Goal: Task Accomplishment & Management: Manage account settings

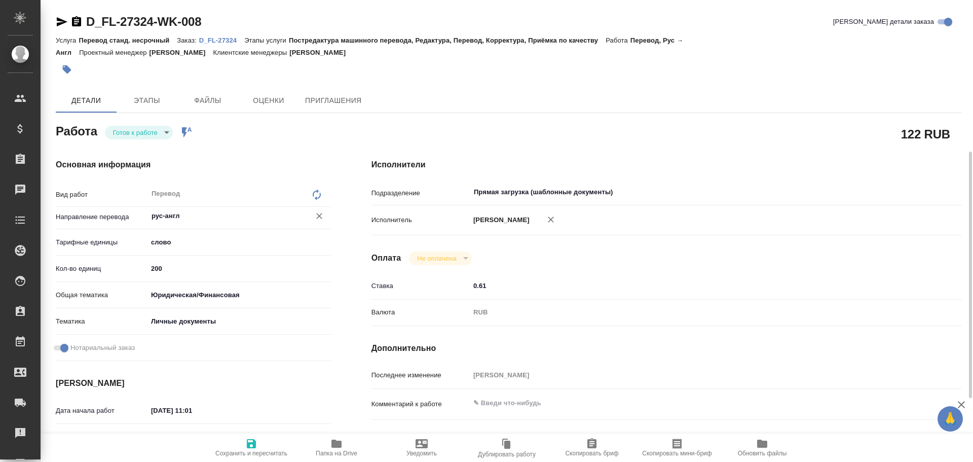
scroll to position [48, 0]
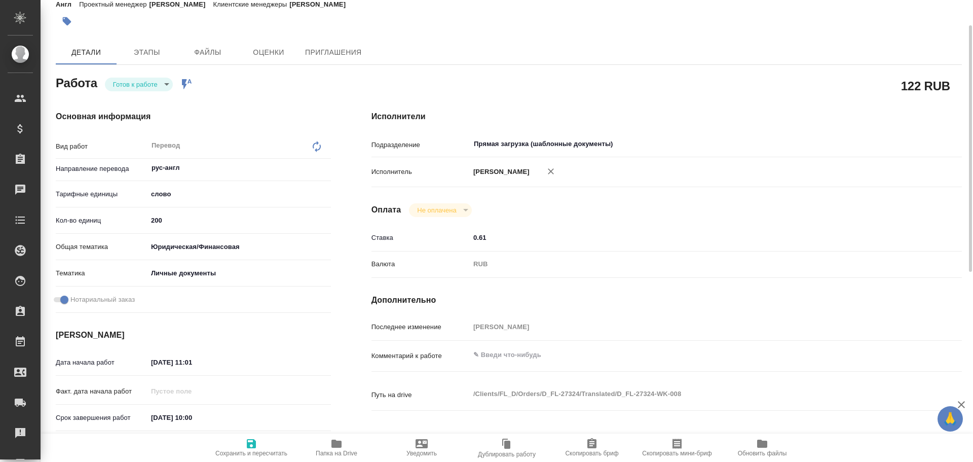
click at [134, 87] on body "🙏 .cls-1 fill:#fff; AWATERA Gusev Alexandr Клиенты Спецификации Заказы 0 Чаты T…" at bounding box center [486, 231] width 973 height 462
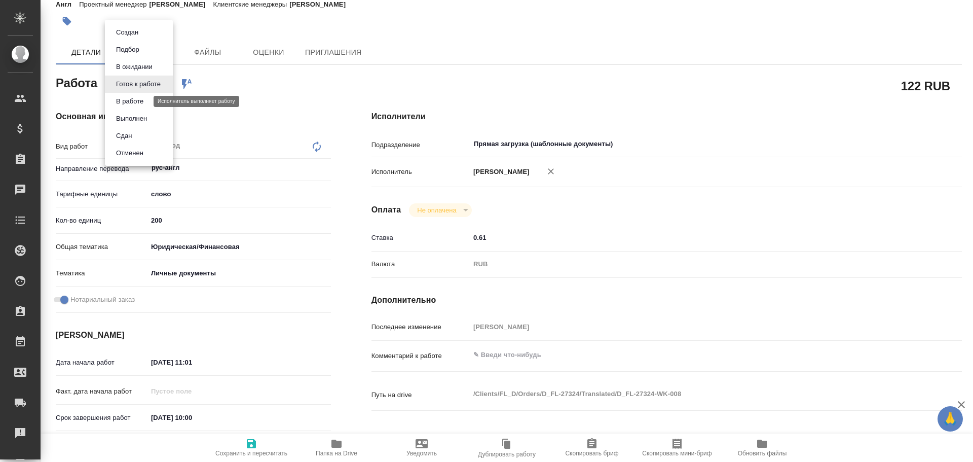
click at [128, 105] on button "В работе" at bounding box center [129, 101] width 33 height 11
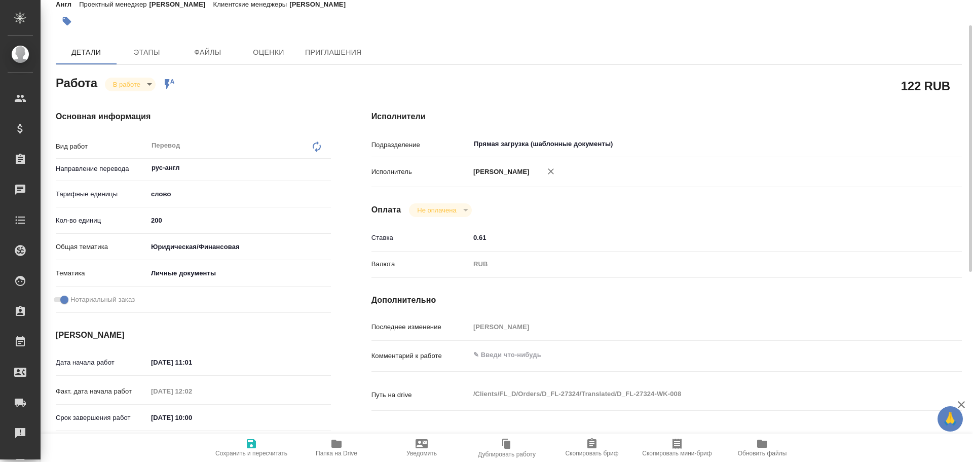
type textarea "x"
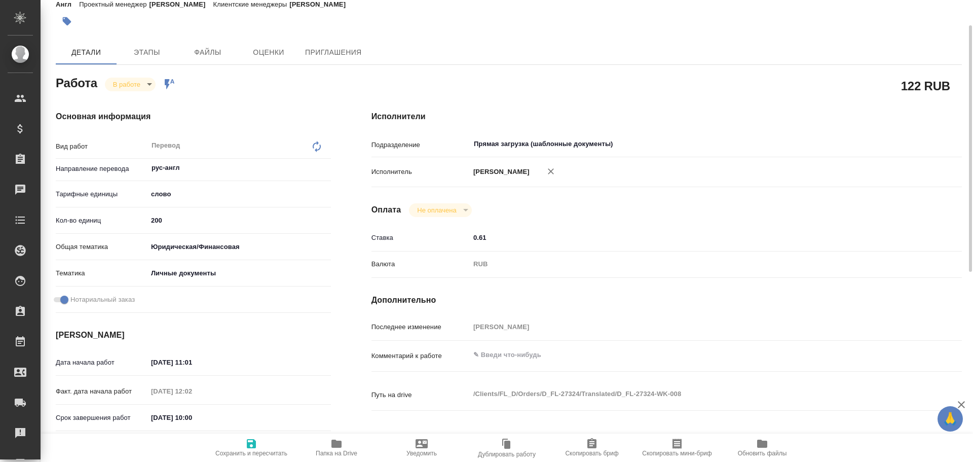
type textarea "x"
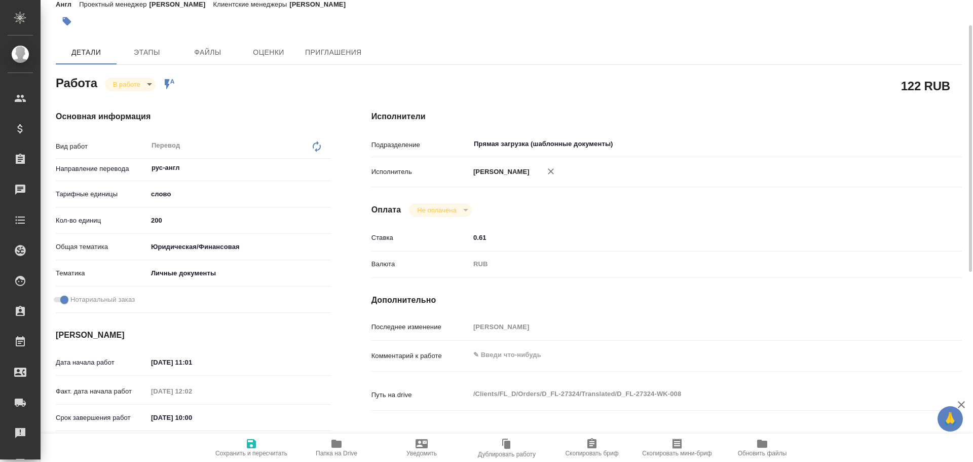
type textarea "x"
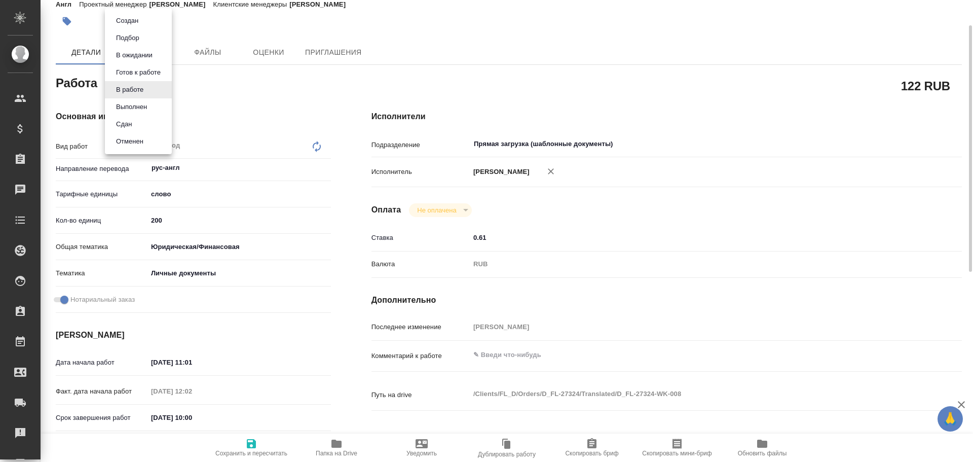
click at [136, 87] on body "🙏 .cls-1 fill:#fff; AWATERA Gusev Alexandr Клиенты Спецификации Заказы 0 Чаты T…" at bounding box center [486, 231] width 973 height 462
type textarea "x"
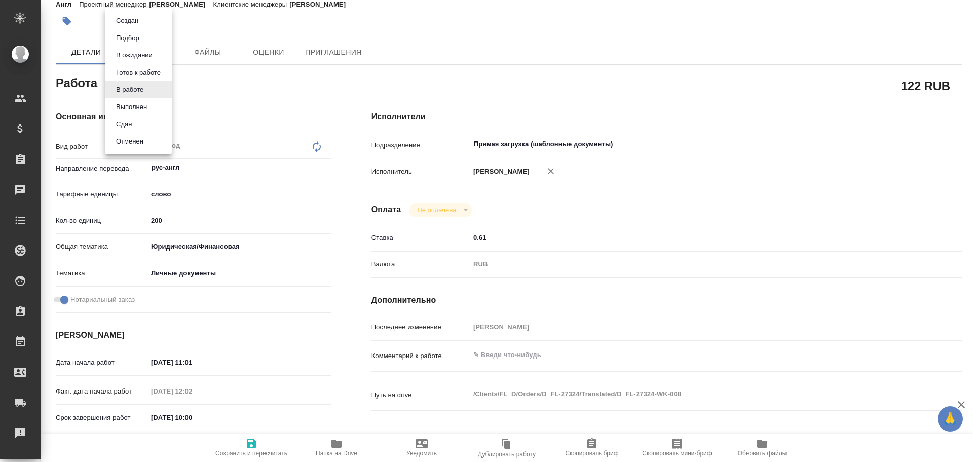
type textarea "x"
click at [130, 124] on button "Сдан" at bounding box center [124, 124] width 22 height 11
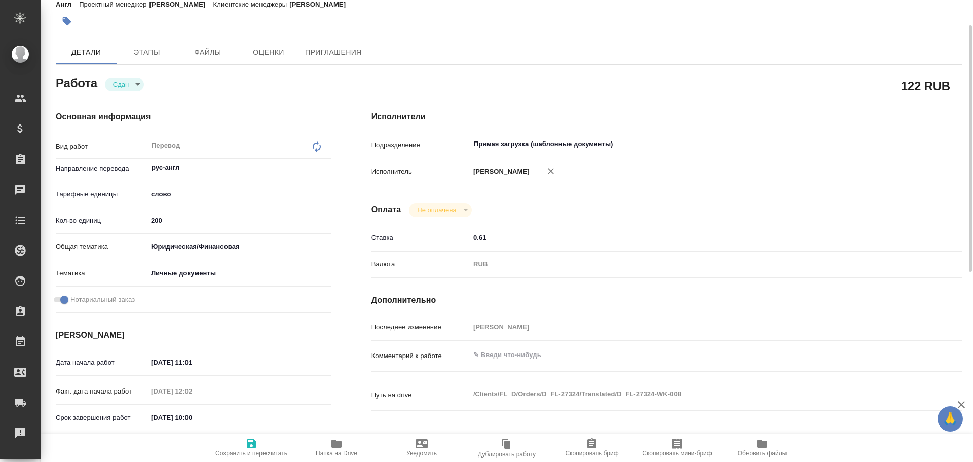
type textarea "x"
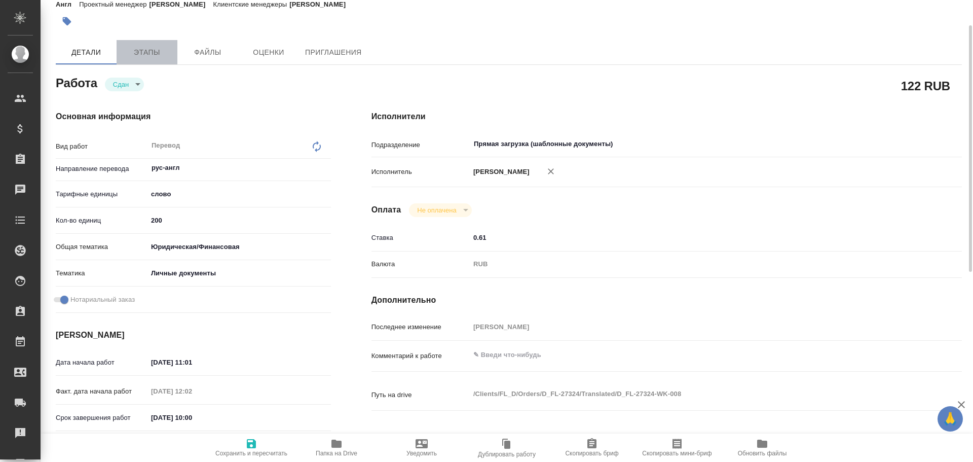
click at [151, 58] on span "Этапы" at bounding box center [147, 52] width 49 height 13
type textarea "x"
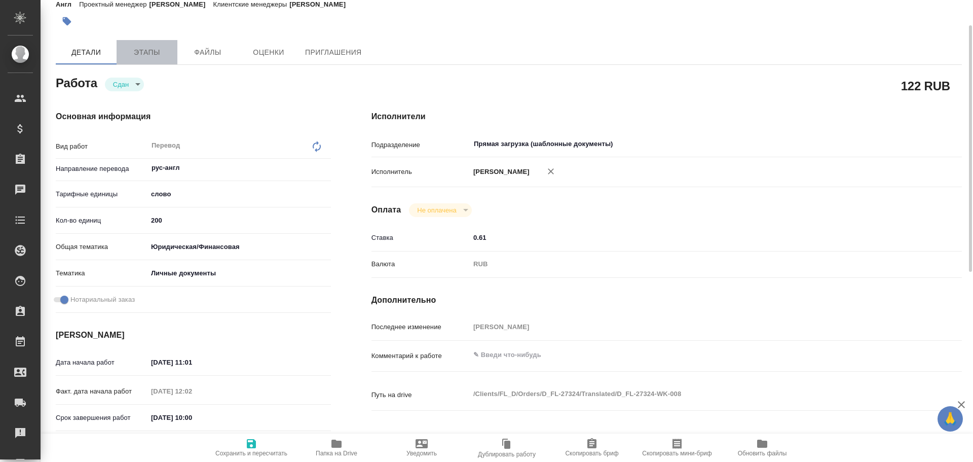
type textarea "x"
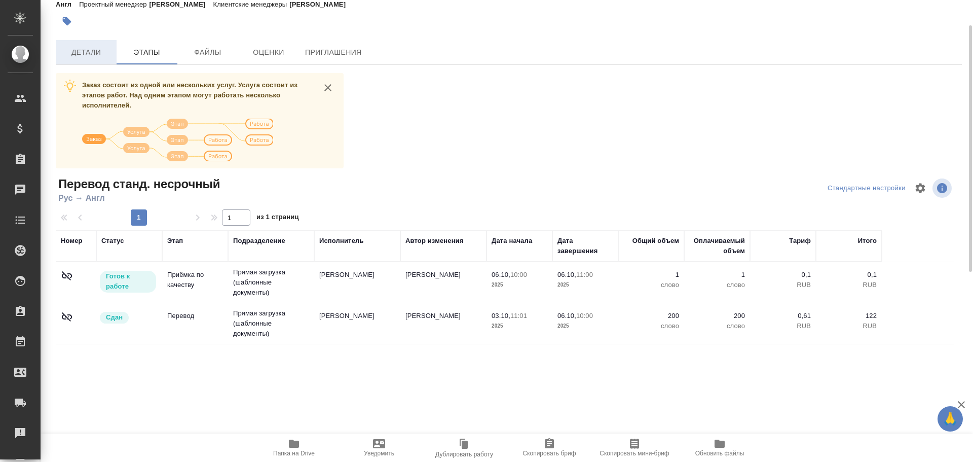
click at [89, 62] on button "Детали" at bounding box center [86, 52] width 61 height 24
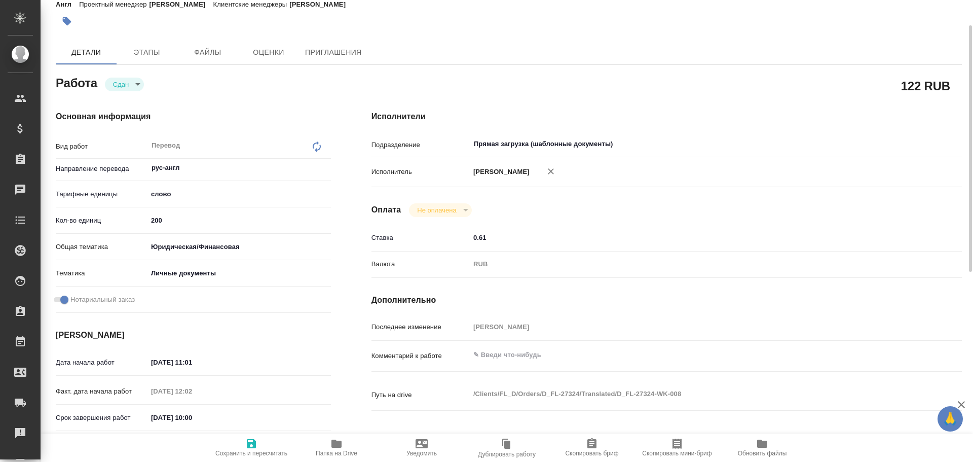
scroll to position [352, 0]
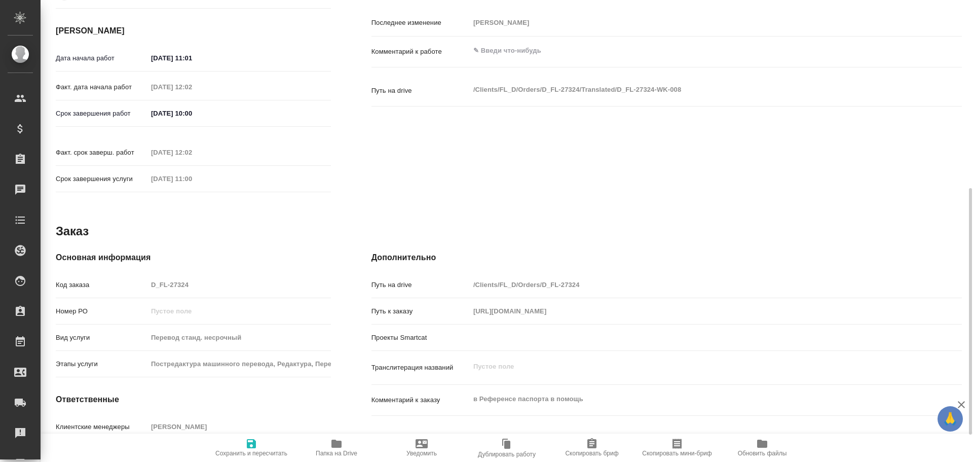
type textarea "x"
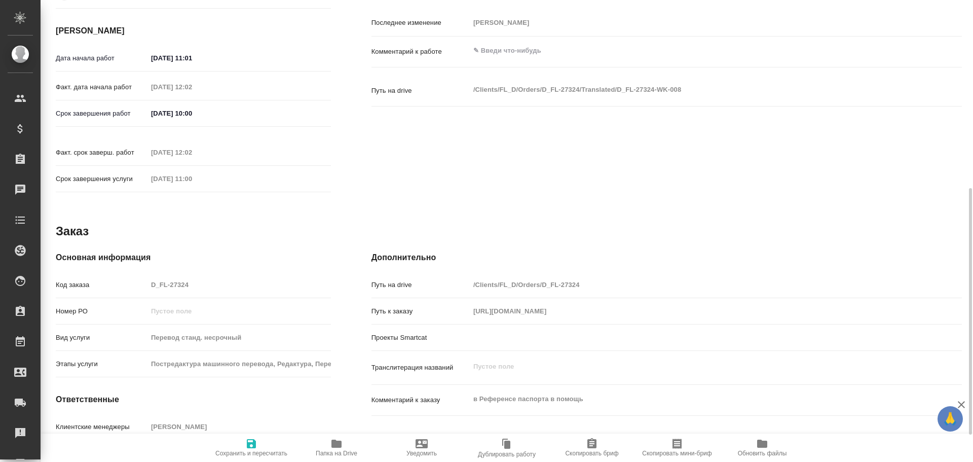
drag, startPoint x: 206, startPoint y: 281, endPoint x: 121, endPoint y: 267, distance: 86.4
click at [121, 276] on div "Код заказа D_FL-27324" at bounding box center [193, 285] width 275 height 18
type textarea "x"
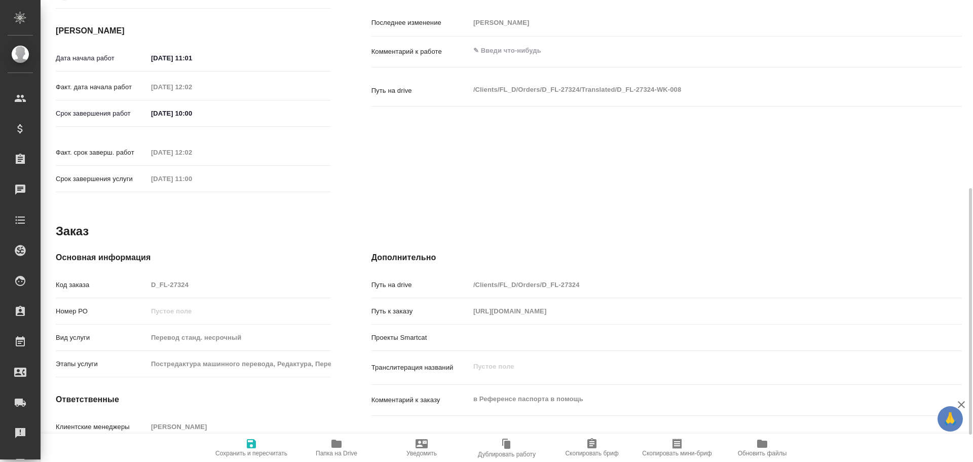
type textarea "x"
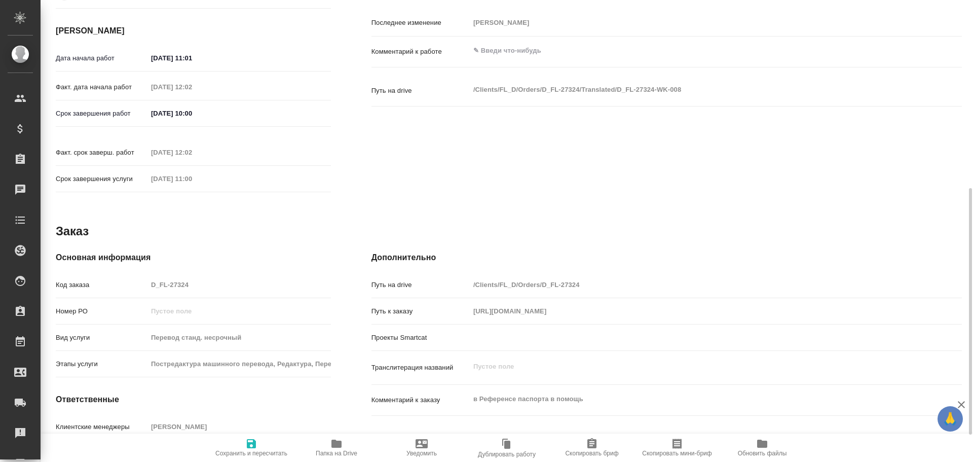
type textarea "x"
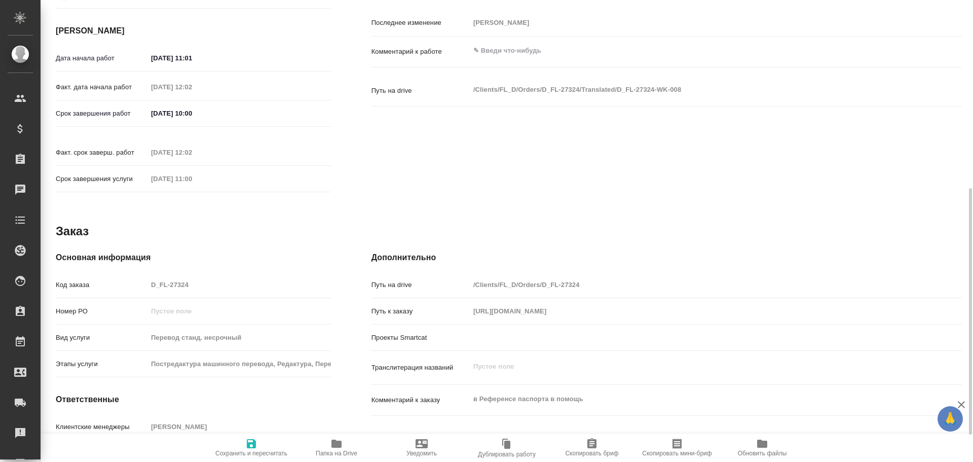
type textarea "x"
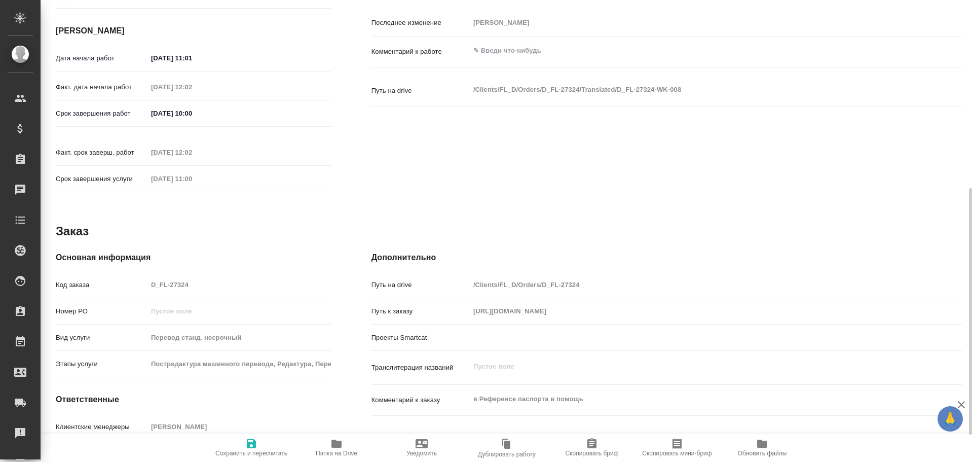
type textarea "x"
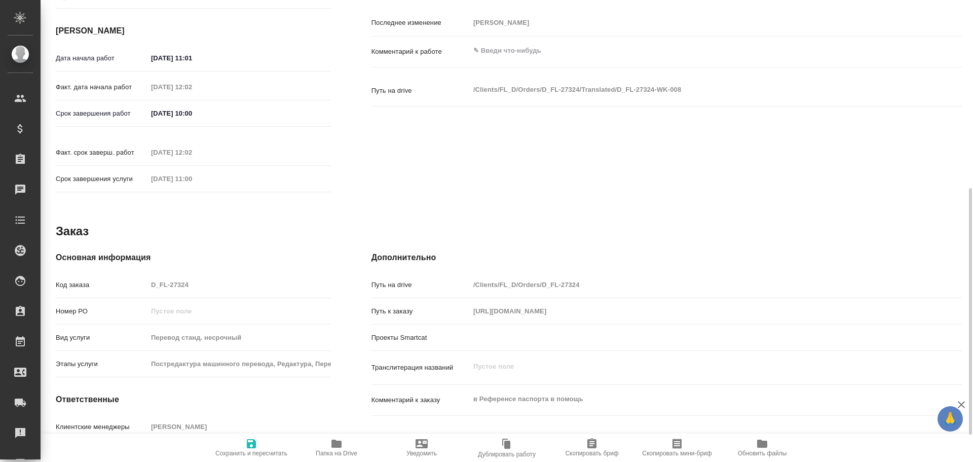
type textarea "x"
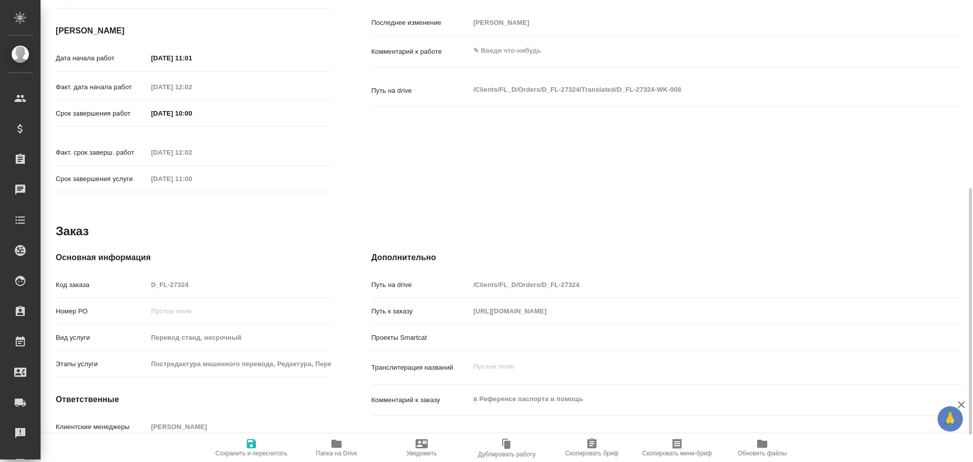
type textarea "x"
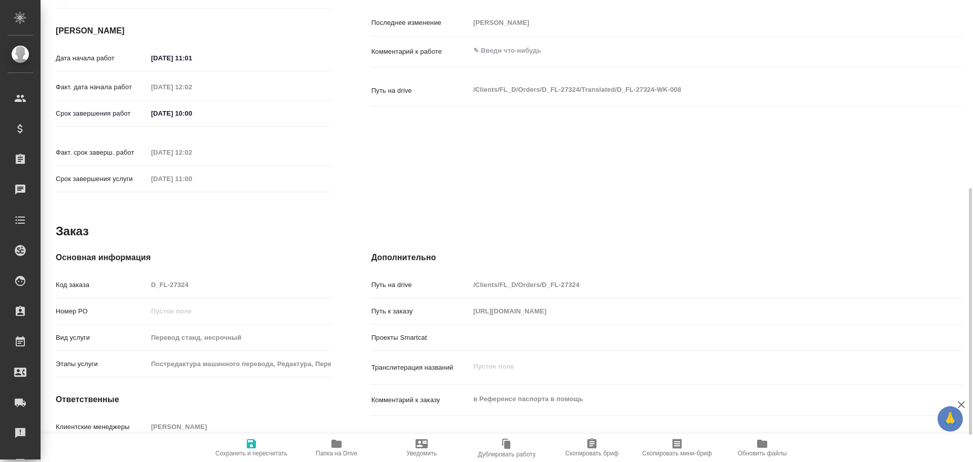
type textarea "x"
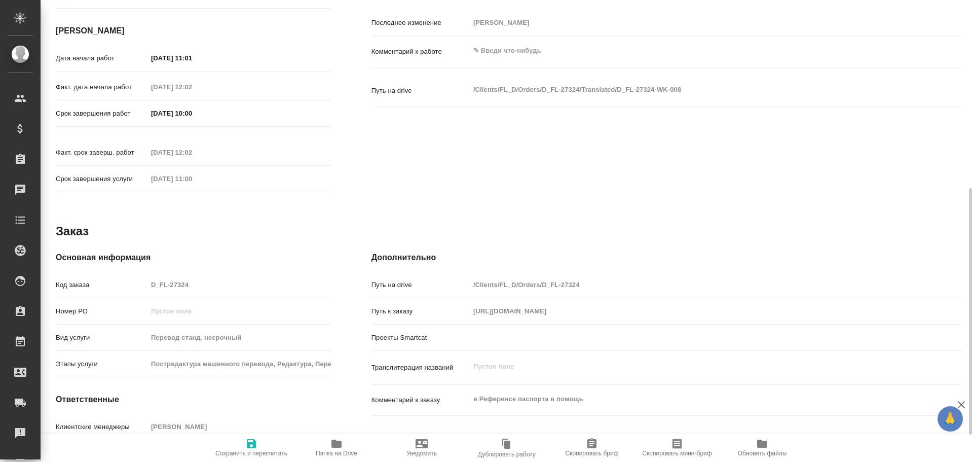
type textarea "x"
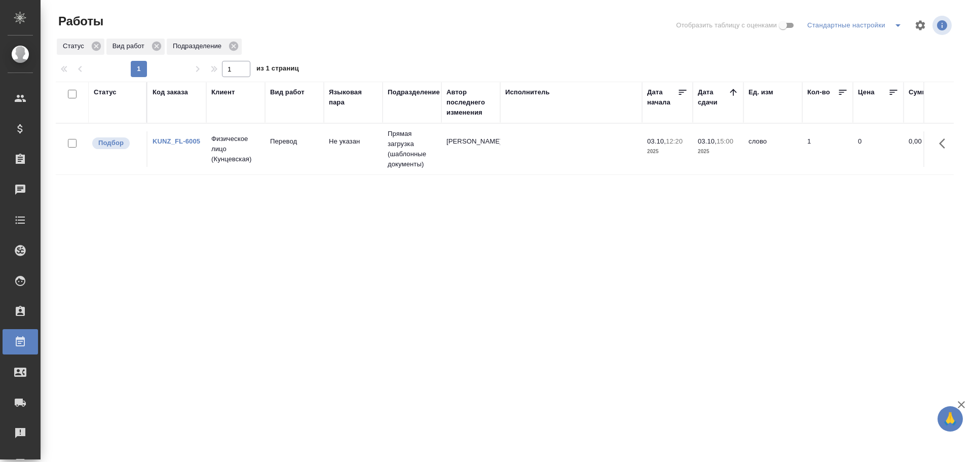
click at [307, 153] on td "Перевод" at bounding box center [294, 148] width 59 height 35
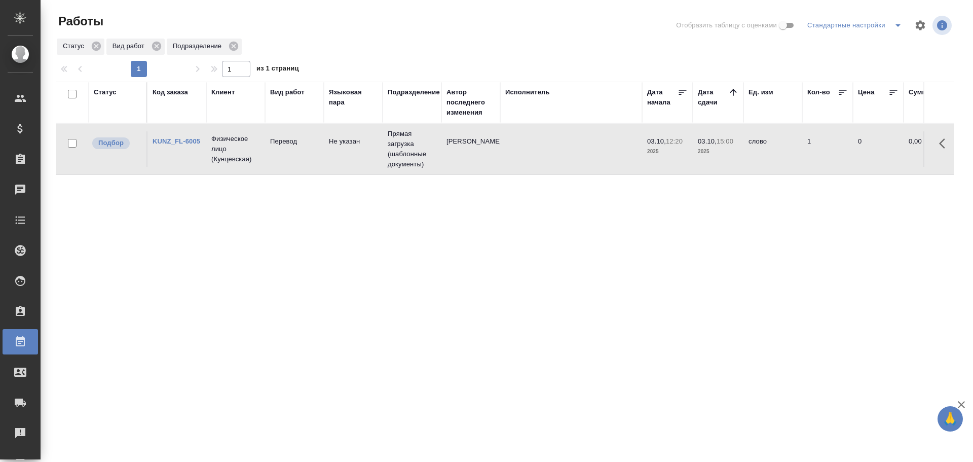
click at [307, 153] on td "Перевод" at bounding box center [294, 148] width 59 height 35
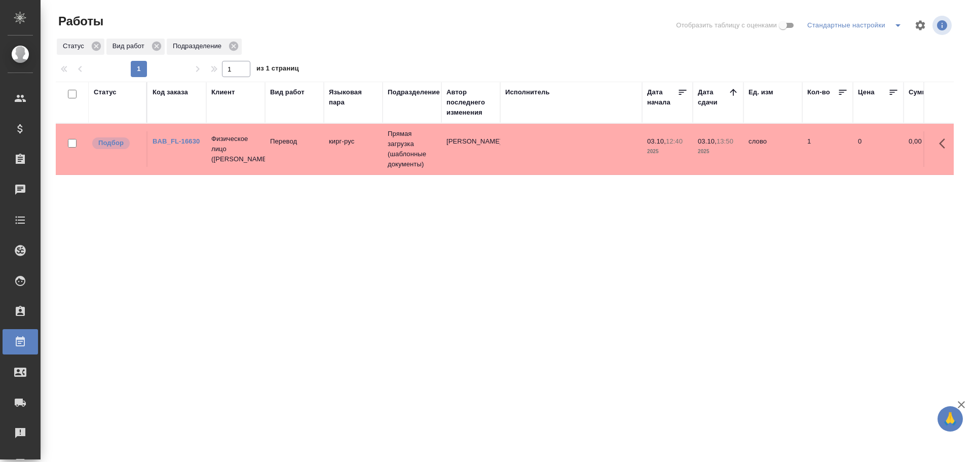
click at [356, 162] on td "кирг-рус" at bounding box center [353, 148] width 59 height 35
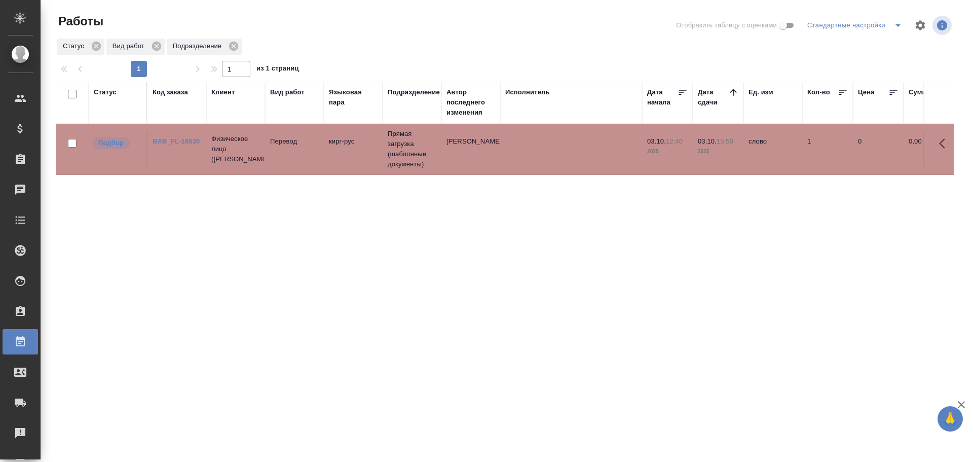
click at [356, 162] on td "кирг-рус" at bounding box center [353, 148] width 59 height 35
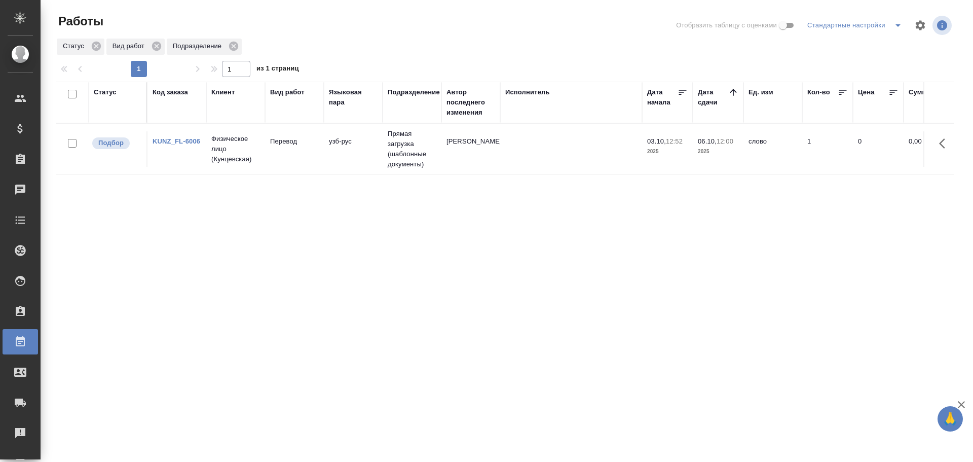
click at [283, 149] on td "Перевод" at bounding box center [294, 148] width 59 height 35
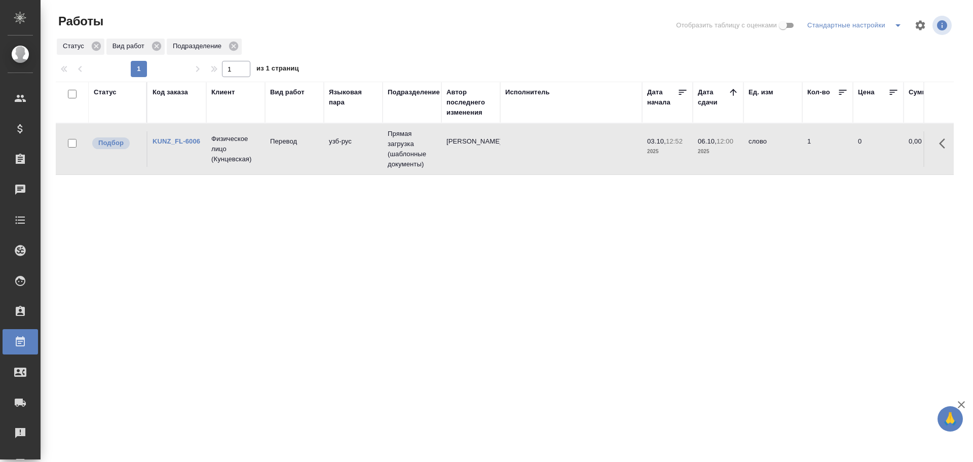
click at [283, 149] on td "Перевод" at bounding box center [294, 148] width 59 height 35
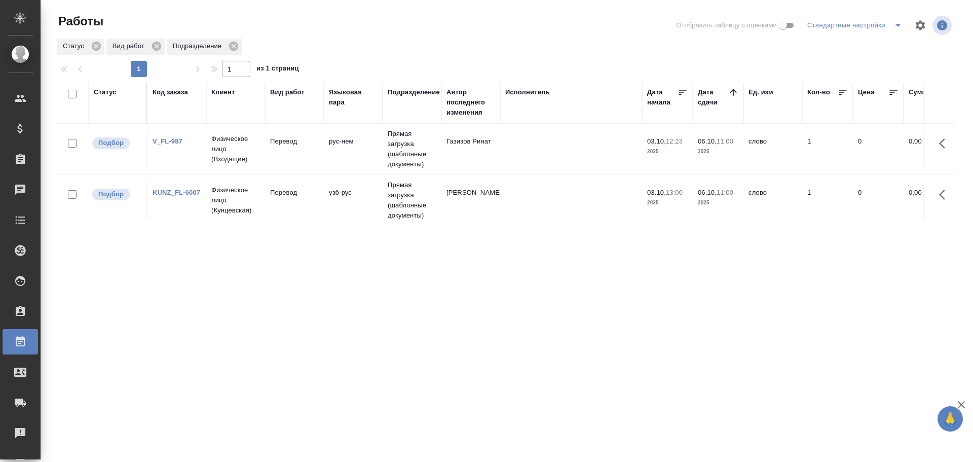
click at [313, 202] on td "Перевод" at bounding box center [294, 199] width 59 height 35
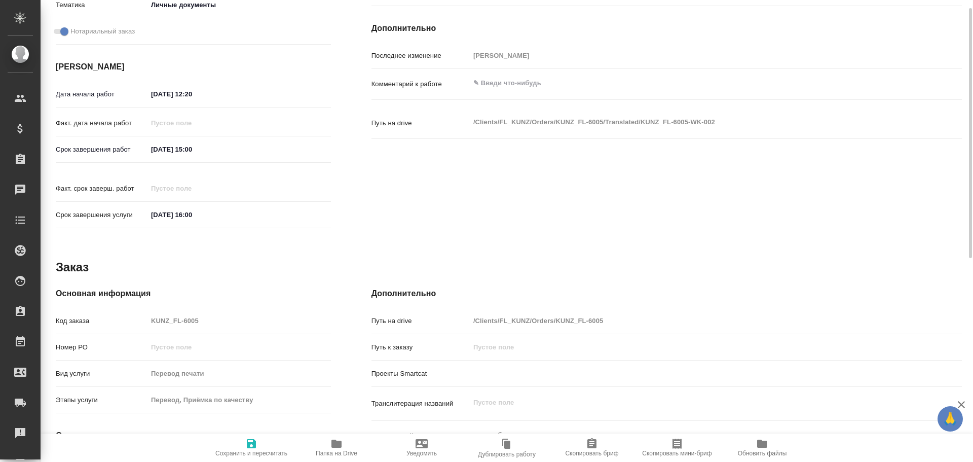
type textarea "x"
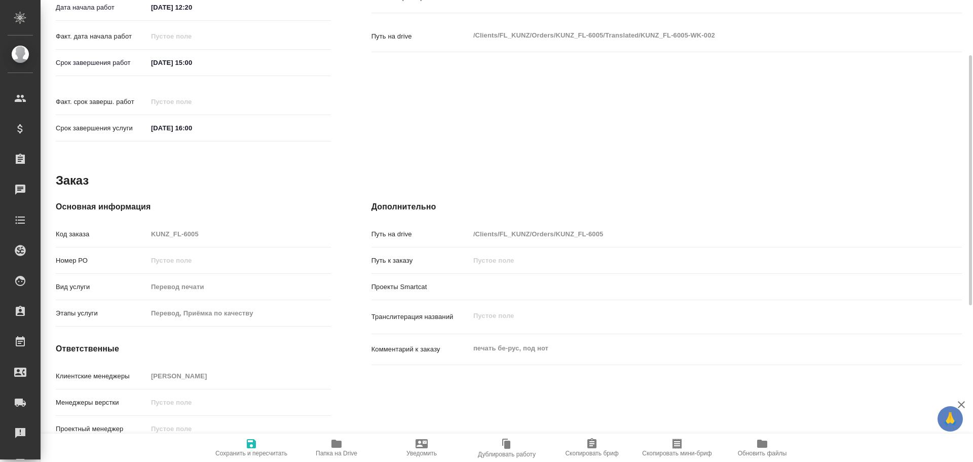
scroll to position [87, 0]
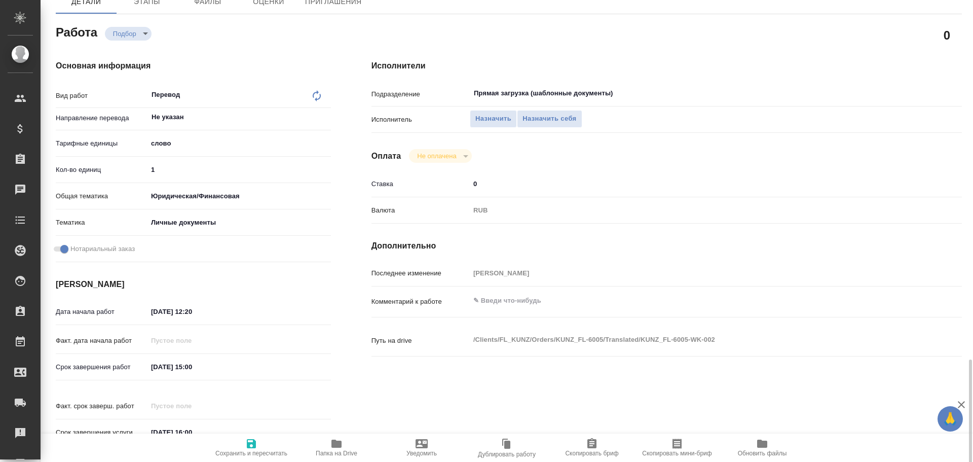
type textarea "x"
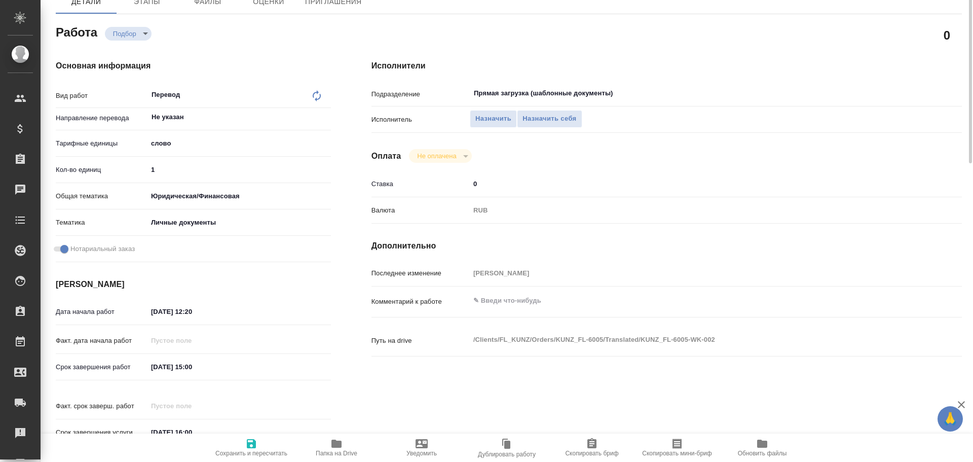
scroll to position [0, 0]
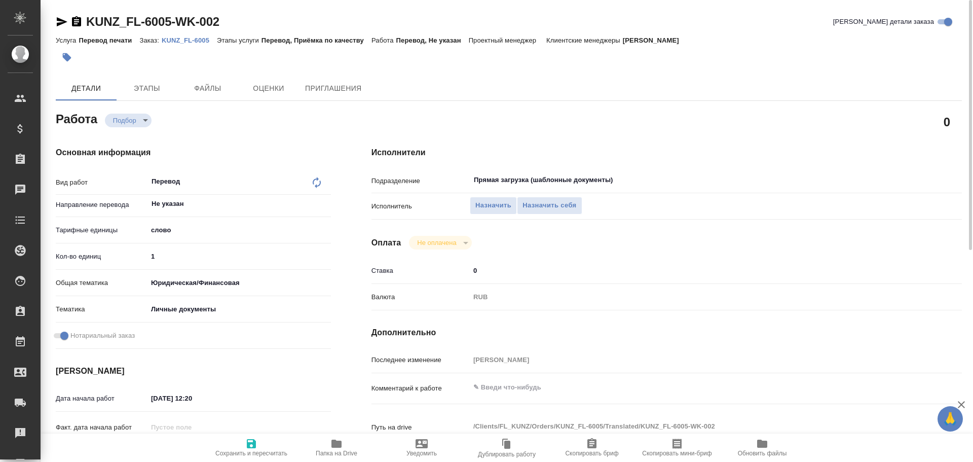
type textarea "x"
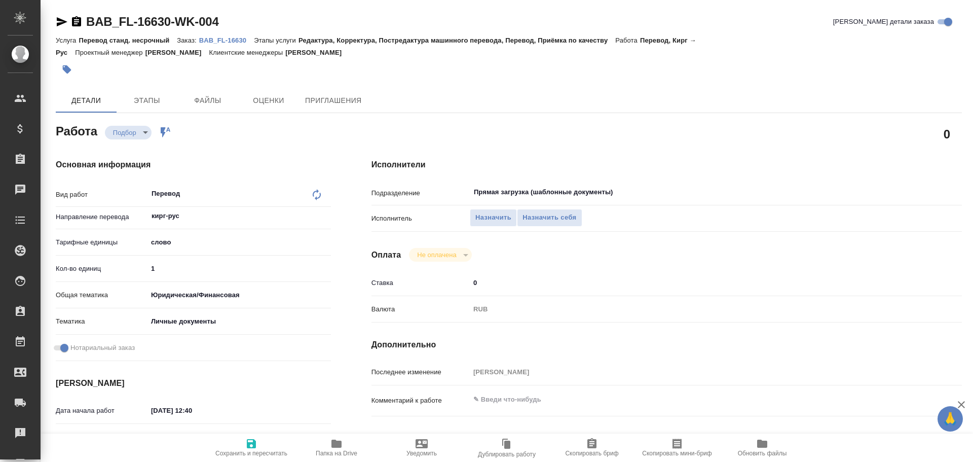
type textarea "x"
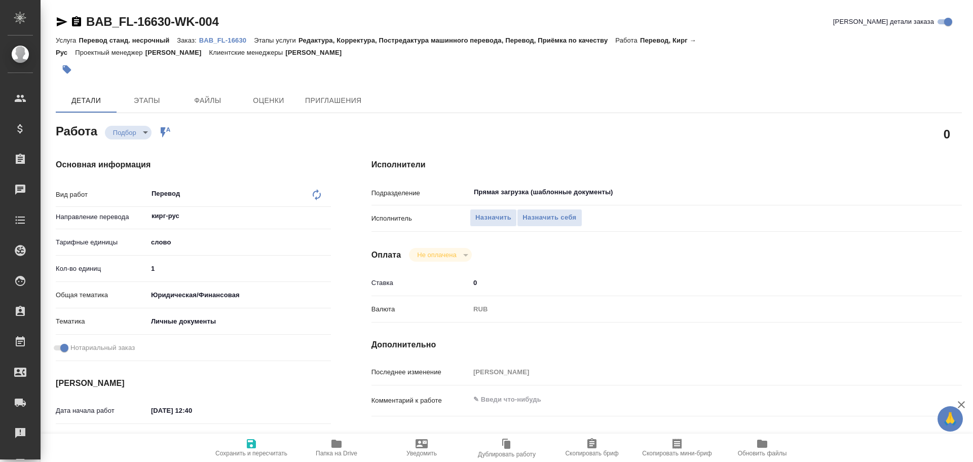
type textarea "x"
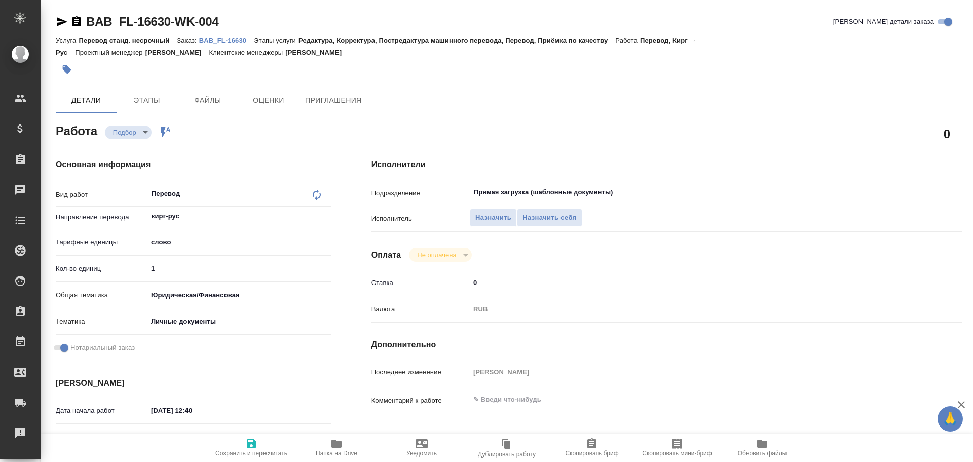
scroll to position [403, 0]
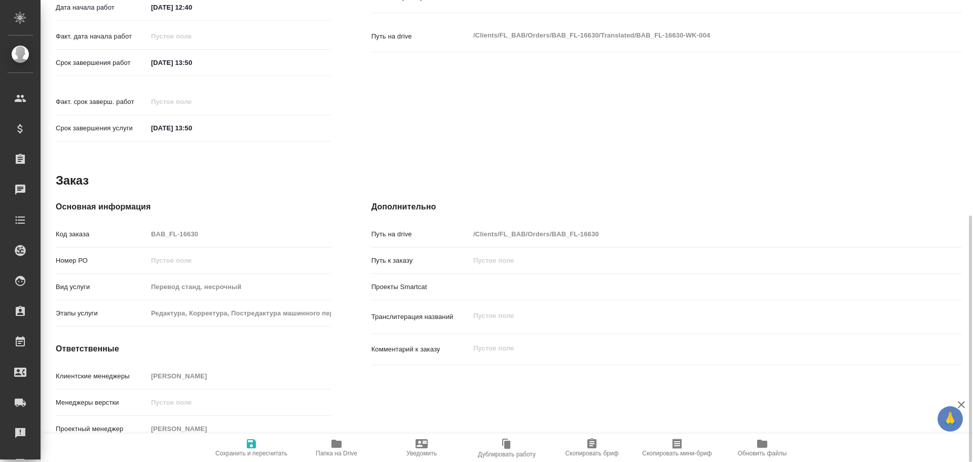
type textarea "x"
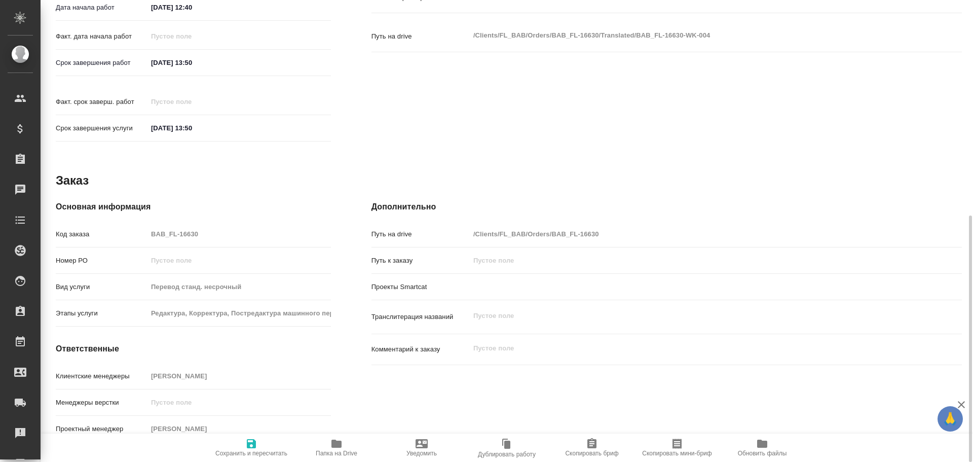
type textarea "x"
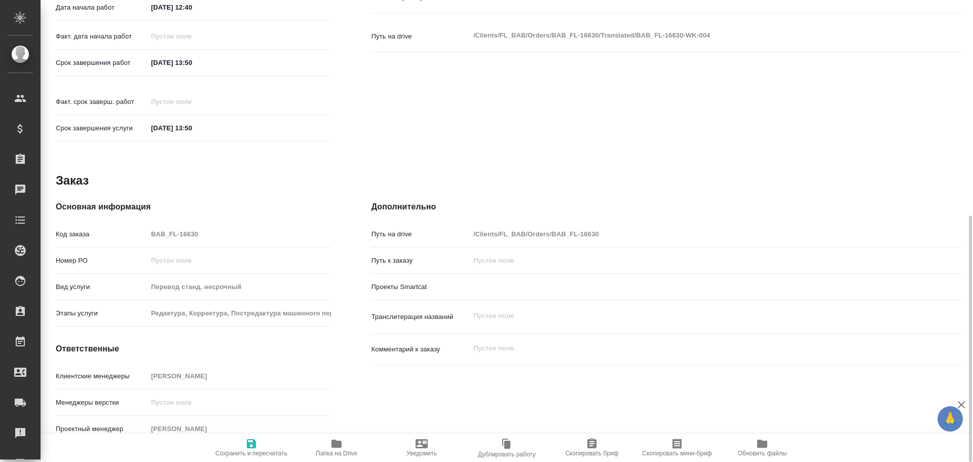
click at [335, 443] on icon "button" at bounding box center [336, 443] width 10 height 8
type textarea "x"
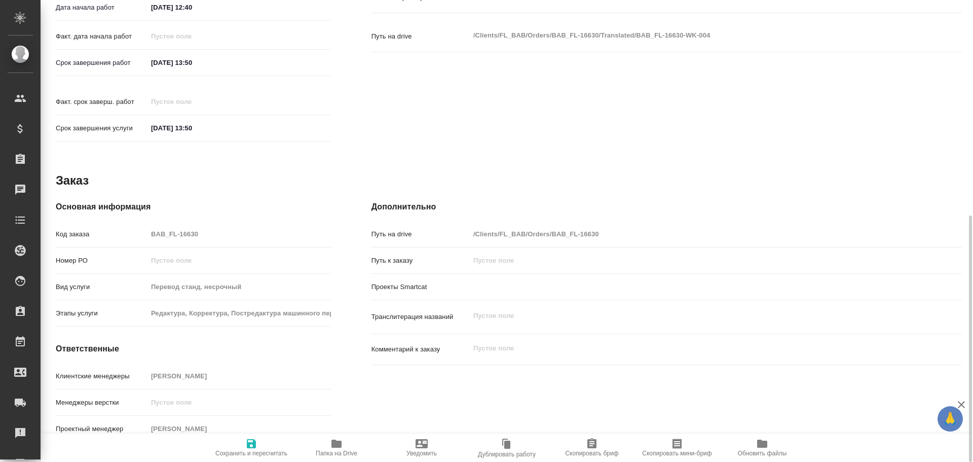
type textarea "x"
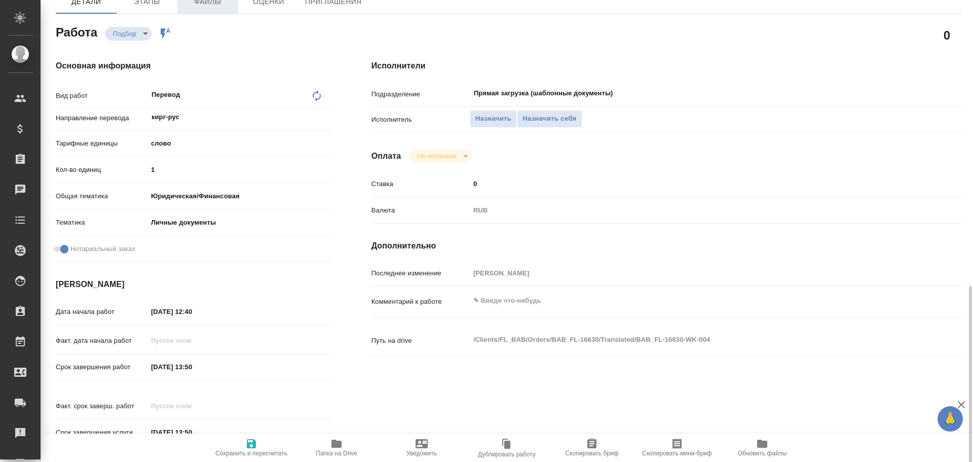
scroll to position [0, 0]
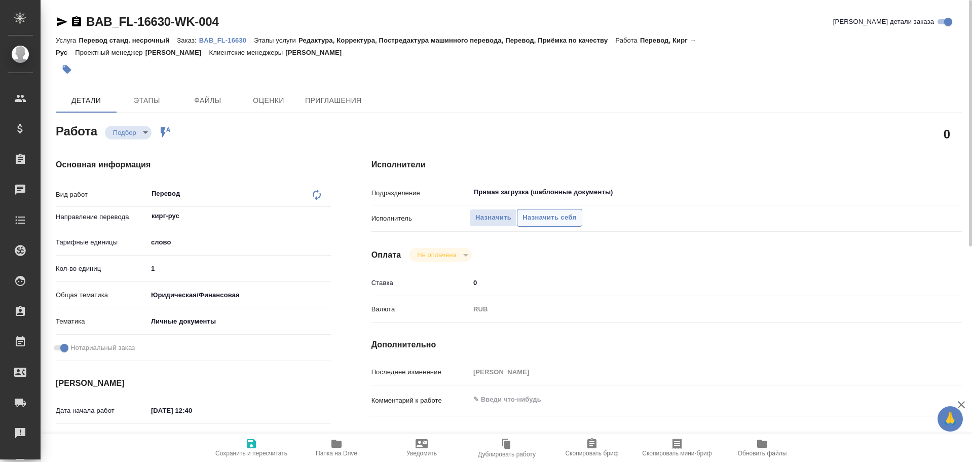
click at [547, 216] on span "Назначить себя" at bounding box center [550, 218] width 54 height 12
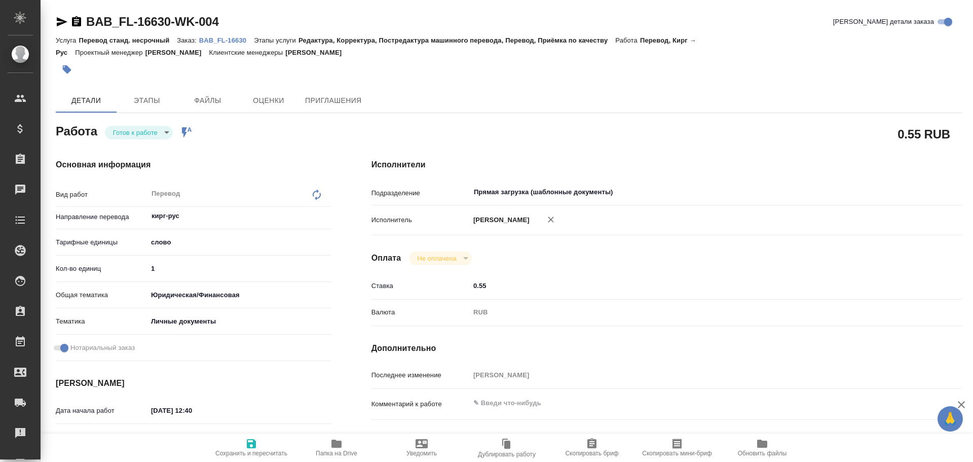
type textarea "x"
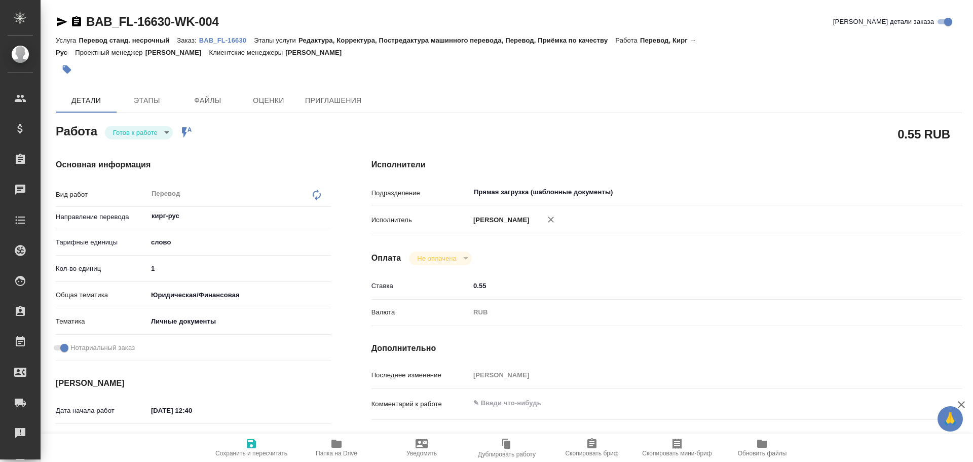
type textarea "x"
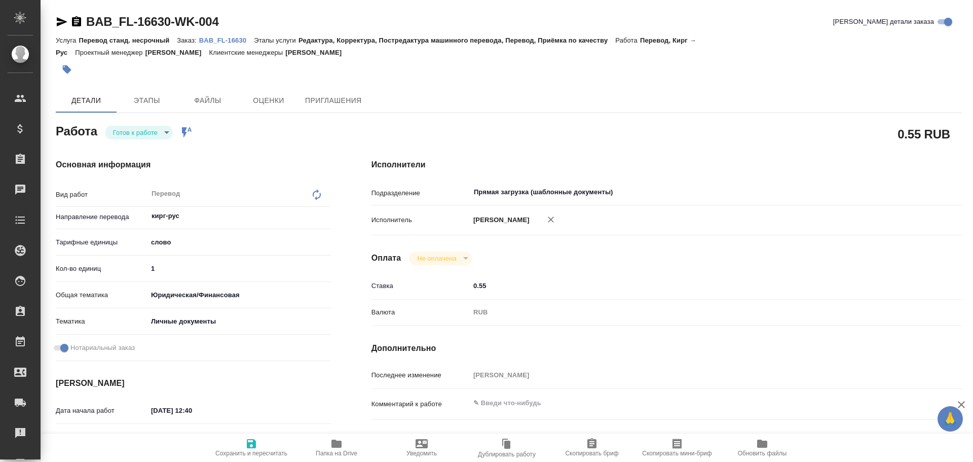
type textarea "x"
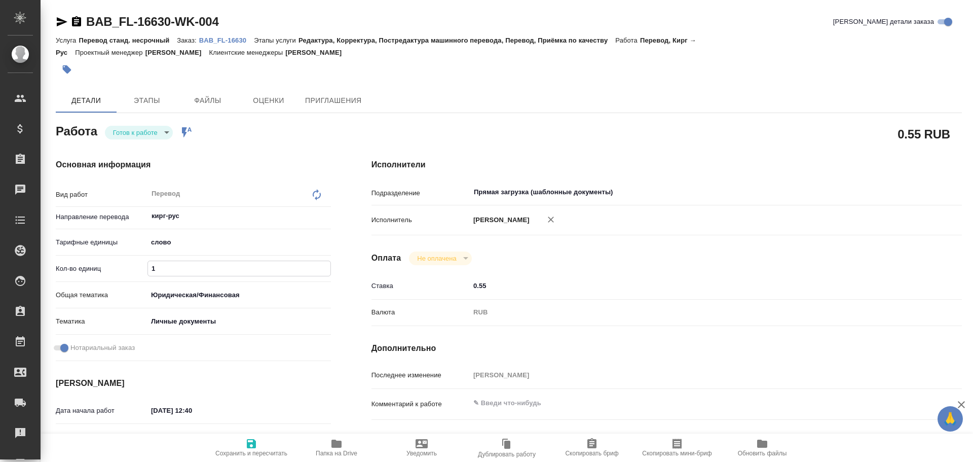
drag, startPoint x: 152, startPoint y: 268, endPoint x: 117, endPoint y: 262, distance: 35.5
click at [117, 262] on div "Кол-во единиц 1" at bounding box center [193, 268] width 275 height 18
type textarea "x"
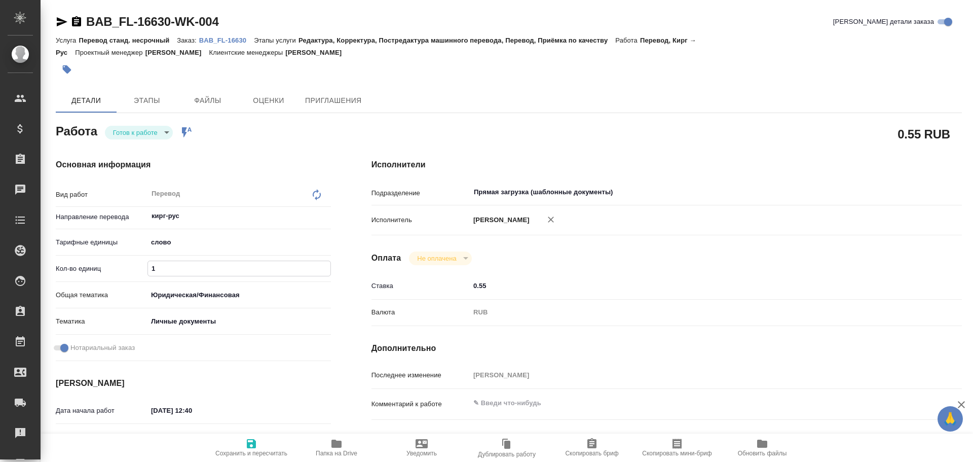
type textarea "x"
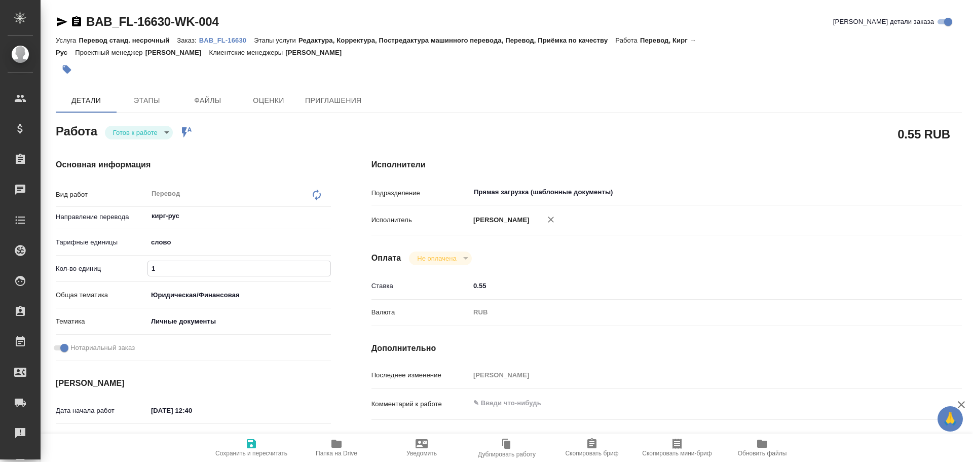
type textarea "x"
type input "7"
type textarea "x"
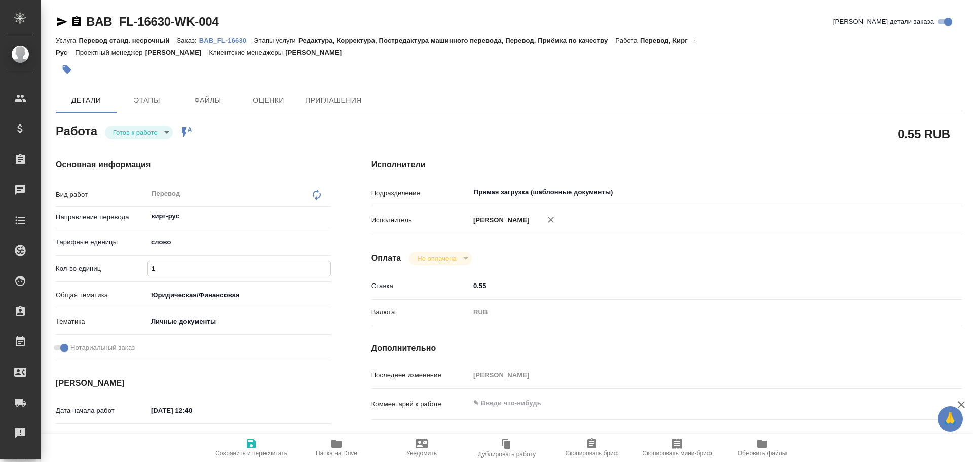
type textarea "x"
type input "75"
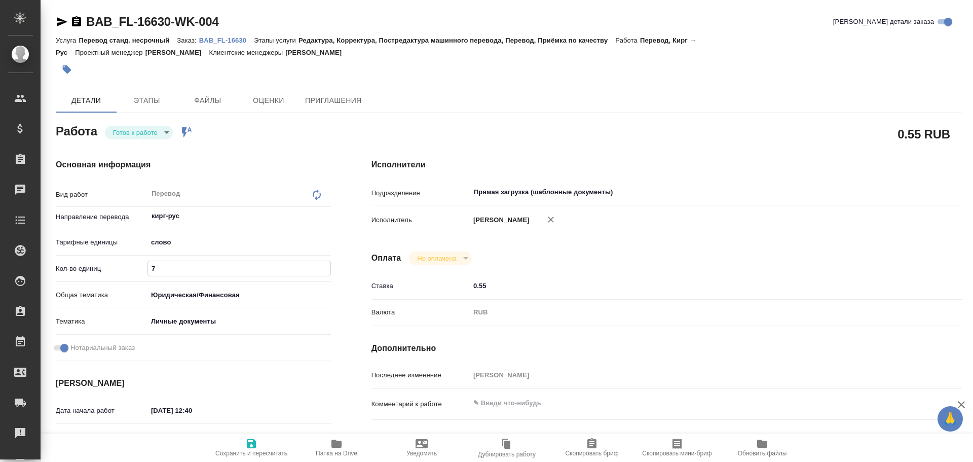
type textarea "x"
type input "75"
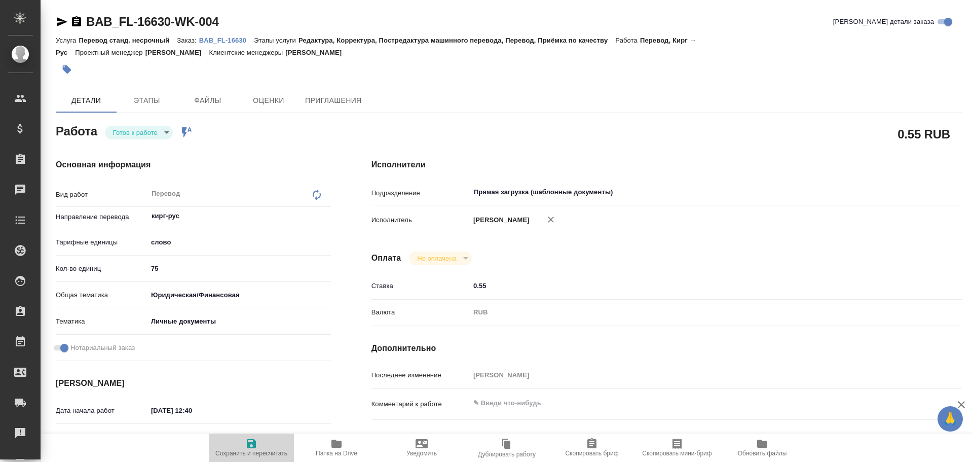
click at [246, 443] on icon "button" at bounding box center [251, 443] width 12 height 12
type textarea "x"
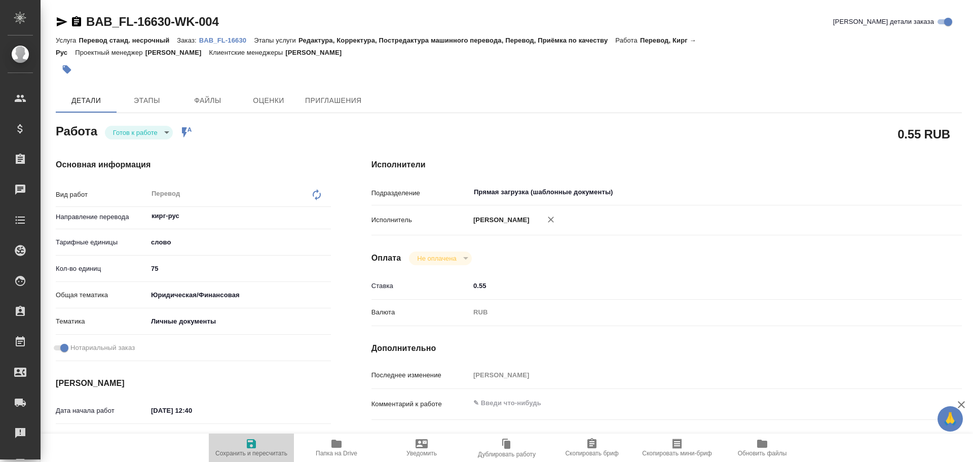
type textarea "x"
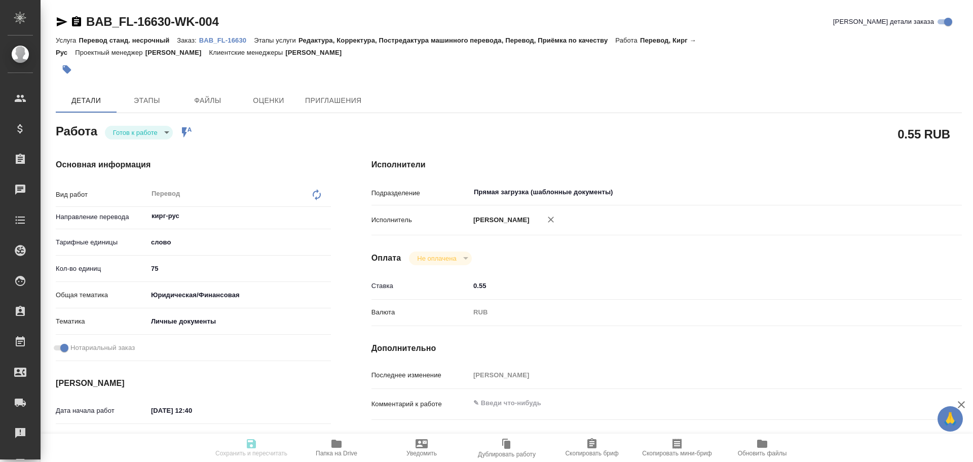
type textarea "x"
type input "readyForWork"
type textarea "Перевод"
type textarea "x"
type input "кирг-рус"
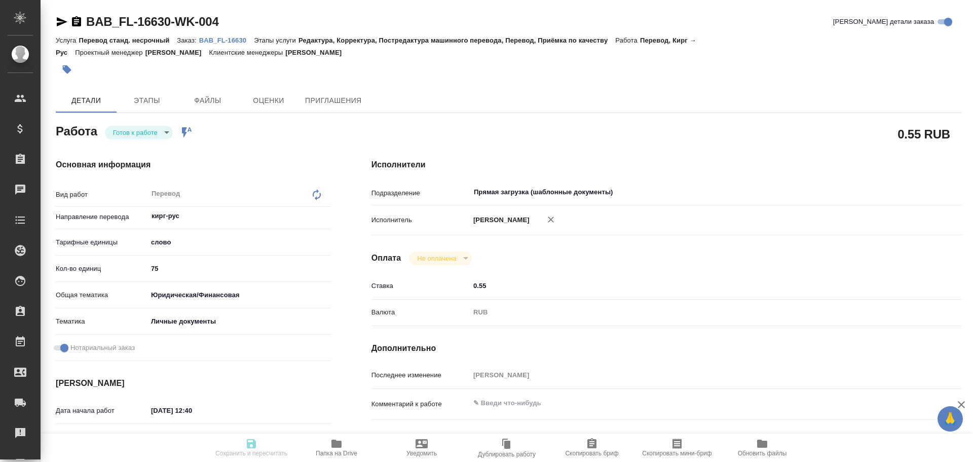
type input "5a8b1489cc6b4906c91bfd90"
type input "75"
type input "yr-fn"
type input "5a8b8b956a9677013d343cfe"
checkbox input "true"
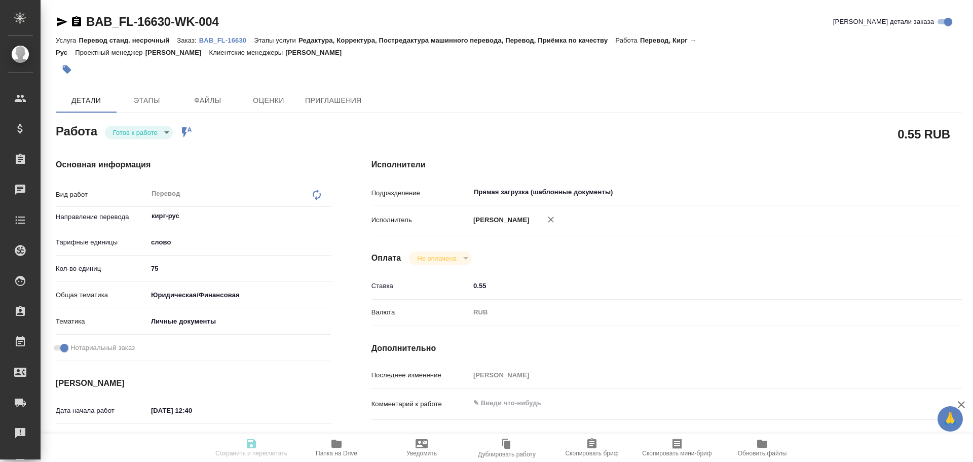
type input "03.10.2025 12:40"
type input "03.10.2025 13:50"
type input "Прямая загрузка (шаблонные документы)"
type input "notPayed"
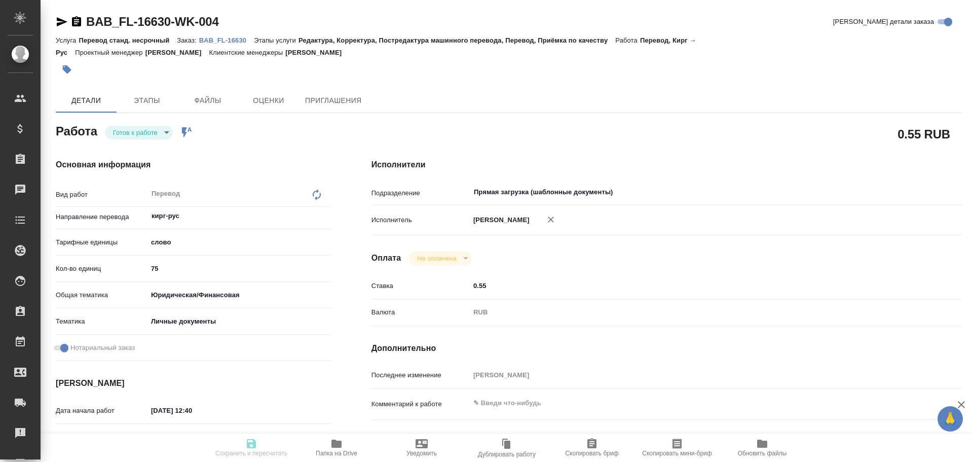
type input "0.55"
type input "RUB"
type input "Гусев Александр"
type textarea "x"
type textarea "/Clients/FL_BAB/Orders/BAB_FL-16630/Translated/BAB_FL-16630-WK-004"
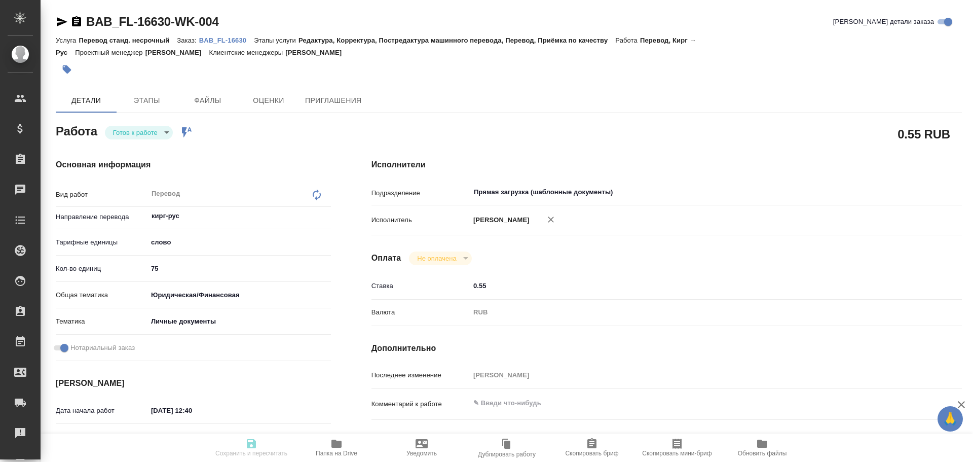
type textarea "x"
type input "BAB_FL-16630"
type input "Перевод станд. несрочный"
type input "Редактура, Корректура, Постредактура машинного перевода, Перевод, Приёмка по ка…"
type input "Соловкова Екатерина"
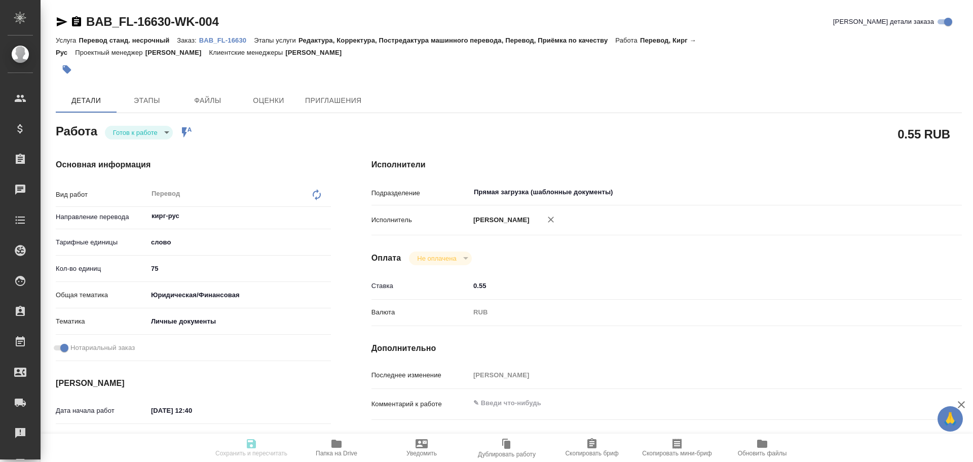
type input "/Clients/FL_BAB/Orders/BAB_FL-16630"
type textarea "x"
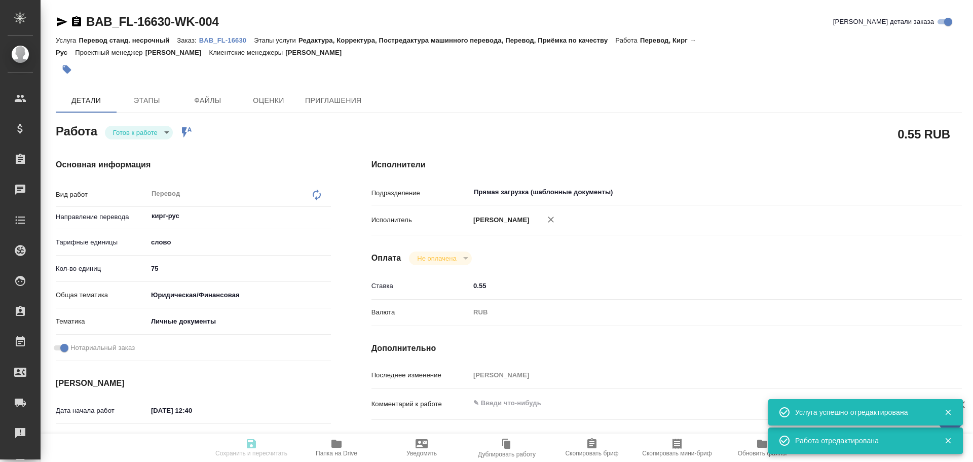
type textarea "x"
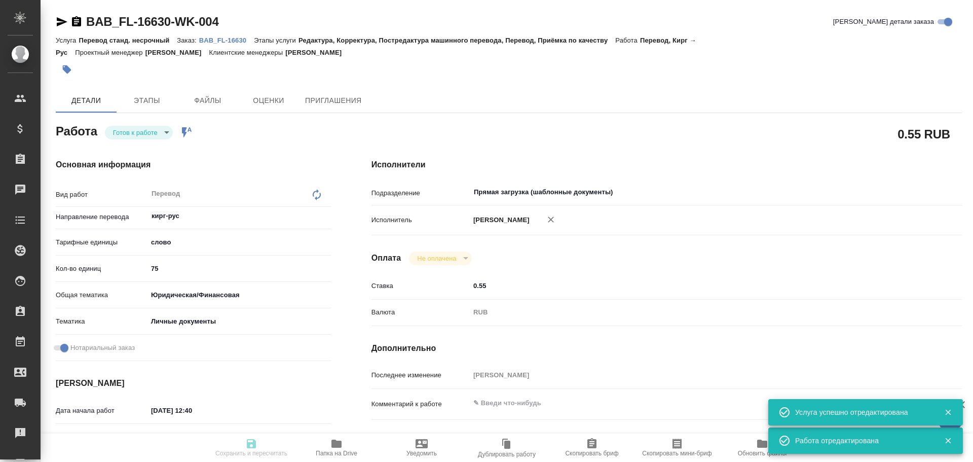
type textarea "x"
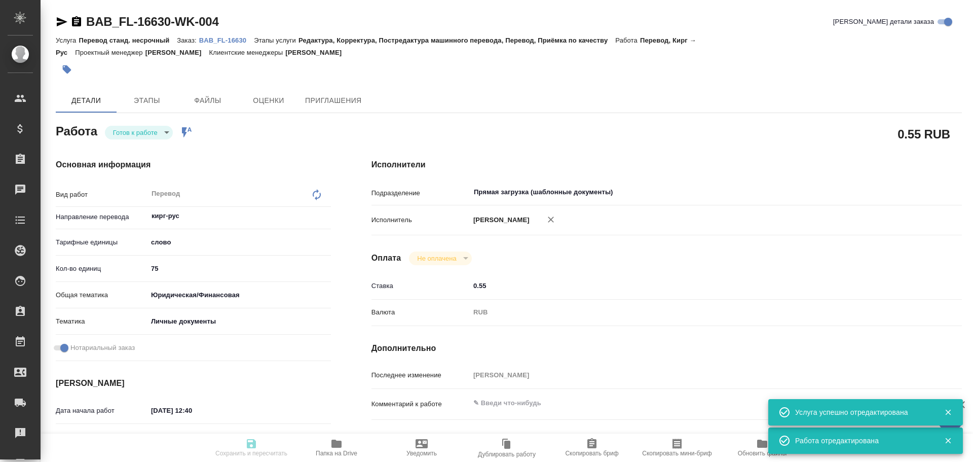
type textarea "x"
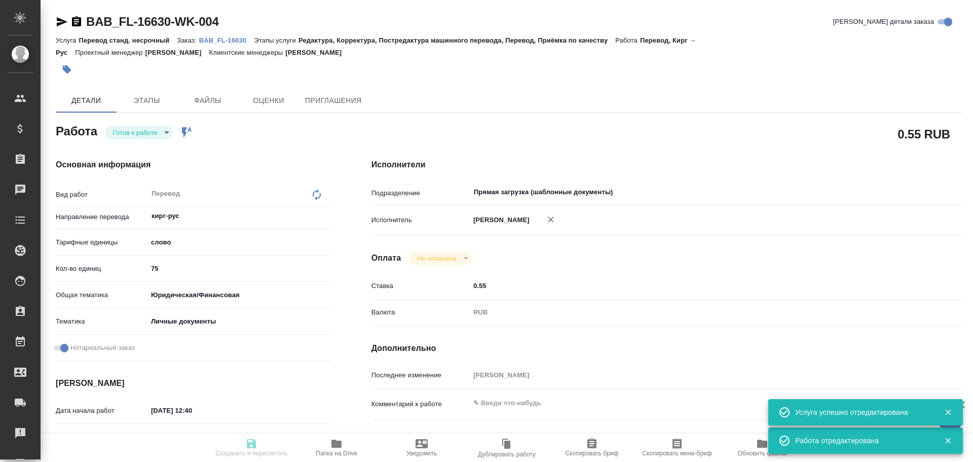
type textarea "x"
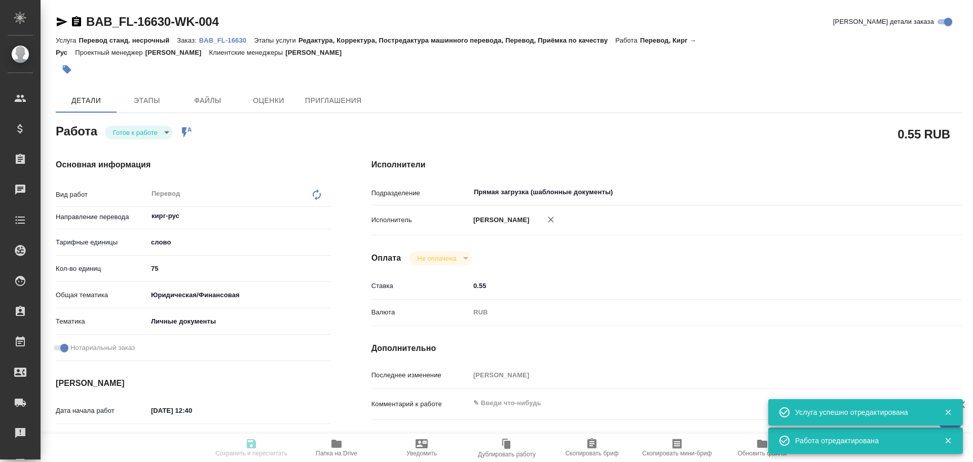
type textarea "x"
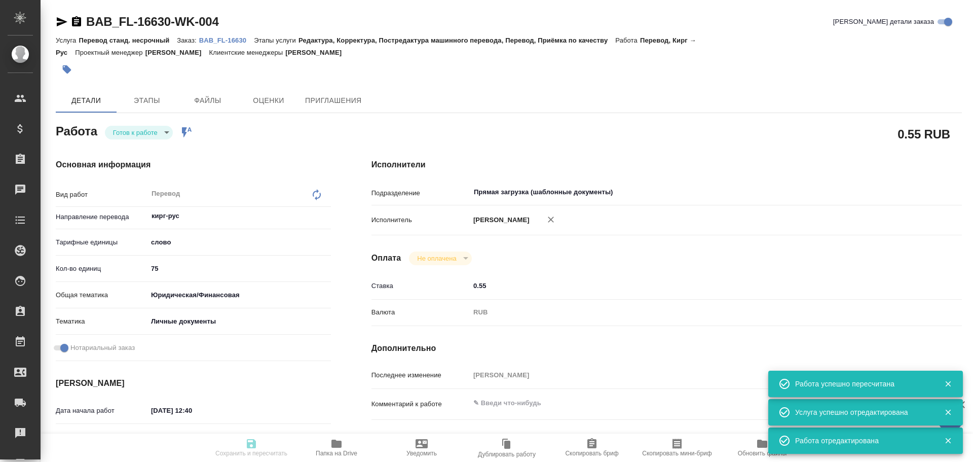
type input "readyForWork"
type textarea "Перевод"
type textarea "x"
type input "кирг-рус"
type input "5a8b1489cc6b4906c91bfd90"
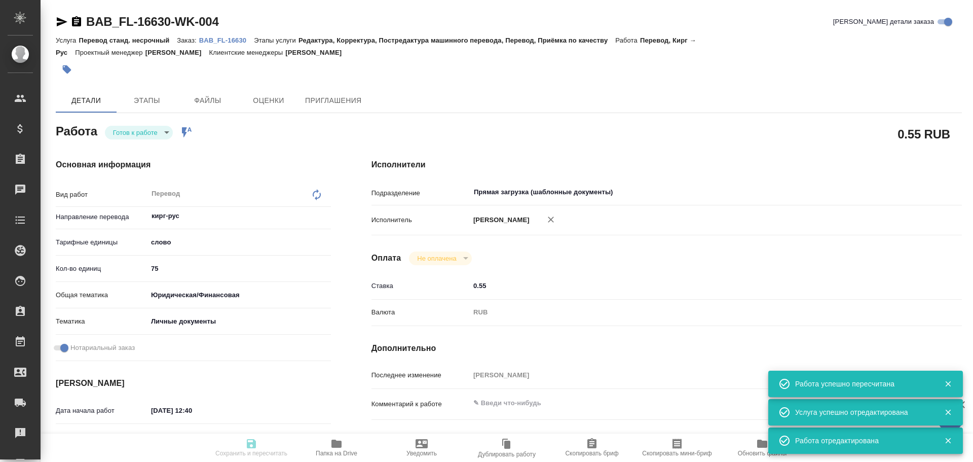
type input "75"
type input "yr-fn"
type input "5a8b8b956a9677013d343cfe"
checkbox input "true"
type input "03.10.2025 12:40"
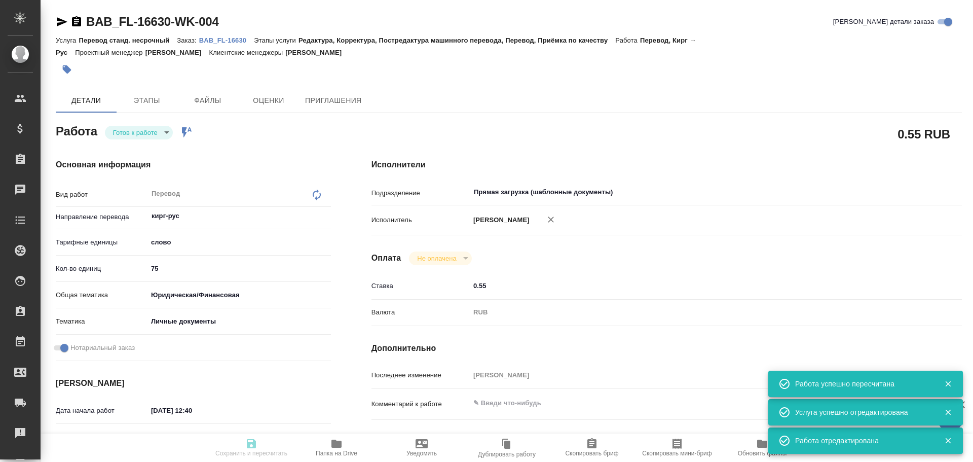
type input "03.10.2025 13:50"
type input "Прямая загрузка (шаблонные документы)"
type input "notPayed"
type input "0.55"
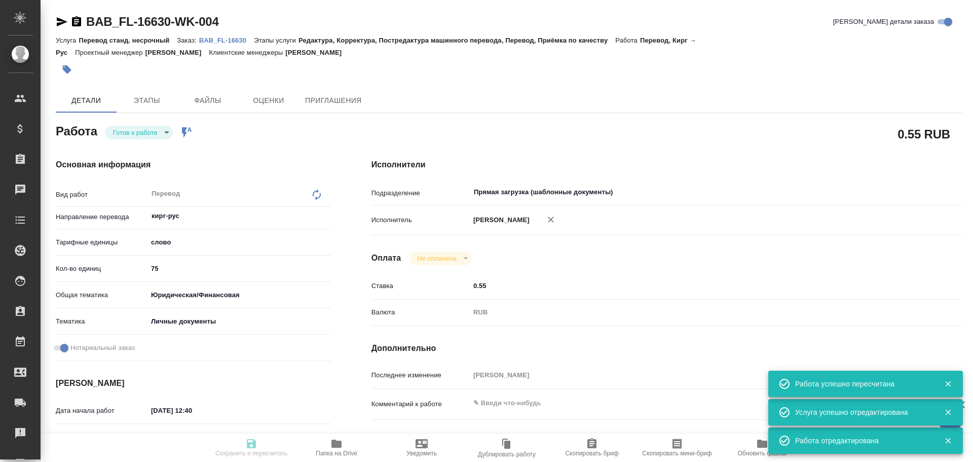
type input "RUB"
type input "[PERSON_NAME]"
type textarea "x"
type textarea "/Clients/FL_BAB/Orders/BAB_FL-16630/Translated/BAB_FL-16630-WK-004"
type textarea "x"
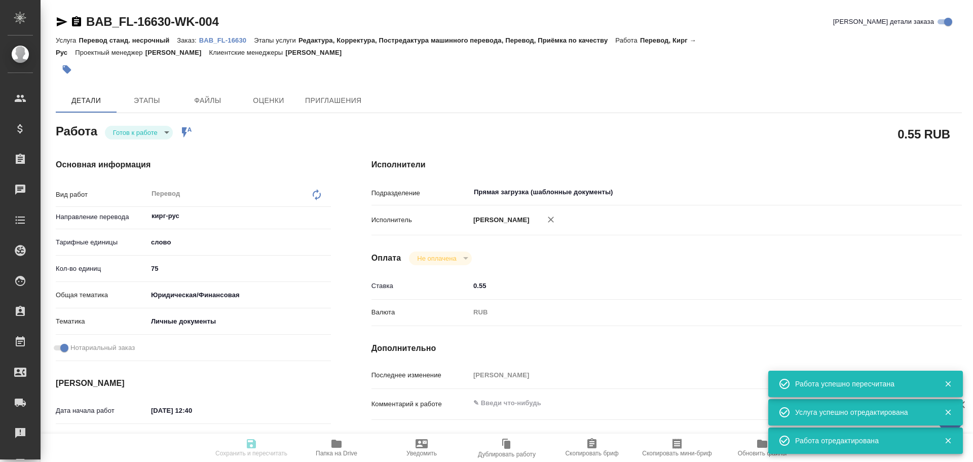
type input "BAB_FL-16630"
type input "Перевод станд. несрочный"
type input "Редактура, Корректура, Постредактура машинного перевода, Перевод, Приёмка по ка…"
type input "Соловкова Екатерина"
type input "/Clients/FL_BAB/Orders/BAB_FL-16630"
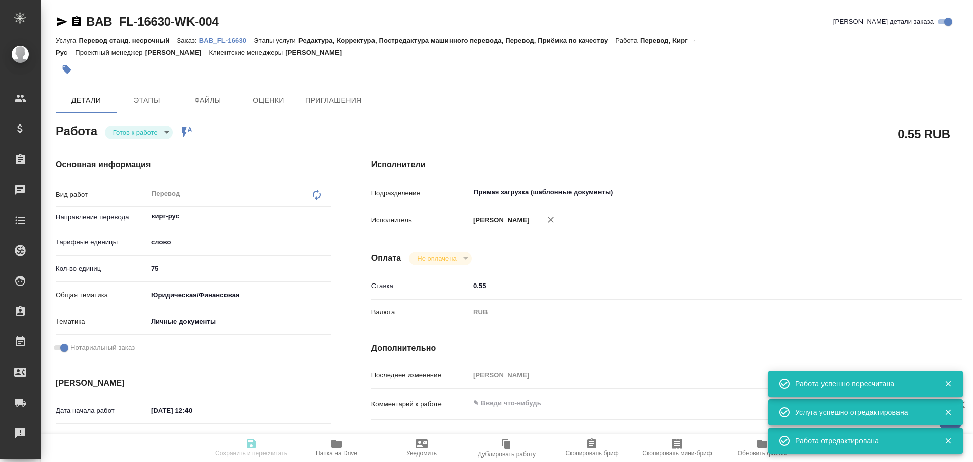
type textarea "x"
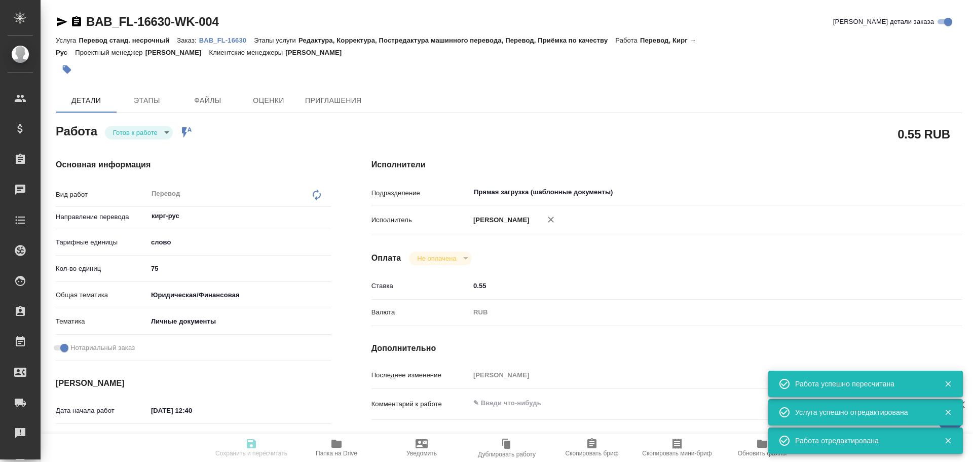
type textarea "x"
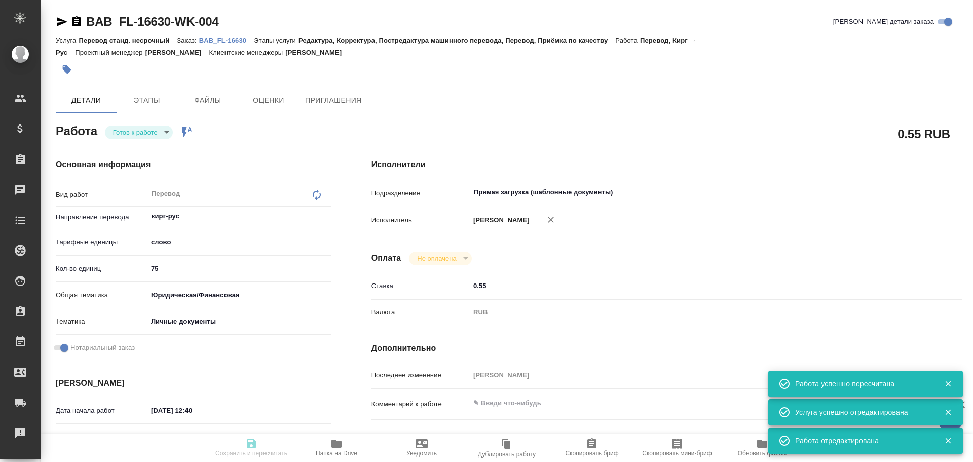
type textarea "x"
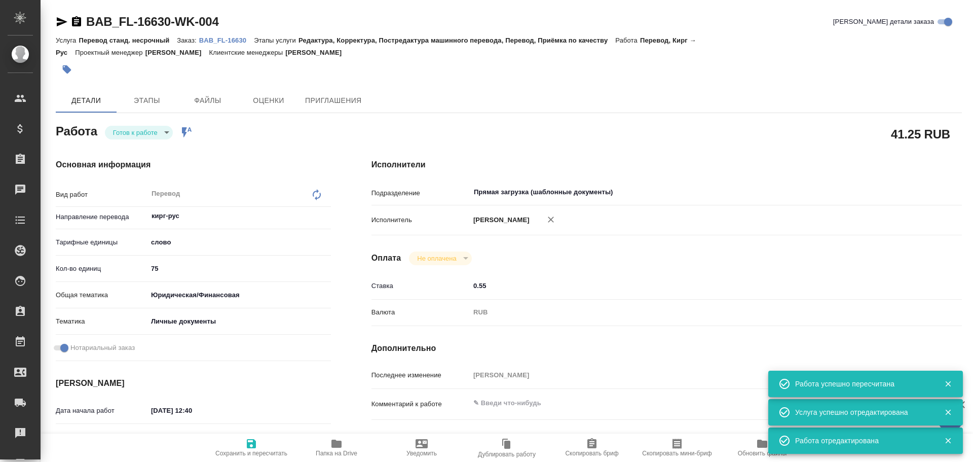
type textarea "x"
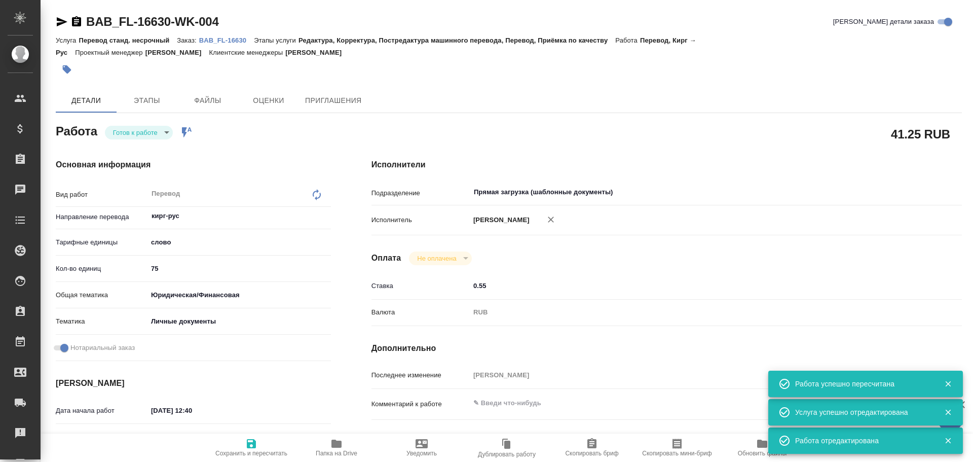
type textarea "x"
click at [142, 139] on div "Основная информация Вид работ Перевод x ​ Направление перевода кирг-рус ​ Тариф…" at bounding box center [193, 354] width 316 height 433
type textarea "x"
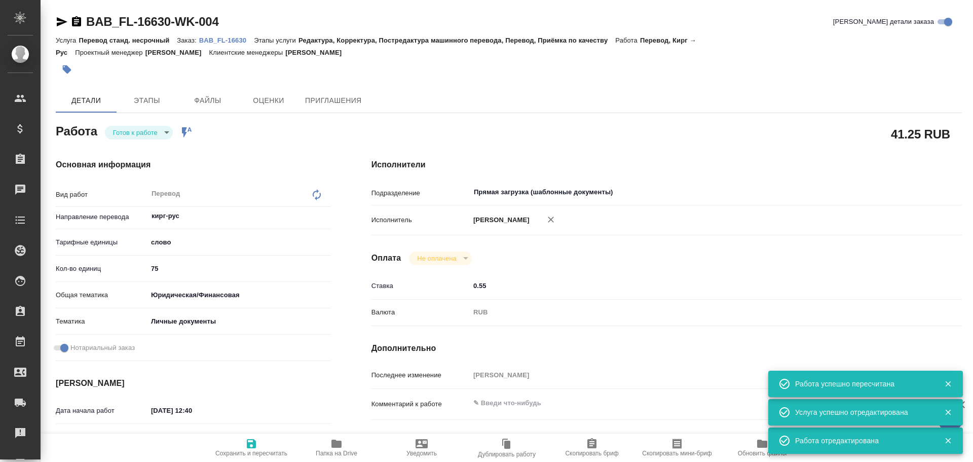
type textarea "x"
click at [144, 137] on body "🙏 .cls-1 fill:#fff; AWATERA Gusev Alexandr Клиенты Спецификации Заказы 0 Чаты T…" at bounding box center [486, 231] width 973 height 462
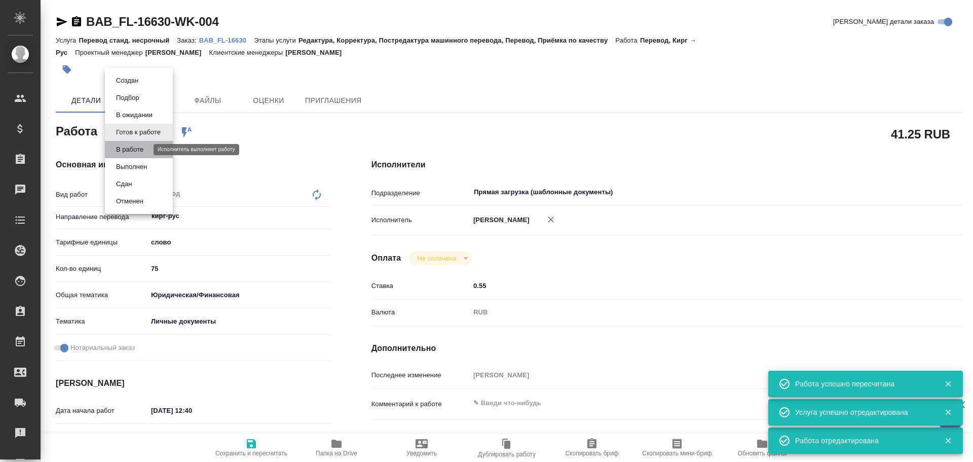
click at [143, 151] on button "В работе" at bounding box center [129, 149] width 33 height 11
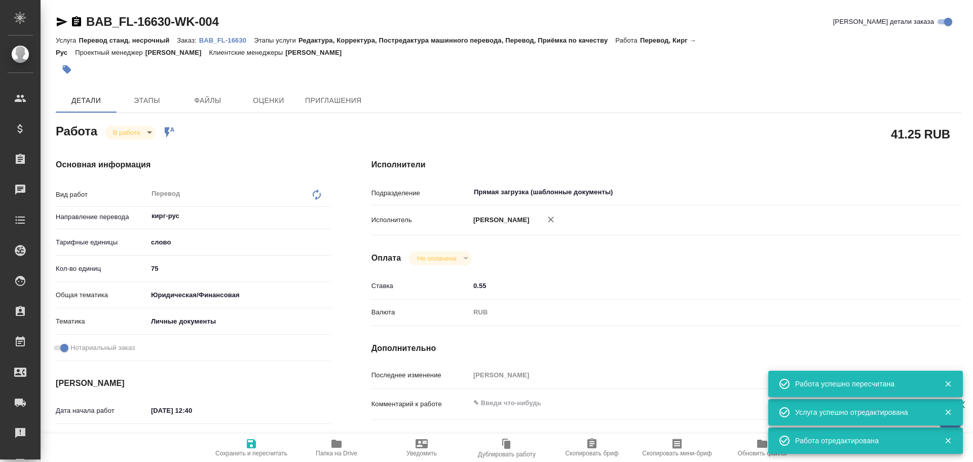
type textarea "x"
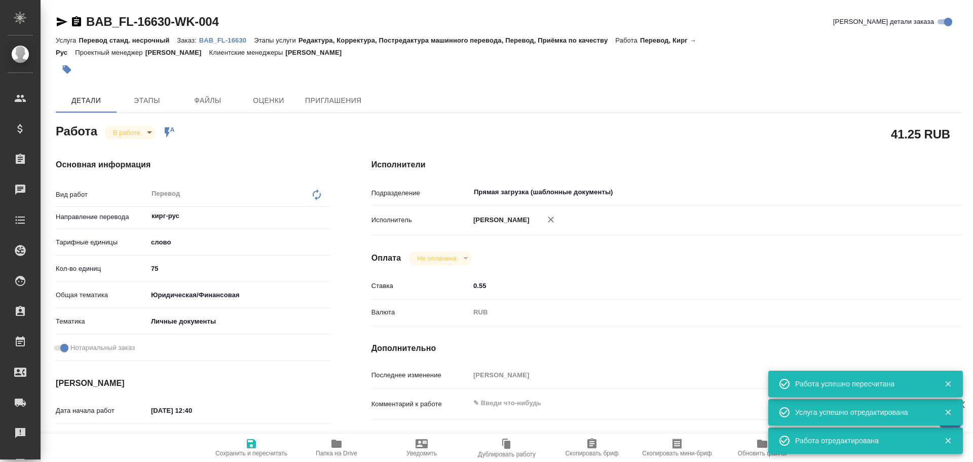
type textarea "x"
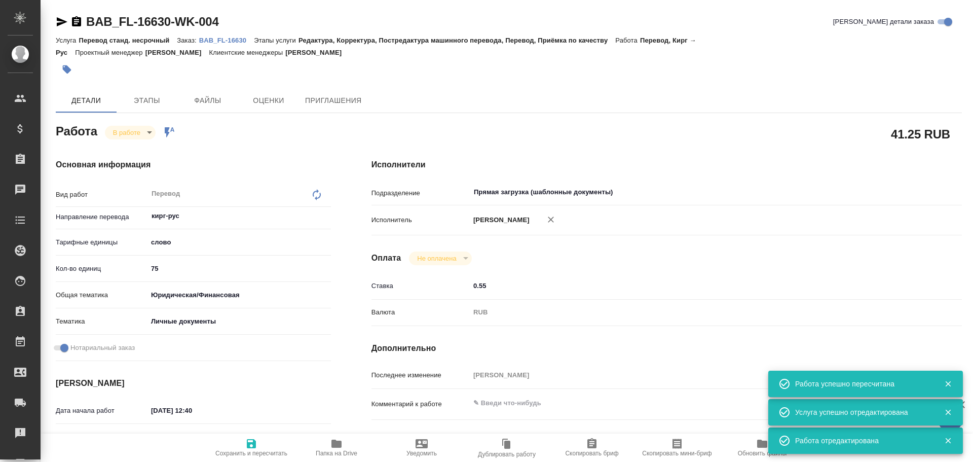
type textarea "x"
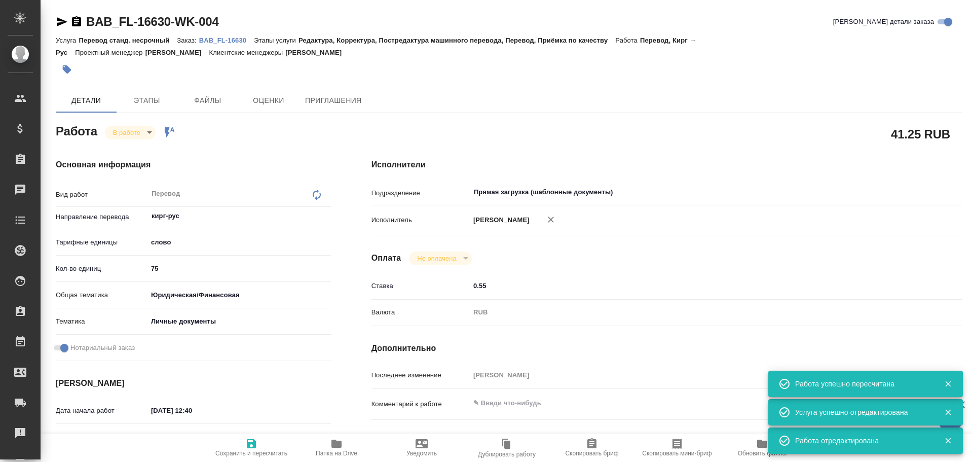
type textarea "x"
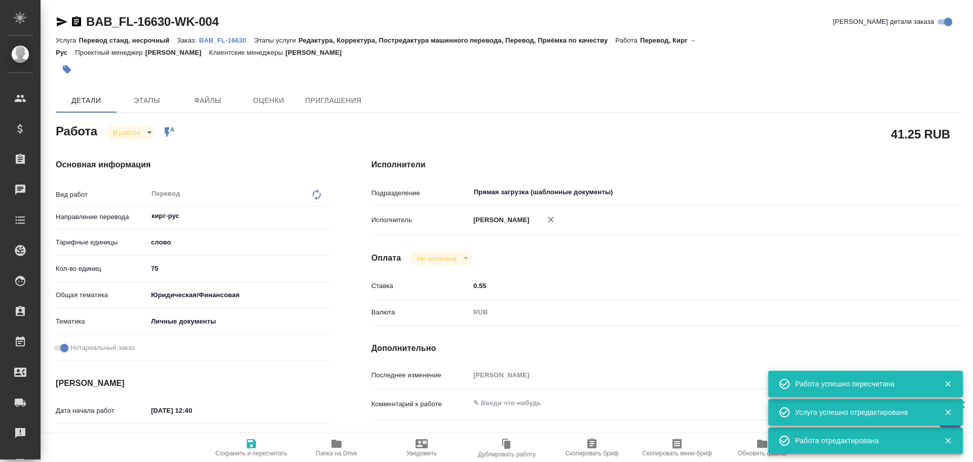
type textarea "x"
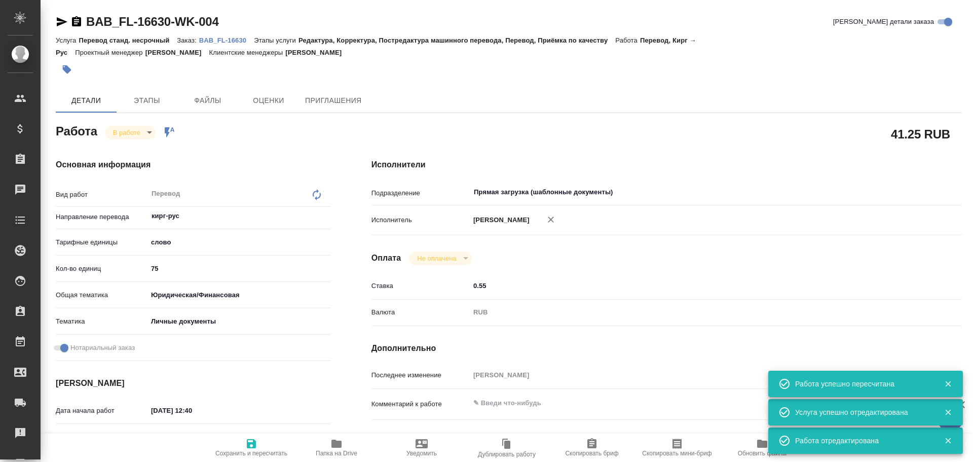
type textarea "x"
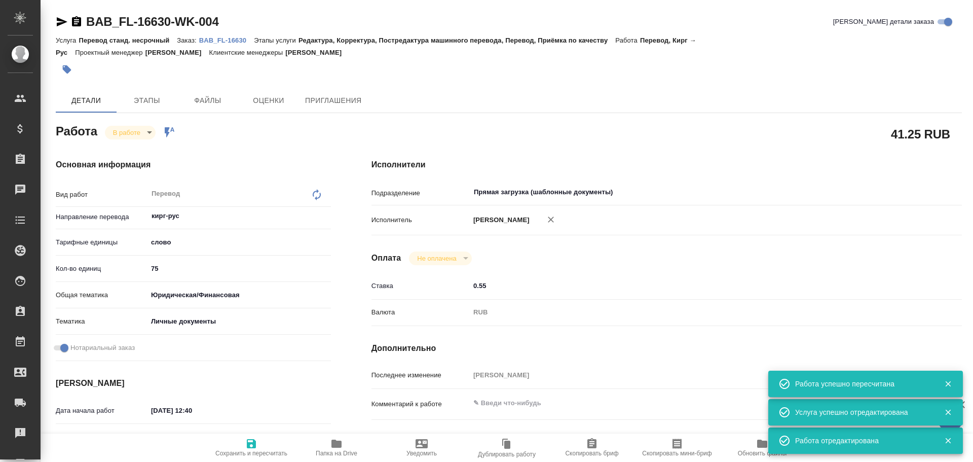
type textarea "x"
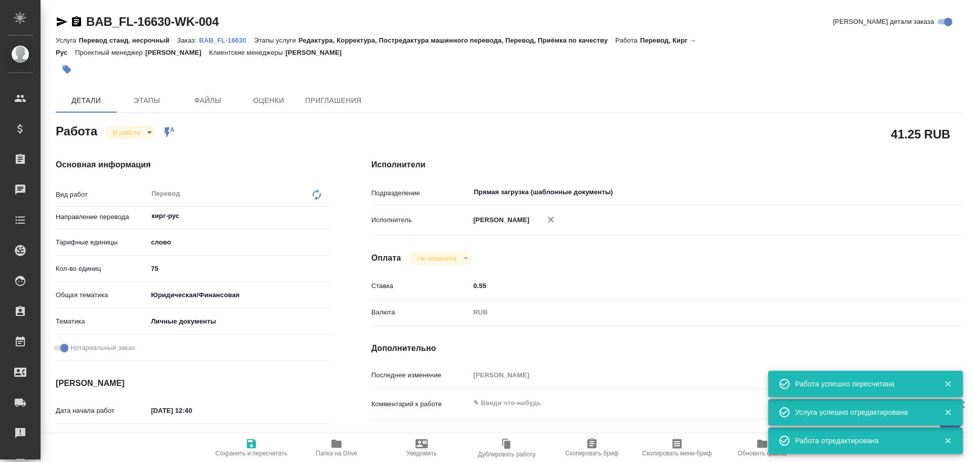
type textarea "x"
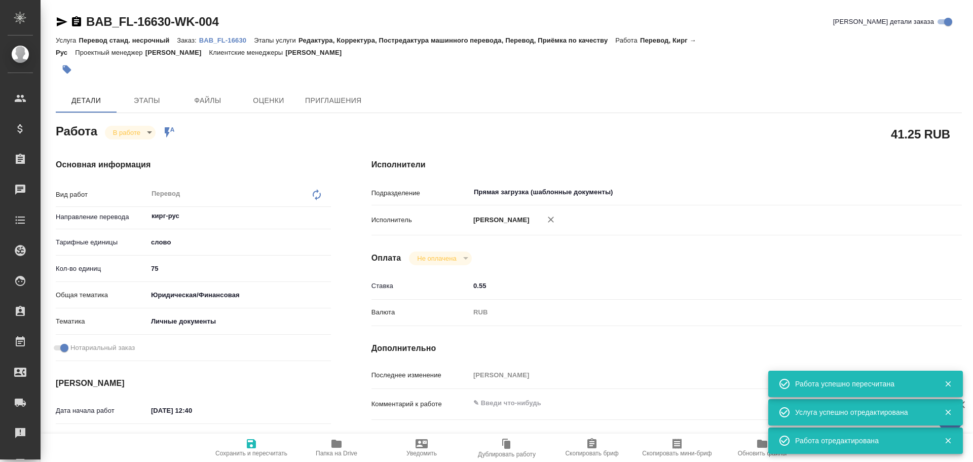
type textarea "x"
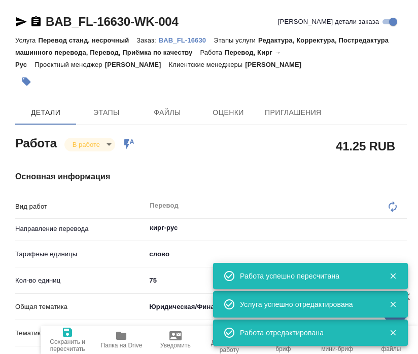
type textarea "x"
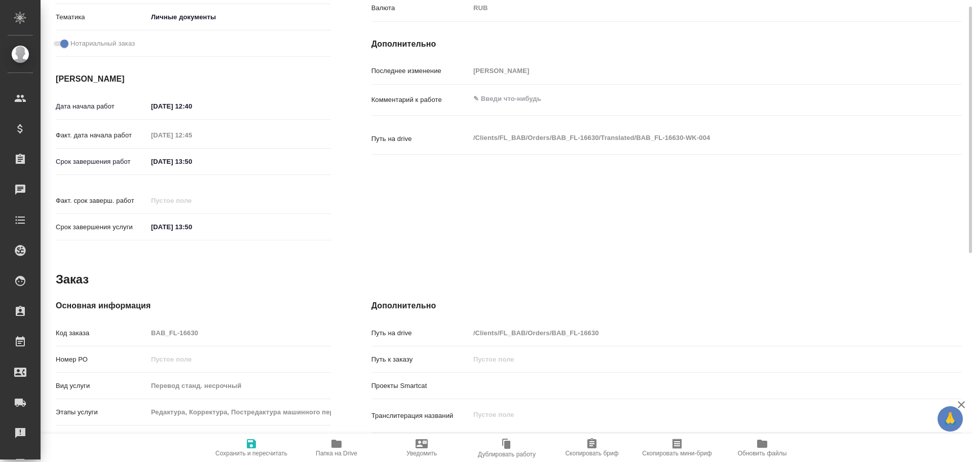
scroll to position [355, 0]
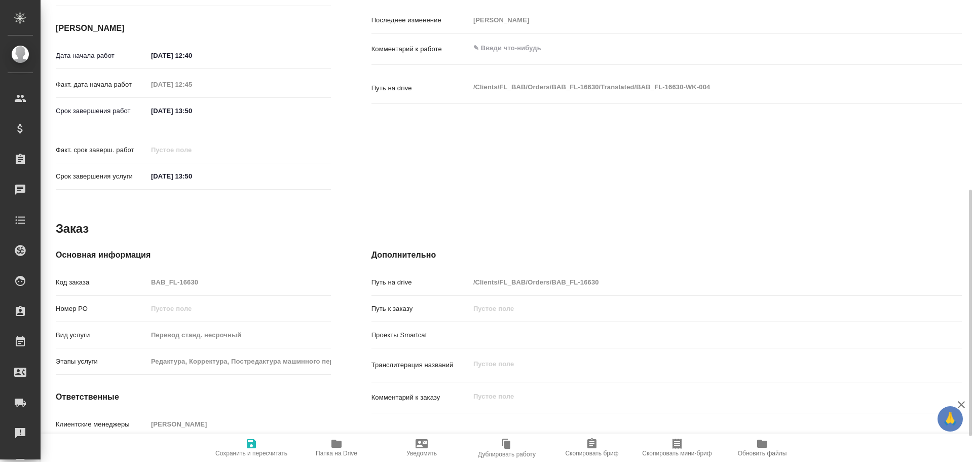
click at [346, 443] on span "Папка на Drive" at bounding box center [336, 446] width 73 height 19
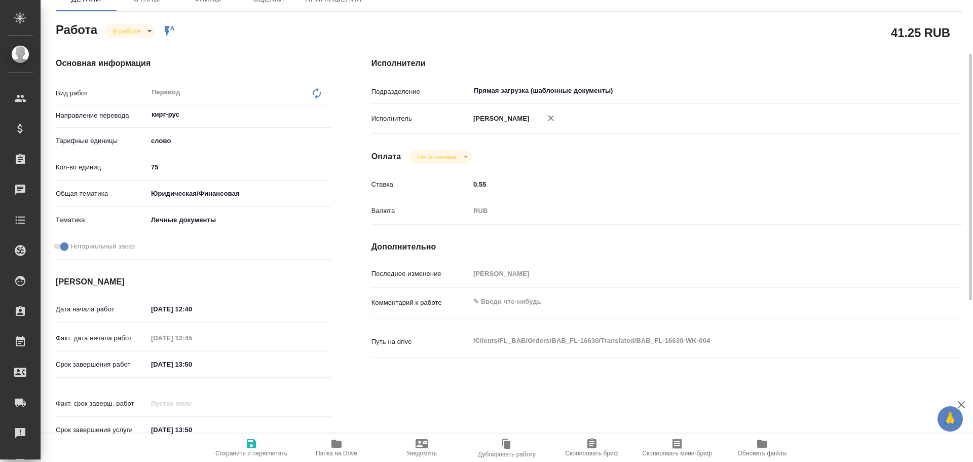
scroll to position [0, 0]
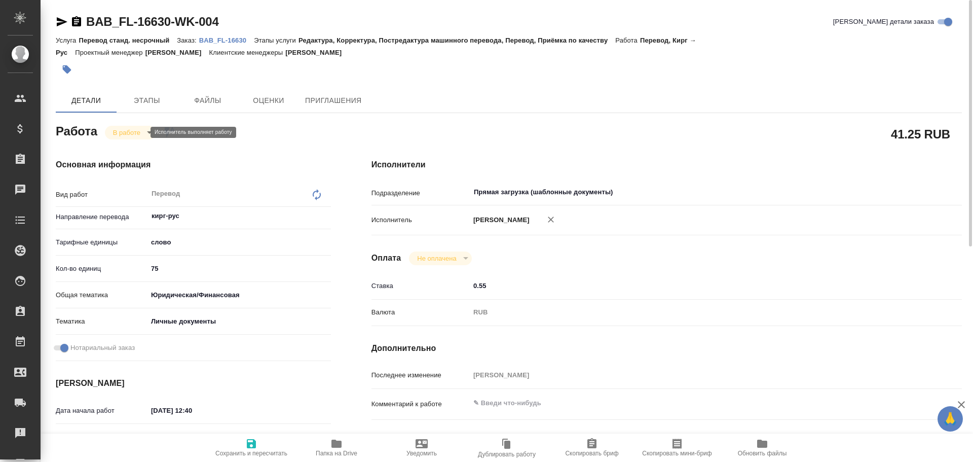
click at [123, 136] on body "🙏 .cls-1 fill:#fff; AWATERA Gusev Alexandr Клиенты Спецификации Заказы 0 Чаты T…" at bounding box center [486, 231] width 973 height 462
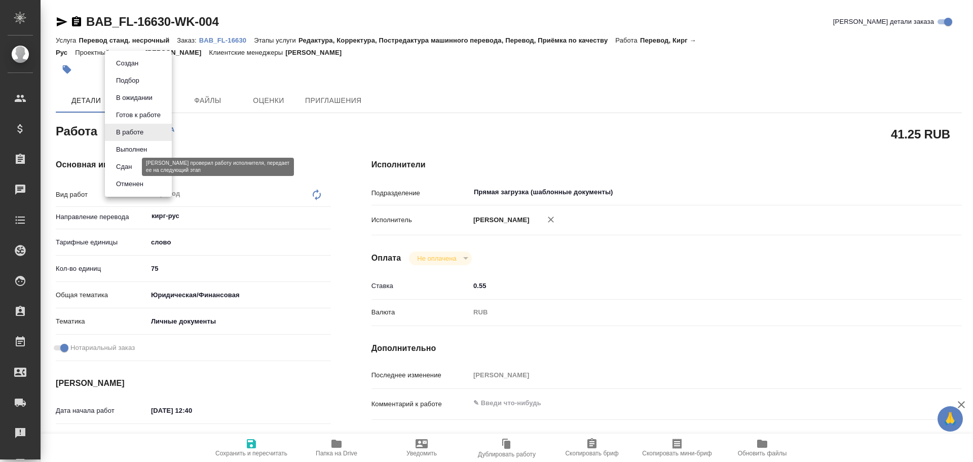
click at [131, 168] on button "Сдан" at bounding box center [124, 166] width 22 height 11
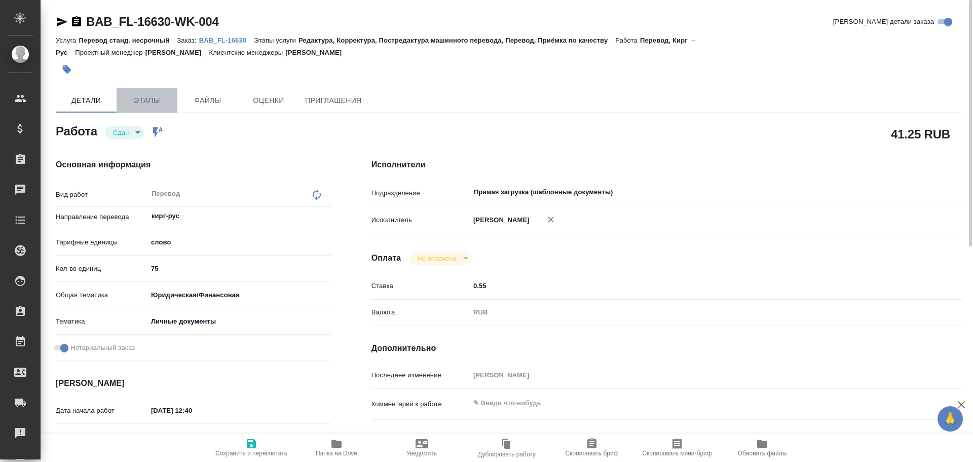
click at [138, 109] on button "Этапы" at bounding box center [147, 100] width 61 height 24
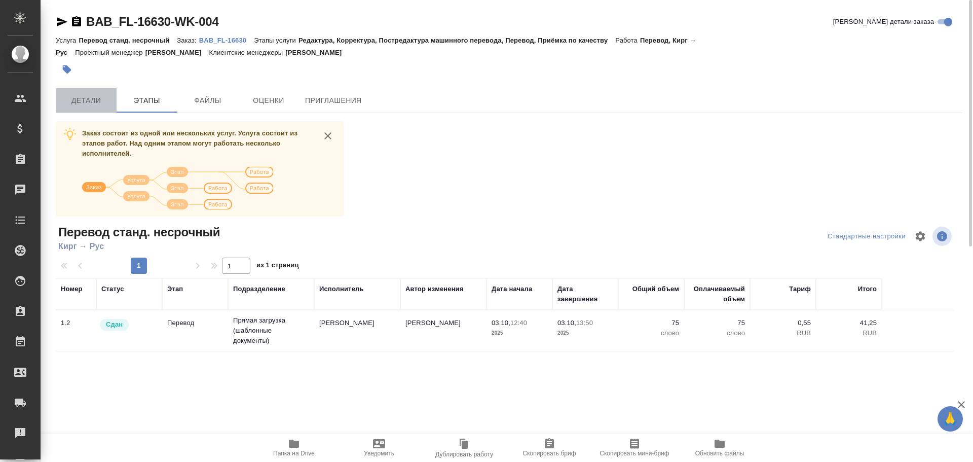
click at [104, 100] on span "Детали" at bounding box center [86, 100] width 49 height 13
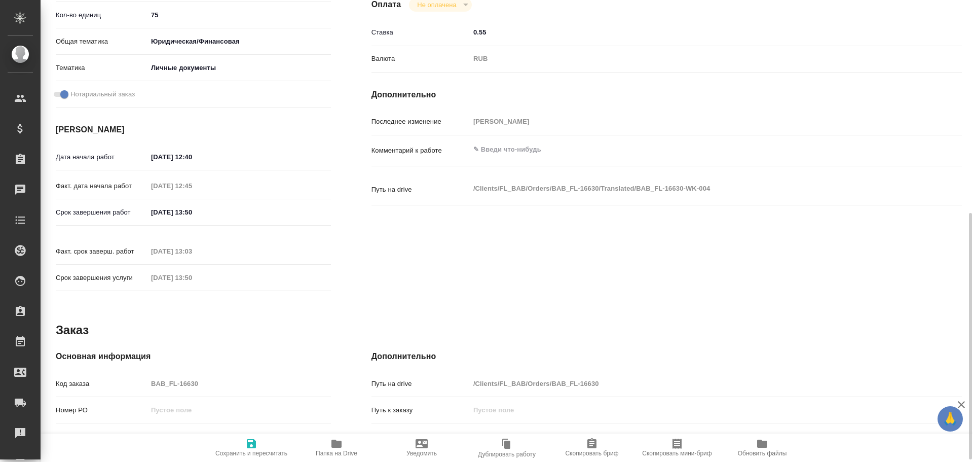
scroll to position [304, 0]
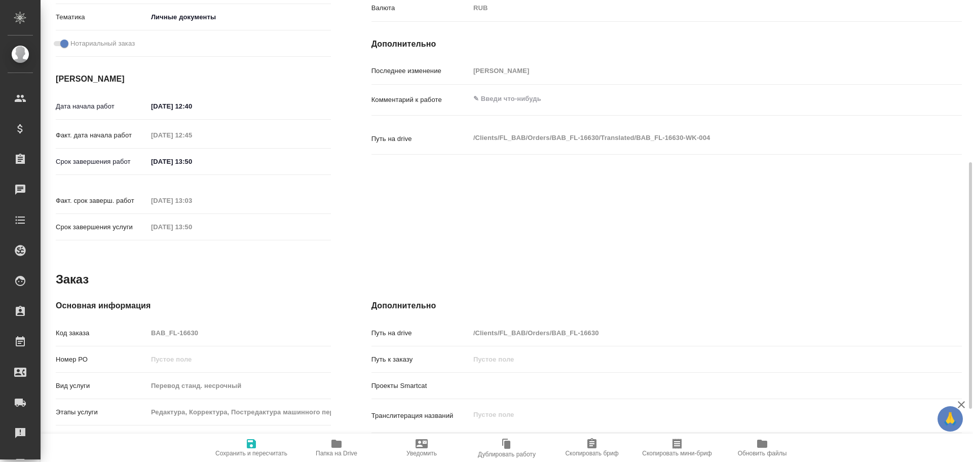
click at [128, 324] on div "Код заказа BAB_FL-16630" at bounding box center [193, 333] width 275 height 18
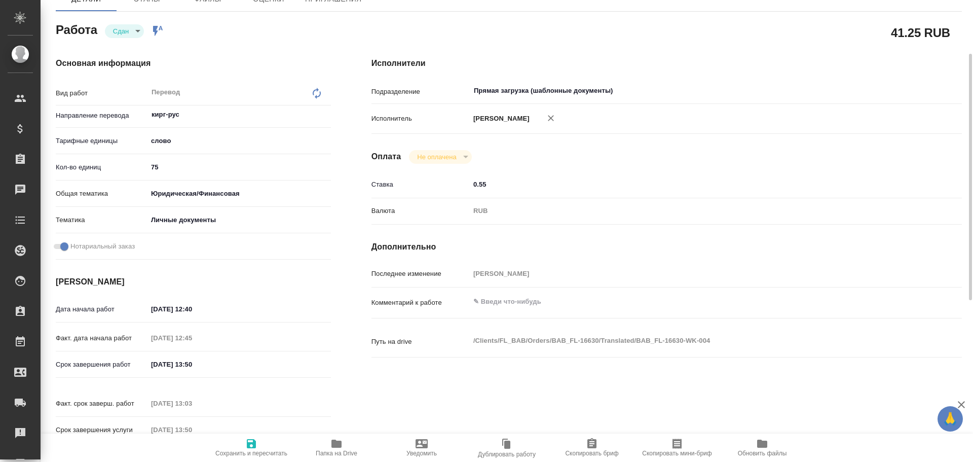
scroll to position [0, 0]
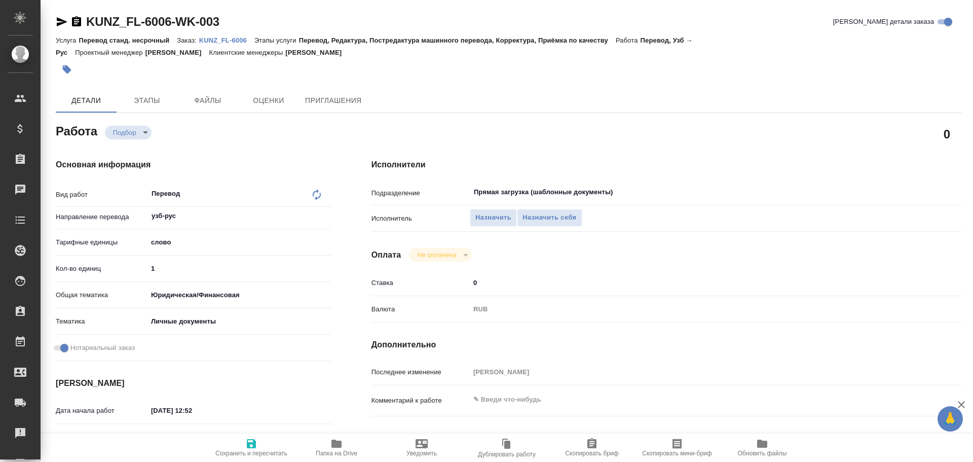
type textarea "x"
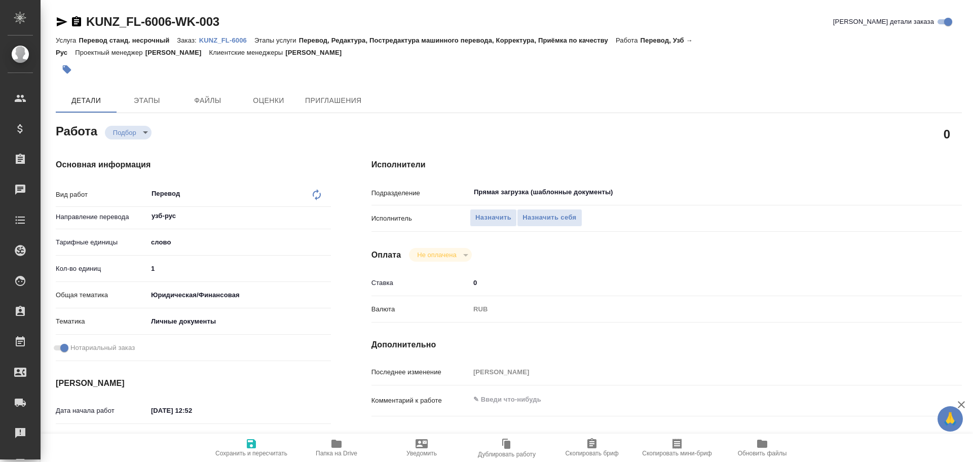
type textarea "x"
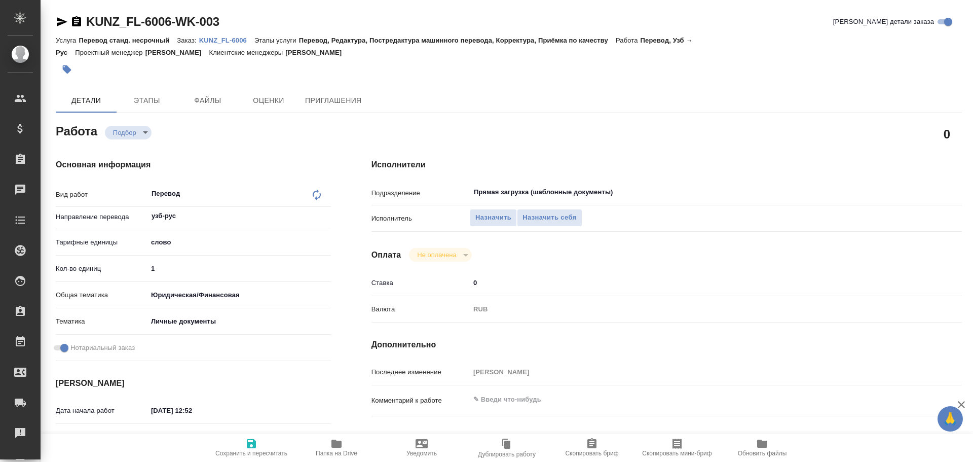
type textarea "x"
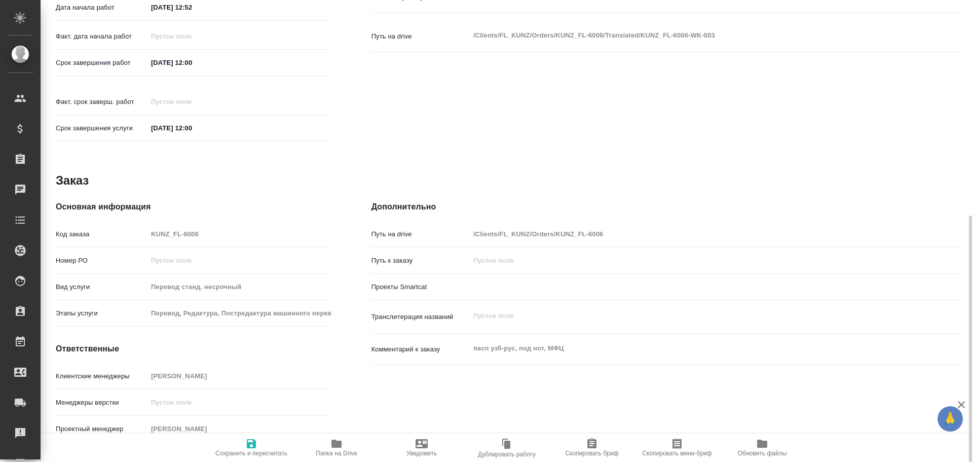
type textarea "x"
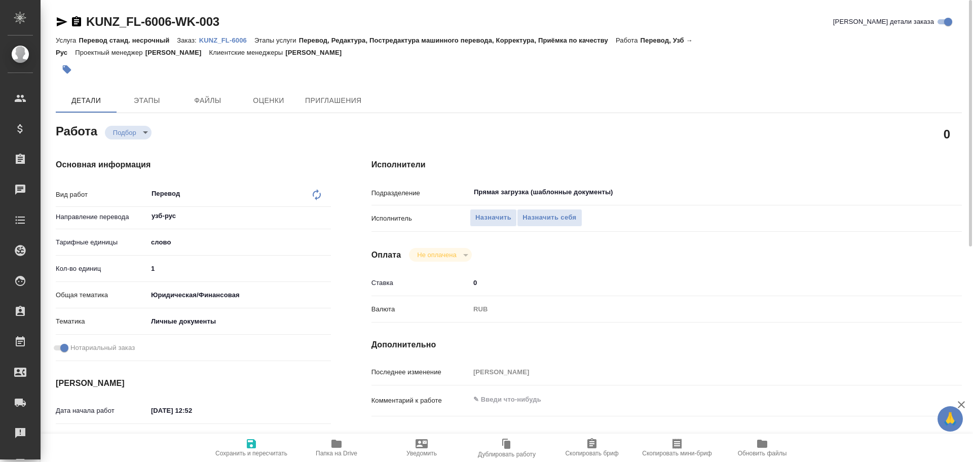
type textarea "x"
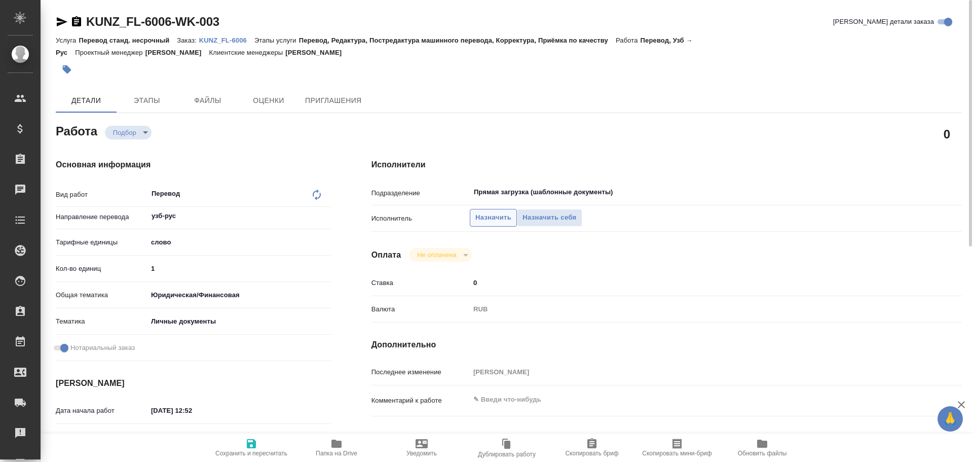
type textarea "x"
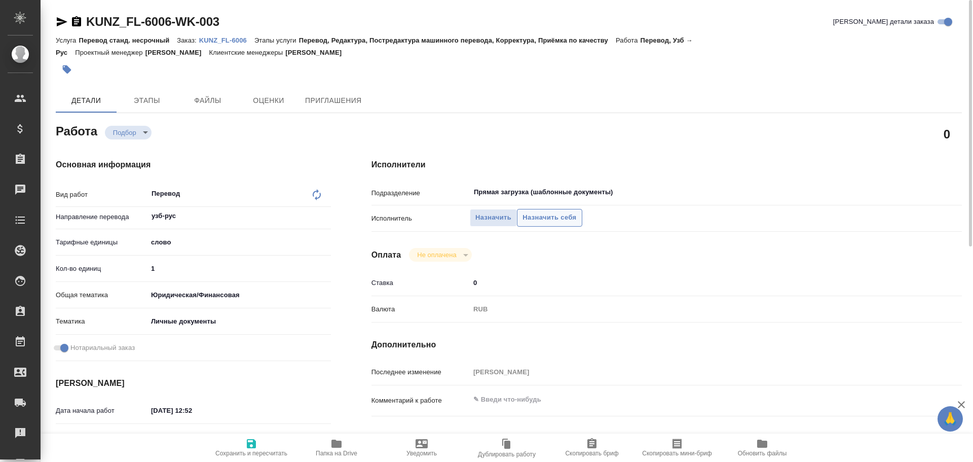
click at [541, 220] on span "Назначить себя" at bounding box center [550, 218] width 54 height 12
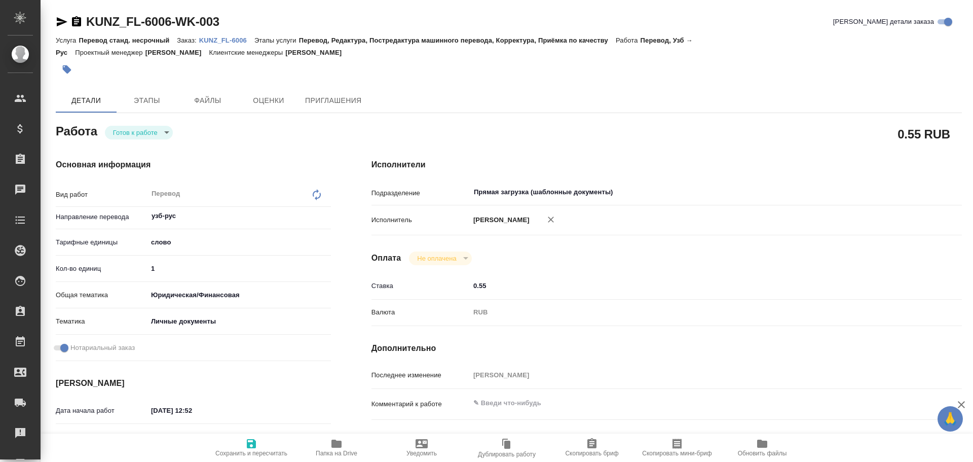
type textarea "x"
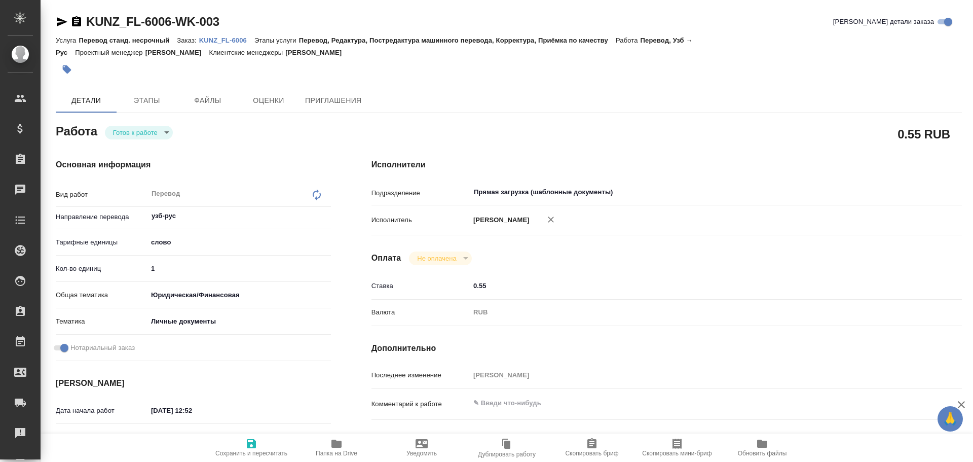
type textarea "x"
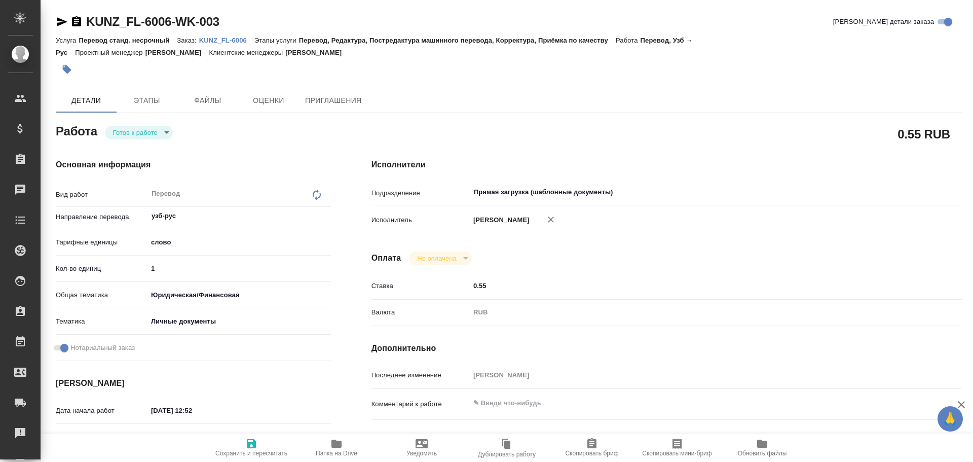
type textarea "x"
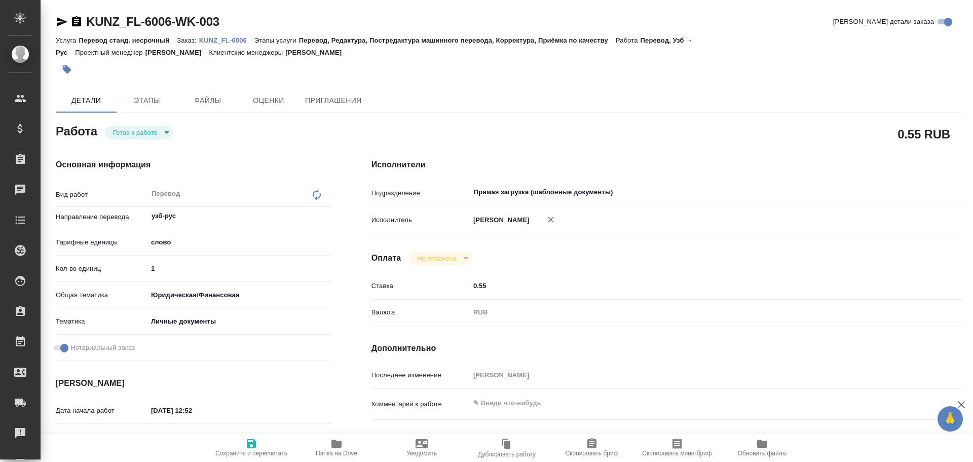
type textarea "x"
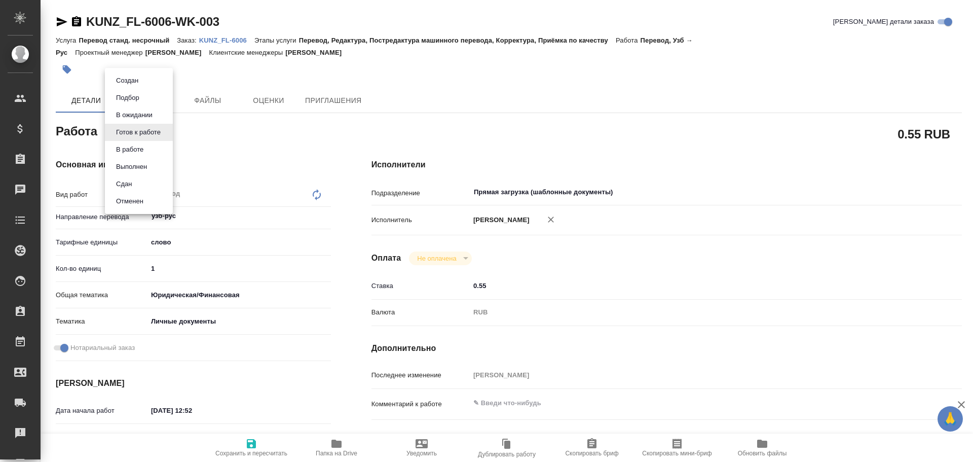
click at [140, 135] on body "🙏 .cls-1 fill:#fff; AWATERA Gusev Alexandr Клиенты Спецификации Заказы Чаты Tod…" at bounding box center [486, 231] width 973 height 462
click at [134, 150] on button "В работе" at bounding box center [129, 149] width 33 height 11
type textarea "x"
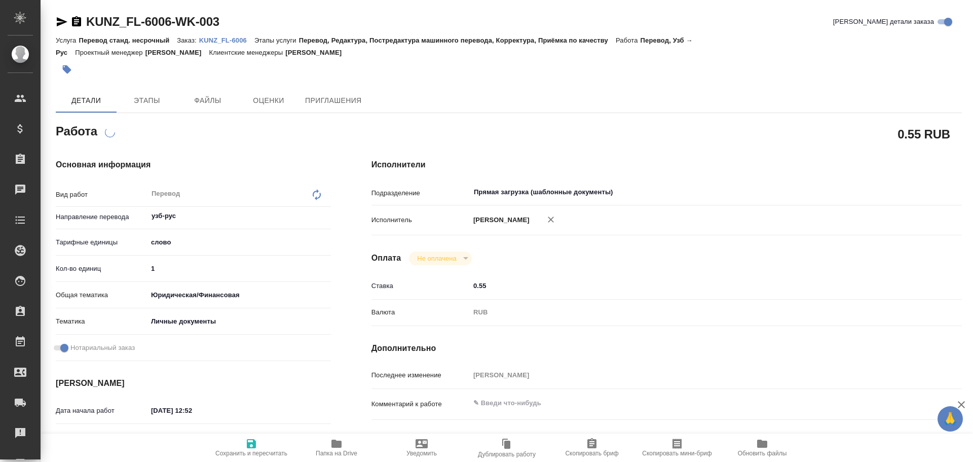
type textarea "x"
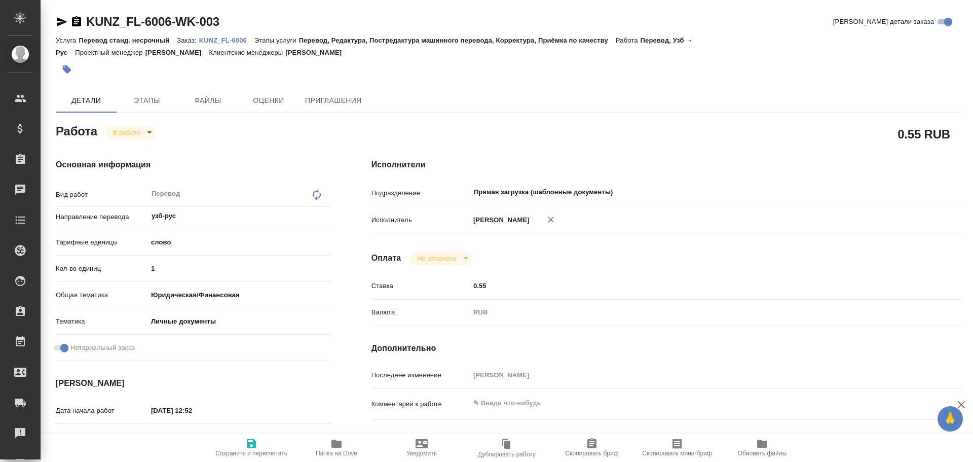
type textarea "x"
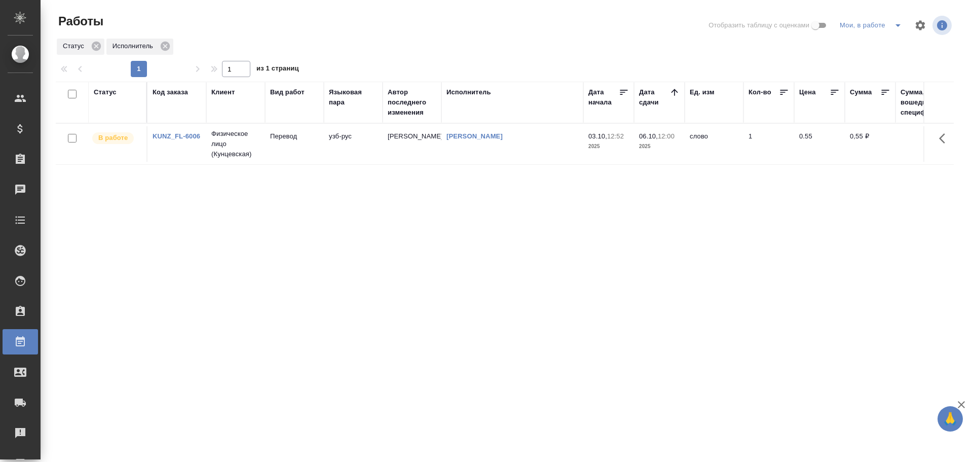
click at [375, 140] on td "узб-рус" at bounding box center [353, 143] width 59 height 35
click at [367, 142] on td "узб-рус" at bounding box center [353, 143] width 59 height 35
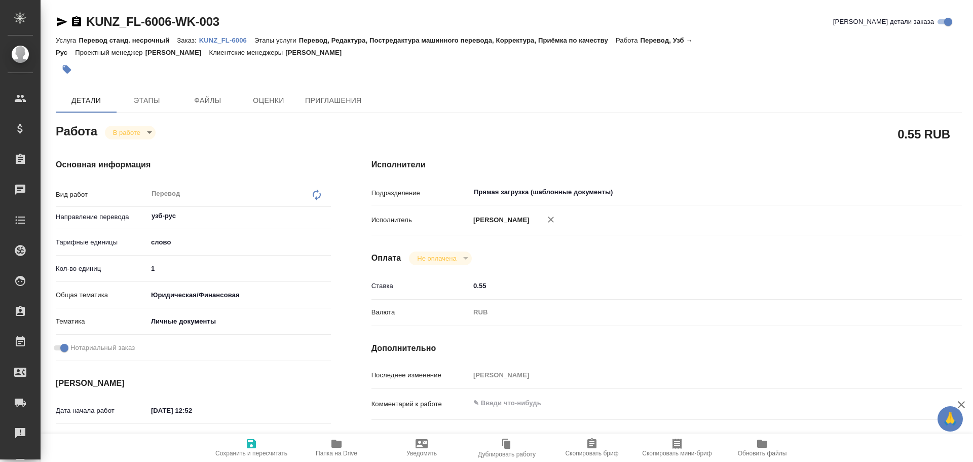
type textarea "x"
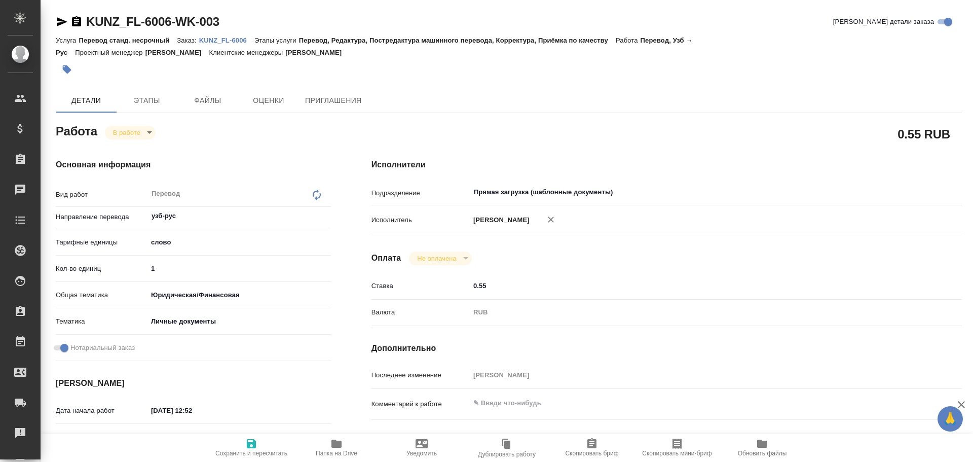
type textarea "x"
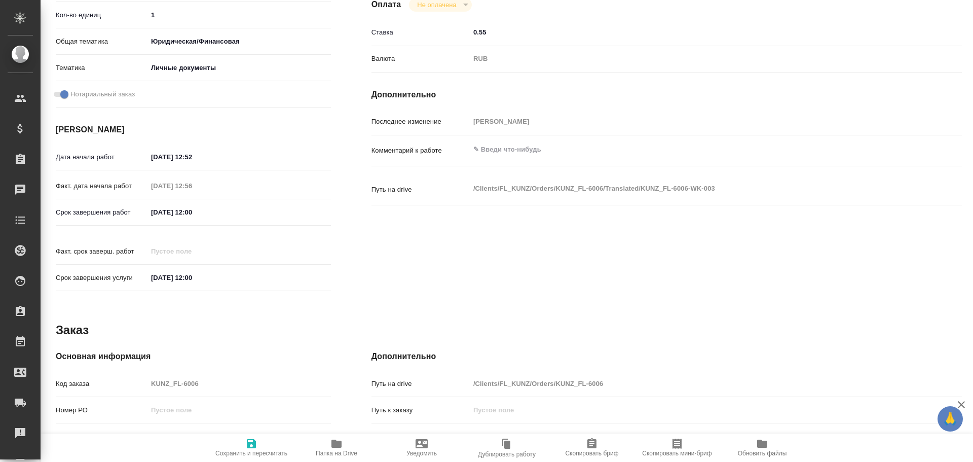
type textarea "x"
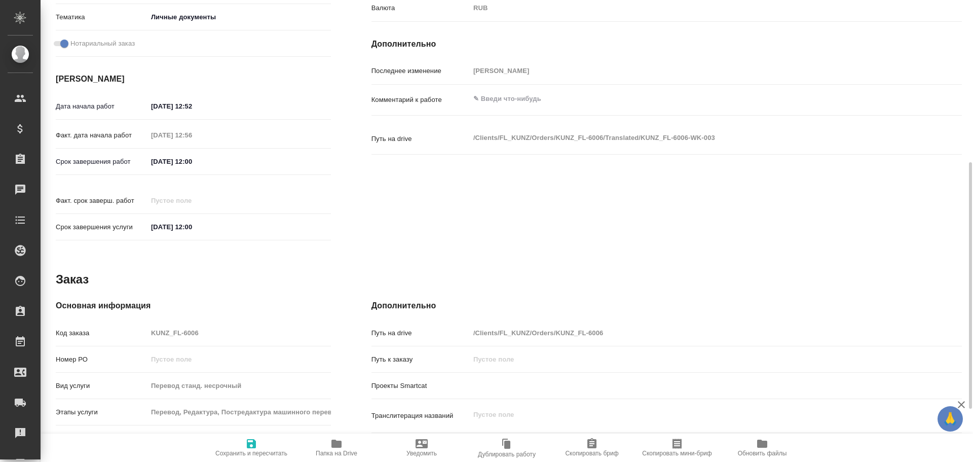
scroll to position [403, 0]
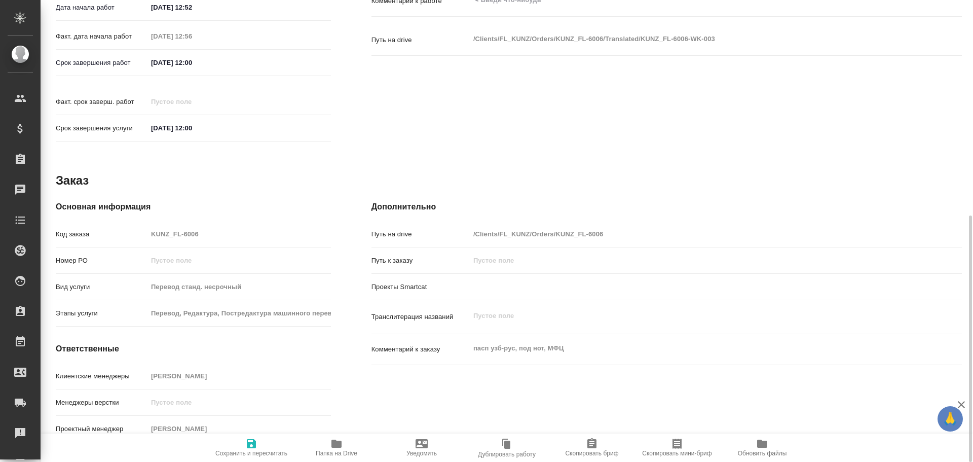
type textarea "x"
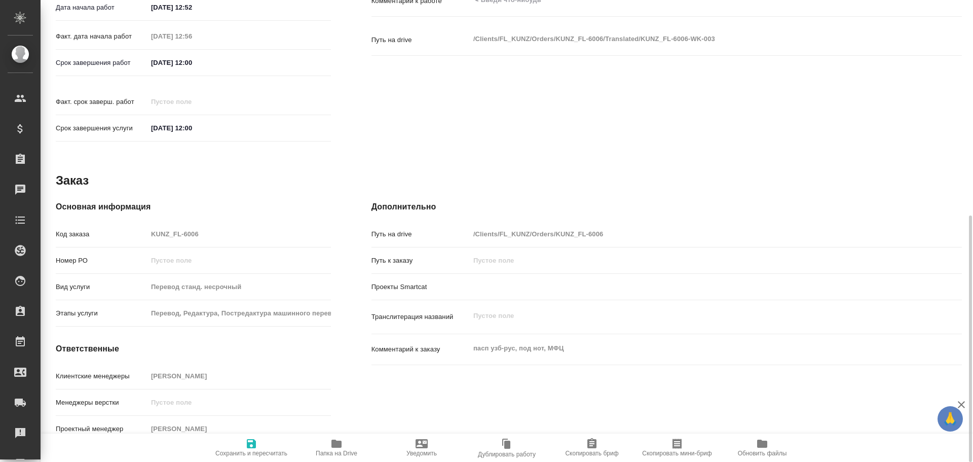
type textarea "x"
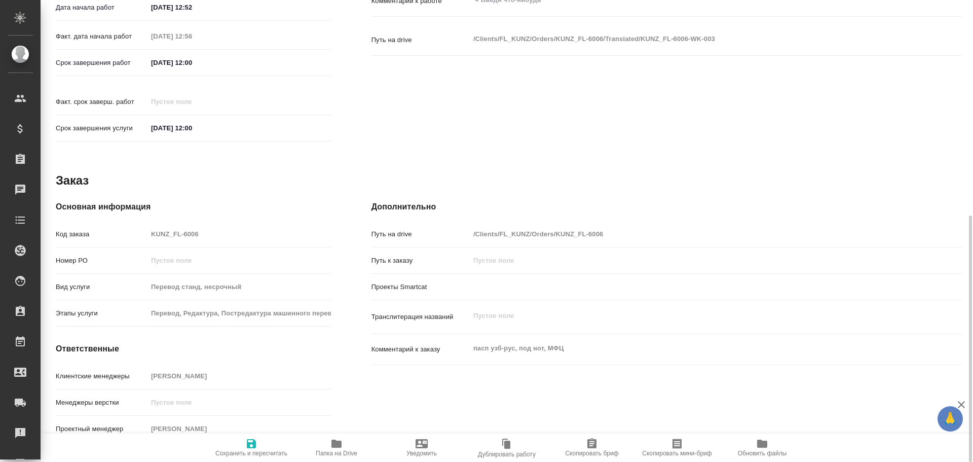
click at [333, 446] on icon "button" at bounding box center [336, 443] width 10 height 8
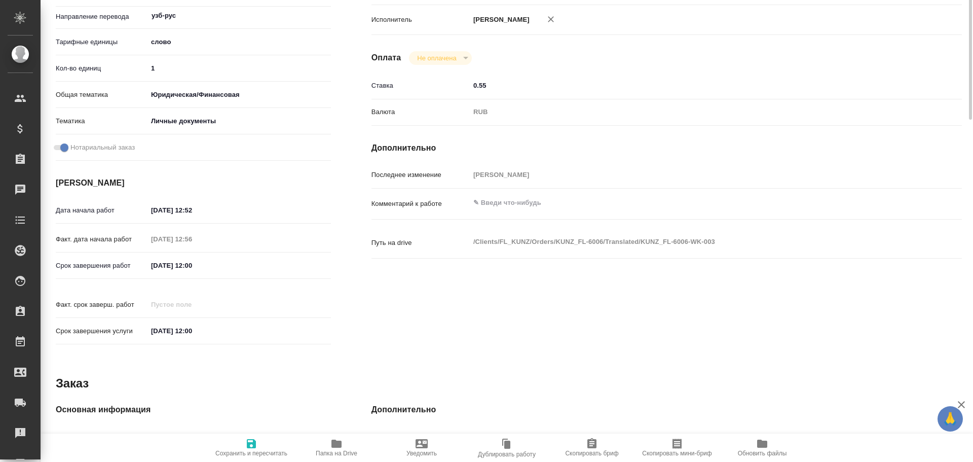
scroll to position [48, 0]
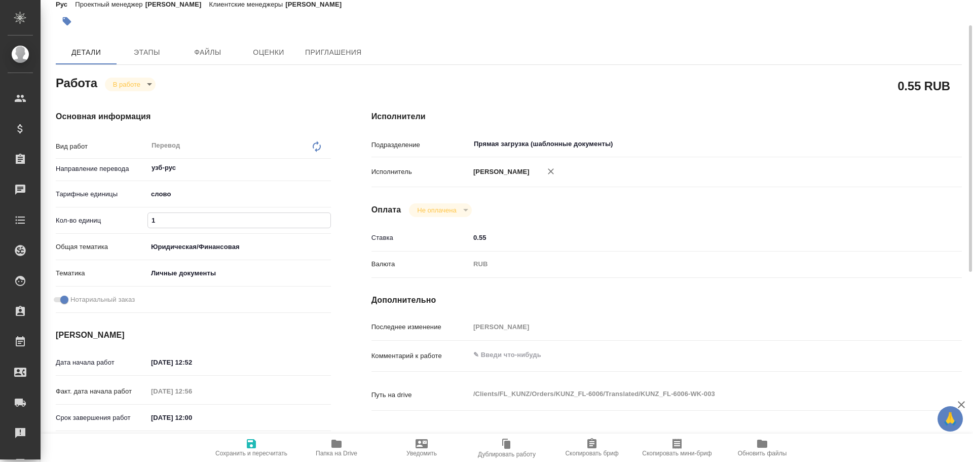
click at [181, 218] on input "1" at bounding box center [239, 220] width 182 height 15
type textarea "x"
type input "10"
type textarea "x"
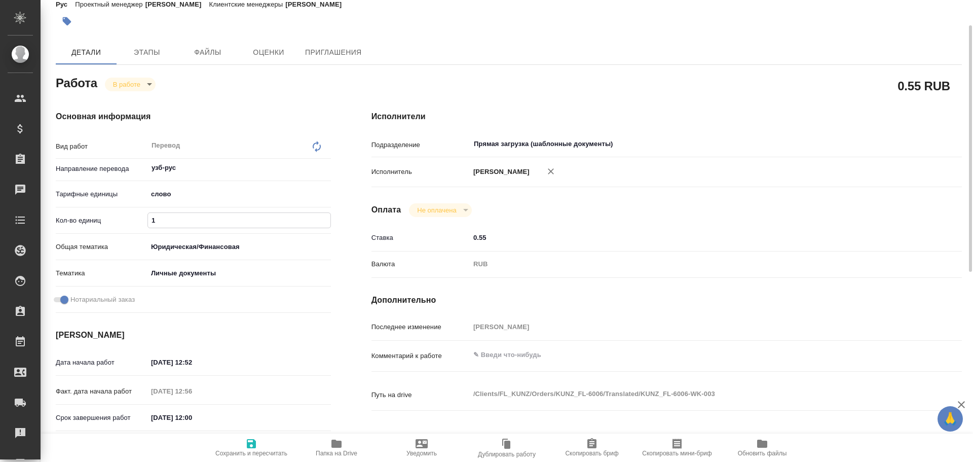
type textarea "x"
type input "100"
type textarea "x"
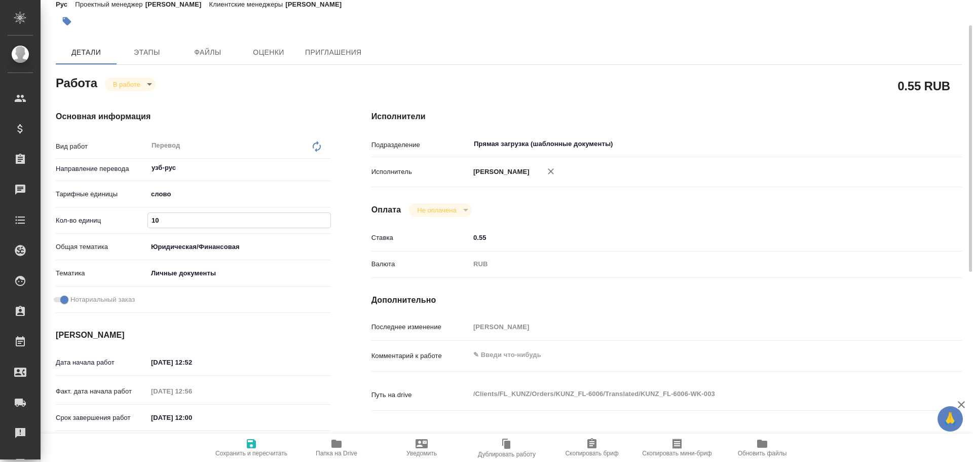
type textarea "x"
type input "100"
click at [250, 435] on button "Сохранить и пересчитать" at bounding box center [251, 447] width 85 height 28
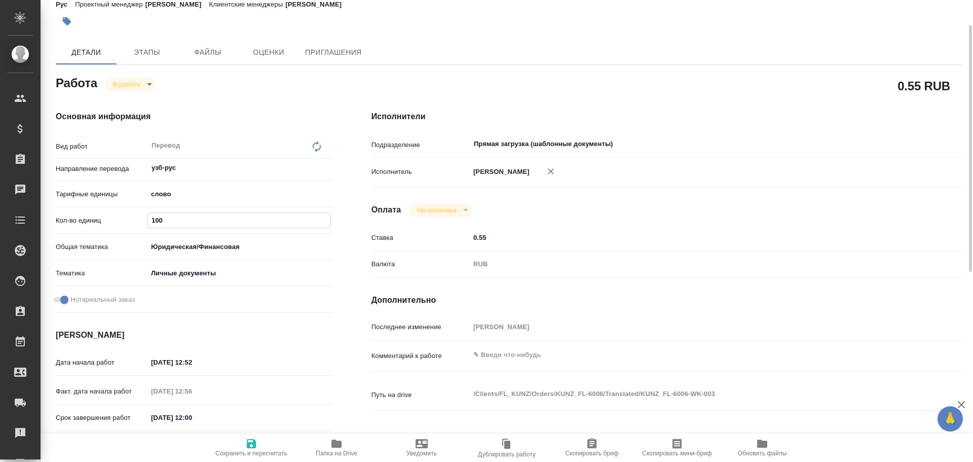
type textarea "x"
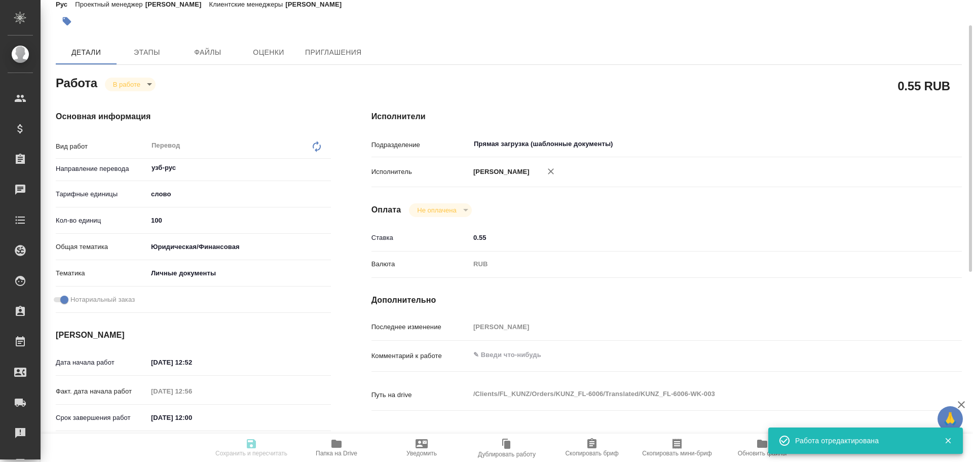
type textarea "x"
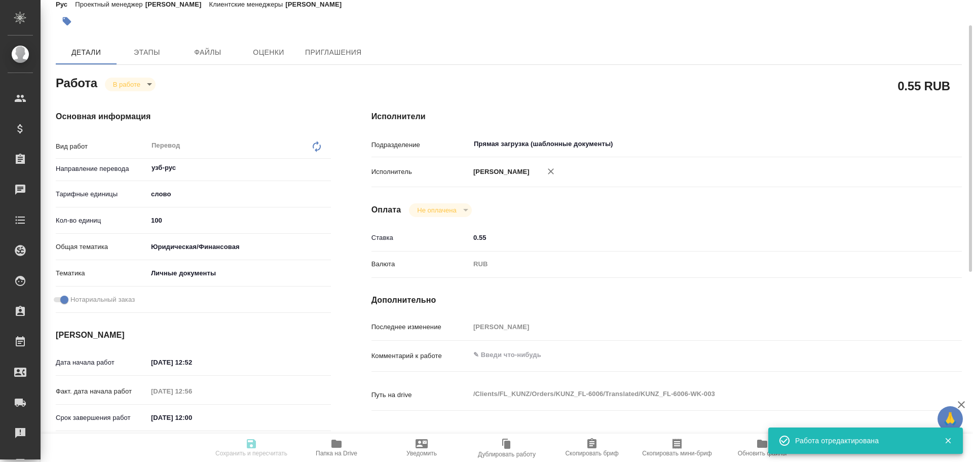
type input "inProgress"
type textarea "Перевод"
type textarea "x"
type input "узб-рус"
type input "5a8b1489cc6b4906c91bfd90"
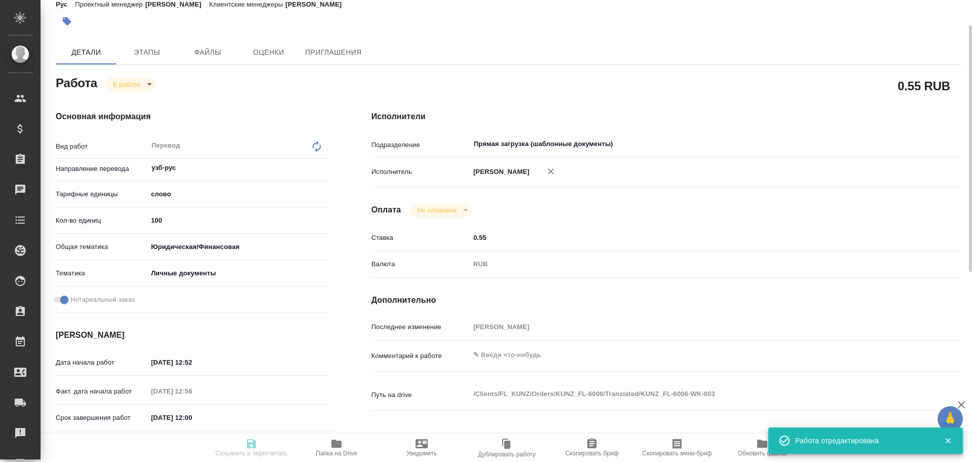
type input "100"
type input "yr-fn"
type input "5a8b8b956a9677013d343cfe"
checkbox input "true"
type input "[DATE] 12:52"
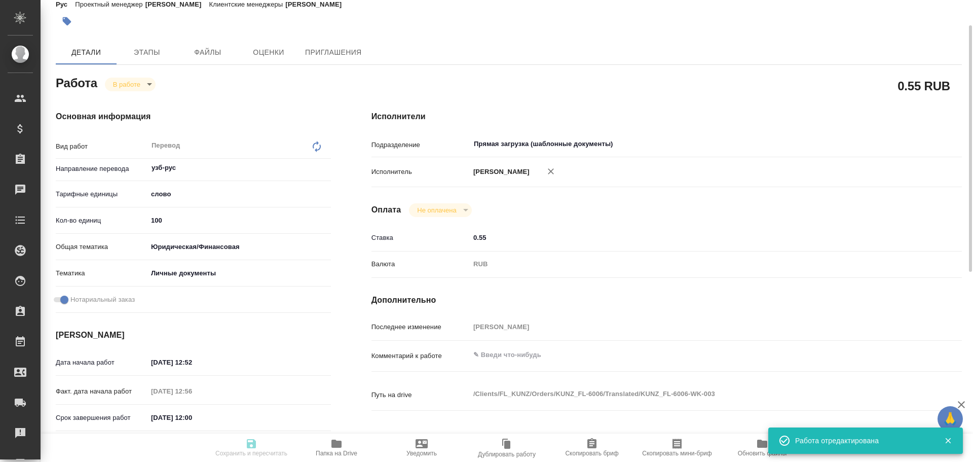
type input "[DATE] 12:56"
type input "[DATE] 12:00"
type input "Прямая загрузка (шаблонные документы)"
type input "notPayed"
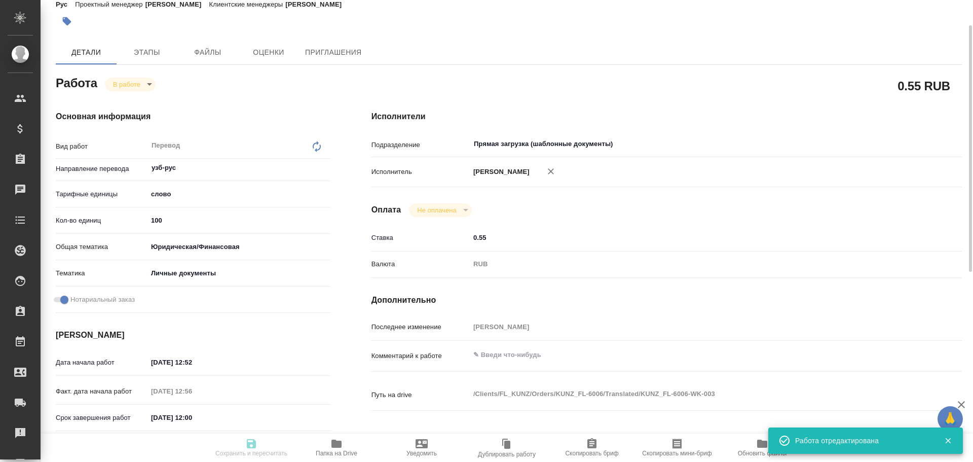
type input "0.55"
type input "RUB"
type input "[PERSON_NAME]"
type textarea "x"
type textarea "/Clients/FL_KUNZ/Orders/KUNZ_FL-6006/Translated/KUNZ_FL-6006-WK-003"
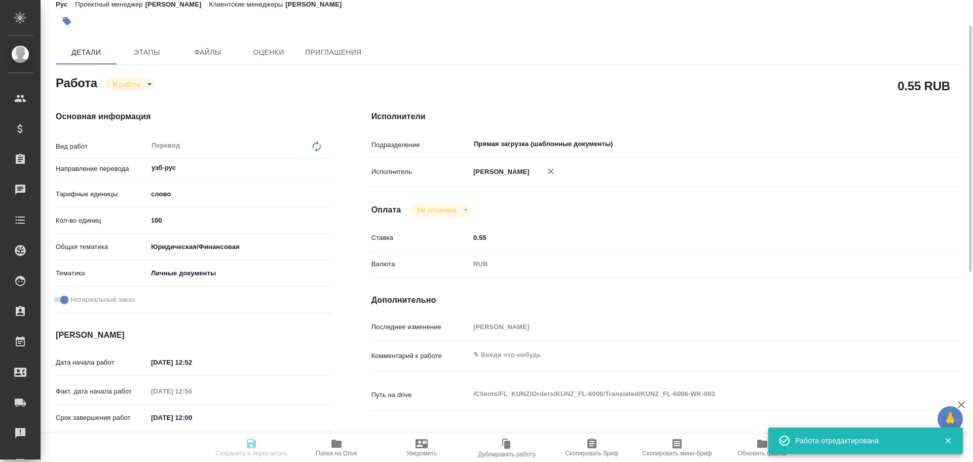
type textarea "x"
type input "KUNZ_FL-6006"
type input "Перевод станд. несрочный"
type input "Перевод, Редактура, Постредактура машинного перевода, Корректура, Приёмка по ка…"
type input "[PERSON_NAME]"
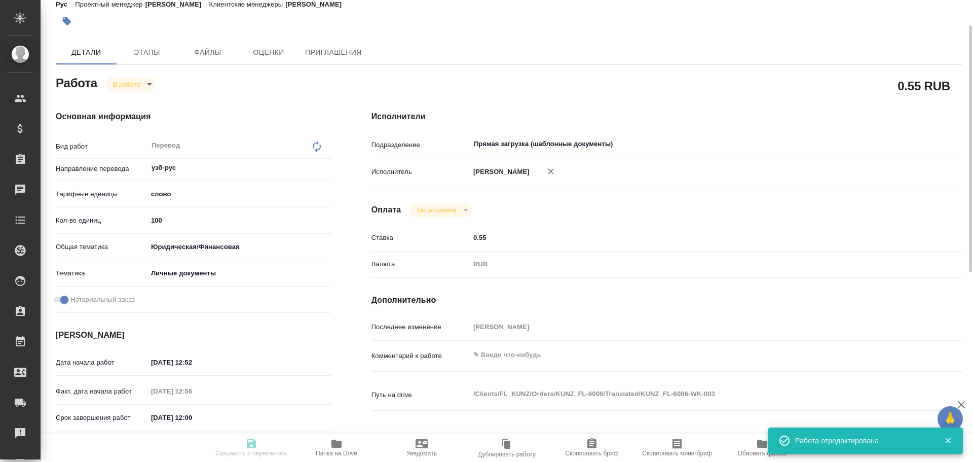
type input "/Clients/FL_KUNZ/Orders/KUNZ_FL-6006"
type textarea "x"
type textarea "пасп узб-рус, под нот, МФЦ"
type textarea "x"
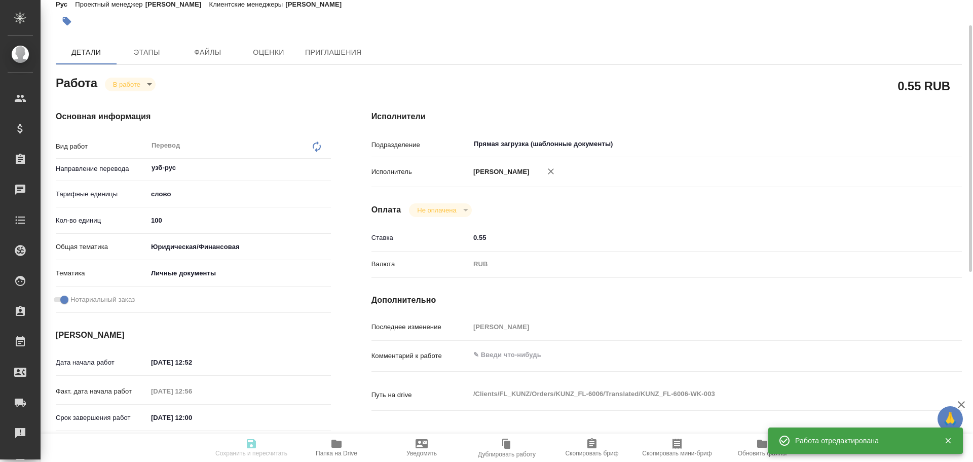
type textarea "x"
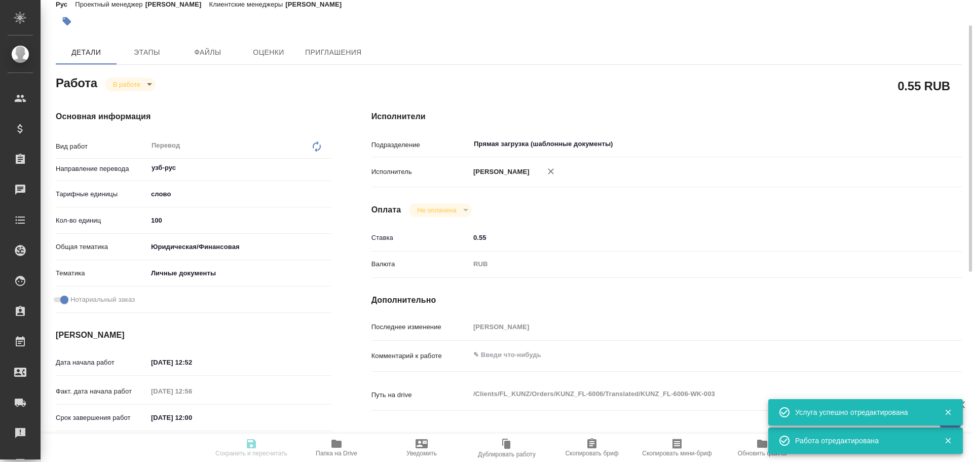
type textarea "x"
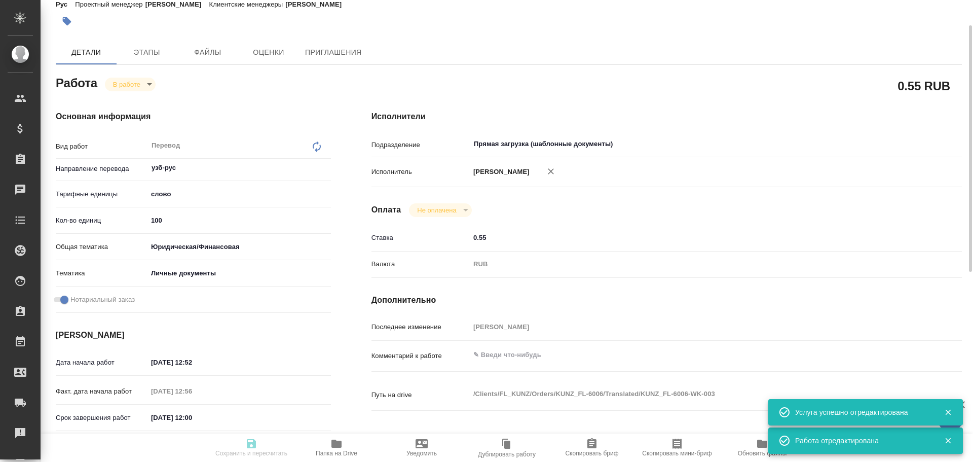
type textarea "x"
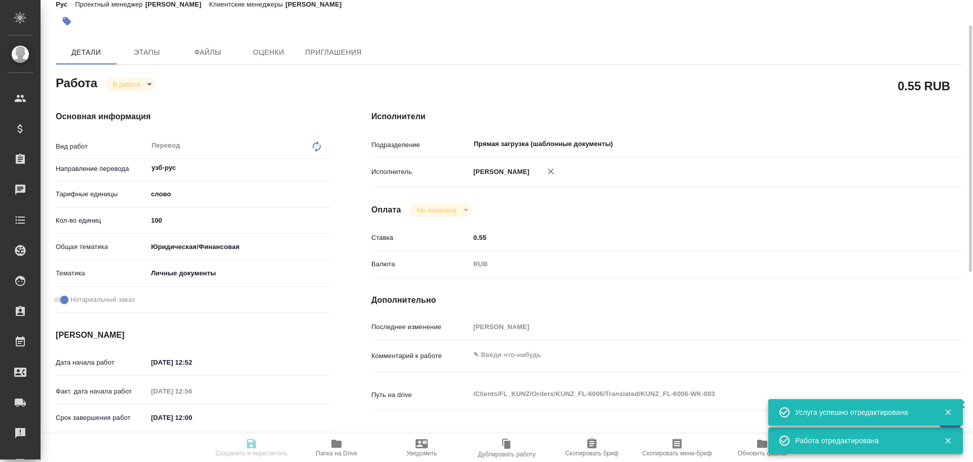
type textarea "x"
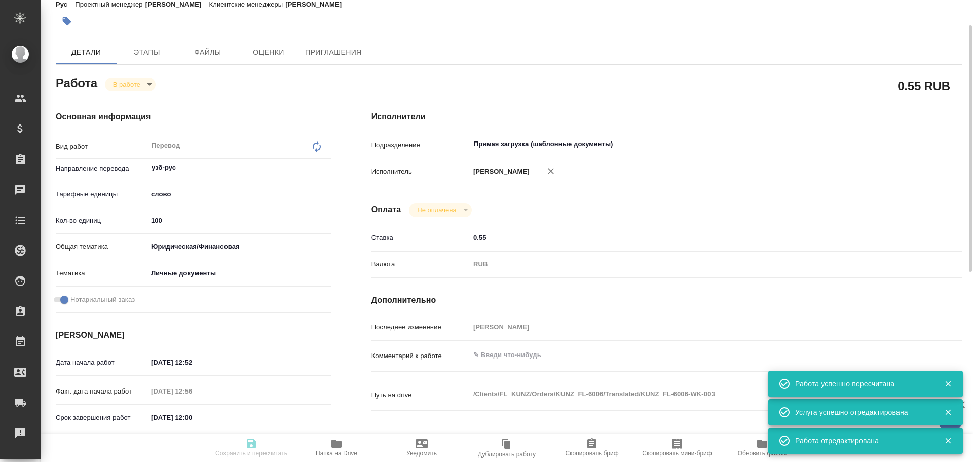
type input "inProgress"
type textarea "Перевод"
type textarea "x"
type input "узб-рус"
type input "5a8b1489cc6b4906c91bfd90"
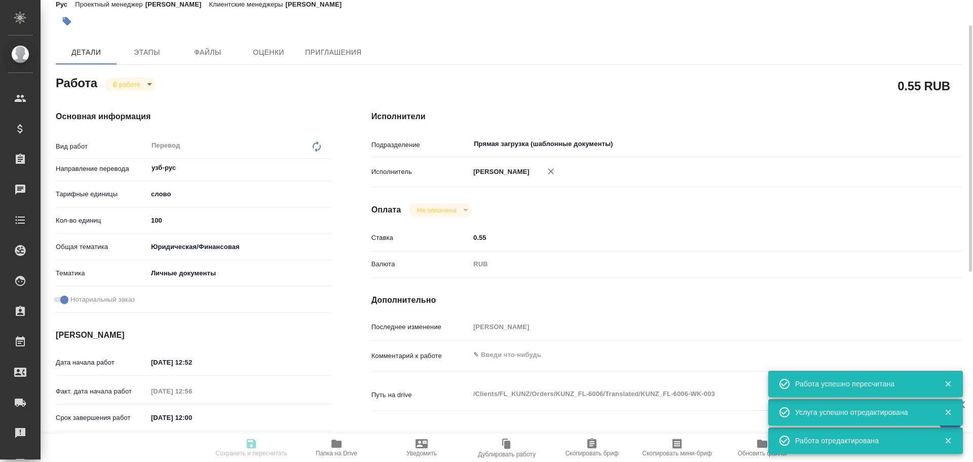
type input "100"
type input "yr-fn"
type input "5a8b8b956a9677013d343cfe"
checkbox input "true"
type input "[DATE] 12:52"
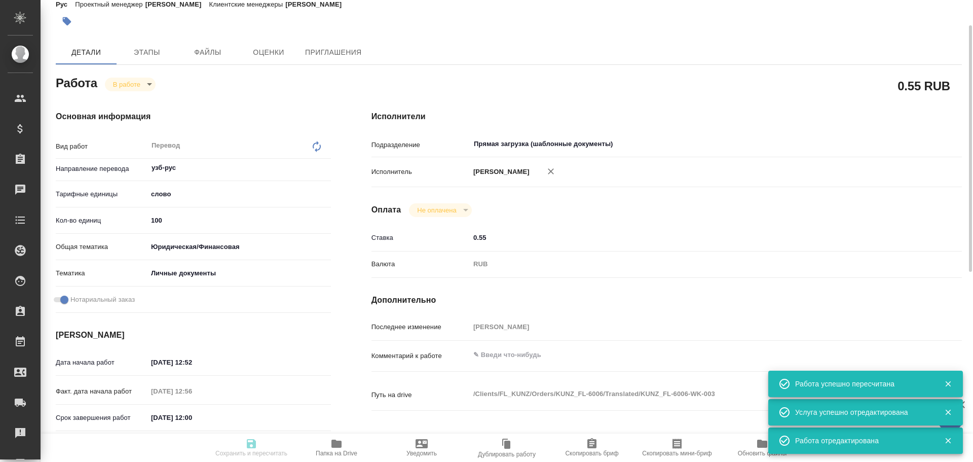
type input "[DATE] 12:56"
type input "[DATE] 12:00"
type input "Прямая загрузка (шаблонные документы)"
type input "notPayed"
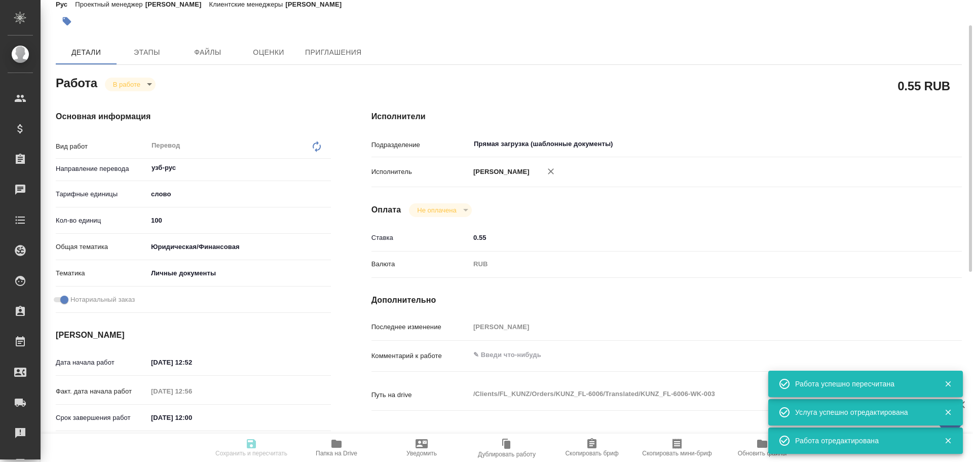
type input "0.55"
type input "RUB"
type input "Гусев Александр"
type textarea "x"
type textarea "/Clients/FL_KUNZ/Orders/KUNZ_FL-6006/Translated/KUNZ_FL-6006-WK-003"
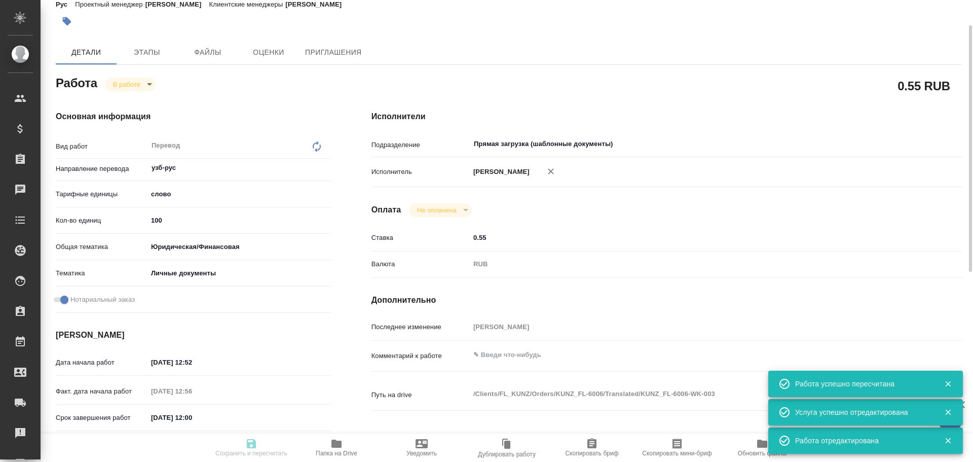
type textarea "x"
type input "KUNZ_FL-6006"
type input "Перевод станд. несрочный"
type input "Перевод, Редактура, Постредактура машинного перевода, Корректура, Приёмка по ка…"
type input "[PERSON_NAME]"
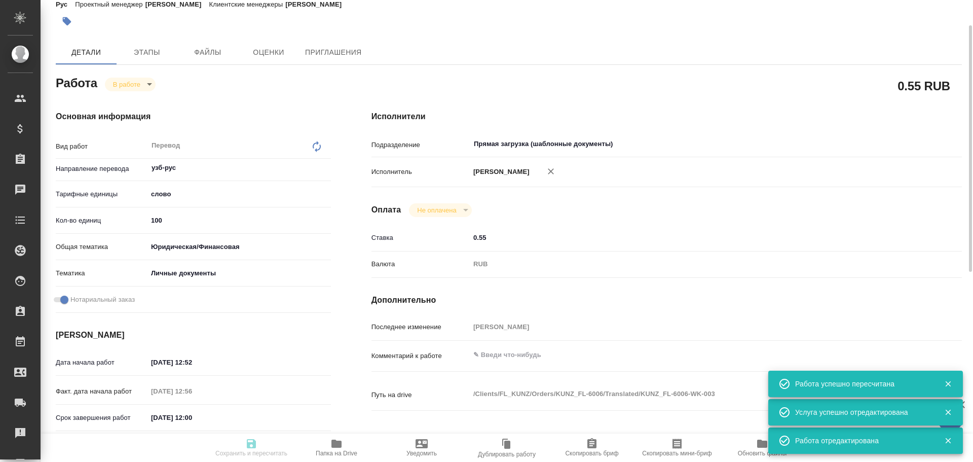
type input "/Clients/FL_KUNZ/Orders/KUNZ_FL-6006"
type textarea "x"
type textarea "пасп узб-рус, под нот, МФЦ"
type textarea "x"
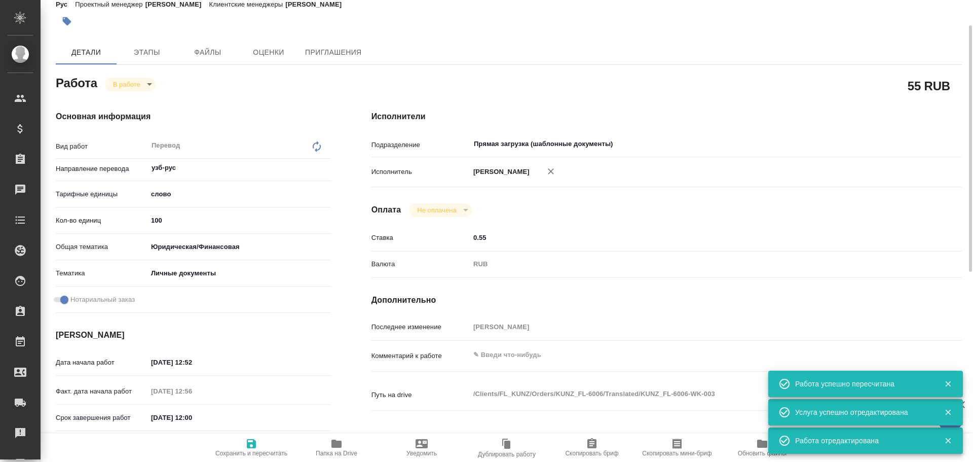
type textarea "x"
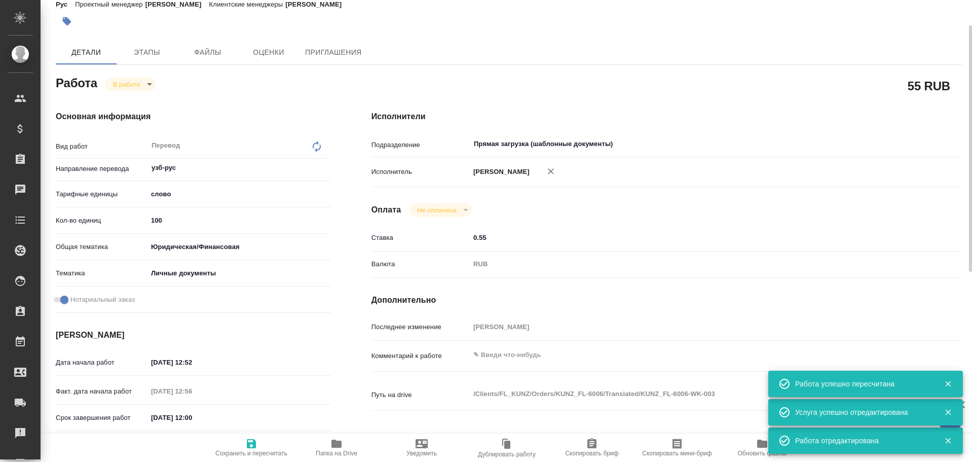
type textarea "x"
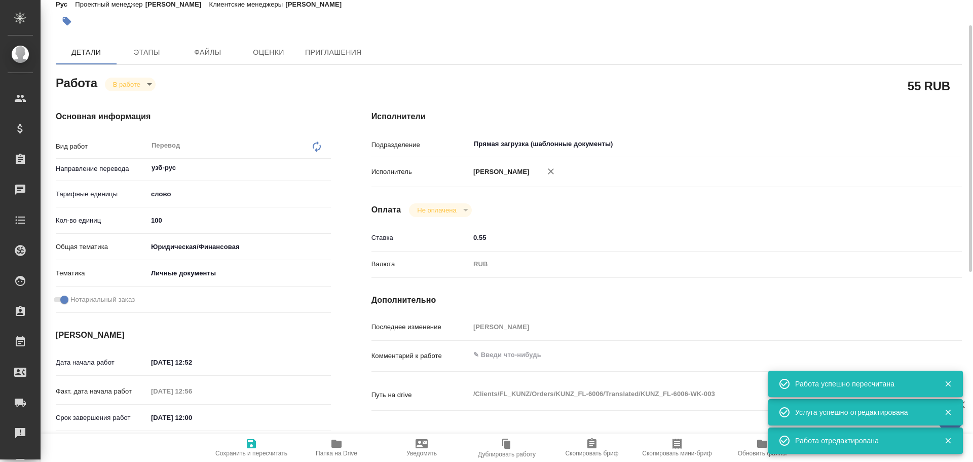
type textarea "x"
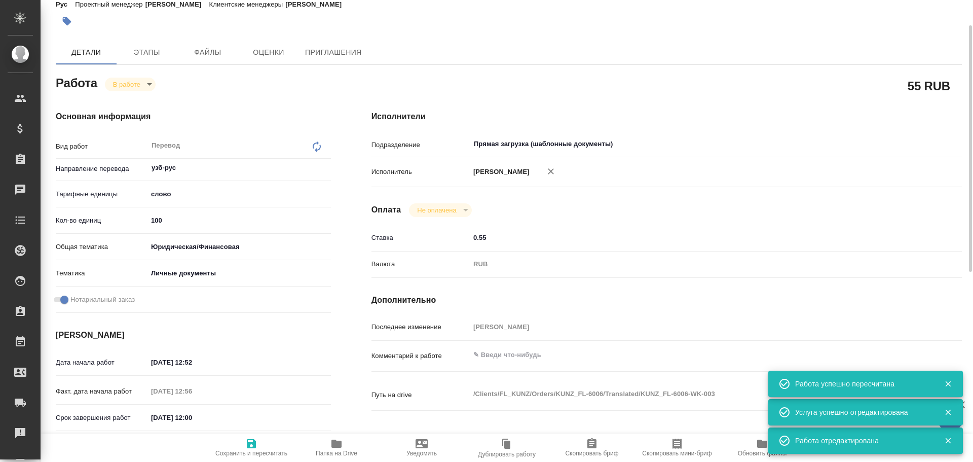
type textarea "x"
click at [126, 82] on body "🙏 .cls-1 fill:#fff; AWATERA Gusev Alexandr Клиенты Спецификации Заказы 0 Чаты T…" at bounding box center [486, 231] width 973 height 462
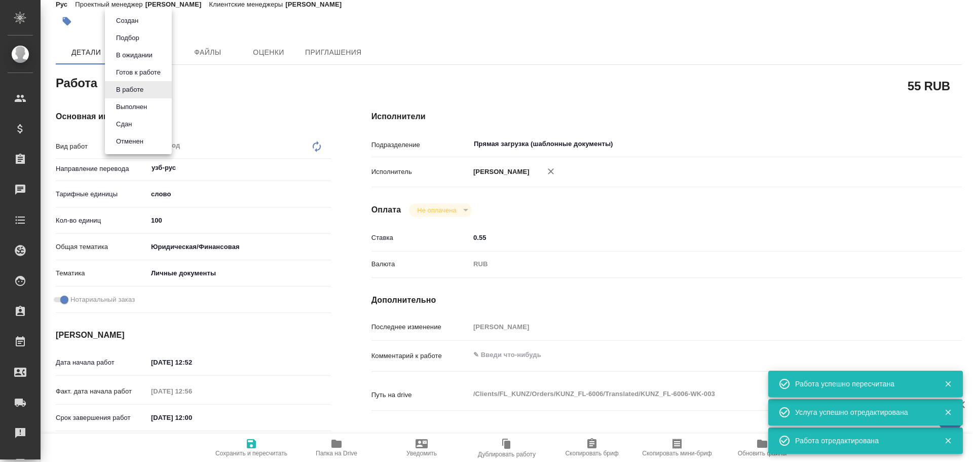
type textarea "x"
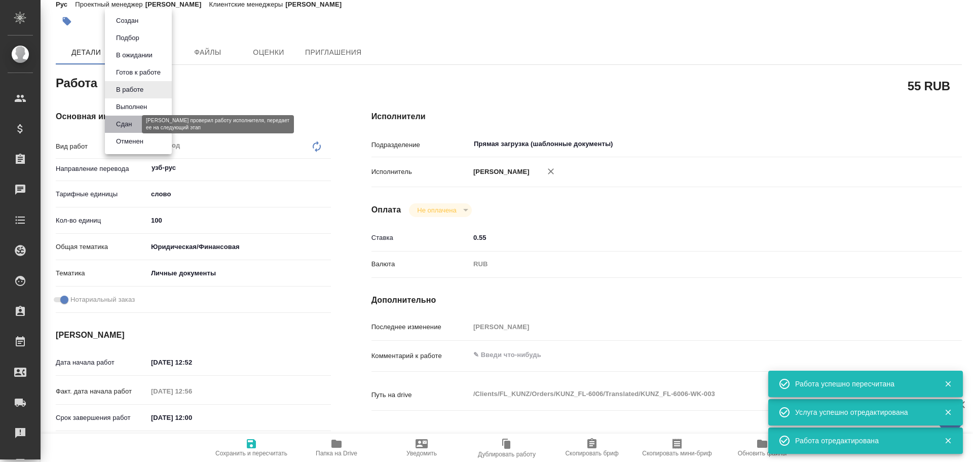
click at [126, 126] on button "Сдан" at bounding box center [124, 124] width 22 height 11
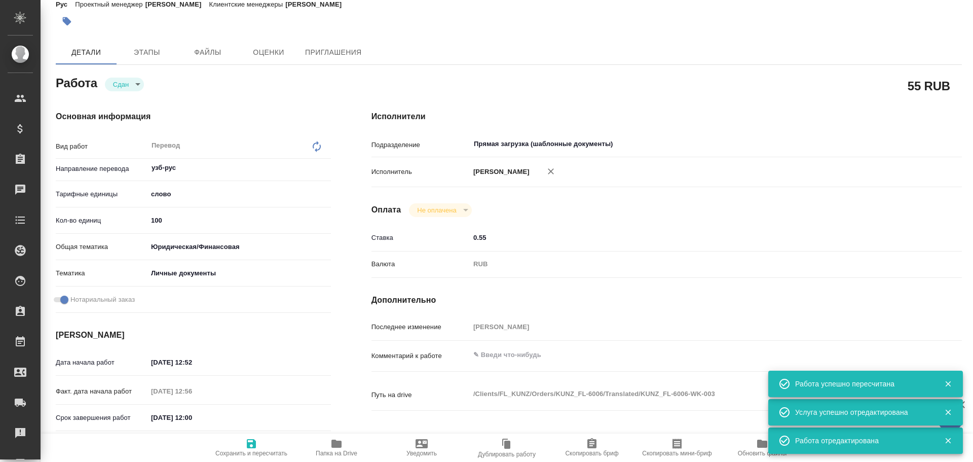
type textarea "x"
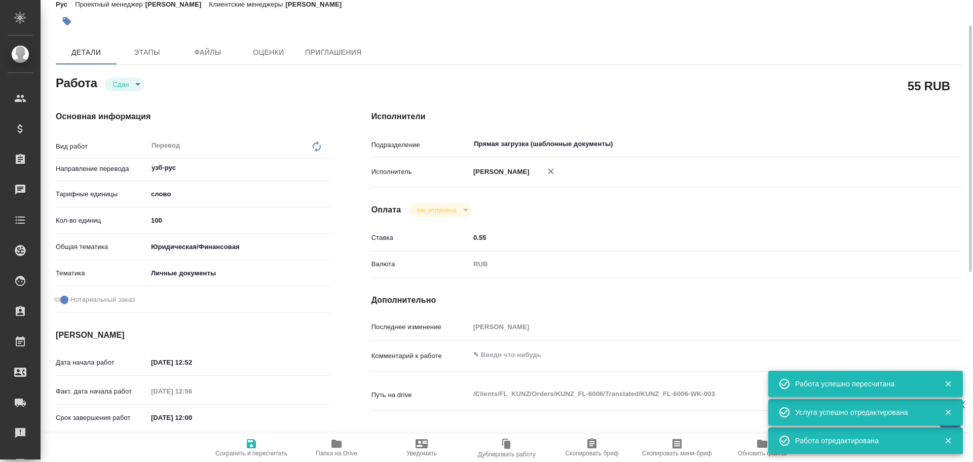
scroll to position [403, 0]
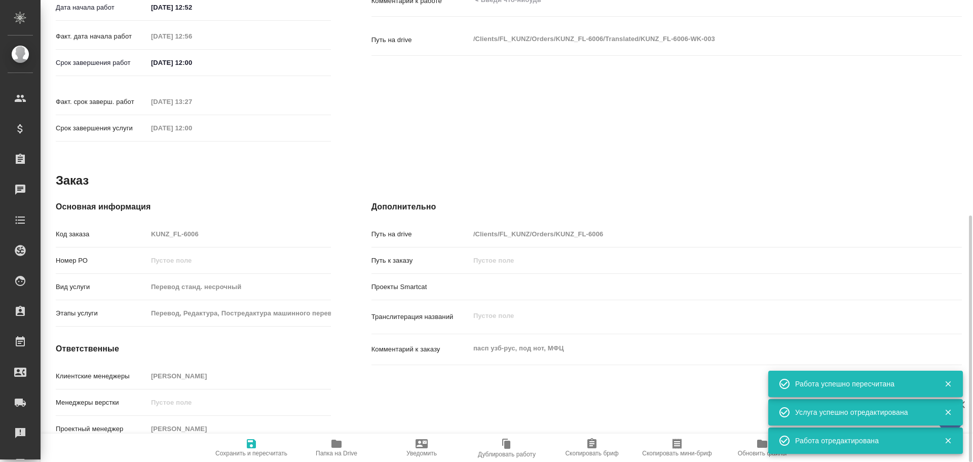
type textarea "x"
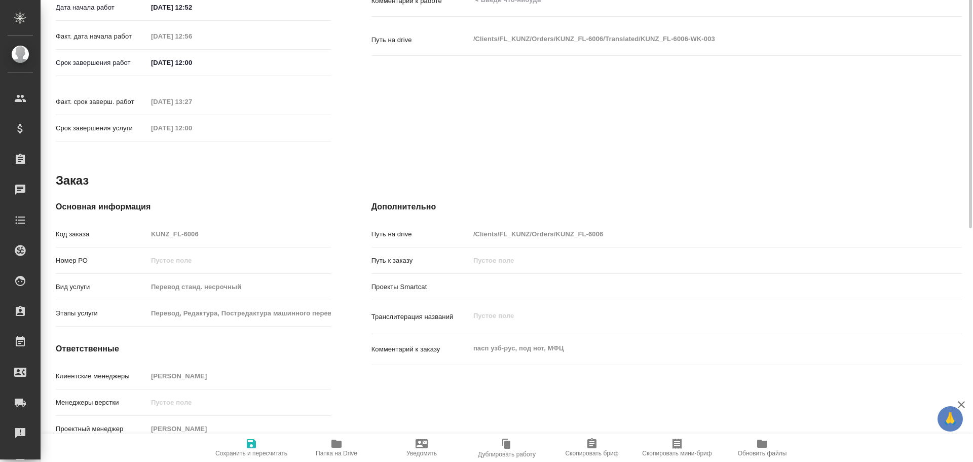
scroll to position [0, 0]
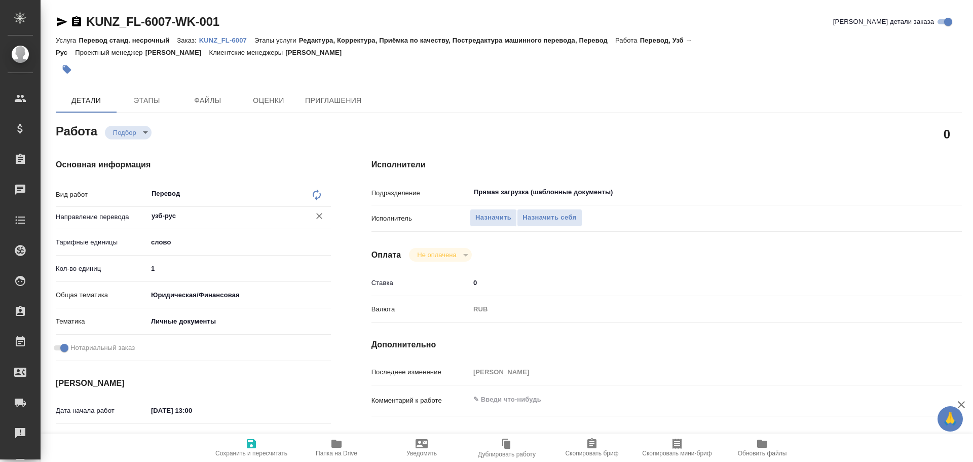
type textarea "x"
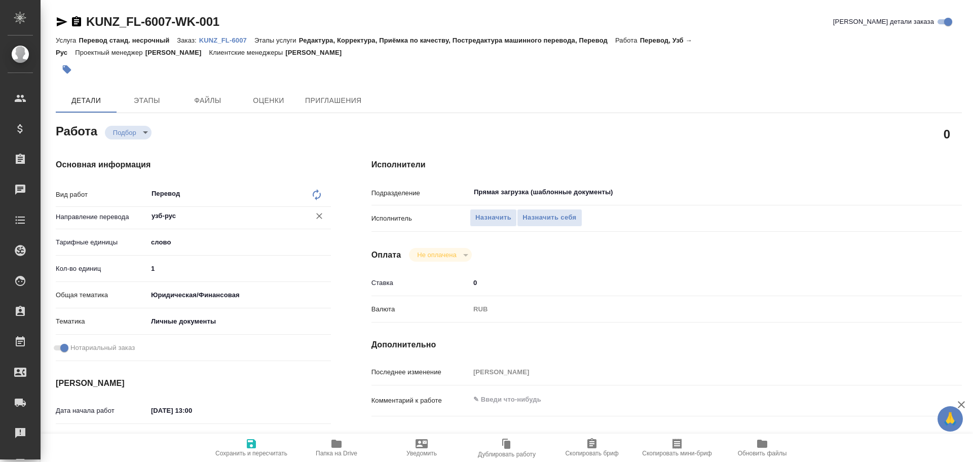
type textarea "x"
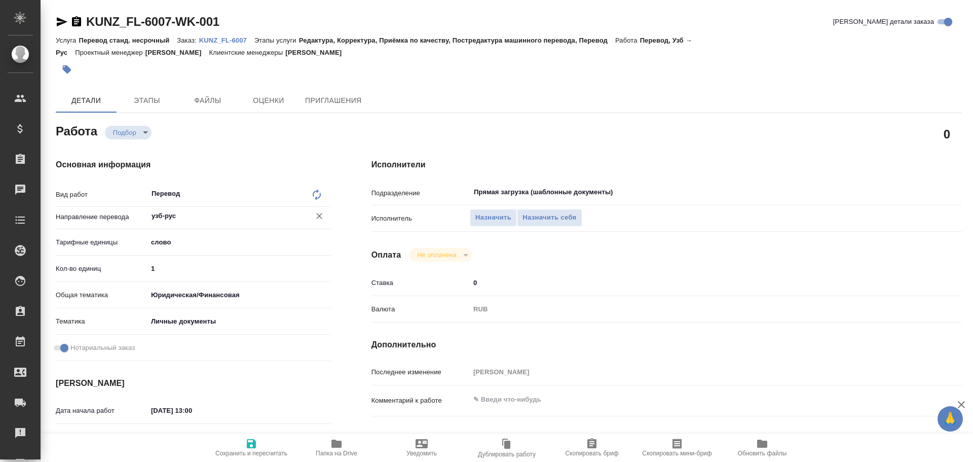
type textarea "x"
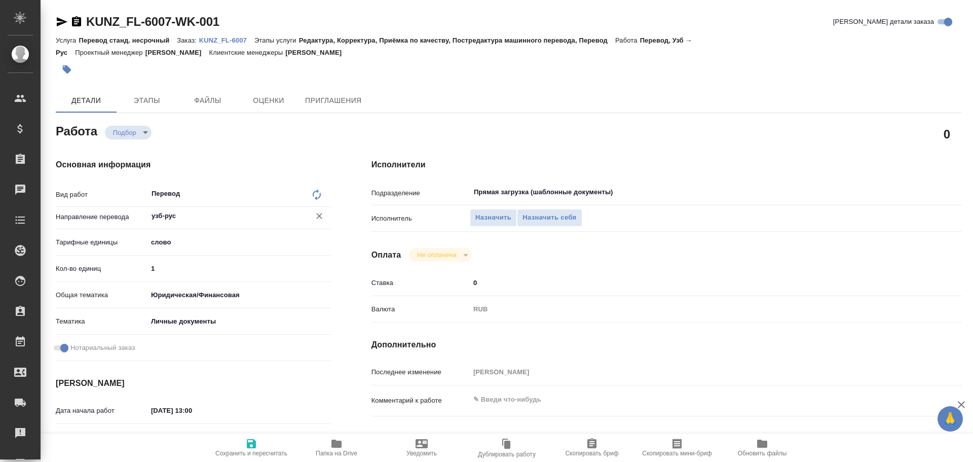
type textarea "x"
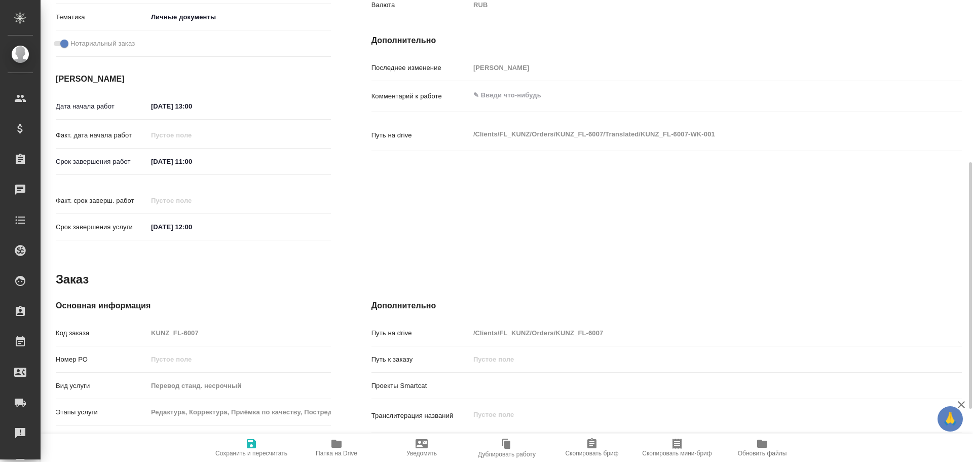
type textarea "x"
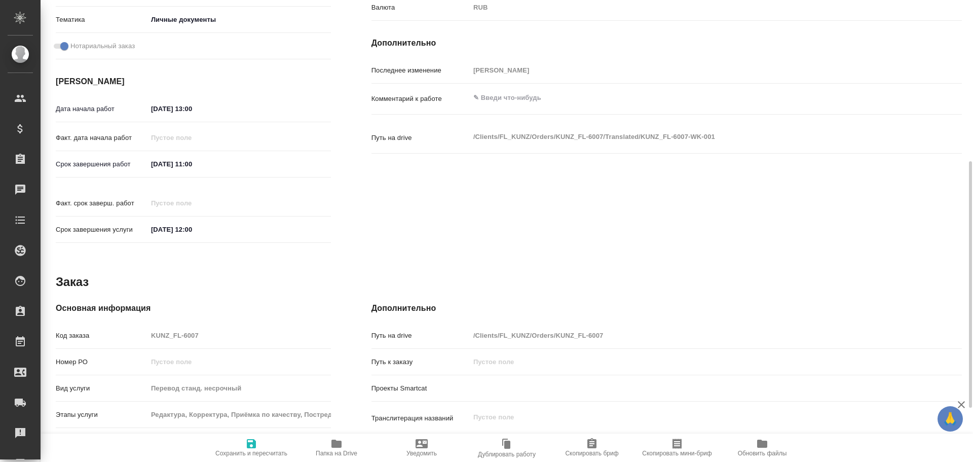
type textarea "x"
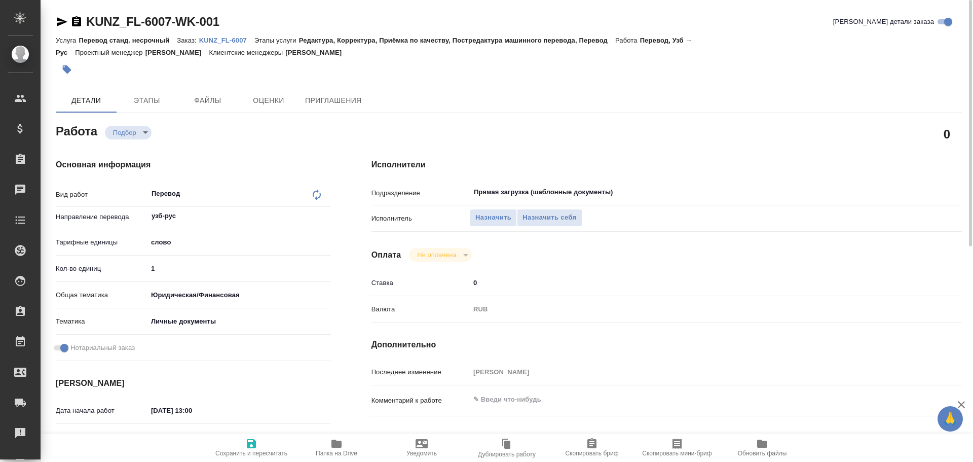
type textarea "x"
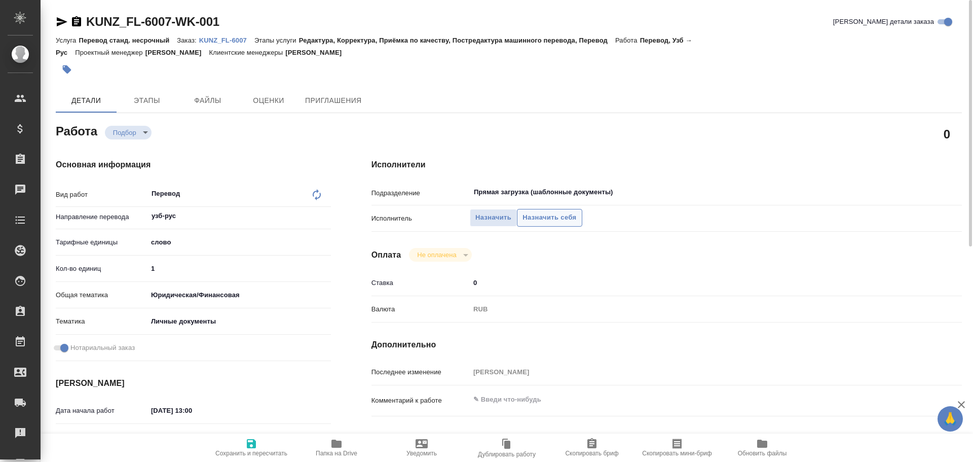
click at [539, 221] on span "Назначить себя" at bounding box center [550, 218] width 54 height 12
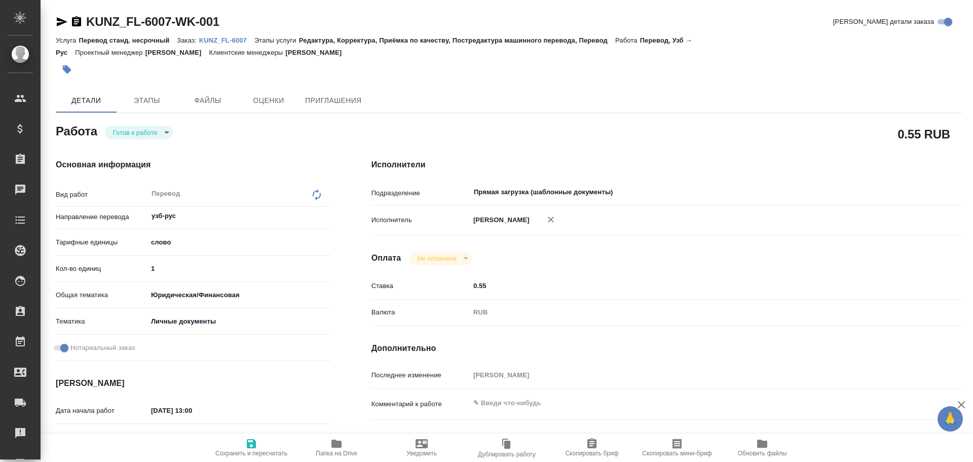
type textarea "x"
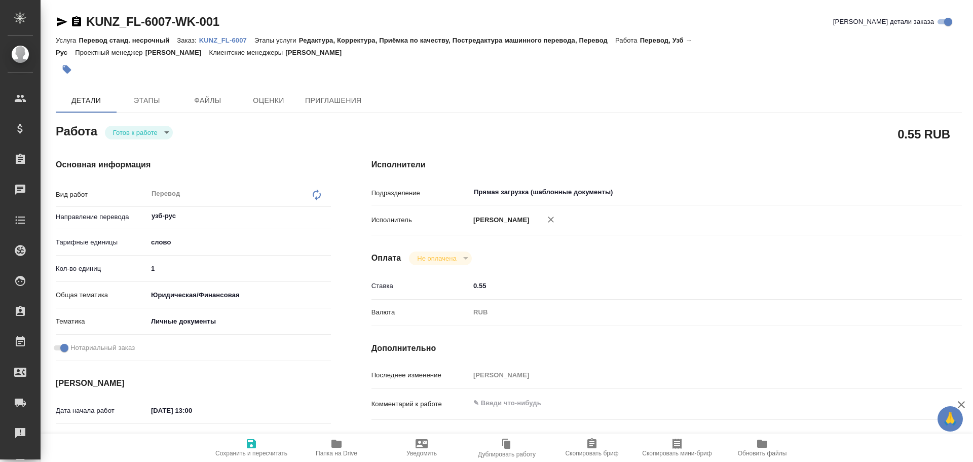
click at [116, 136] on body "🙏 .cls-1 fill:#fff; AWATERA Gusev Alexandr Клиенты Спецификации Заказы Чаты Tod…" at bounding box center [486, 231] width 973 height 462
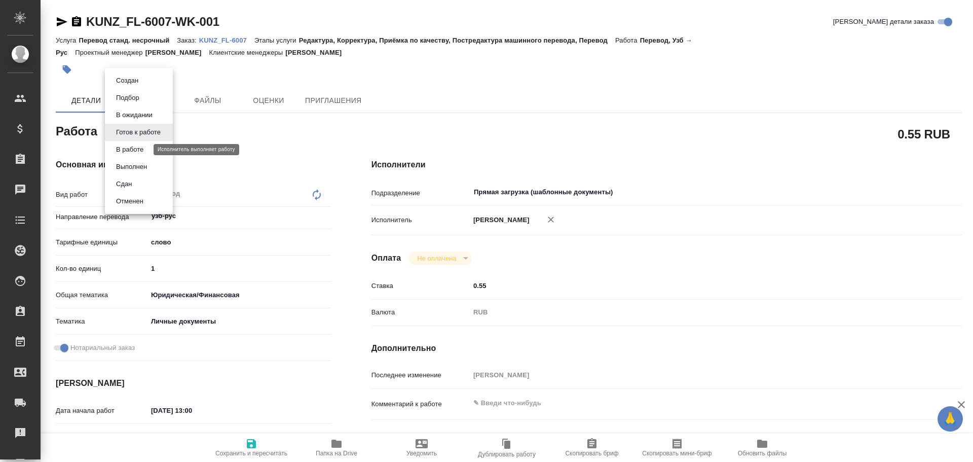
click at [119, 151] on button "В работе" at bounding box center [129, 149] width 33 height 11
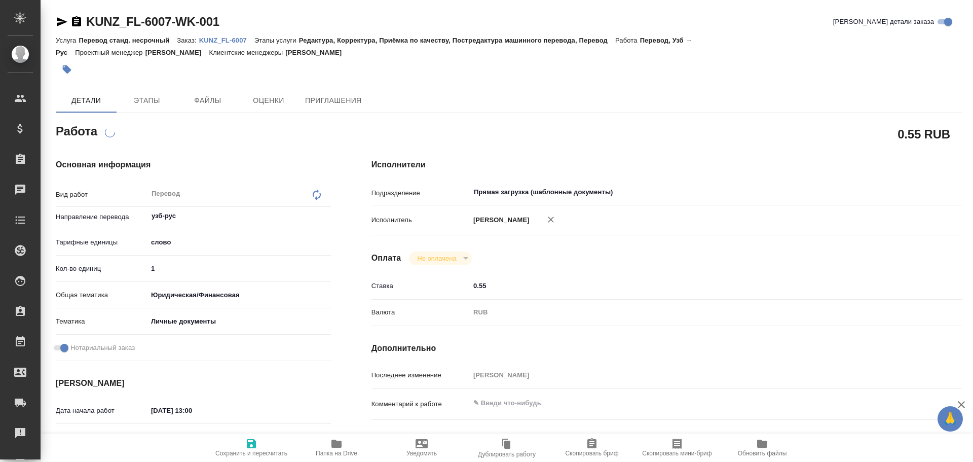
type textarea "x"
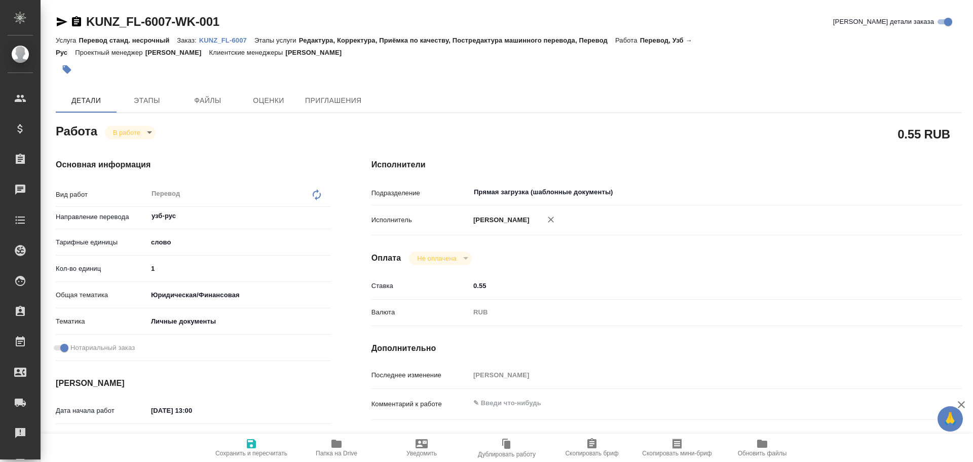
type textarea "x"
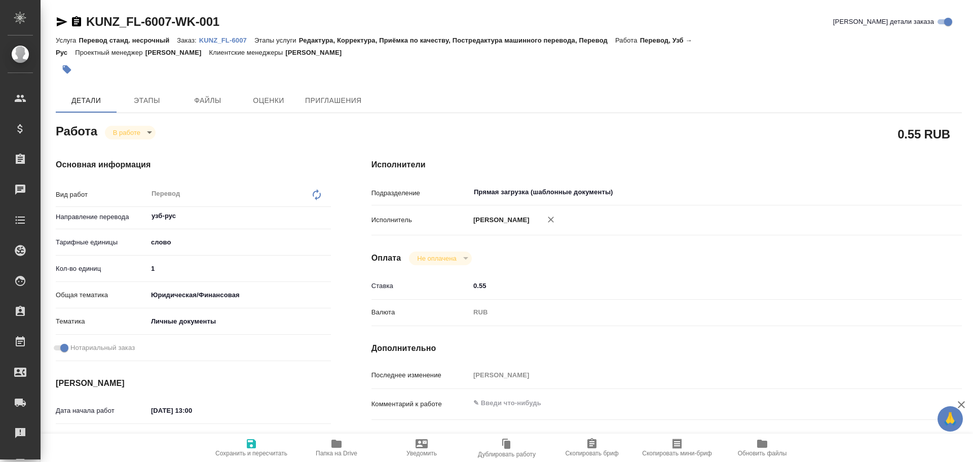
type textarea "x"
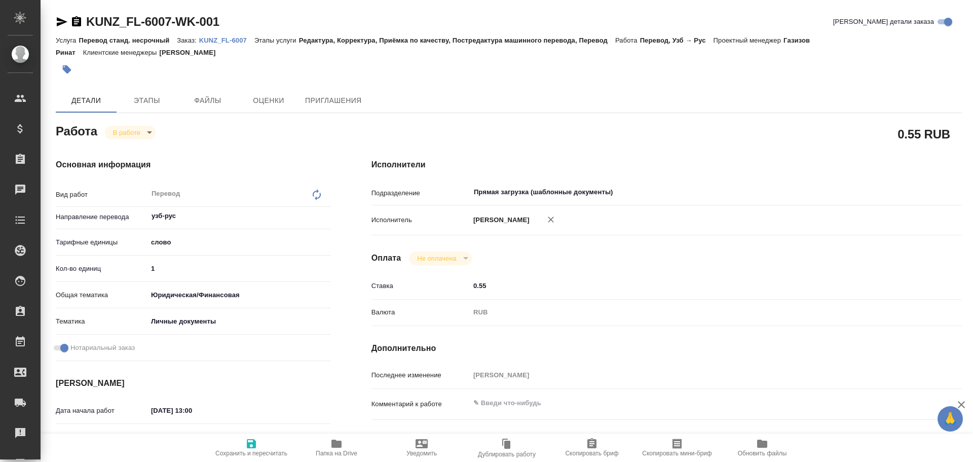
type textarea "x"
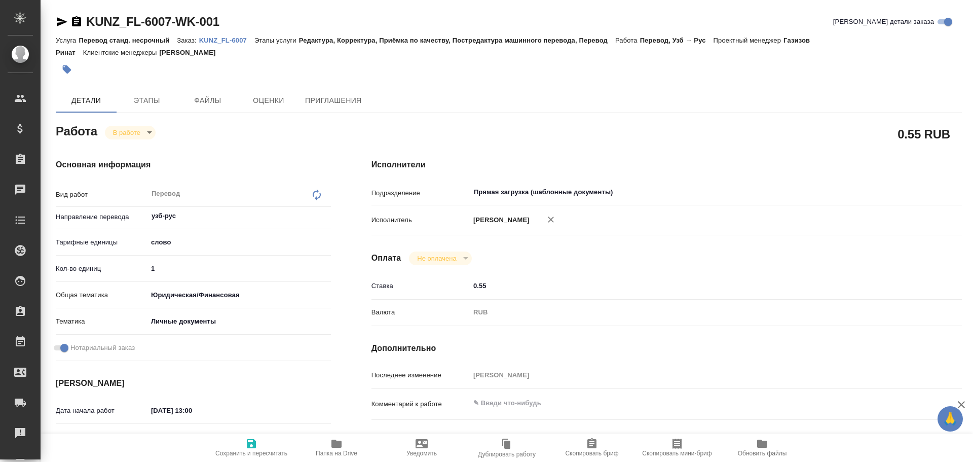
type textarea "x"
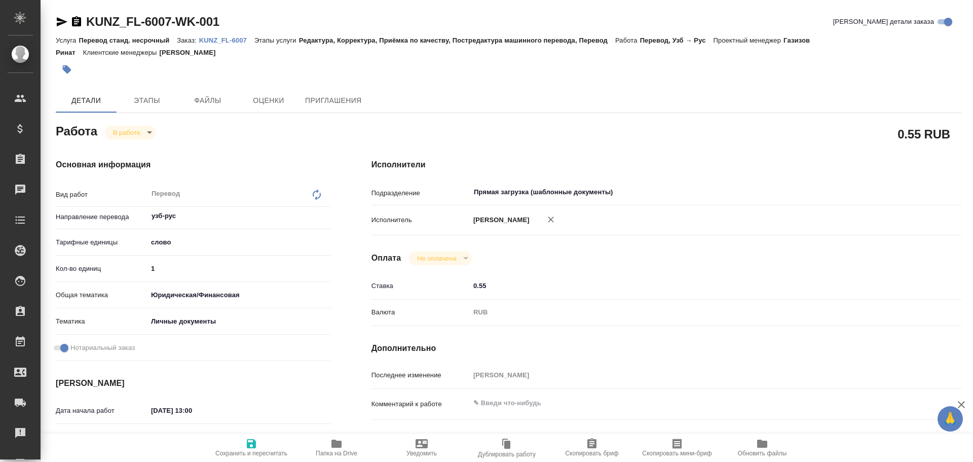
type textarea "x"
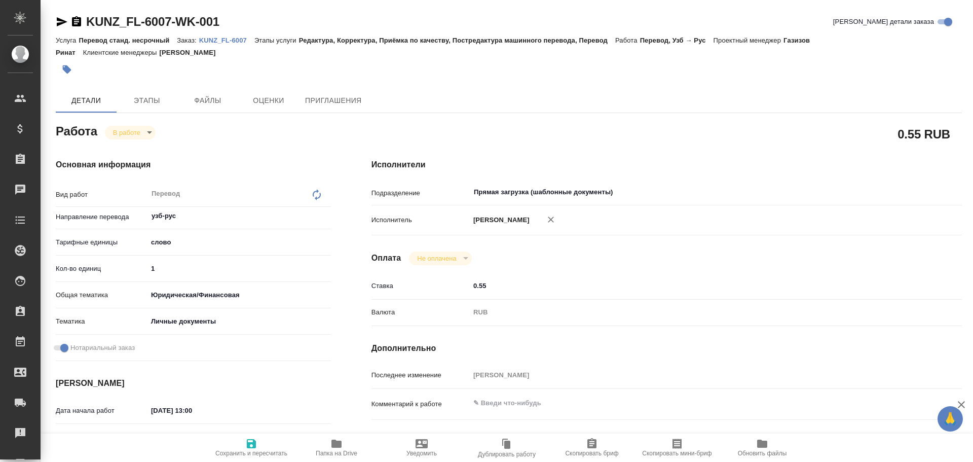
type textarea "x"
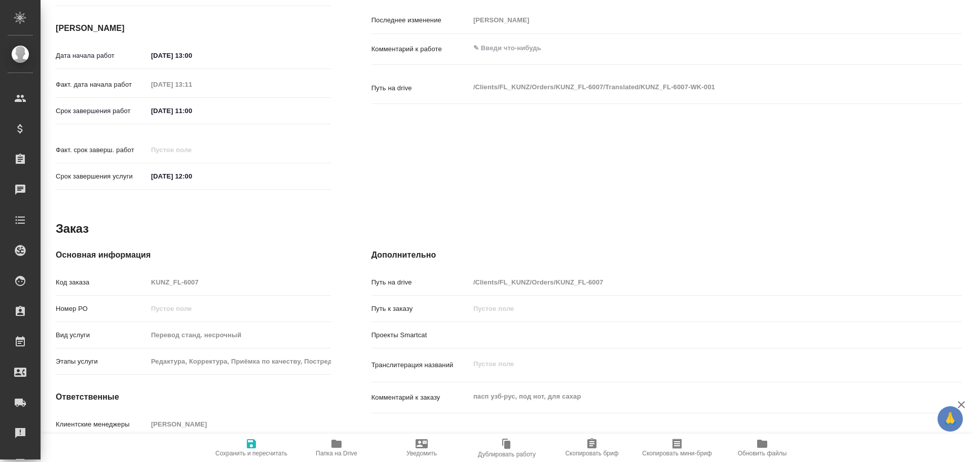
type textarea "x"
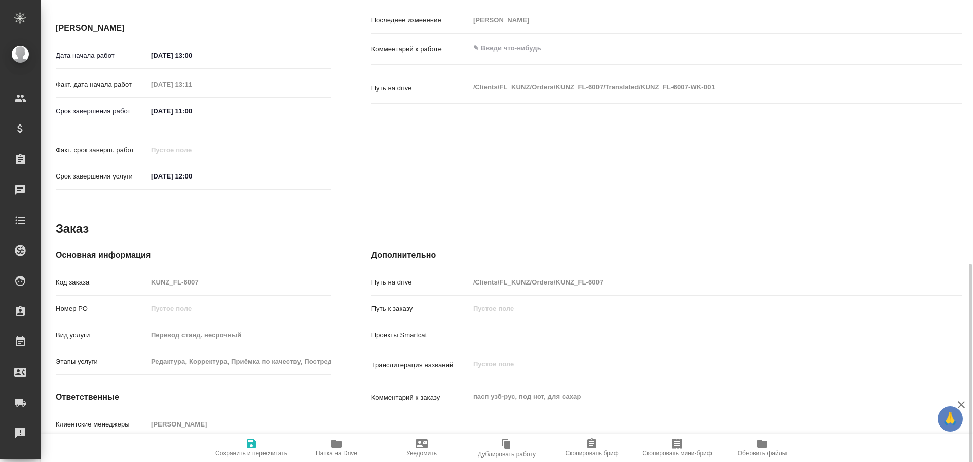
scroll to position [403, 0]
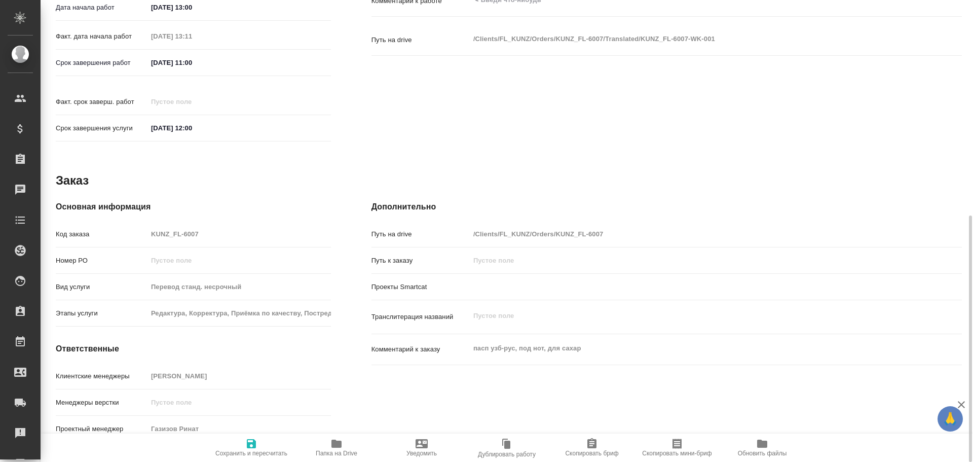
type textarea "x"
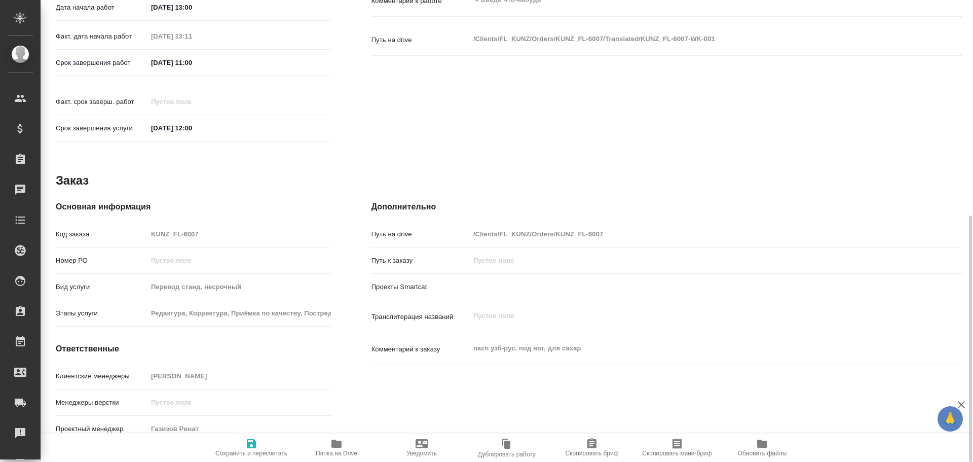
type textarea "x"
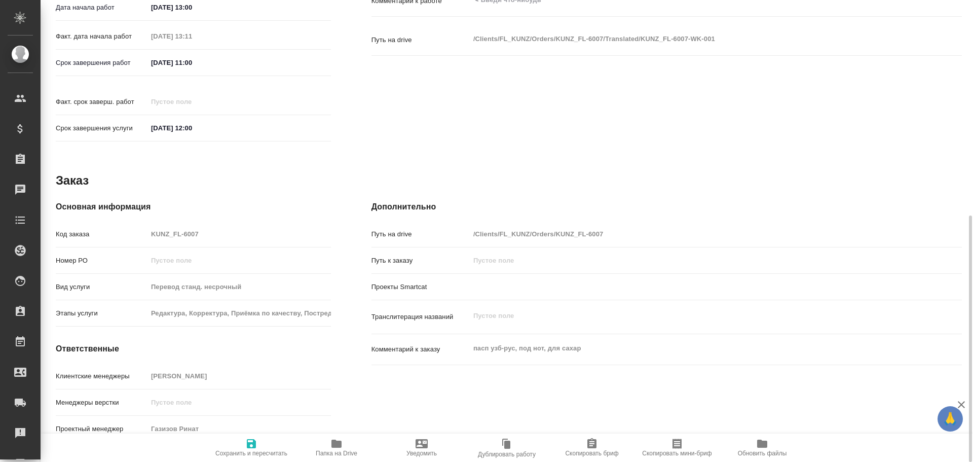
click at [339, 449] on icon "button" at bounding box center [336, 443] width 12 height 12
click at [122, 225] on div "Код заказа KUNZ_FL-6007" at bounding box center [193, 234] width 275 height 18
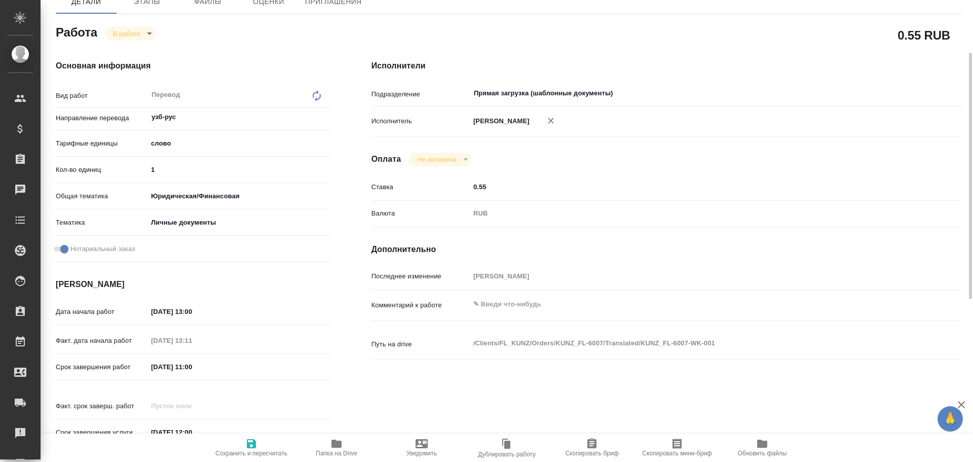
scroll to position [0, 0]
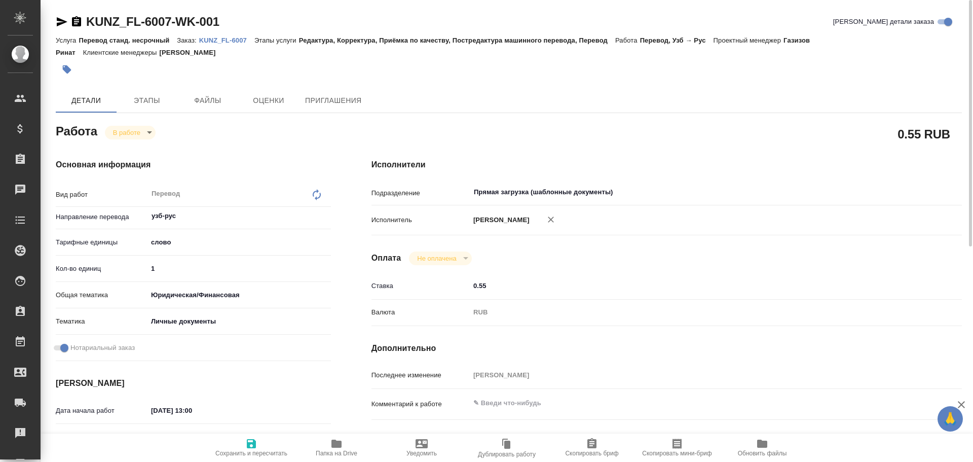
click at [173, 274] on input "1" at bounding box center [238, 268] width 183 height 15
type textarea "x"
type input "10"
type textarea "x"
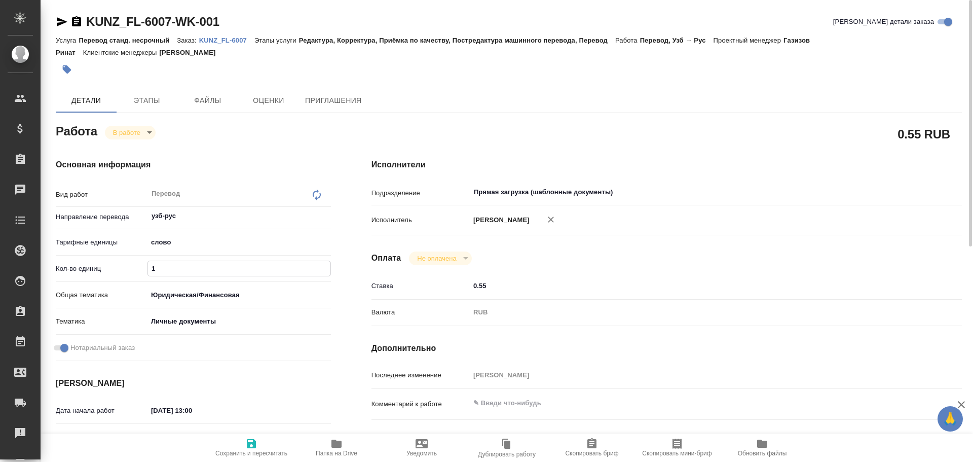
type textarea "x"
type input "100"
type textarea "x"
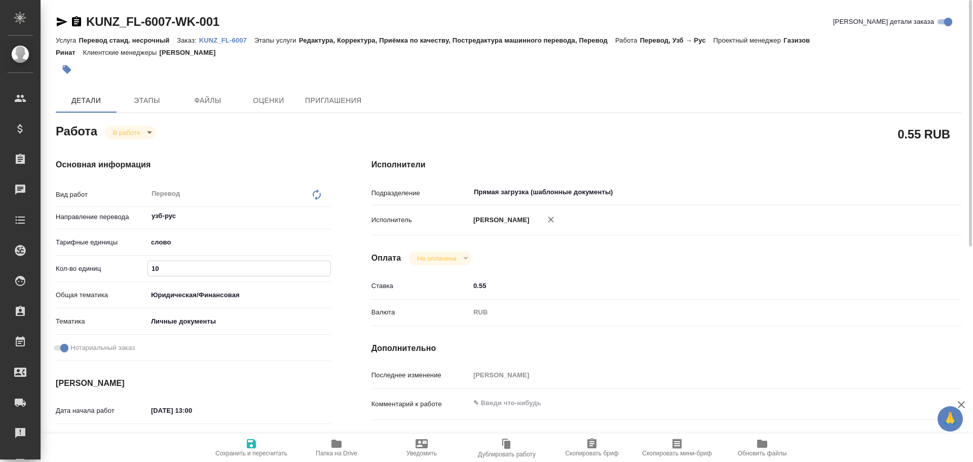
type textarea "x"
type input "100"
click at [239, 454] on span "Сохранить и пересчитать" at bounding box center [251, 453] width 72 height 7
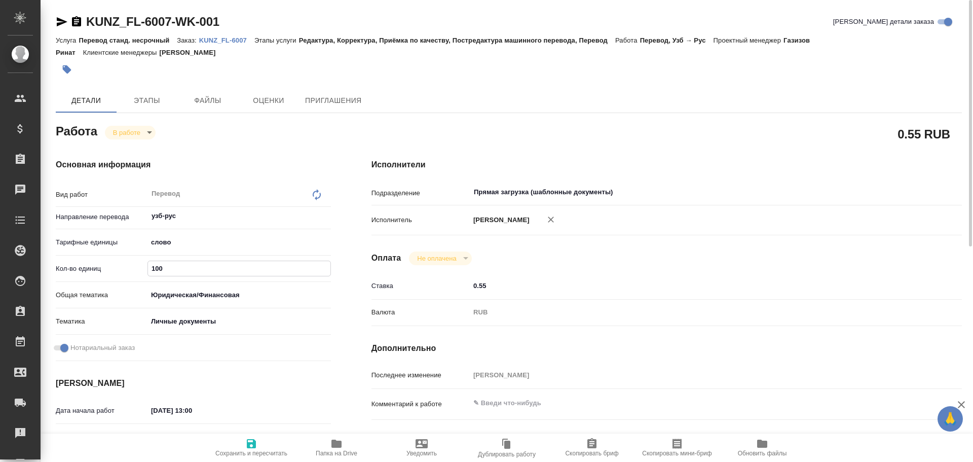
type textarea "x"
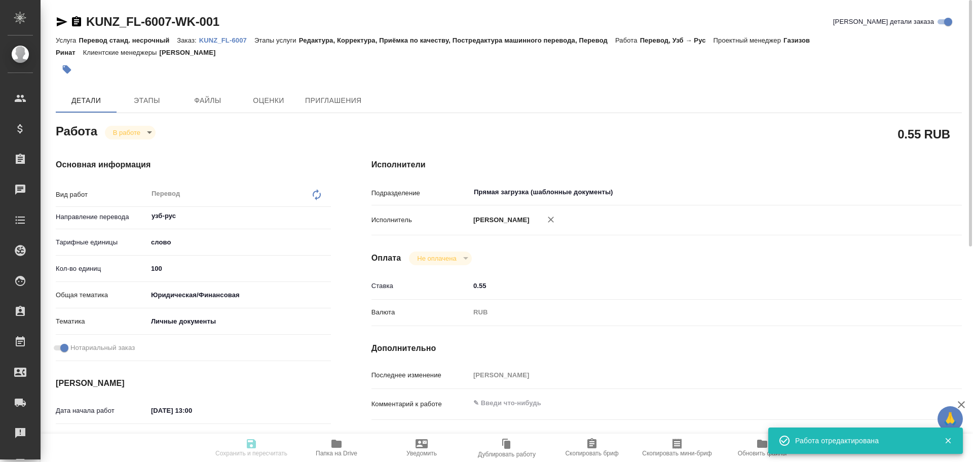
type textarea "x"
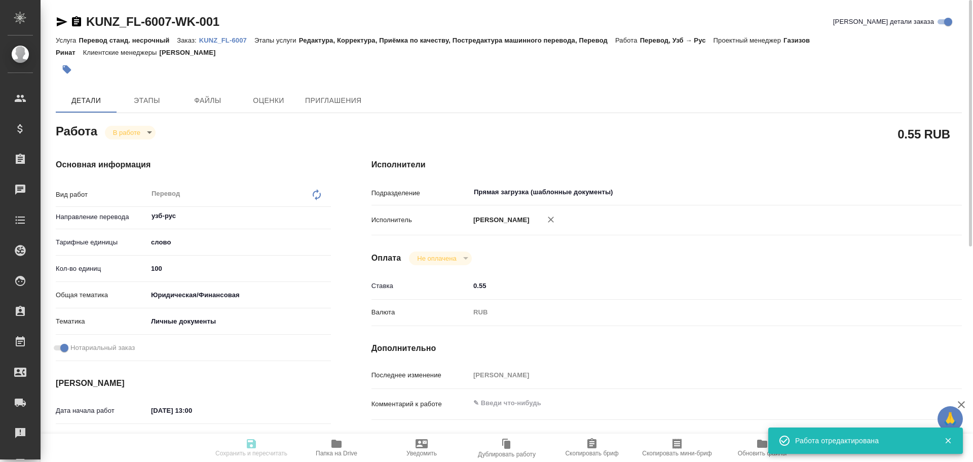
type input "inProgress"
type textarea "Перевод"
type textarea "x"
type input "узб-рус"
type input "5a8b1489cc6b4906c91bfd90"
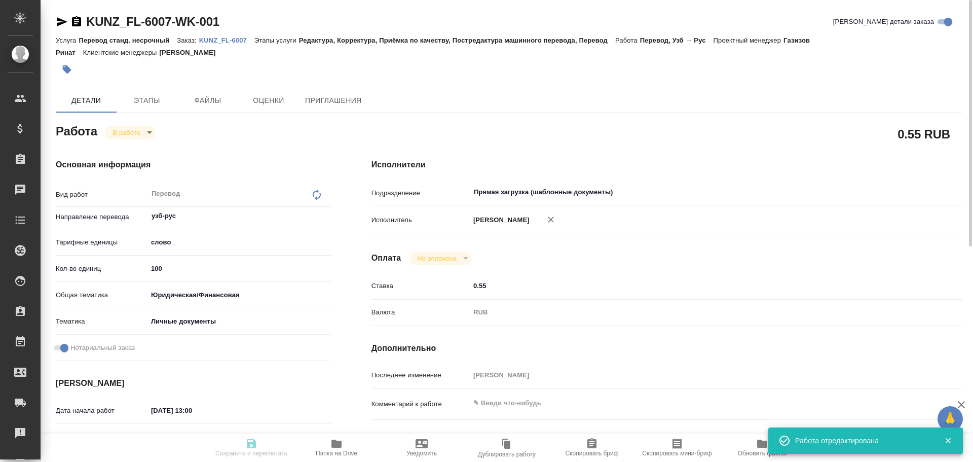
type input "100"
type input "yr-fn"
type input "5a8b8b956a9677013d343cfe"
checkbox input "true"
type input "03.10.2025 13:00"
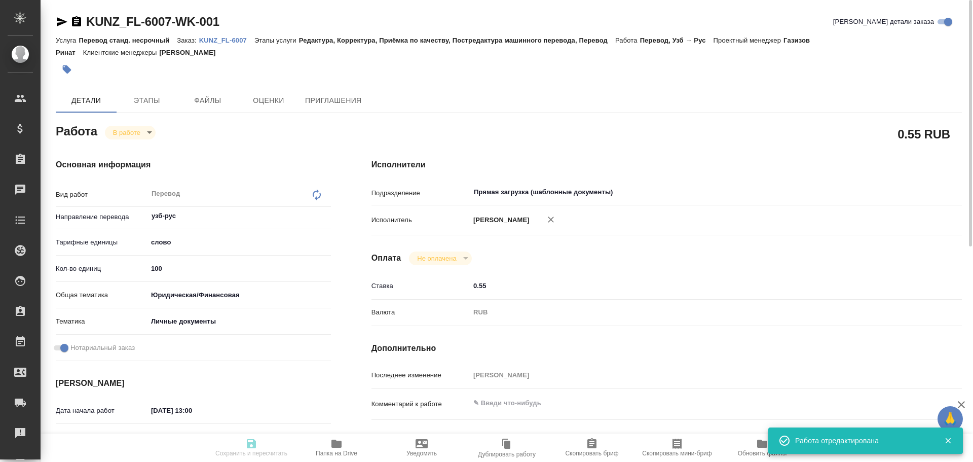
type input "03.10.2025 13:11"
type input "06.10.2025 11:00"
type input "06.10.2025 12:00"
type input "Прямая загрузка (шаблонные документы)"
type input "notPayed"
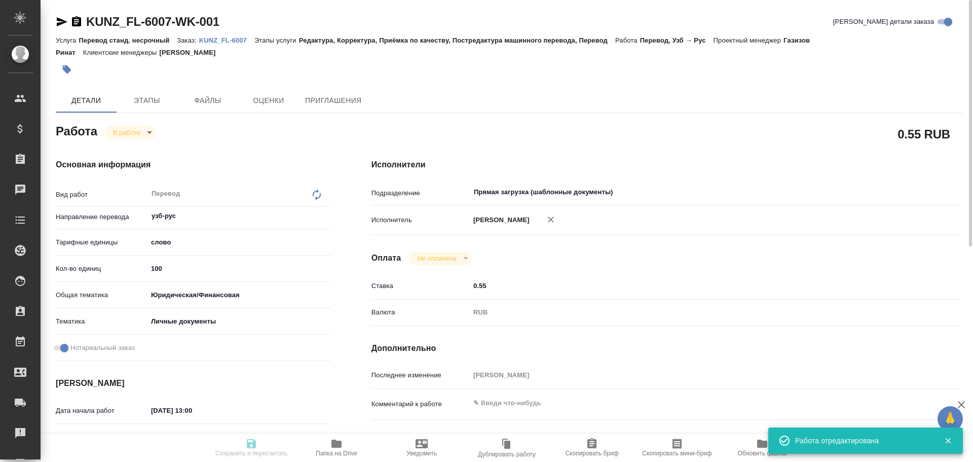
type input "0.55"
type input "RUB"
type input "[PERSON_NAME]"
type textarea "x"
type textarea "/Clients/FL_KUNZ/Orders/KUNZ_FL-6007/Translated/KUNZ_FL-6007-WK-001"
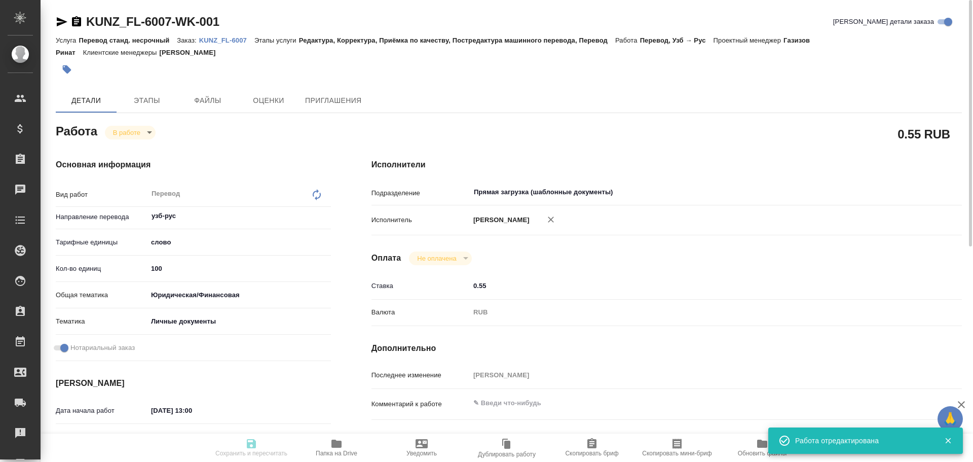
type textarea "x"
type input "KUNZ_FL-6007"
type input "Перевод станд. несрочный"
type input "Редактура, Корректура, Приёмка по качеству, Постредактура машинного перевода, П…"
type input "Веселова Юлия"
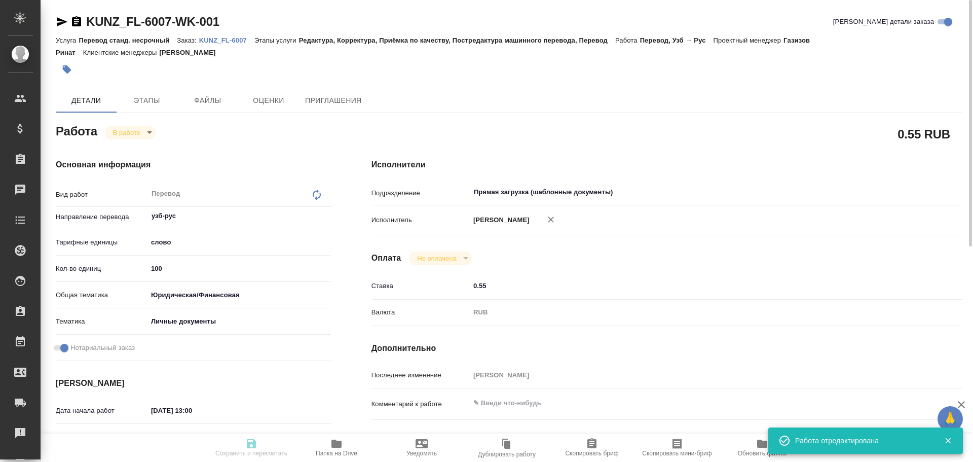
type input "/Clients/FL_KUNZ/Orders/KUNZ_FL-6007"
type textarea "x"
type textarea "пасп узб-рус, под нот, для сахар"
type textarea "x"
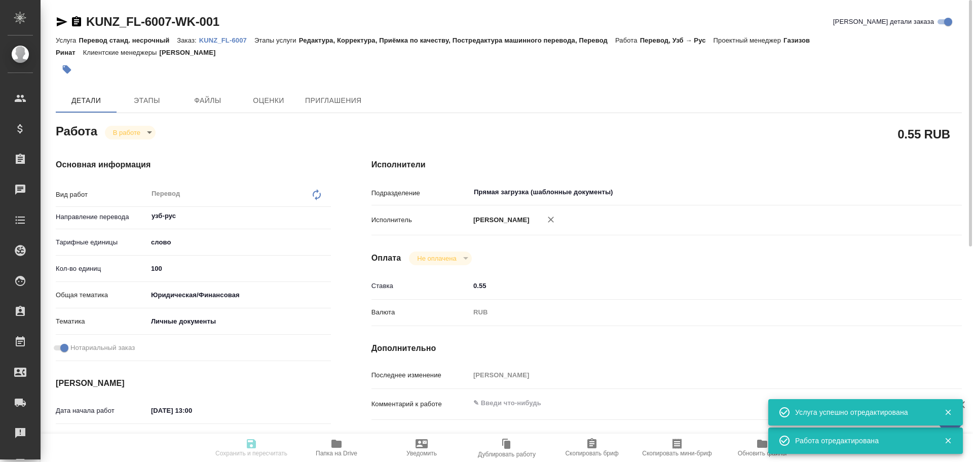
type textarea "x"
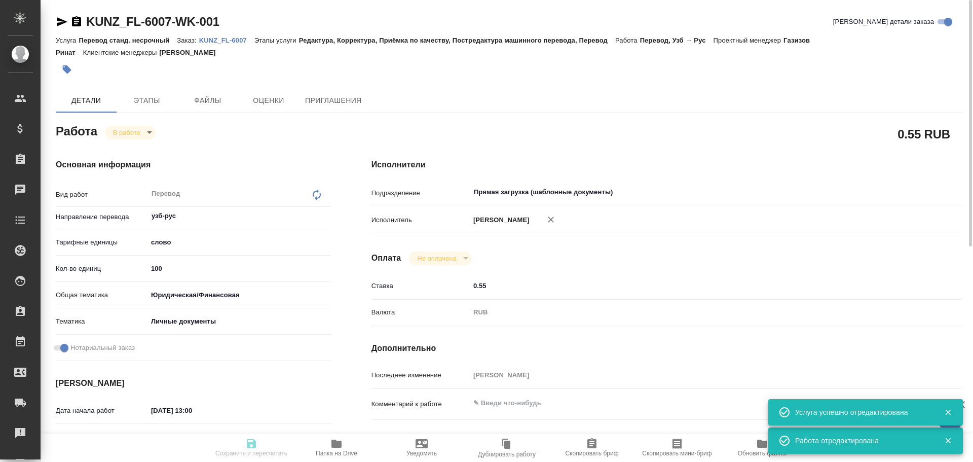
type textarea "x"
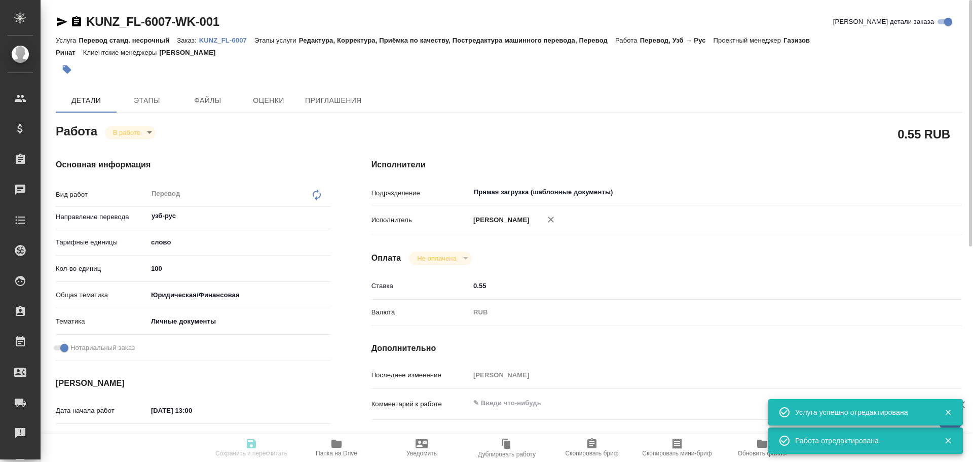
type textarea "x"
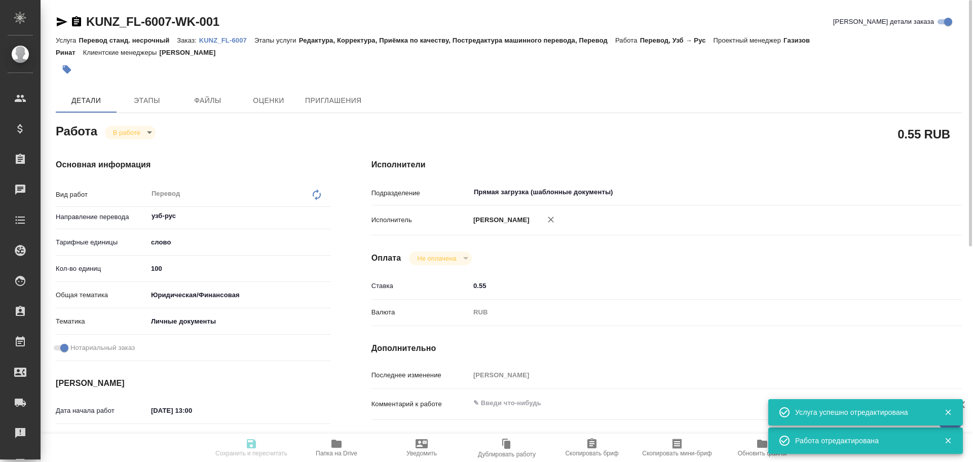
type input "inProgress"
type textarea "Перевод"
type textarea "x"
type input "узб-рус"
type input "5a8b1489cc6b4906c91bfd90"
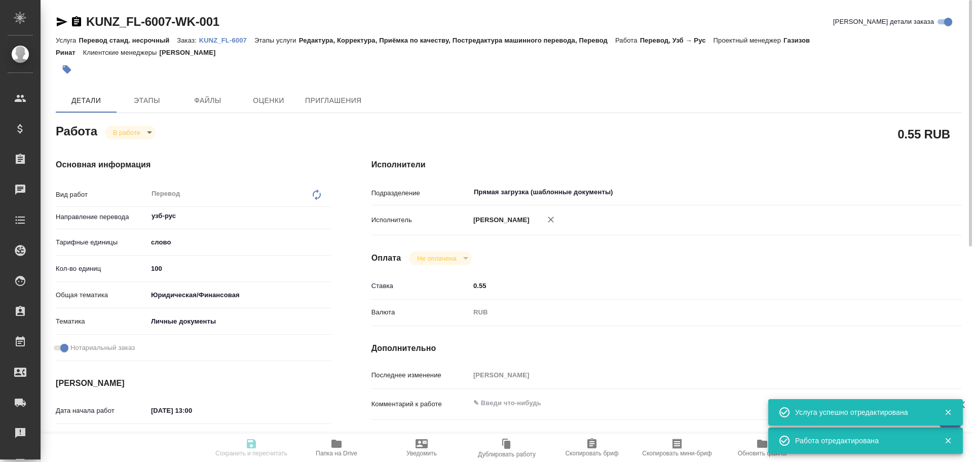
type input "100"
type input "yr-fn"
type input "5a8b8b956a9677013d343cfe"
checkbox input "true"
type input "03.10.2025 13:00"
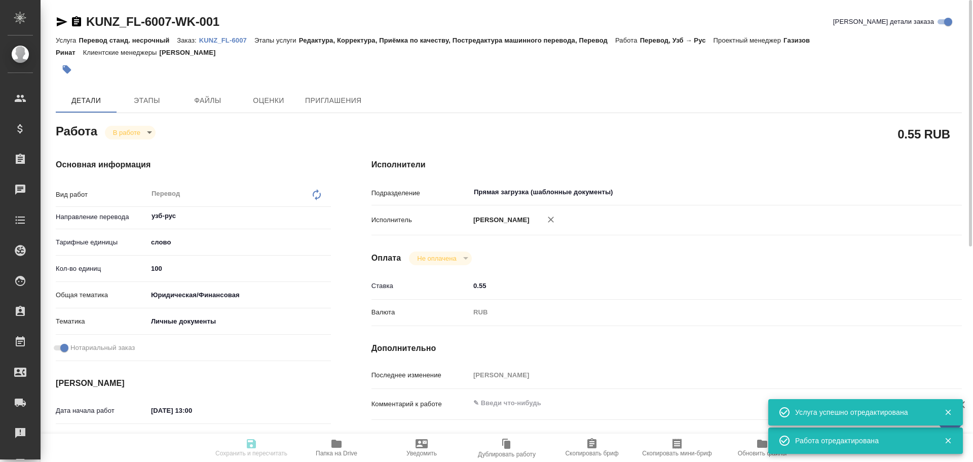
type input "03.10.2025 13:11"
type input "06.10.2025 11:00"
type input "06.10.2025 12:00"
type input "Прямая загрузка (шаблонные документы)"
type input "notPayed"
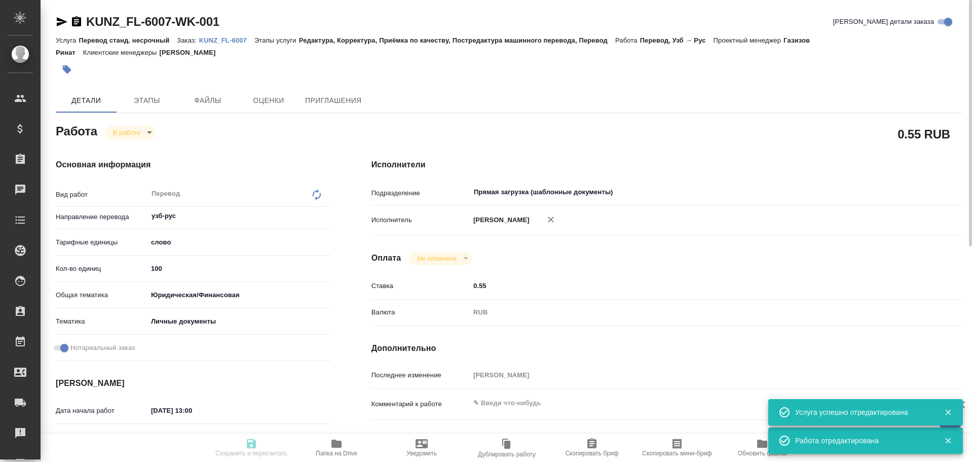
type input "0.55"
type input "RUB"
type input "[PERSON_NAME]"
type textarea "x"
type textarea "/Clients/FL_KUNZ/Orders/KUNZ_FL-6007/Translated/KUNZ_FL-6007-WK-001"
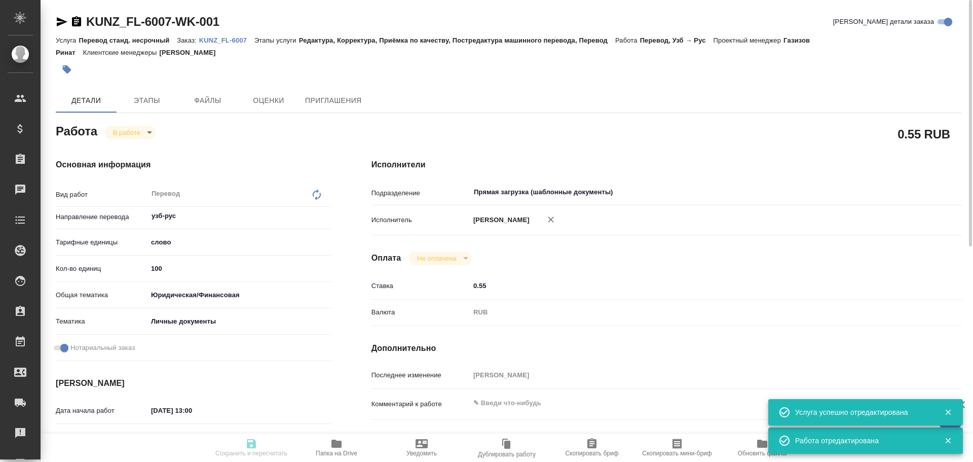
type textarea "x"
type input "KUNZ_FL-6007"
type input "Перевод станд. несрочный"
type input "Редактура, Корректура, Приёмка по качеству, Постредактура машинного перевода, П…"
type input "[PERSON_NAME]"
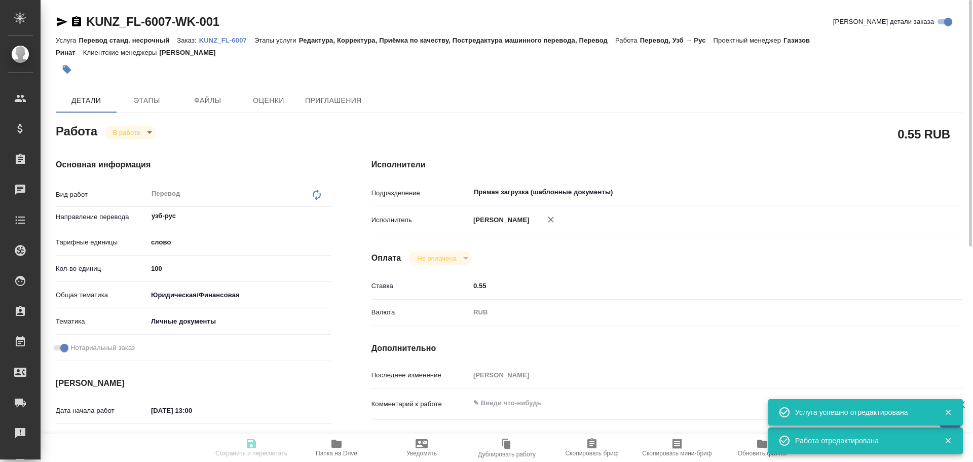
type input "/Clients/FL_KUNZ/Orders/KUNZ_FL-6007"
type textarea "x"
type textarea "пасп узб-рус, под нот, для сахар"
type textarea "x"
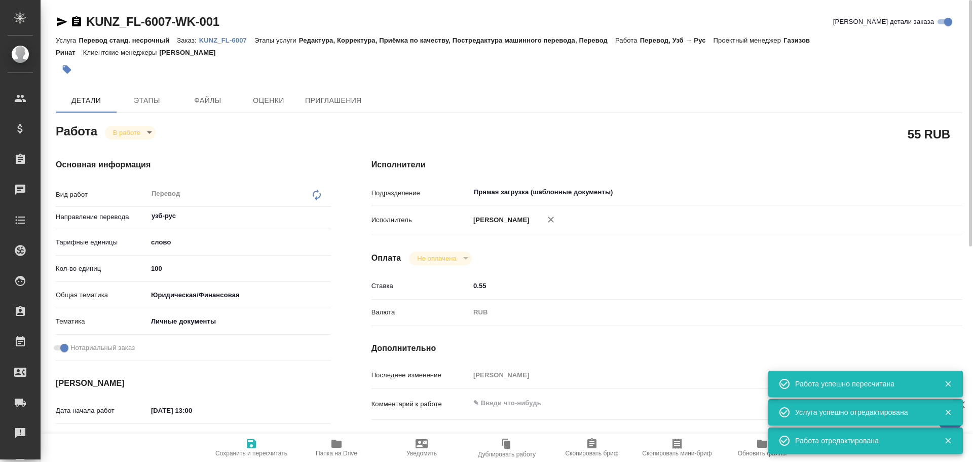
type textarea "x"
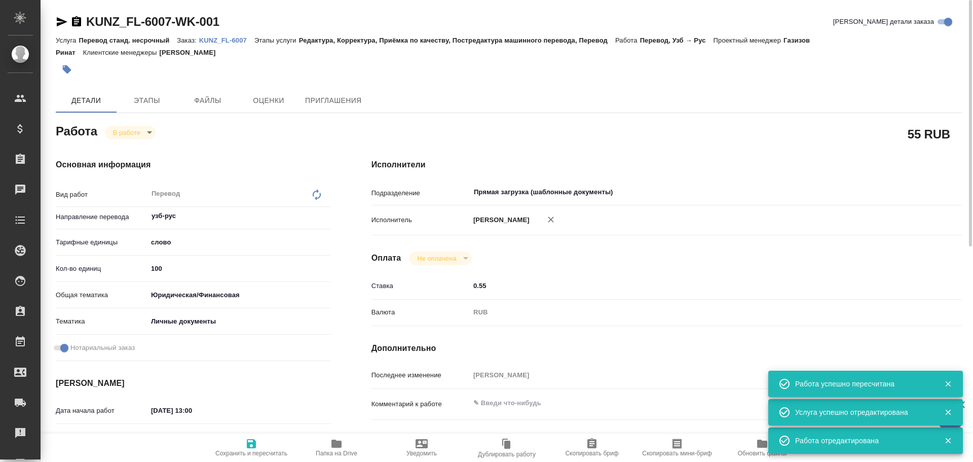
type textarea "x"
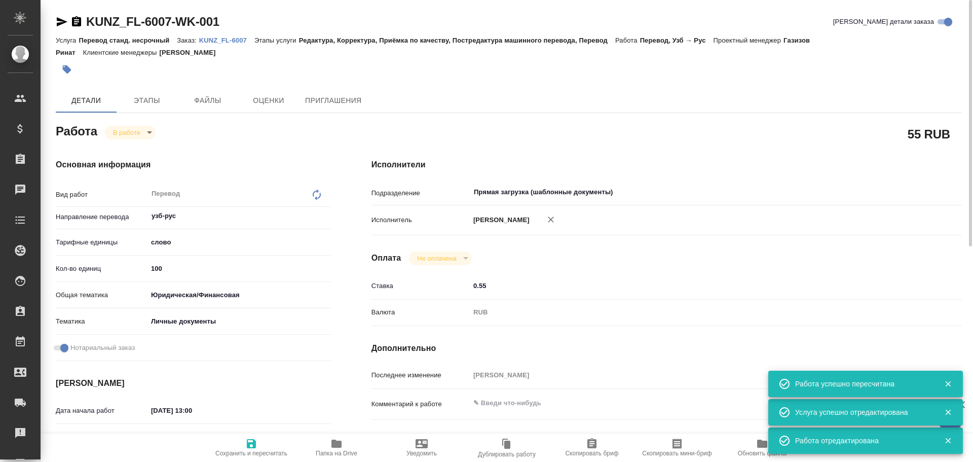
type textarea "x"
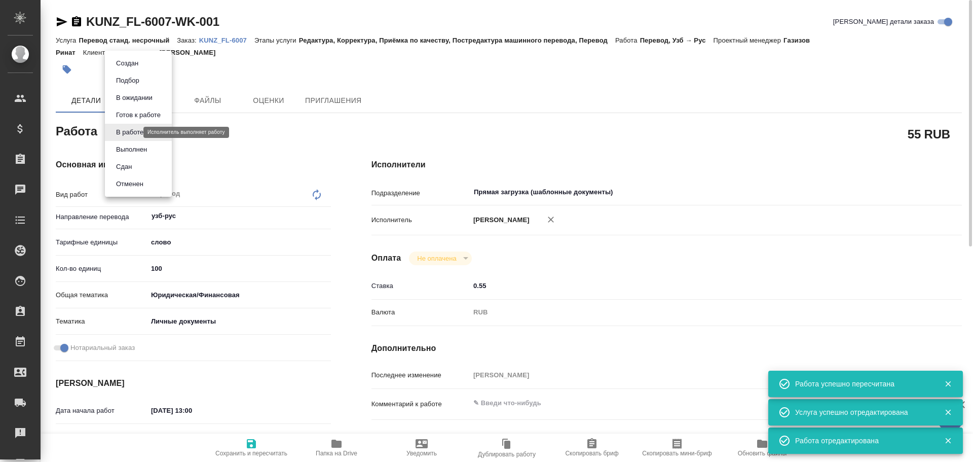
type textarea "x"
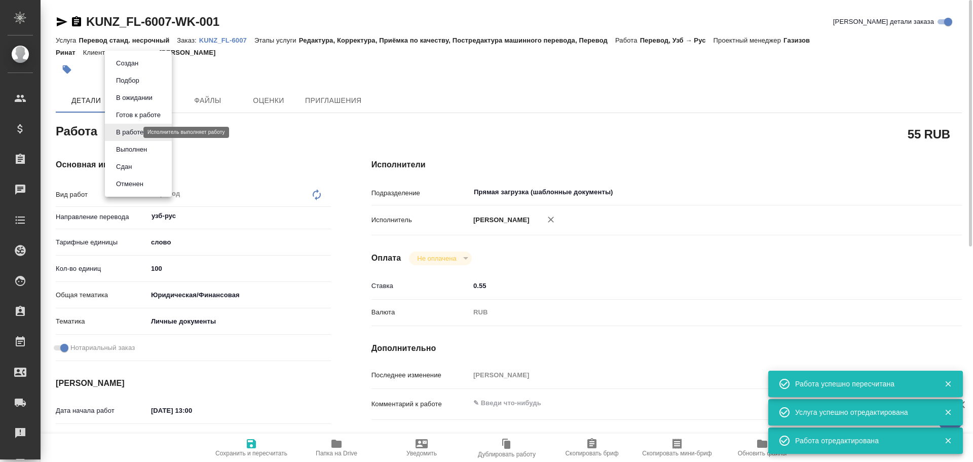
click at [125, 129] on body "🙏 .cls-1 fill:#fff; AWATERA Gusev Alexandr Клиенты Спецификации Заказы 0 Чаты T…" at bounding box center [486, 231] width 973 height 462
click at [141, 170] on li "Сдан" at bounding box center [138, 166] width 67 height 17
type textarea "x"
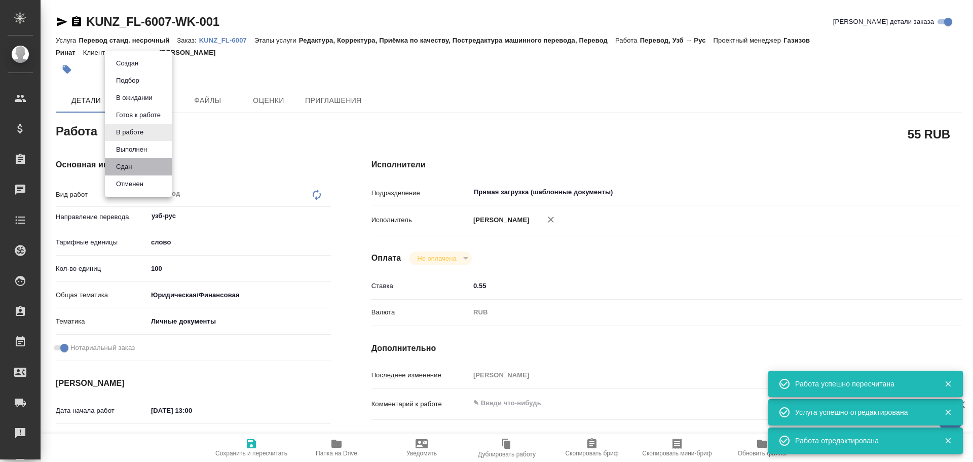
type textarea "x"
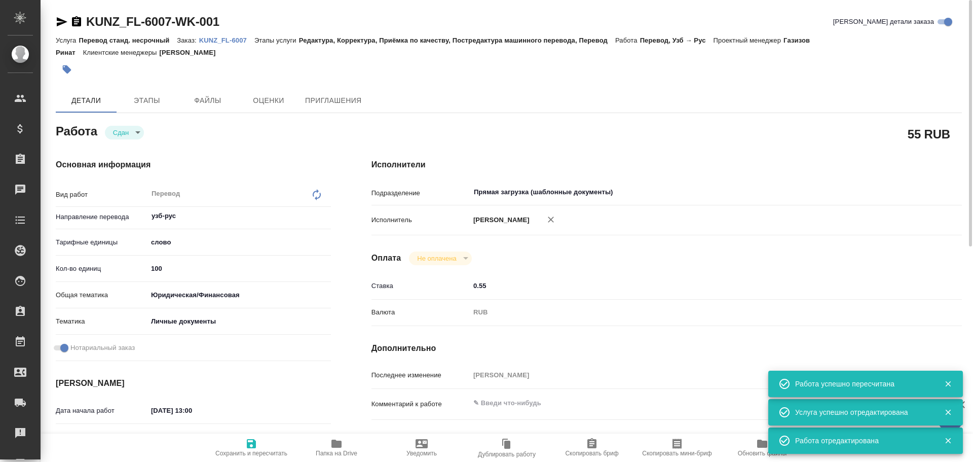
type textarea "x"
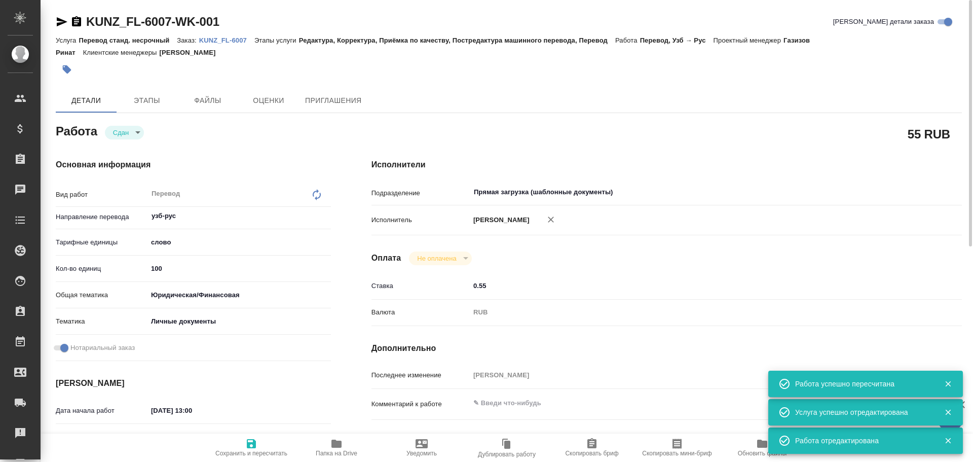
type textarea "x"
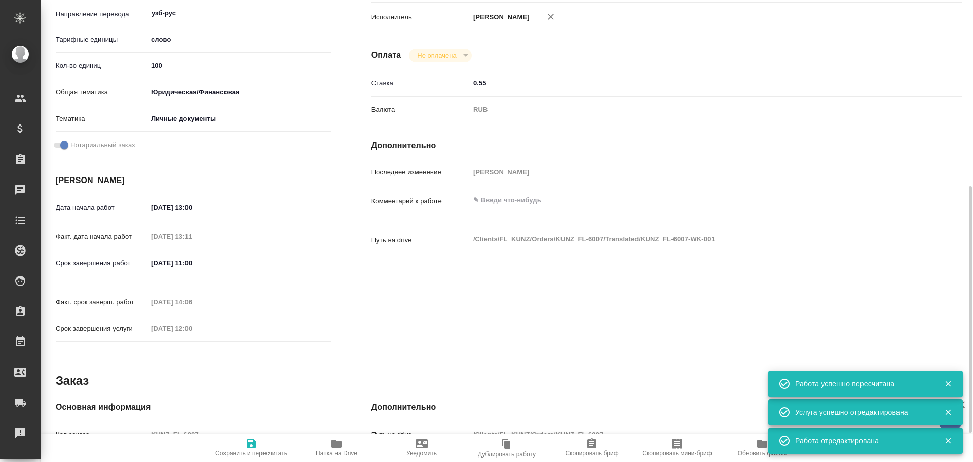
scroll to position [253, 0]
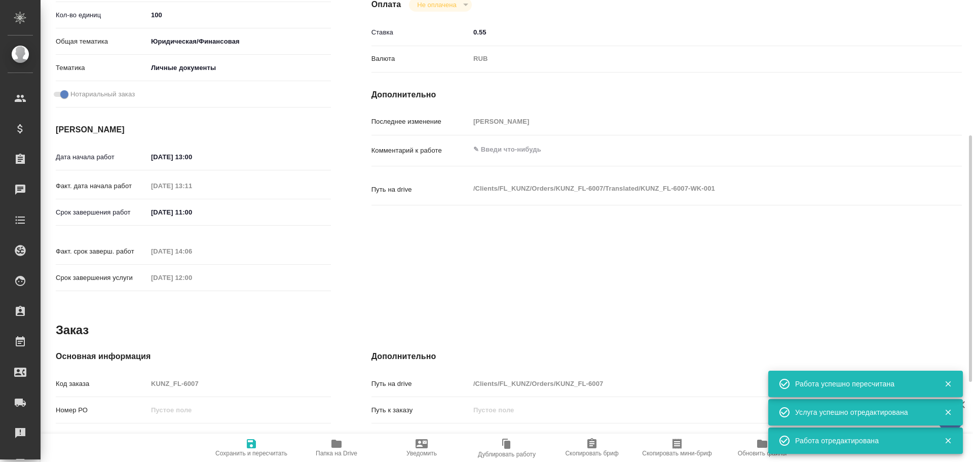
type textarea "x"
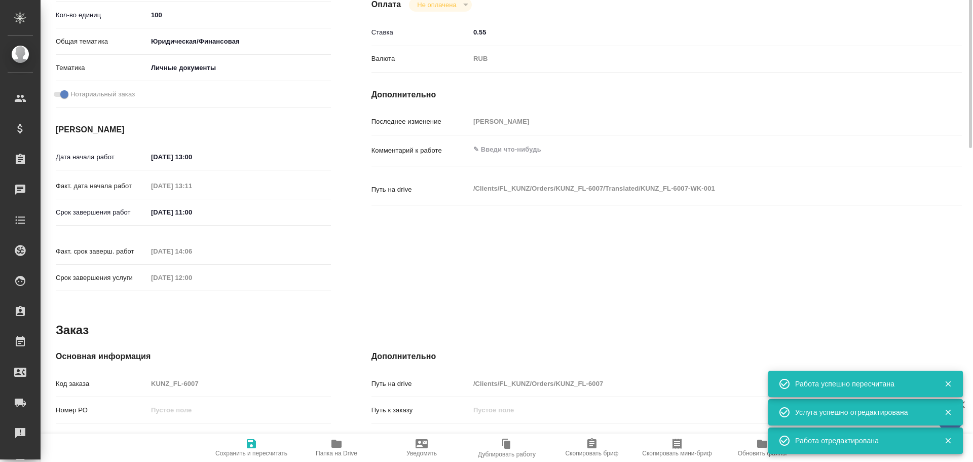
scroll to position [0, 0]
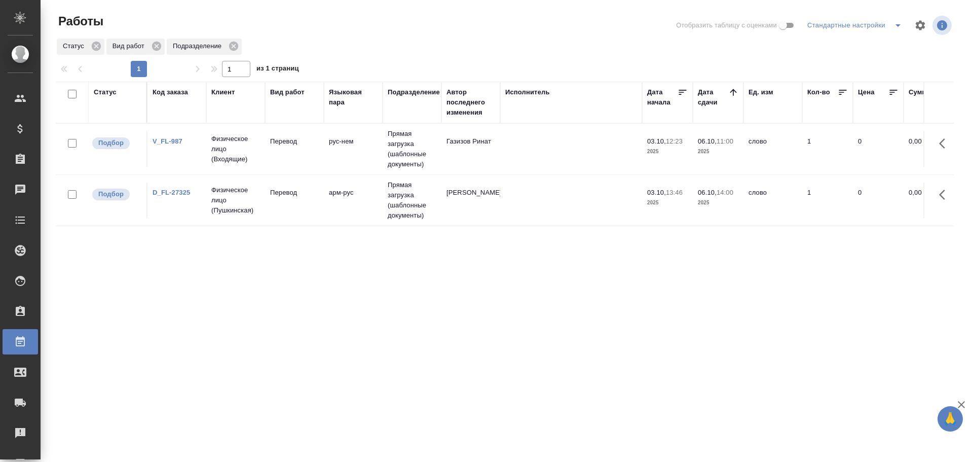
click at [301, 204] on td "Перевод" at bounding box center [294, 199] width 59 height 35
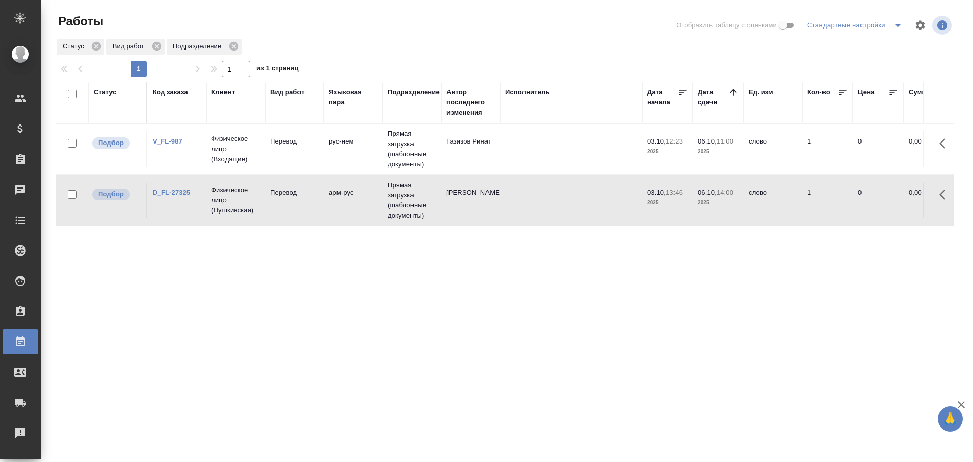
click at [301, 204] on td "Перевод" at bounding box center [294, 199] width 59 height 35
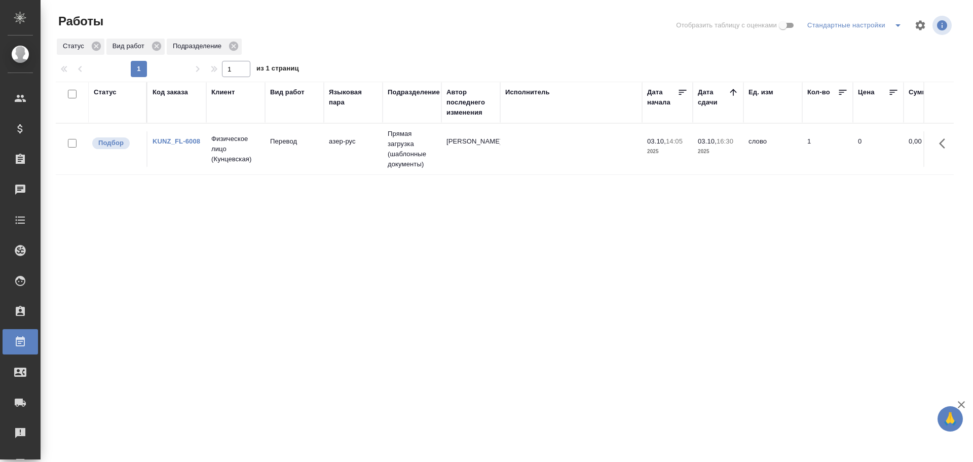
click at [425, 155] on td "Прямая загрузка (шаблонные документы)" at bounding box center [412, 149] width 59 height 51
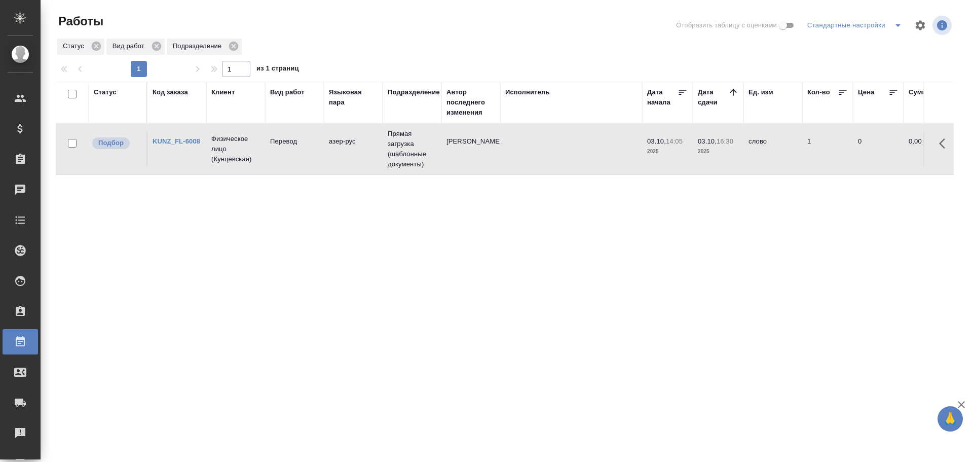
click at [425, 155] on td "Прямая загрузка (шаблонные документы)" at bounding box center [412, 149] width 59 height 51
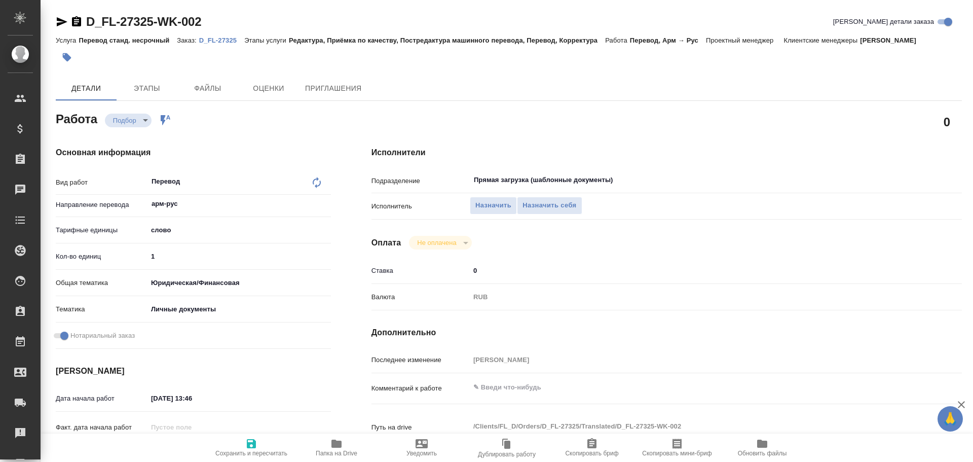
type textarea "x"
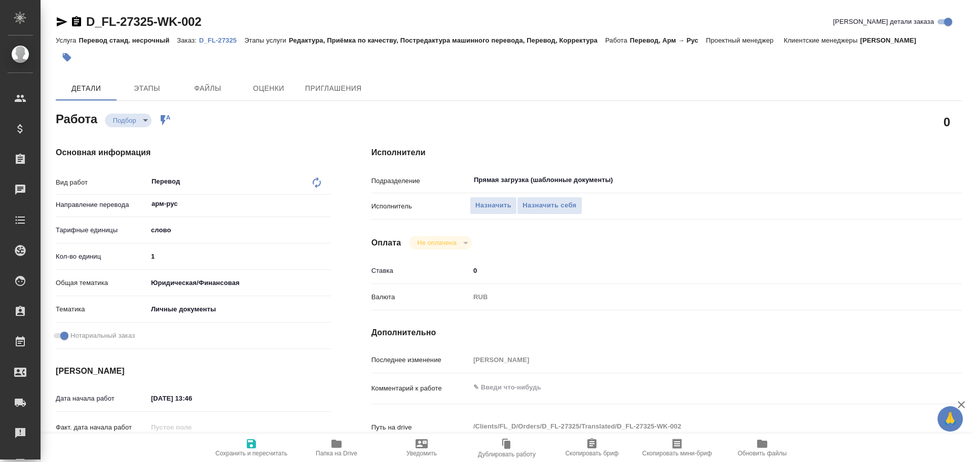
type textarea "x"
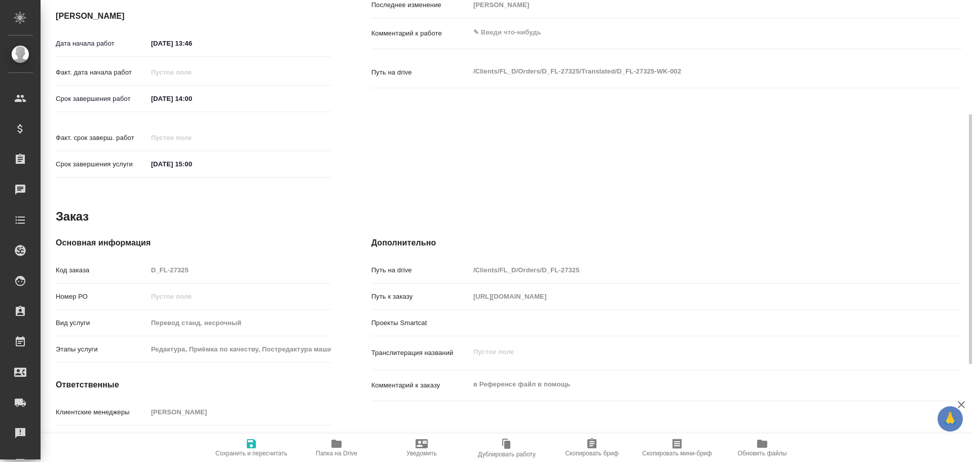
type textarea "x"
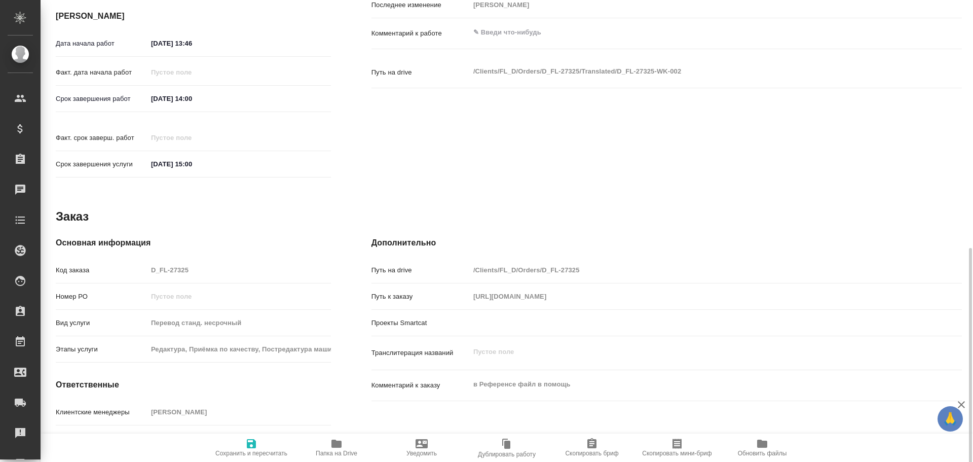
scroll to position [391, 0]
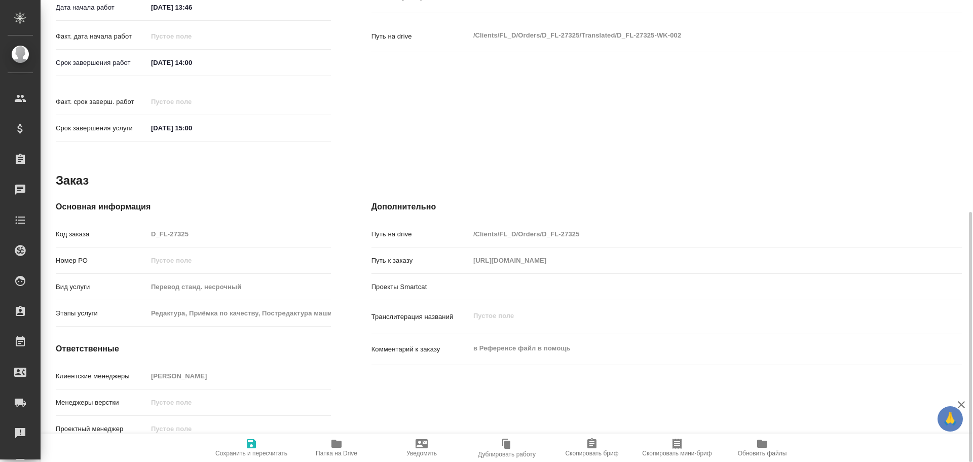
type textarea "x"
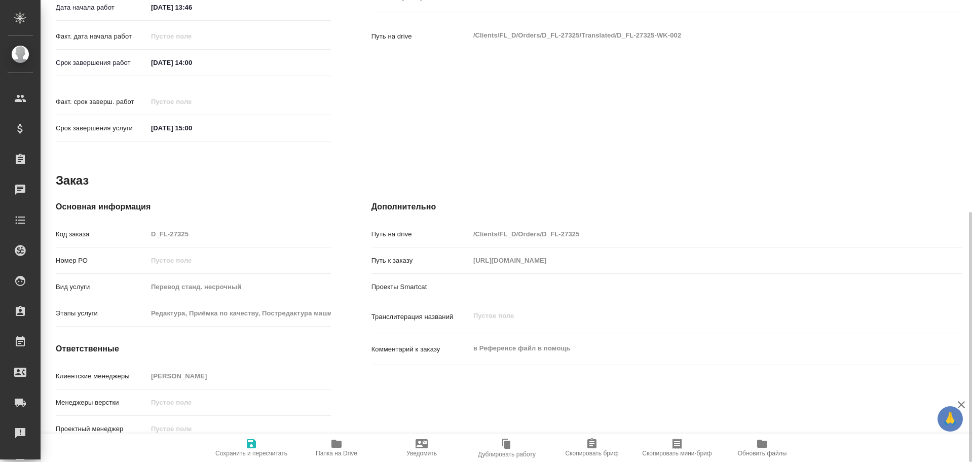
type textarea "x"
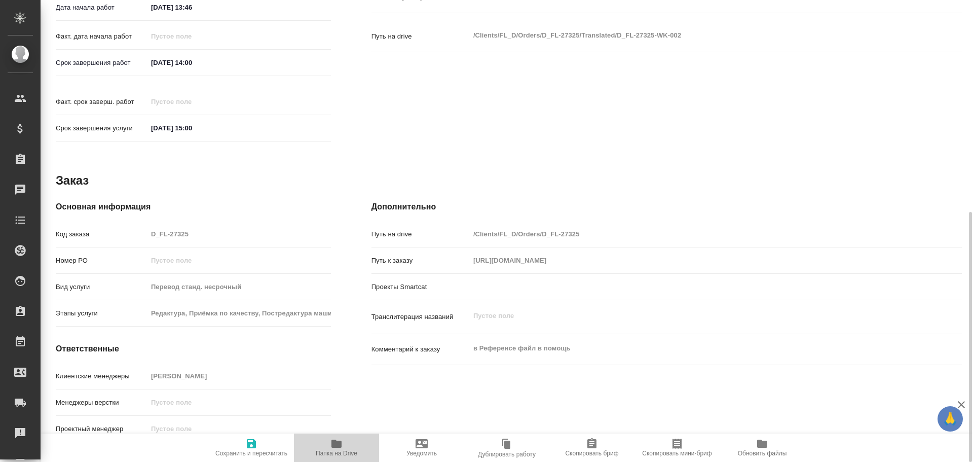
click at [336, 443] on icon "button" at bounding box center [336, 443] width 10 height 8
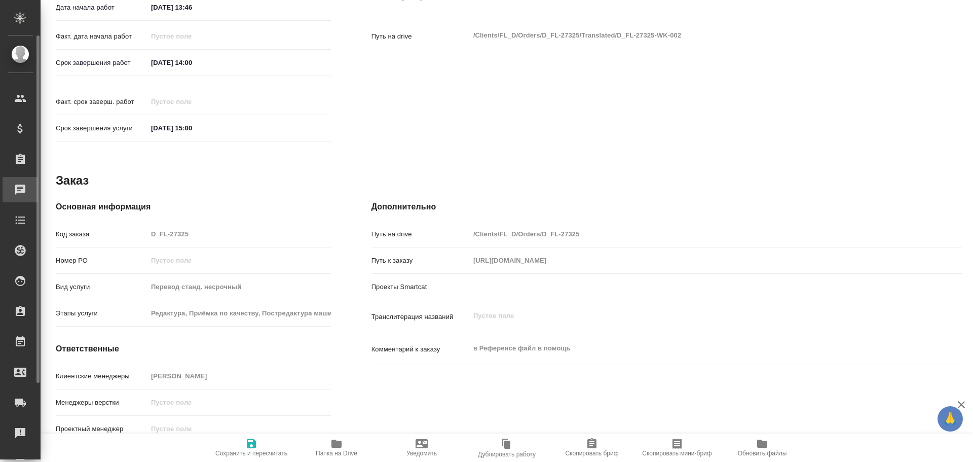
type textarea "x"
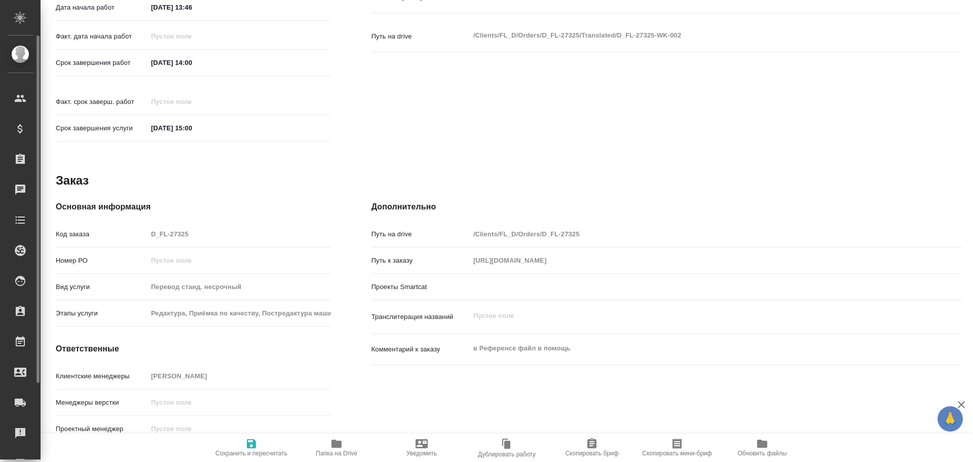
type textarea "x"
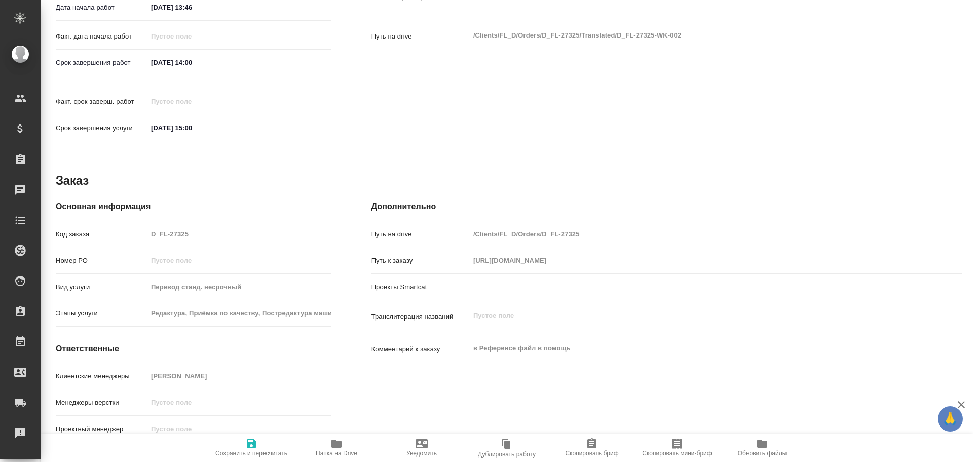
type textarea "x"
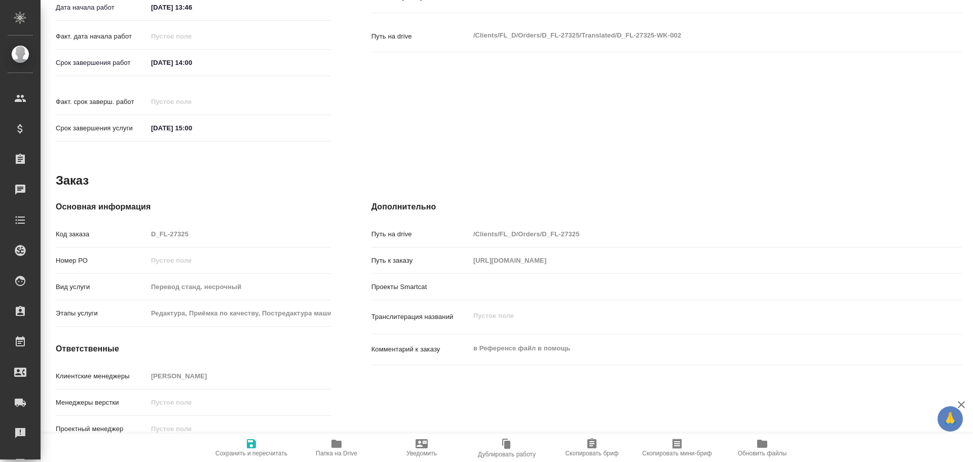
type textarea "x"
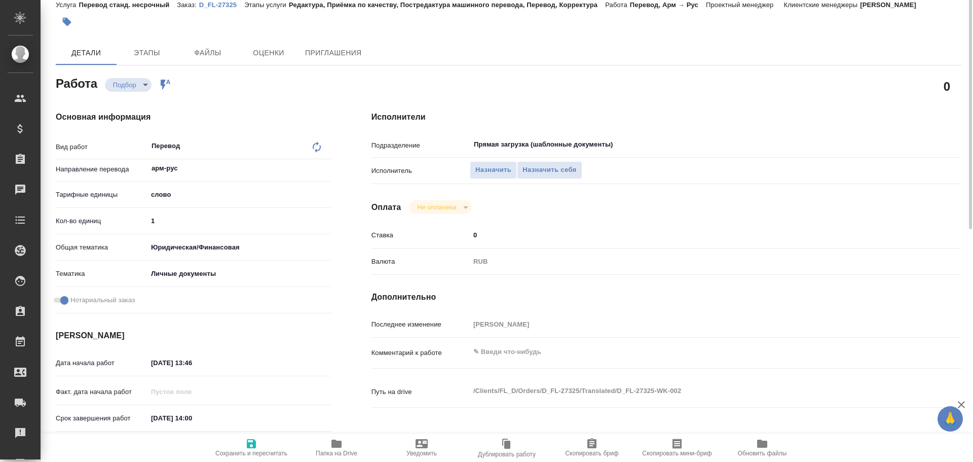
scroll to position [0, 0]
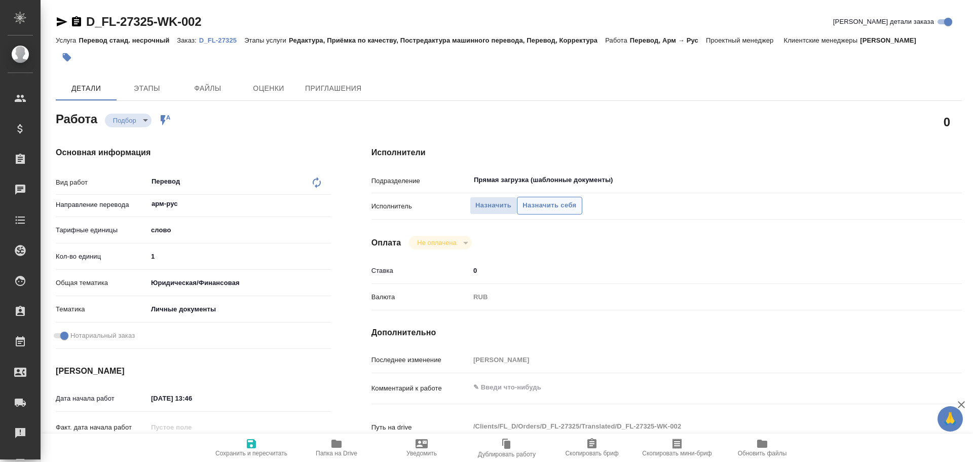
click at [532, 209] on span "Назначить себя" at bounding box center [550, 206] width 54 height 12
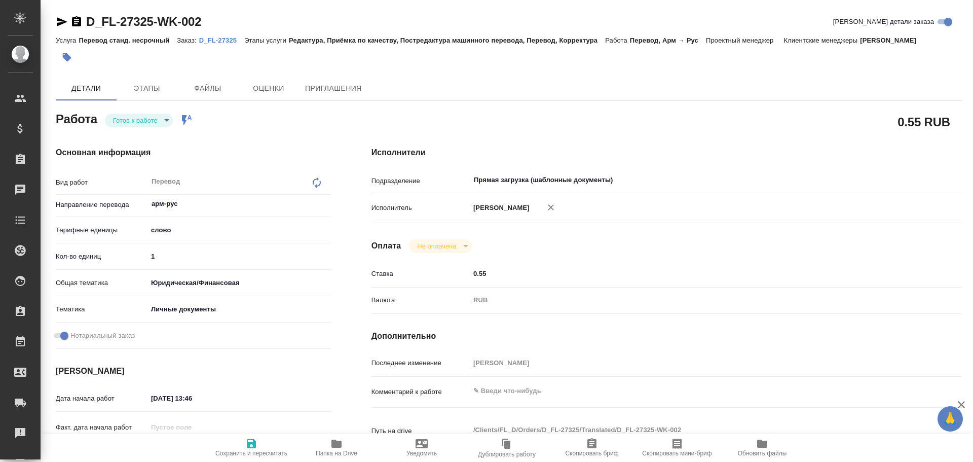
click at [140, 123] on body "🙏 .cls-1 fill:#fff; AWATERA [PERSON_NAME] Спецификации Заказы Чаты Todo Проекты…" at bounding box center [486, 231] width 973 height 462
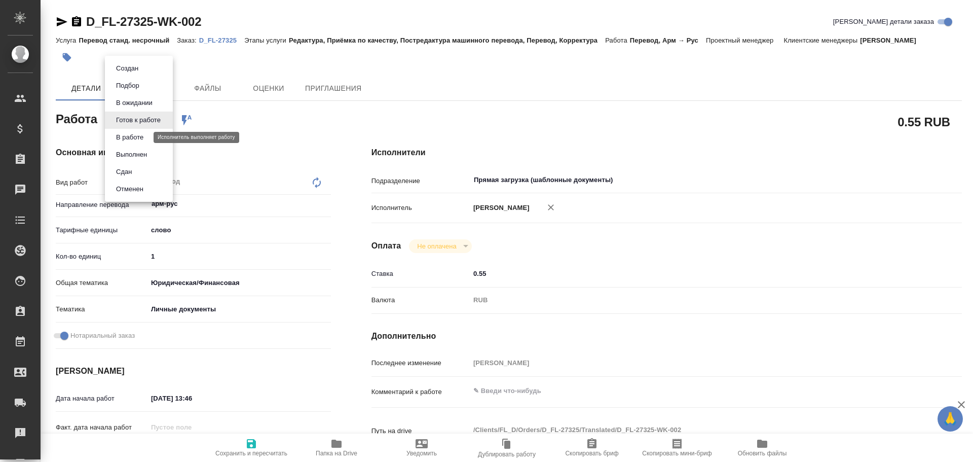
click at [131, 136] on button "В работе" at bounding box center [129, 137] width 33 height 11
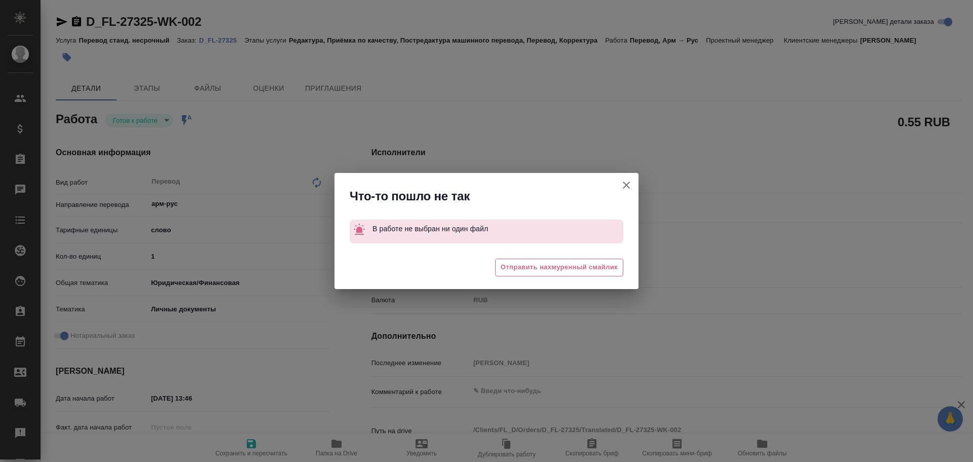
type textarea "x"
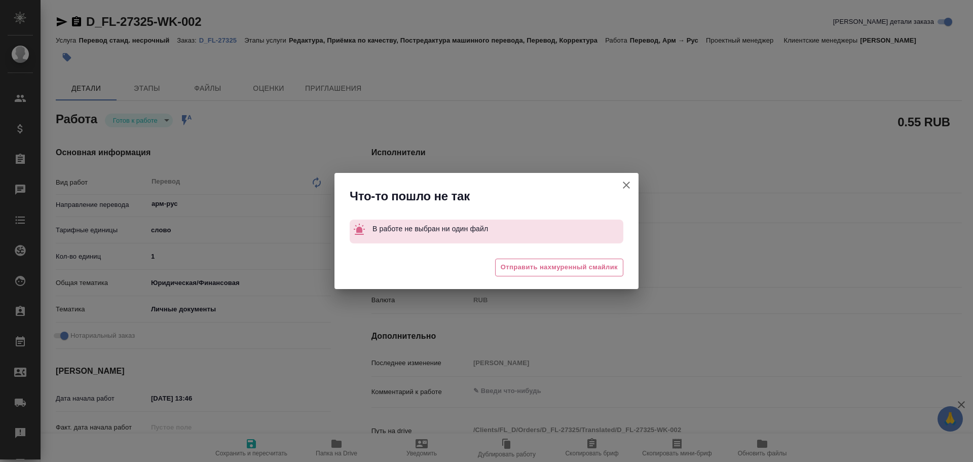
type textarea "x"
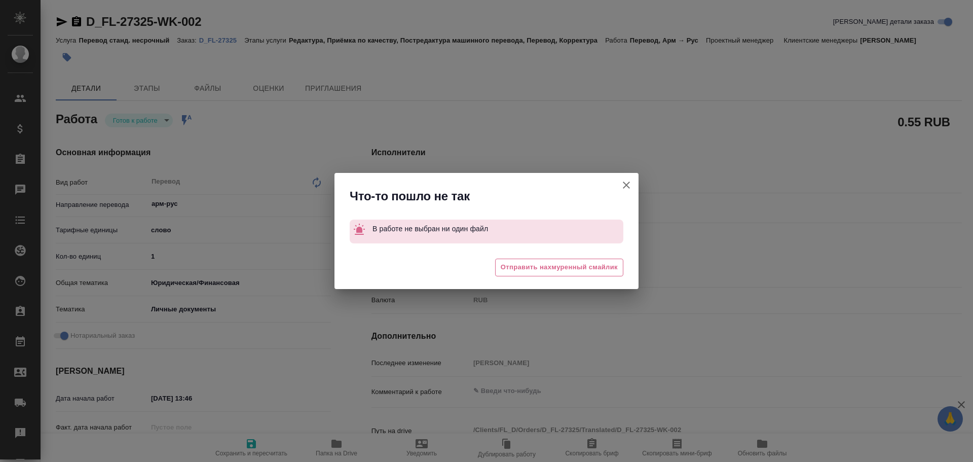
type textarea "x"
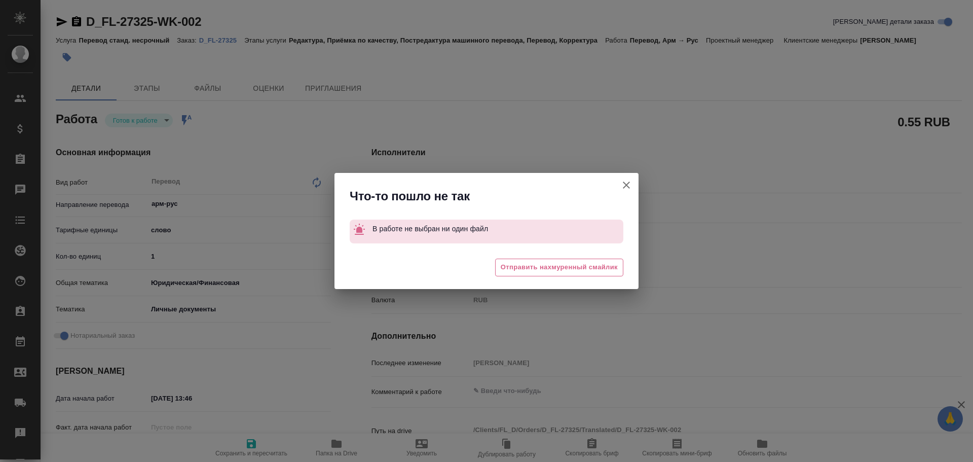
type textarea "x"
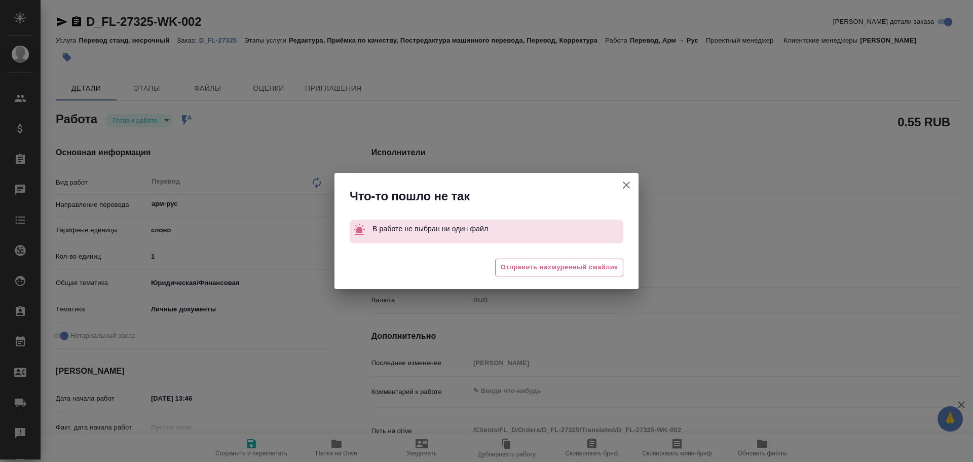
click at [626, 186] on icon "button" at bounding box center [626, 184] width 7 height 7
type textarea "x"
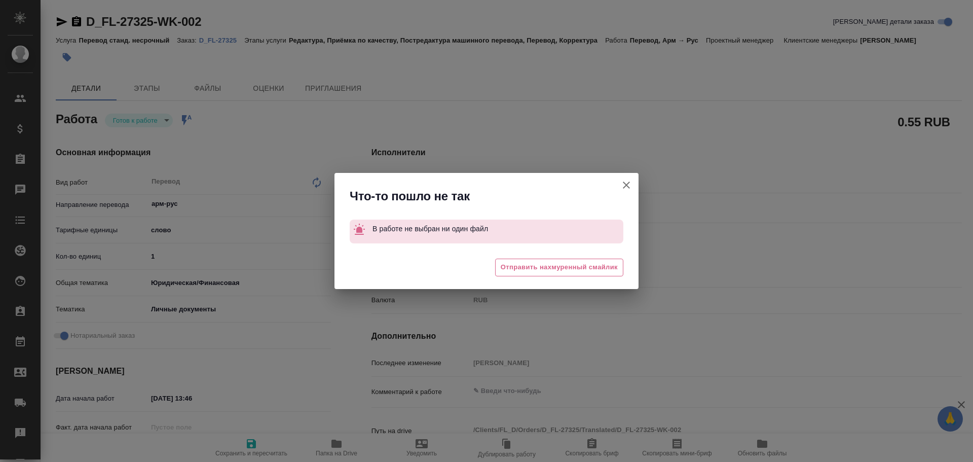
type textarea "x"
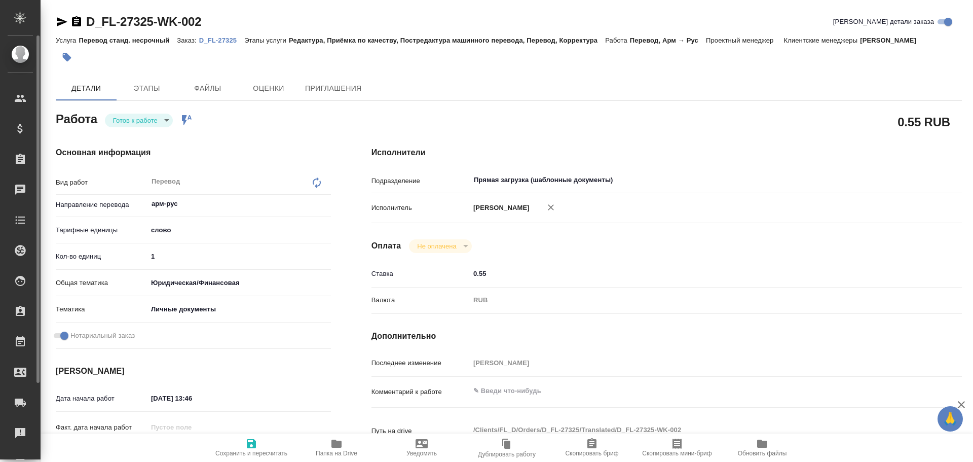
type textarea "x"
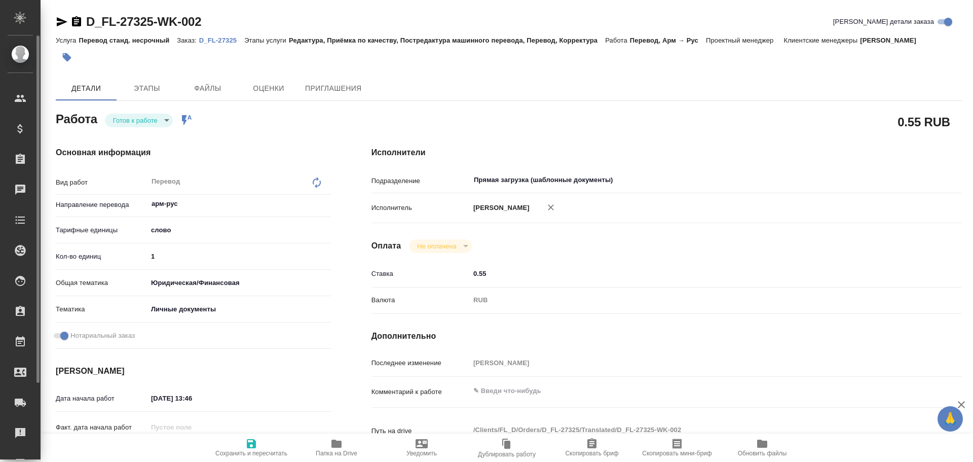
type textarea "x"
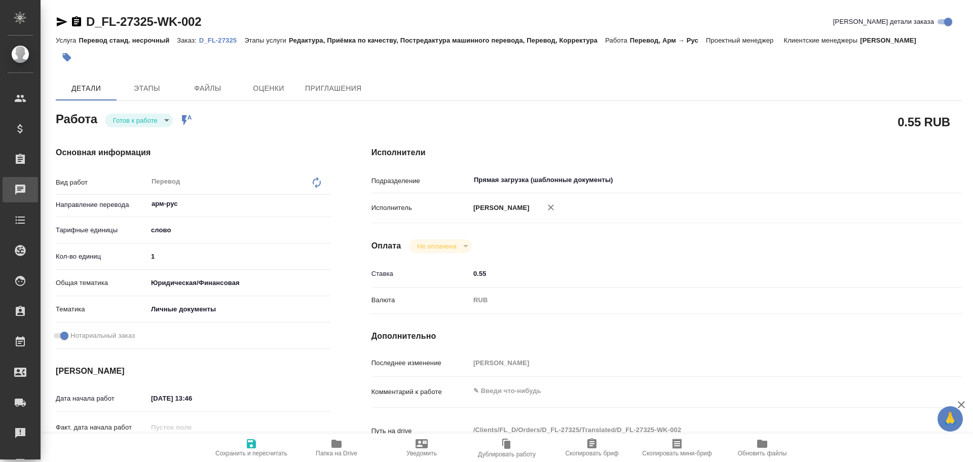
type textarea "x"
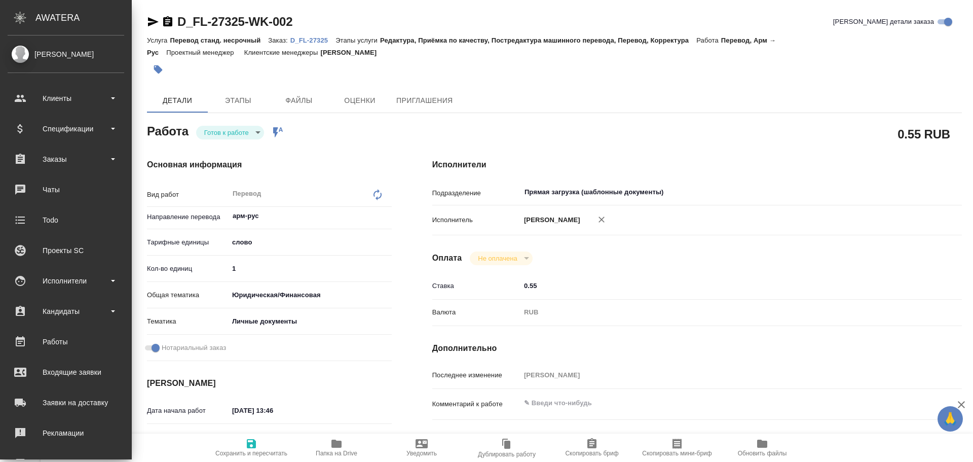
type textarea "x"
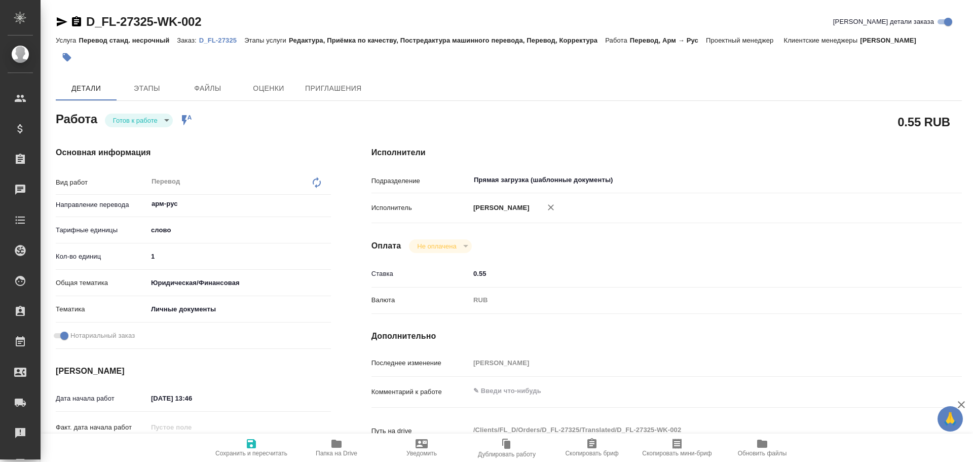
click at [211, 42] on p "D_FL-27325" at bounding box center [221, 40] width 45 height 8
click at [148, 120] on body "🙏 .cls-1 fill:#fff; AWATERA Gusev Alexandr Клиенты Спецификации Заказы 0 Чаты T…" at bounding box center [486, 231] width 973 height 462
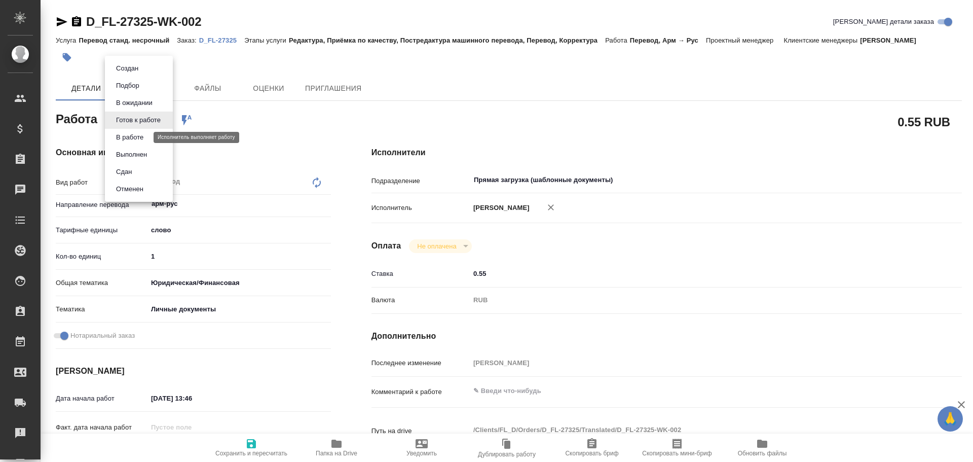
click at [145, 138] on button "В работе" at bounding box center [129, 137] width 33 height 11
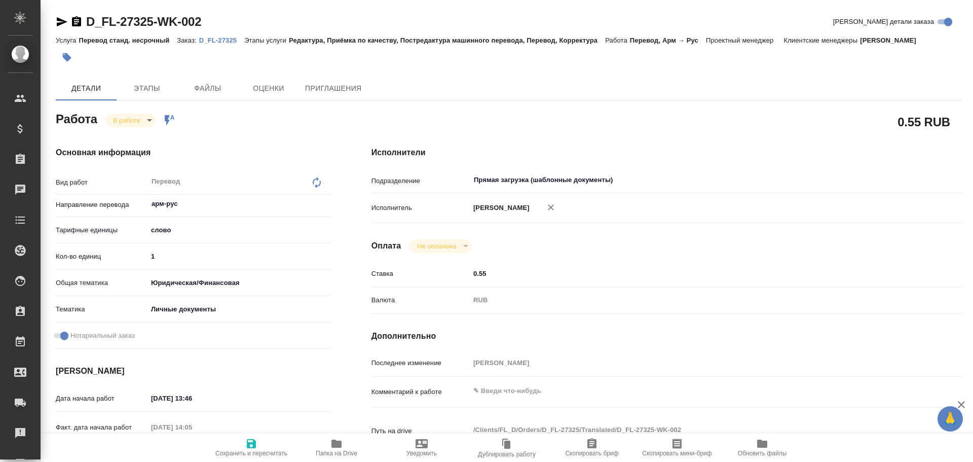
type textarea "x"
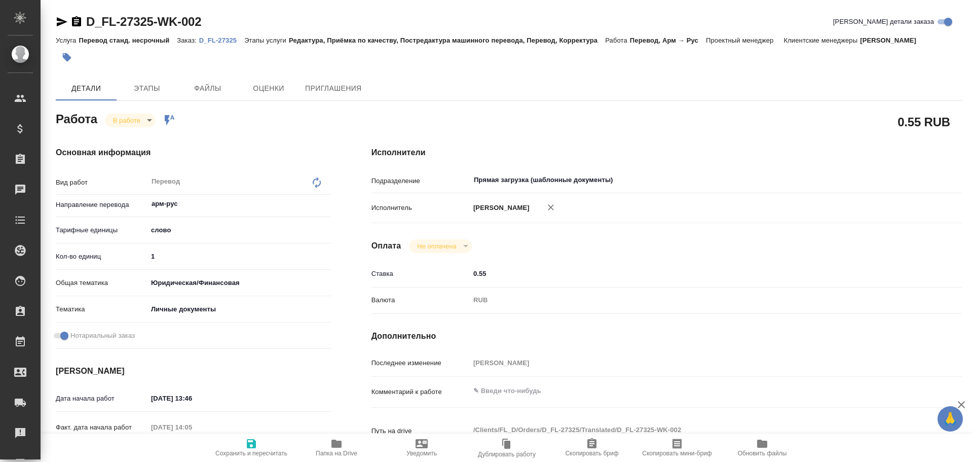
type textarea "x"
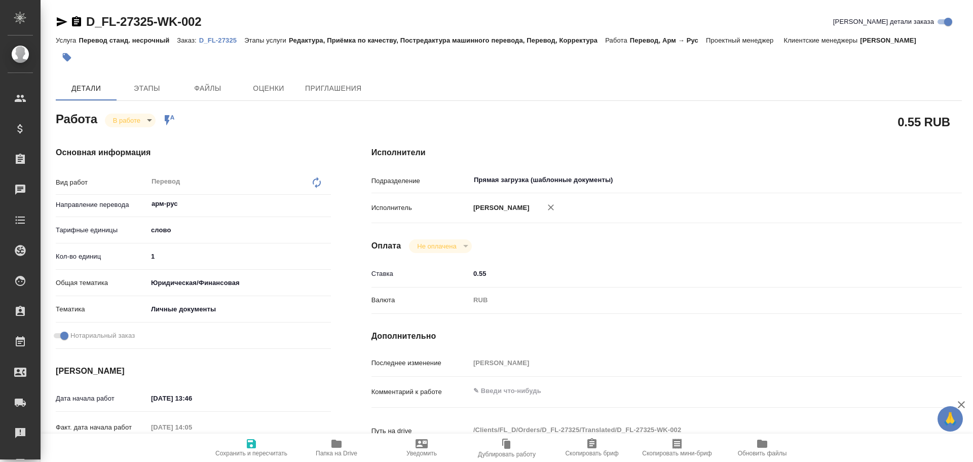
type textarea "x"
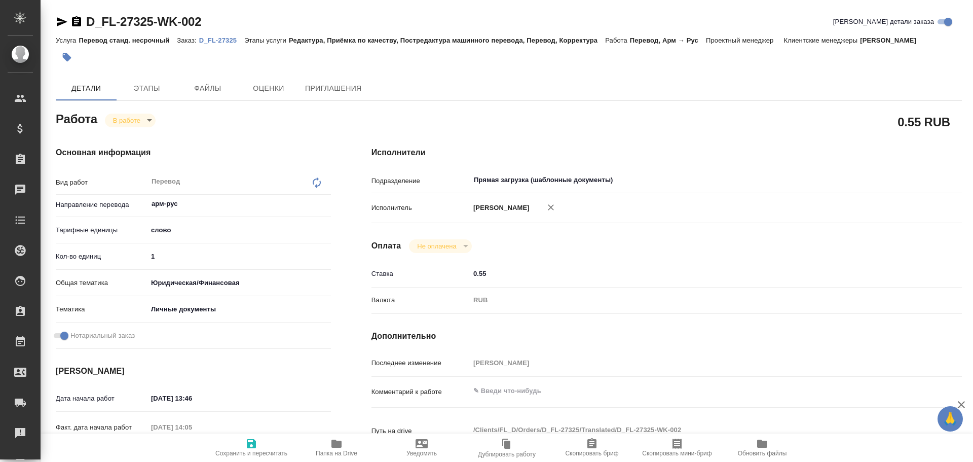
type textarea "x"
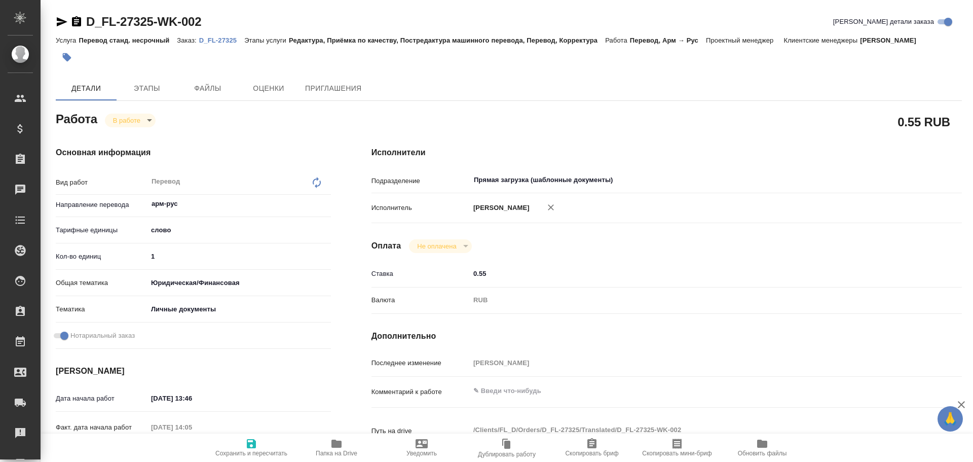
type textarea "x"
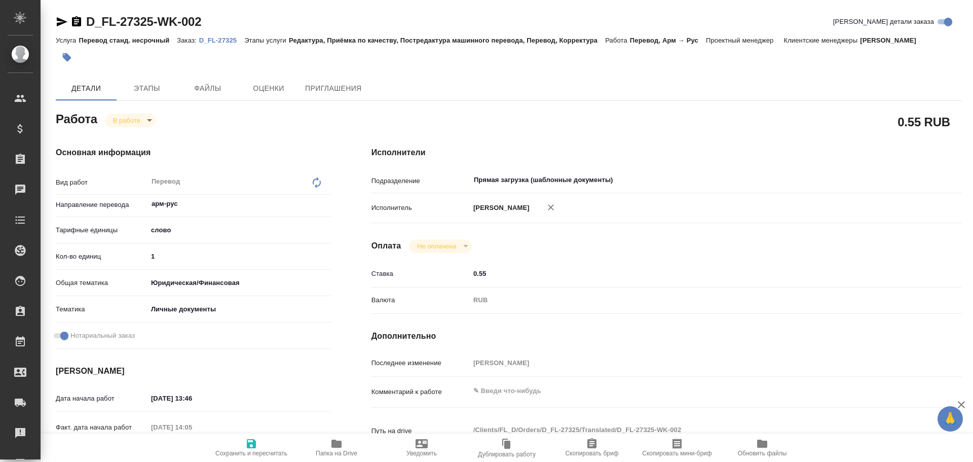
type textarea "x"
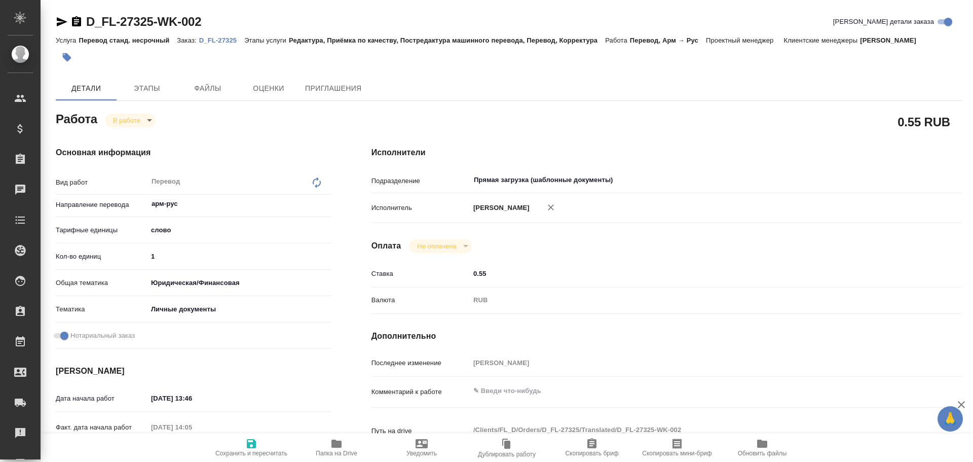
type textarea "x"
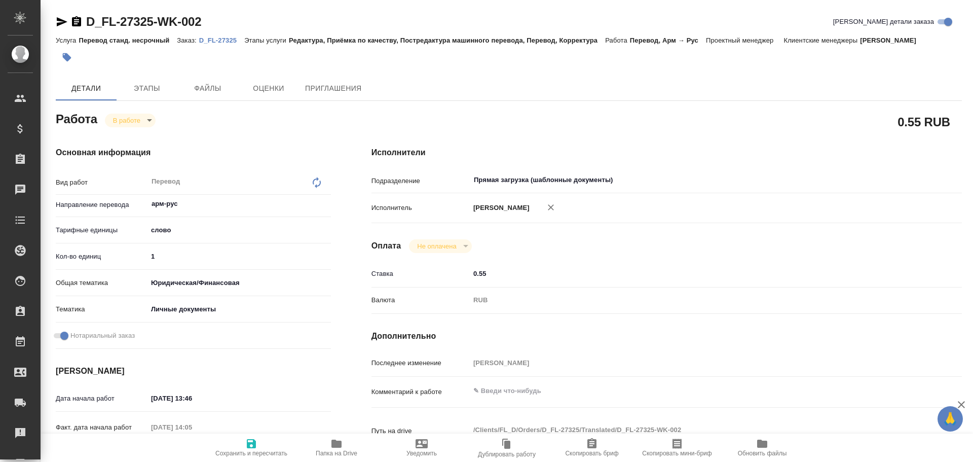
type textarea "x"
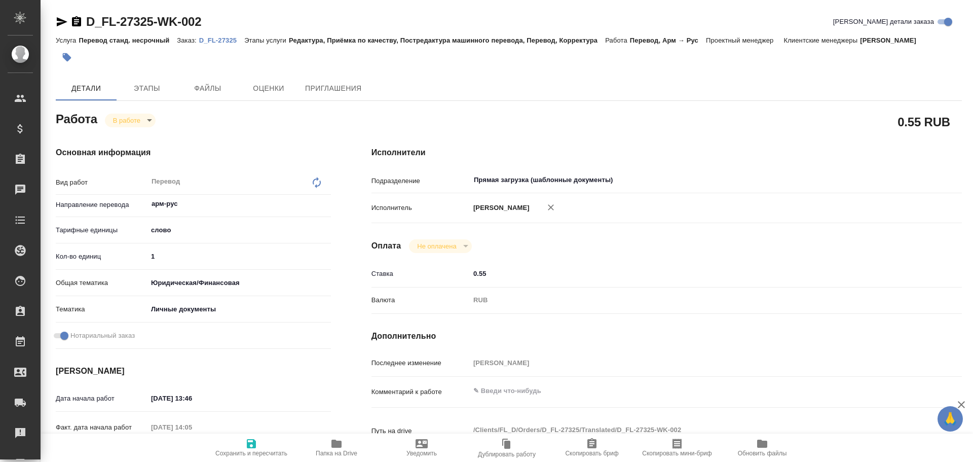
type textarea "x"
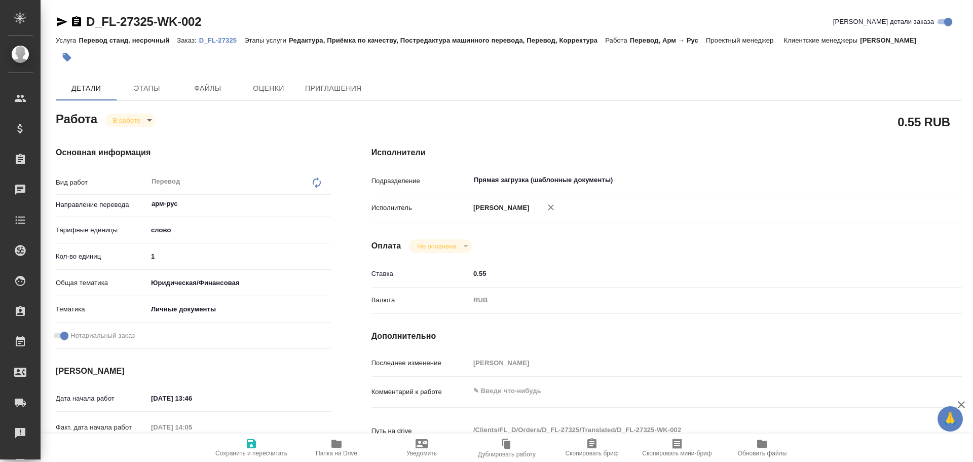
type textarea "x"
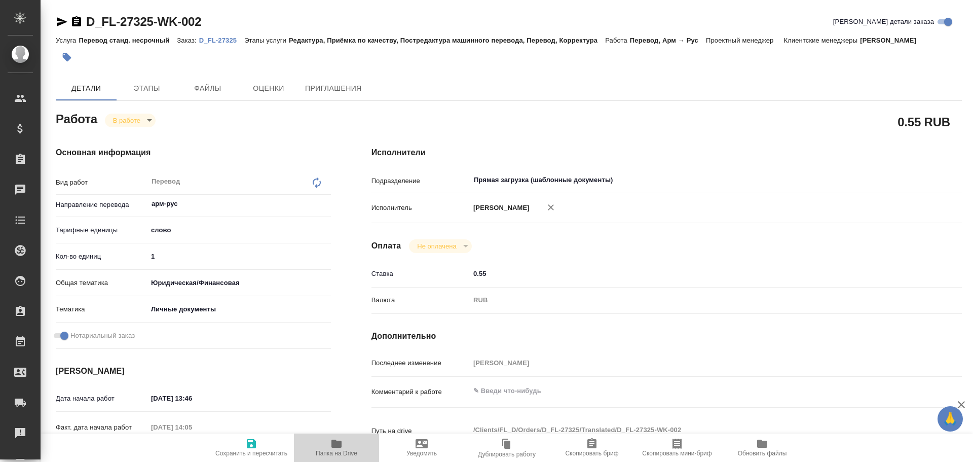
click at [341, 442] on icon "button" at bounding box center [336, 443] width 10 height 8
drag, startPoint x: 174, startPoint y: 257, endPoint x: 99, endPoint y: 250, distance: 74.8
click at [98, 250] on div "Кол-во единиц 1" at bounding box center [193, 256] width 275 height 18
type textarea "x"
type input "7"
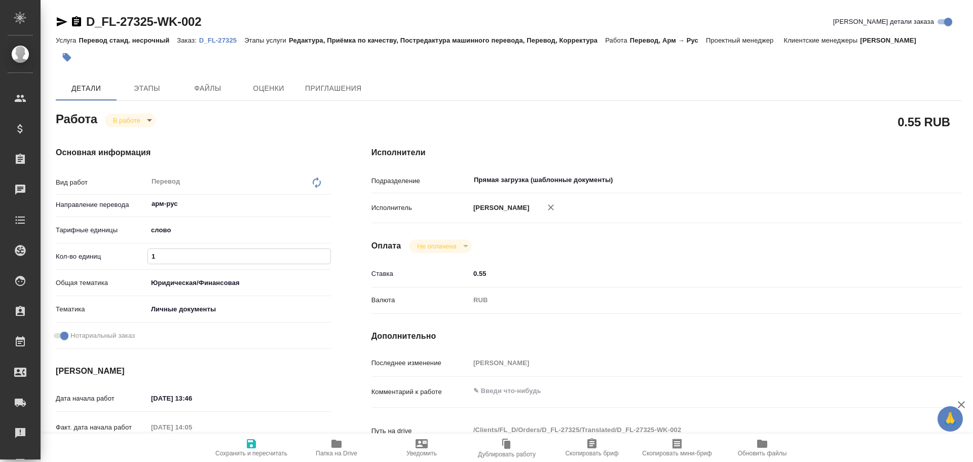
type textarea "x"
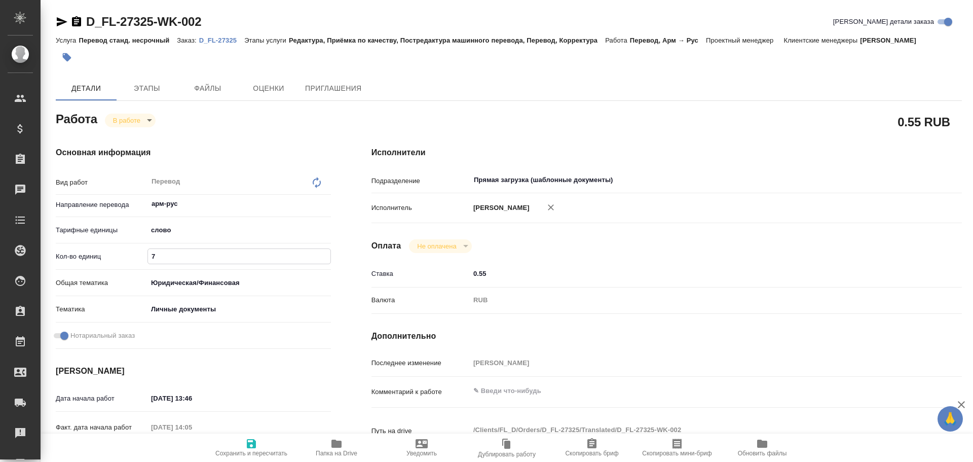
type input "75"
type textarea "x"
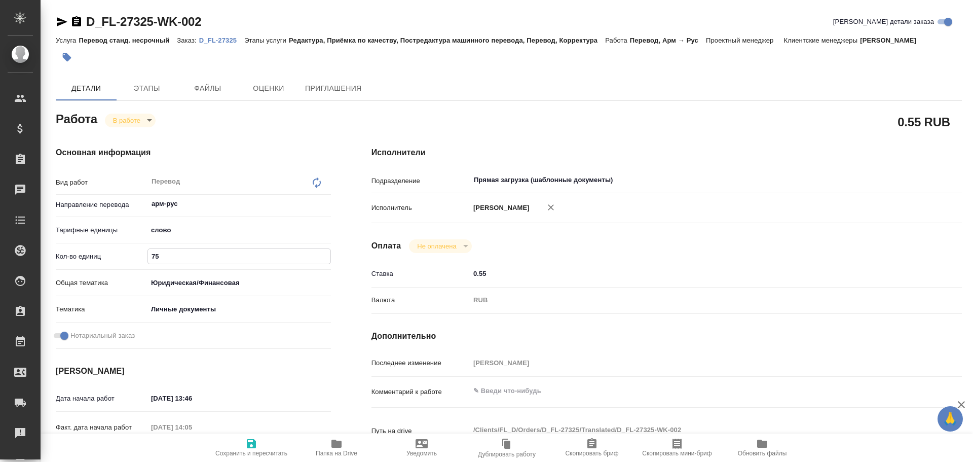
type input "75"
click at [247, 449] on icon "button" at bounding box center [251, 443] width 12 height 12
type textarea "x"
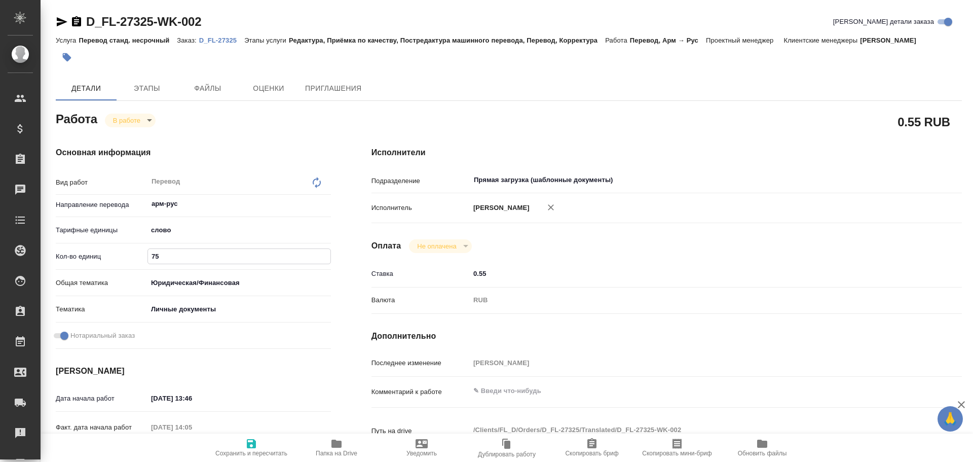
type textarea "x"
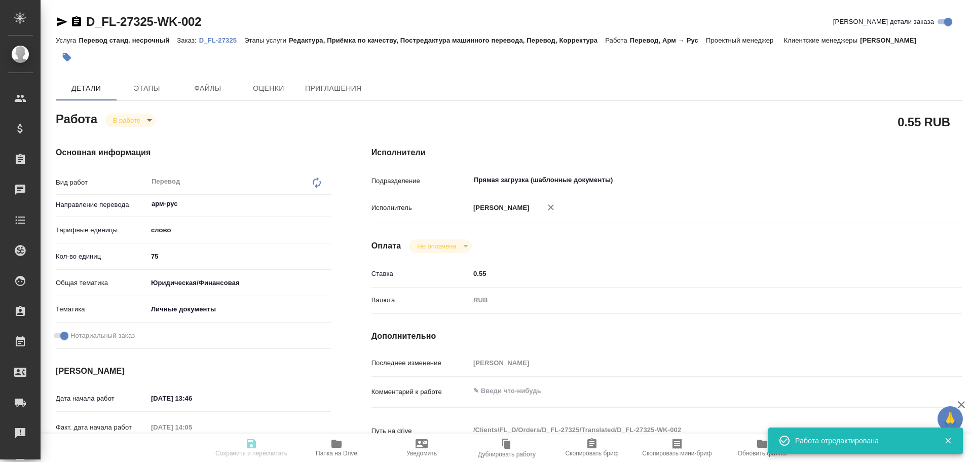
type textarea "x"
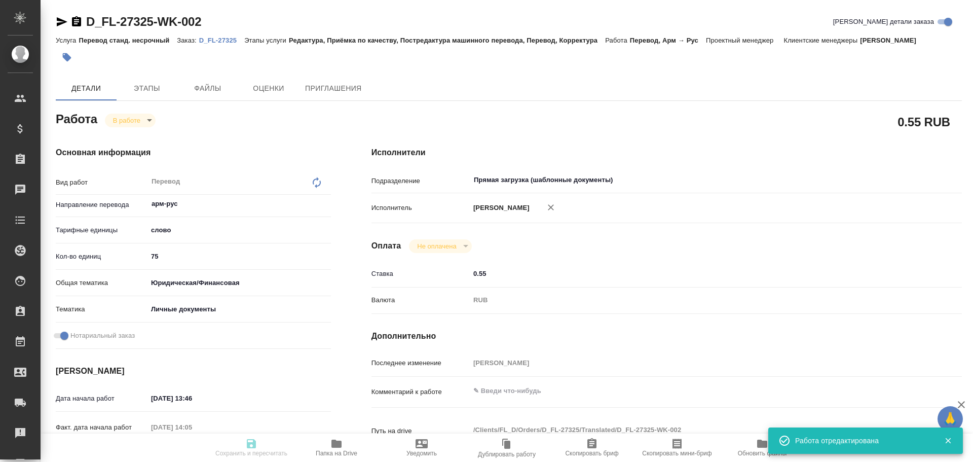
type input "inProgress"
type textarea "Перевод"
type textarea "x"
type input "арм-рус"
type input "5a8b1489cc6b4906c91bfd90"
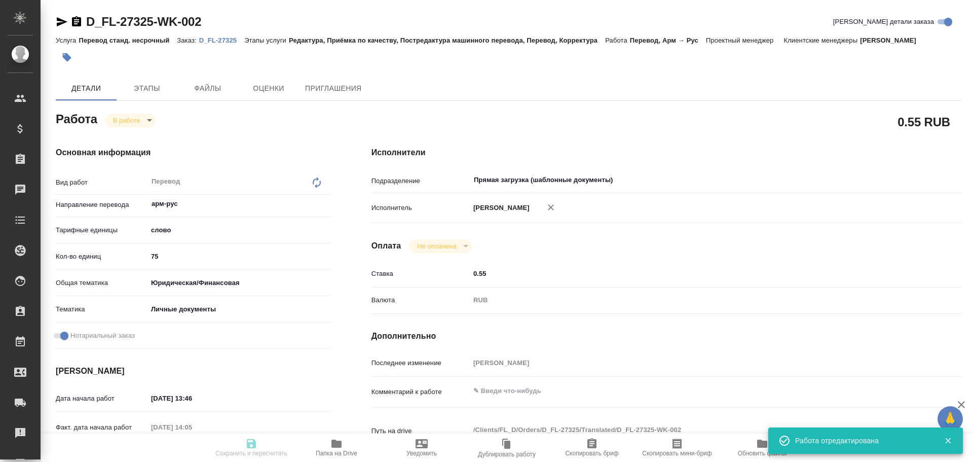
type input "75"
type input "yr-fn"
type input "5a8b8b956a9677013d343cfe"
checkbox input "true"
type input "03.10.2025 13:46"
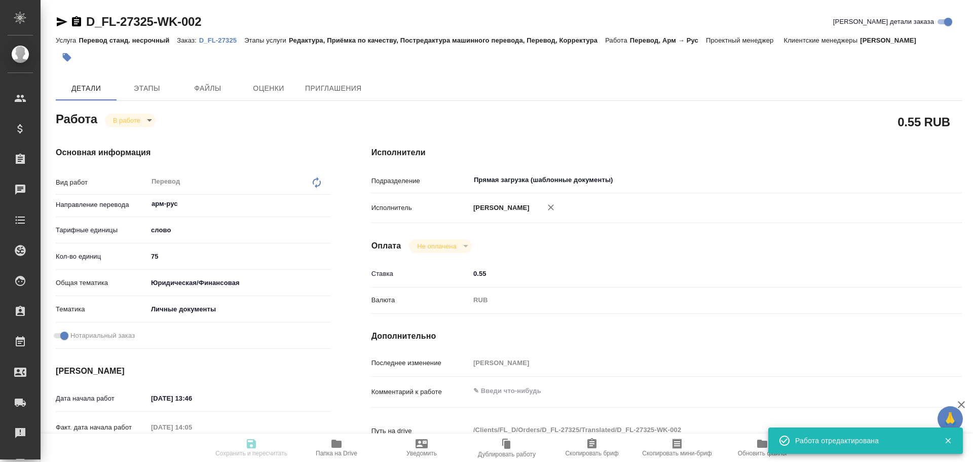
type input "[DATE] 14:05"
type input "06.10.2025 14:00"
type input "06.10.2025 15:00"
type input "Прямая загрузка (шаблонные документы)"
type input "notPayed"
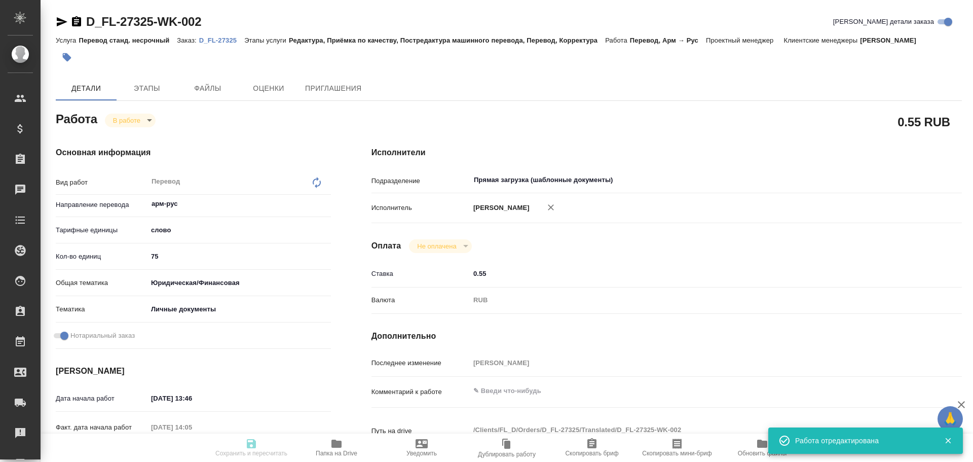
type input "0.55"
type input "RUB"
type input "[PERSON_NAME]"
type textarea "x"
type textarea "/Clients/FL_D/Orders/D_FL-27325/Translated/D_FL-27325-WK-002"
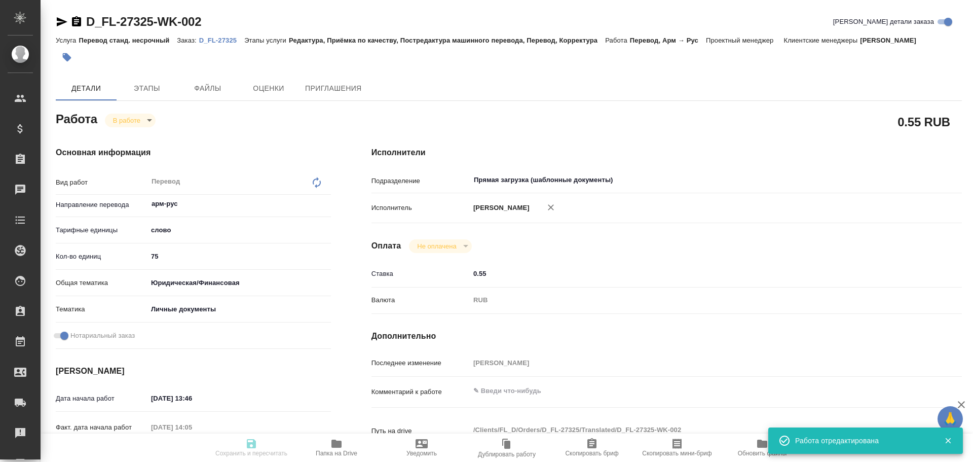
type textarea "x"
type input "D_FL-27325"
type input "Перевод станд. несрочный"
type input "Редактура, Приёмка по качеству, Постредактура машинного перевода, Перевод, Корр…"
type input "Давыдова Елена"
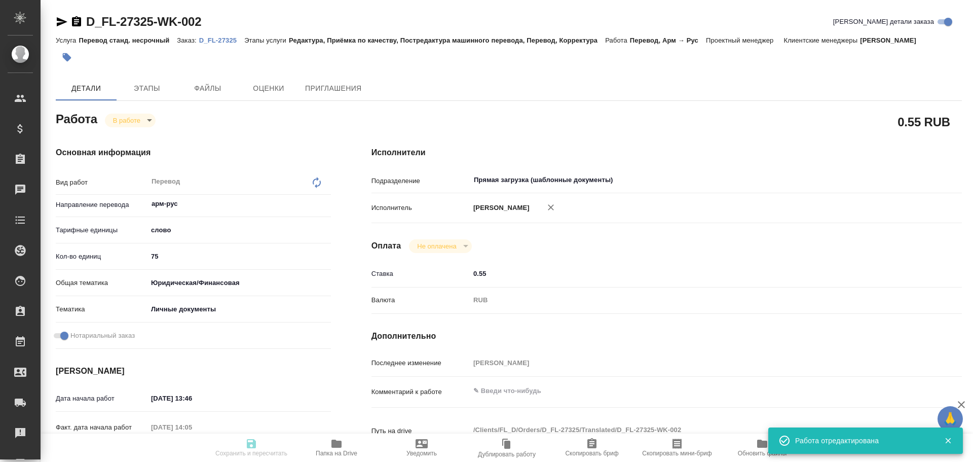
type input "/Clients/FL_D/Orders/D_FL-27325"
type input "https://drive.awatera.com/s/LSAfWwdGHWz7Loc"
type textarea "x"
type textarea "в Референсе файл в помощь"
type textarea "x"
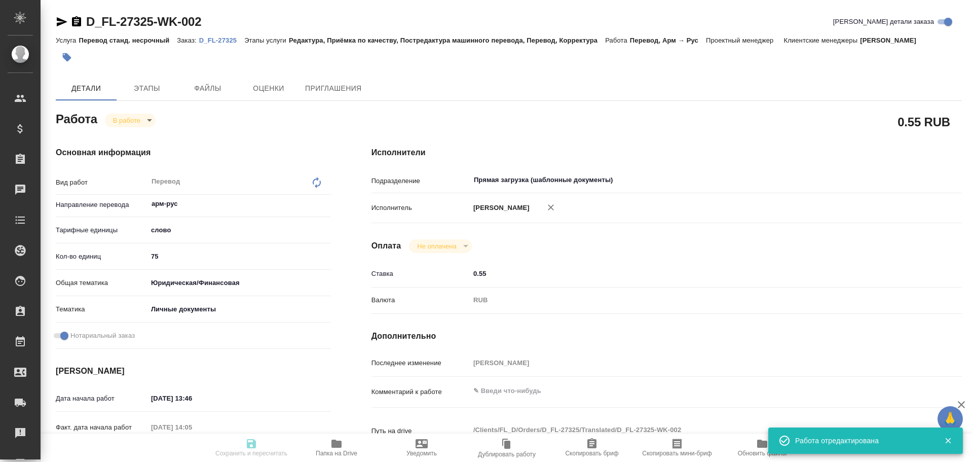
type textarea "x"
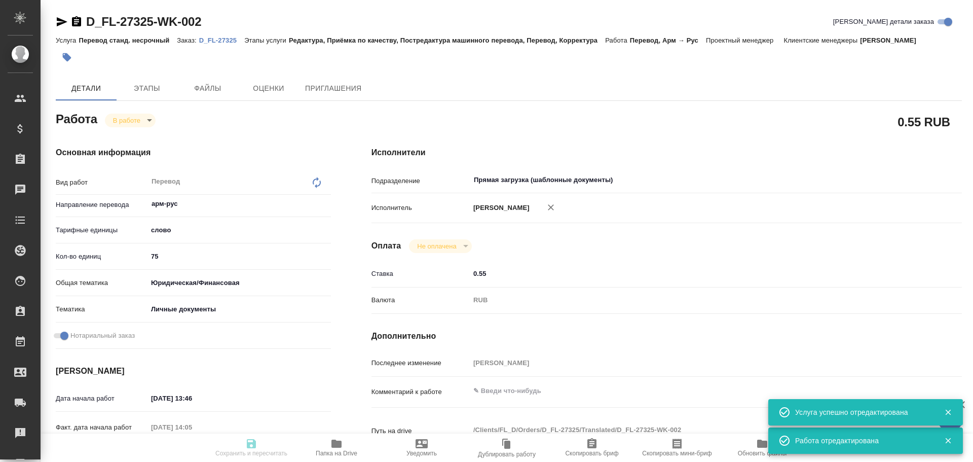
type textarea "x"
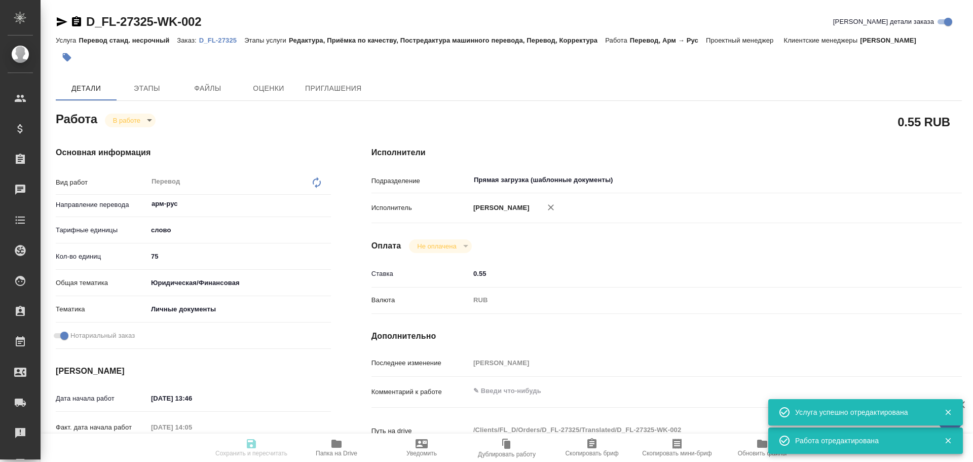
type textarea "x"
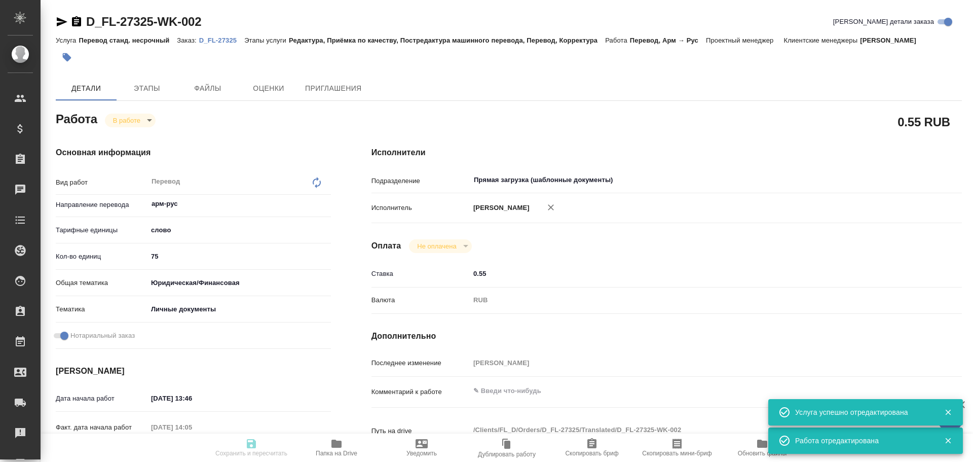
type textarea "x"
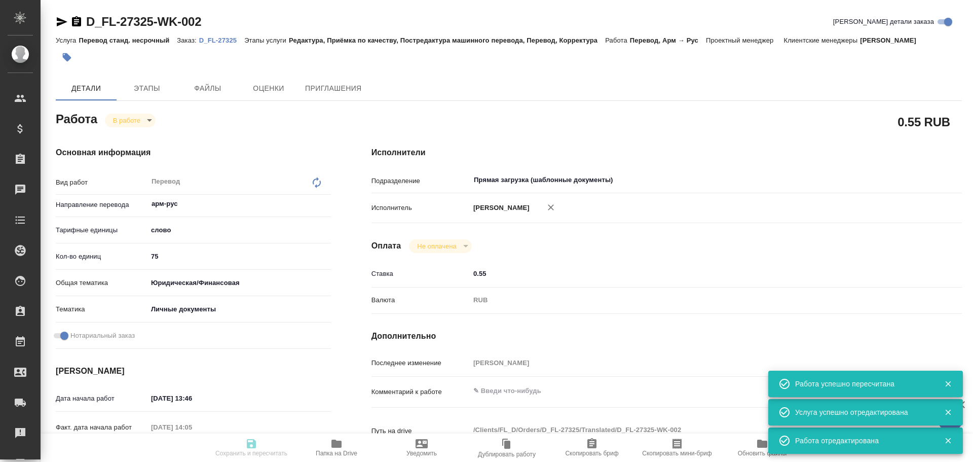
type input "inProgress"
type textarea "Перевод"
type textarea "x"
type input "арм-рус"
type input "5a8b1489cc6b4906c91bfd90"
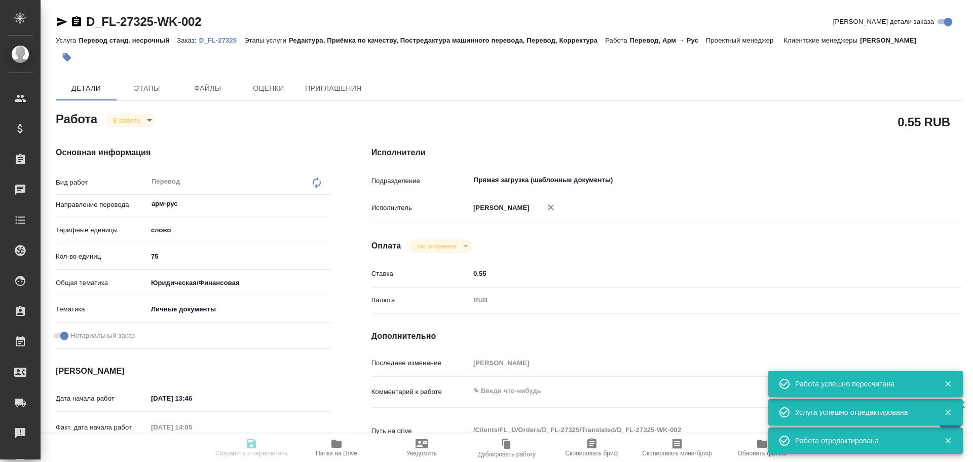
type input "75"
type input "yr-fn"
type input "5a8b8b956a9677013d343cfe"
checkbox input "true"
type input "03.10.2025 13:46"
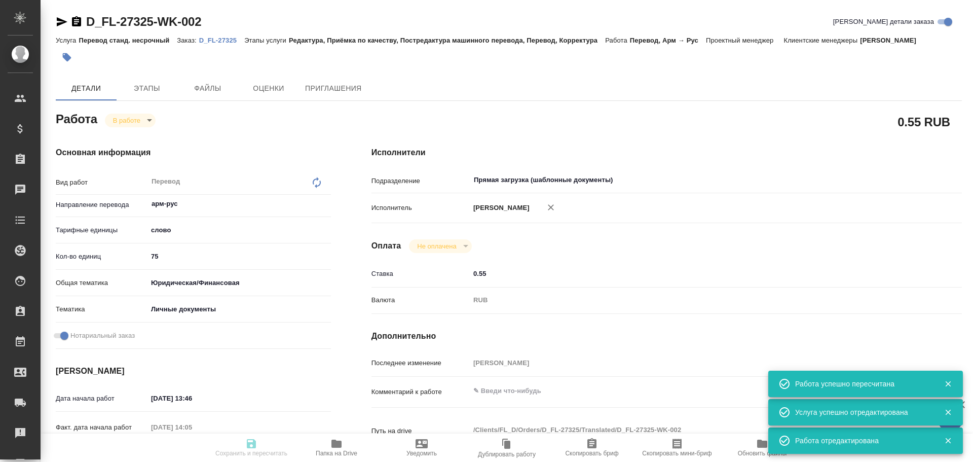
type input "03.10.2025 14:05"
type input "06.10.2025 14:00"
type input "06.10.2025 15:00"
type input "Прямая загрузка (шаблонные документы)"
type input "notPayed"
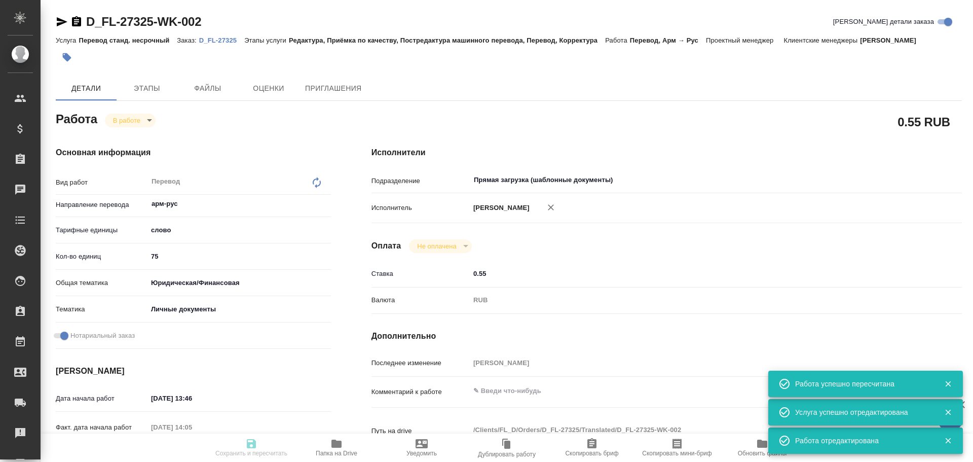
type input "0.55"
type input "RUB"
type input "Гусев Александр"
type textarea "x"
type textarea "/Clients/FL_D/Orders/D_FL-27325/Translated/D_FL-27325-WK-002"
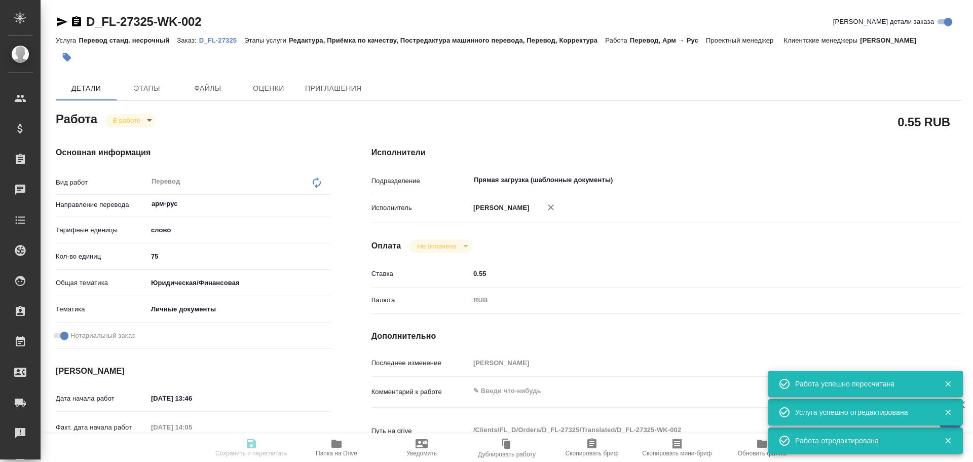
type textarea "x"
type input "D_FL-27325"
type input "Перевод станд. несрочный"
type input "Редактура, Приёмка по качеству, Постредактура машинного перевода, Перевод, Корр…"
type input "[PERSON_NAME]"
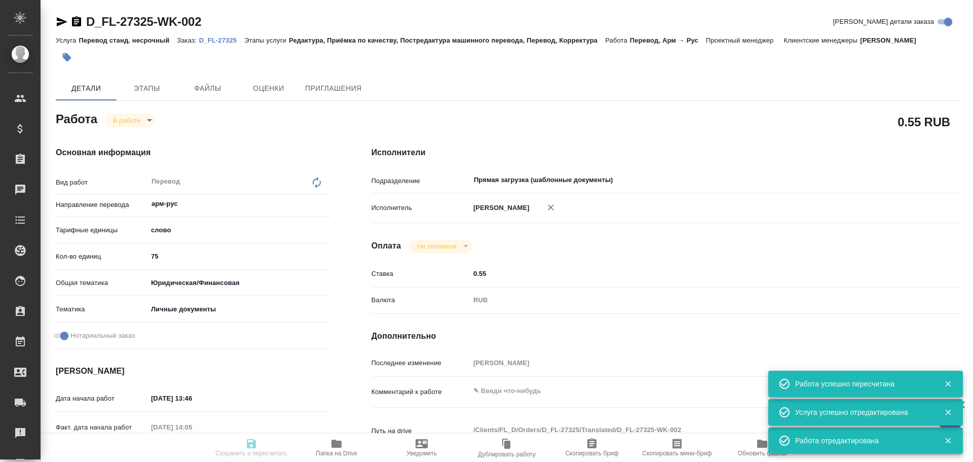
type input "/Clients/FL_D/Orders/D_FL-27325"
type input "https://drive.awatera.com/s/LSAfWwdGHWz7Loc"
type textarea "x"
type textarea "в Референсе файл в помощь"
type textarea "x"
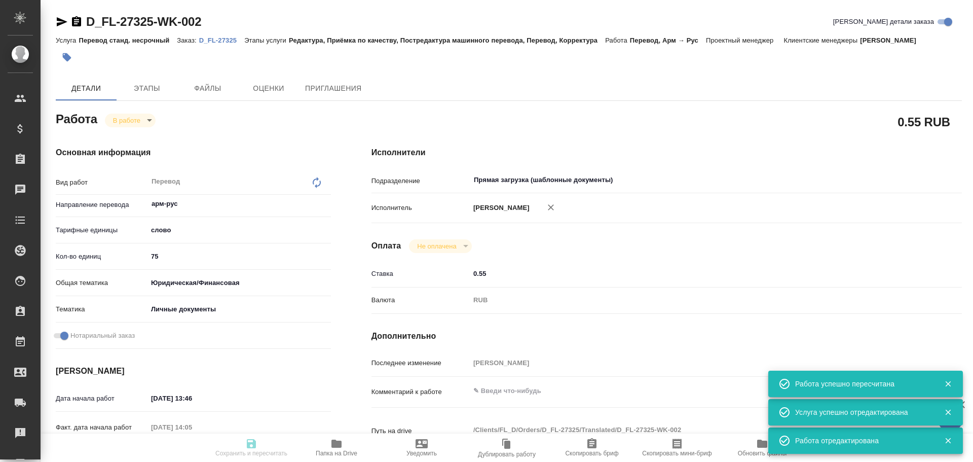
type textarea "x"
click at [120, 125] on body "🙏 .cls-1 fill:#fff; AWATERA Gusev Alexandr Клиенты Спецификации Заказы 0 Чаты T…" at bounding box center [486, 231] width 973 height 462
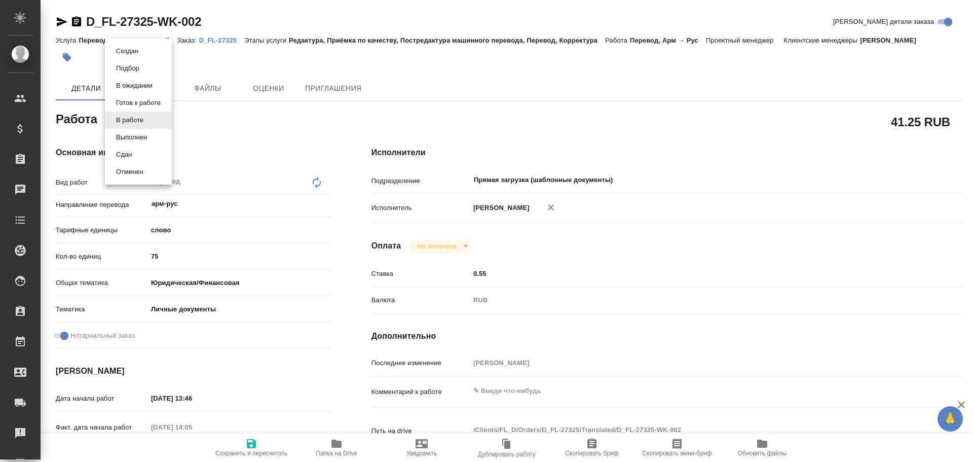
click at [129, 161] on li "Сдан" at bounding box center [138, 154] width 67 height 17
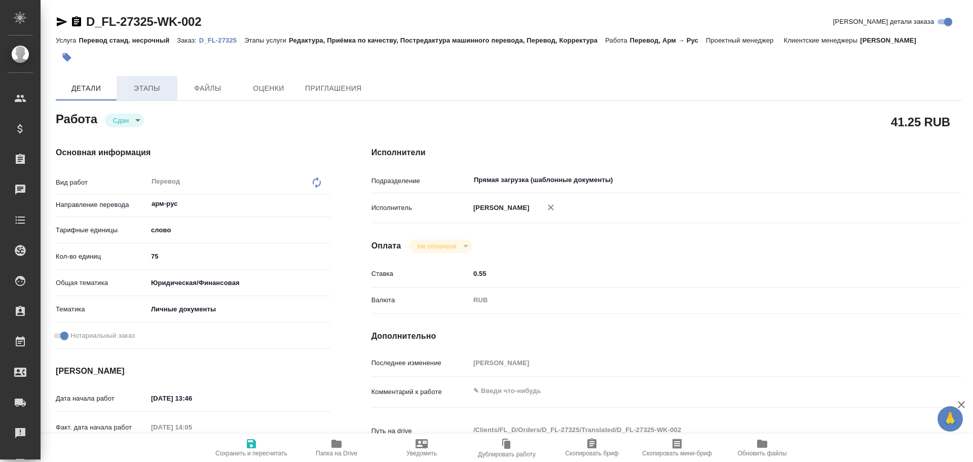
click at [131, 87] on span "Этапы" at bounding box center [147, 88] width 49 height 13
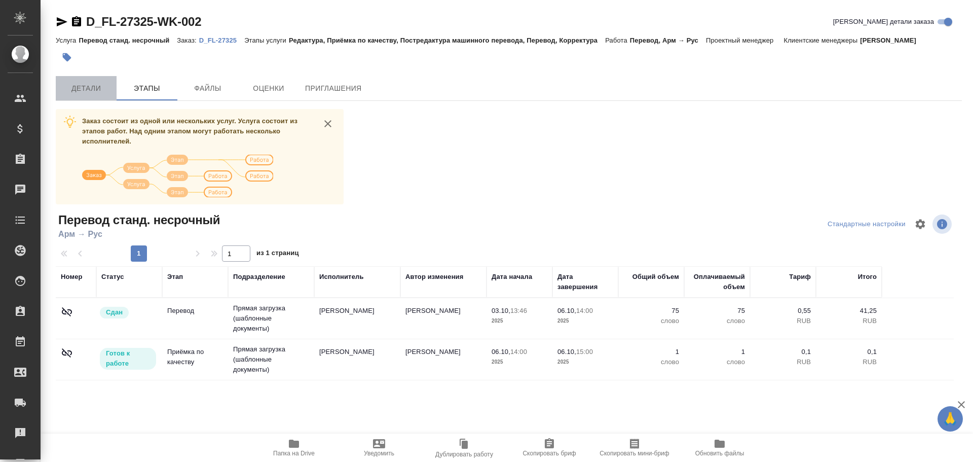
click at [80, 91] on span "Детали" at bounding box center [86, 88] width 49 height 13
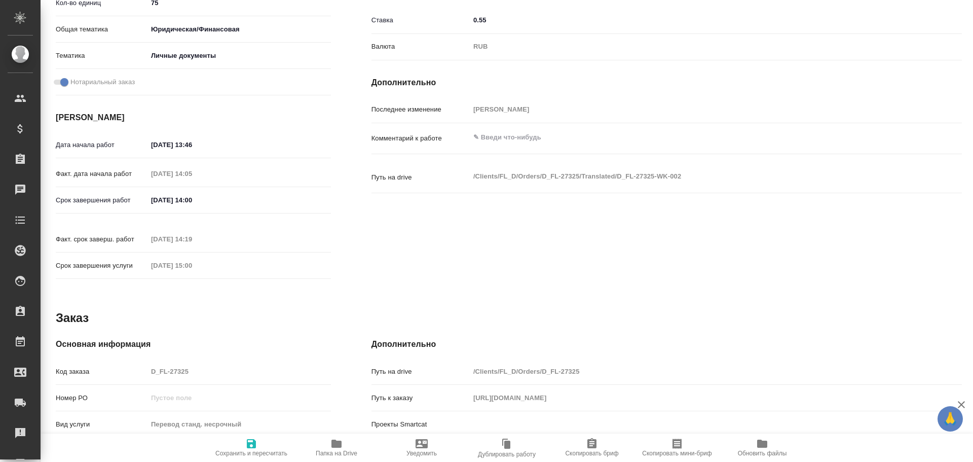
scroll to position [304, 0]
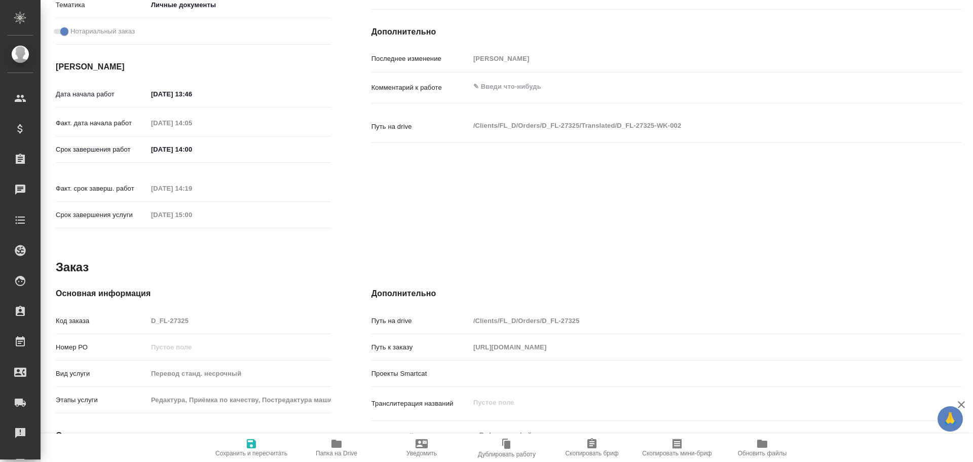
drag, startPoint x: 207, startPoint y: 319, endPoint x: 106, endPoint y: 310, distance: 101.3
click at [102, 312] on div "Код заказа D_FL-27325" at bounding box center [193, 321] width 275 height 18
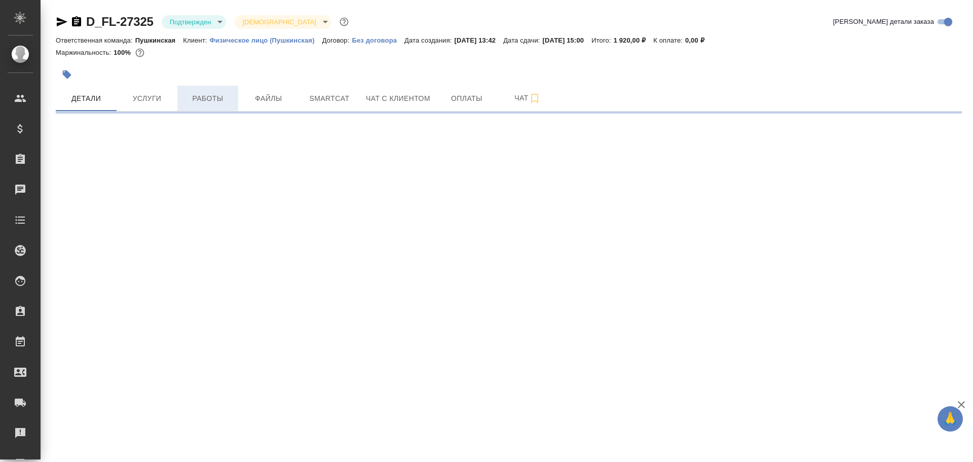
click at [223, 101] on span "Работы" at bounding box center [207, 98] width 49 height 13
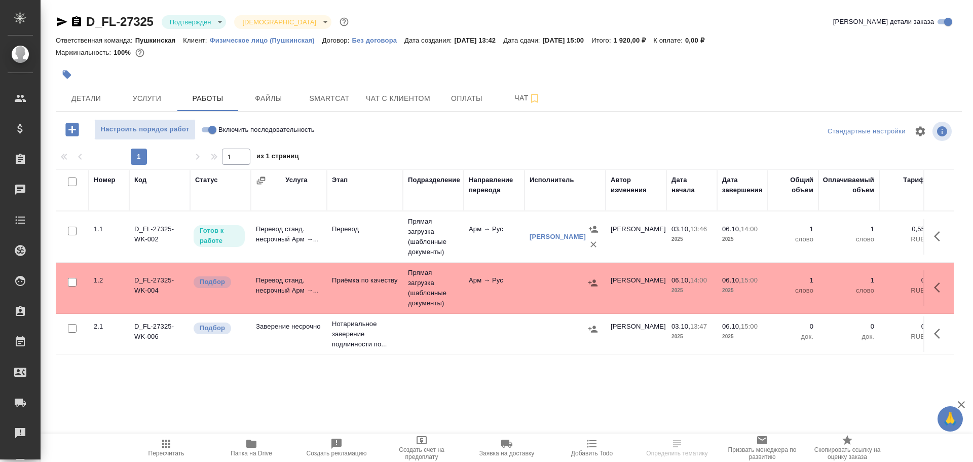
click at [210, 134] on input "Включить последовательность" at bounding box center [212, 130] width 36 height 12
checkbox input "true"
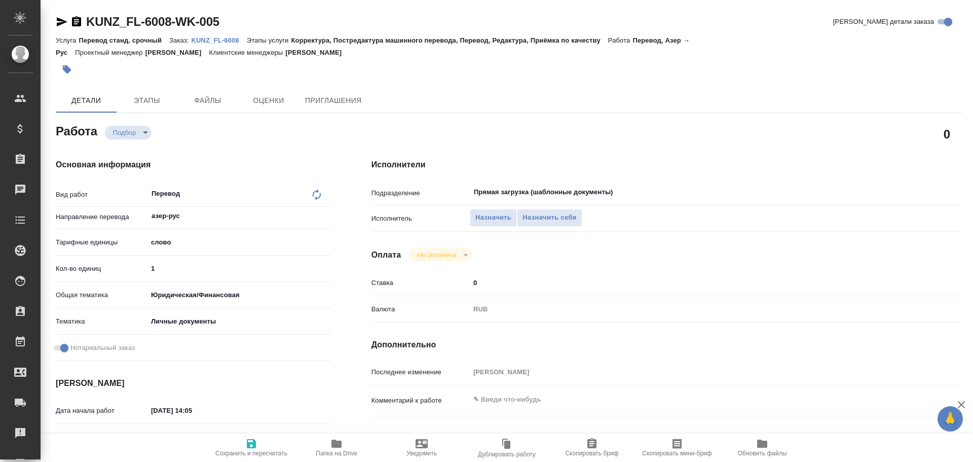
type textarea "x"
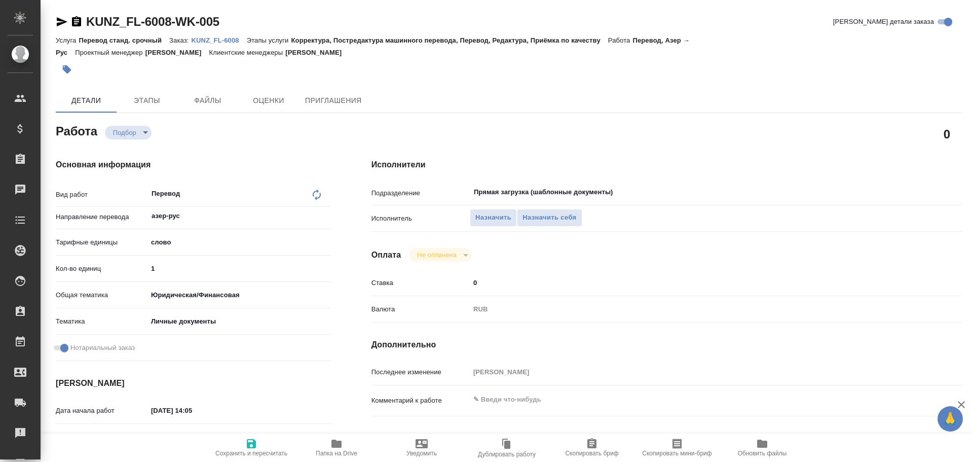
type textarea "x"
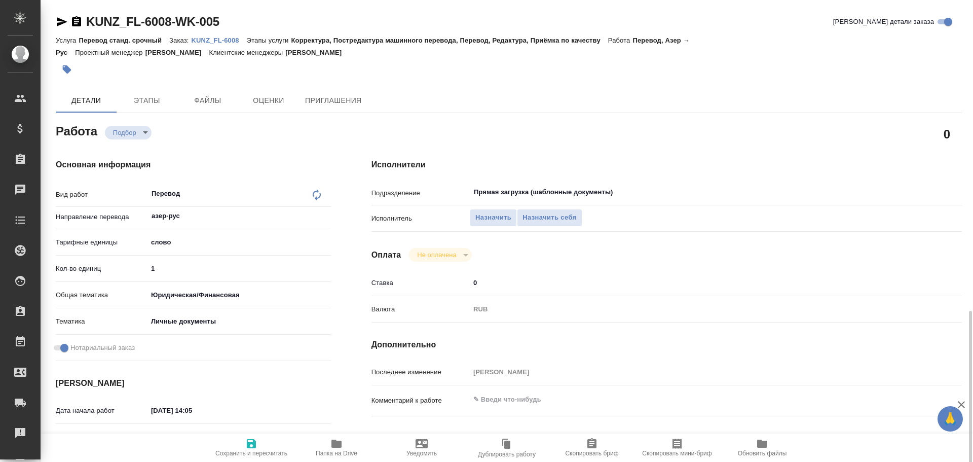
scroll to position [403, 0]
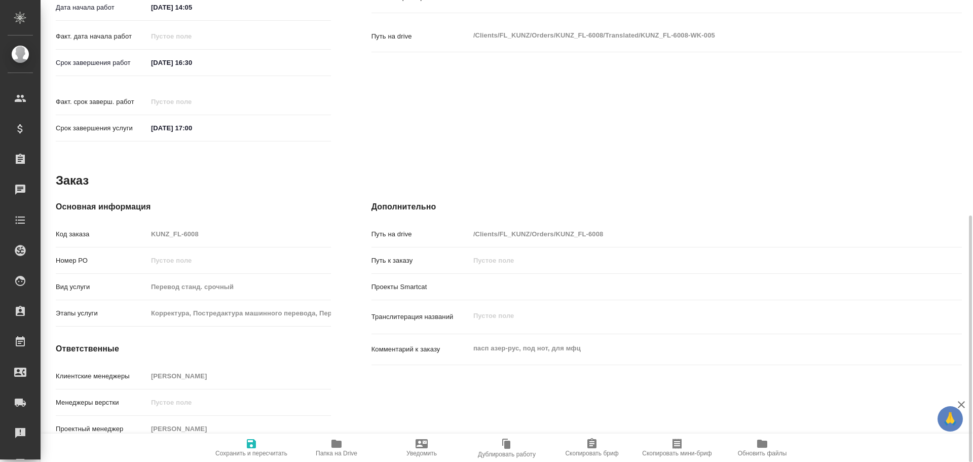
type textarea "x"
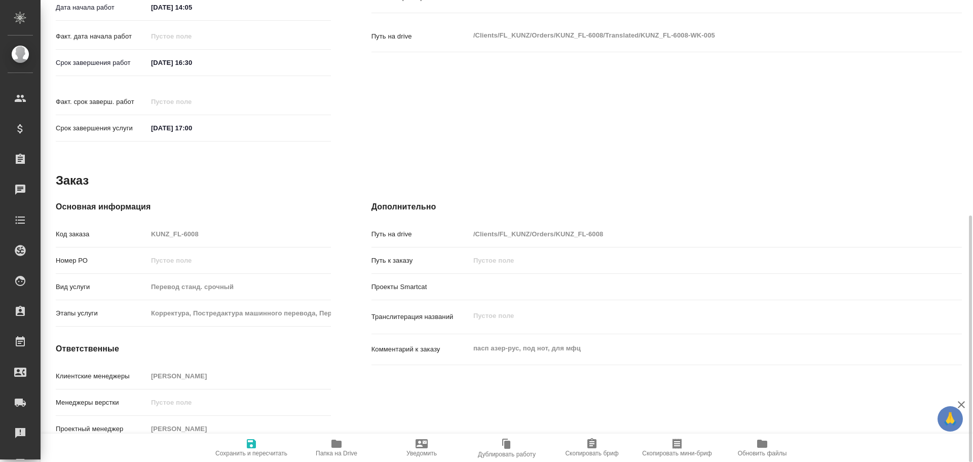
type textarea "x"
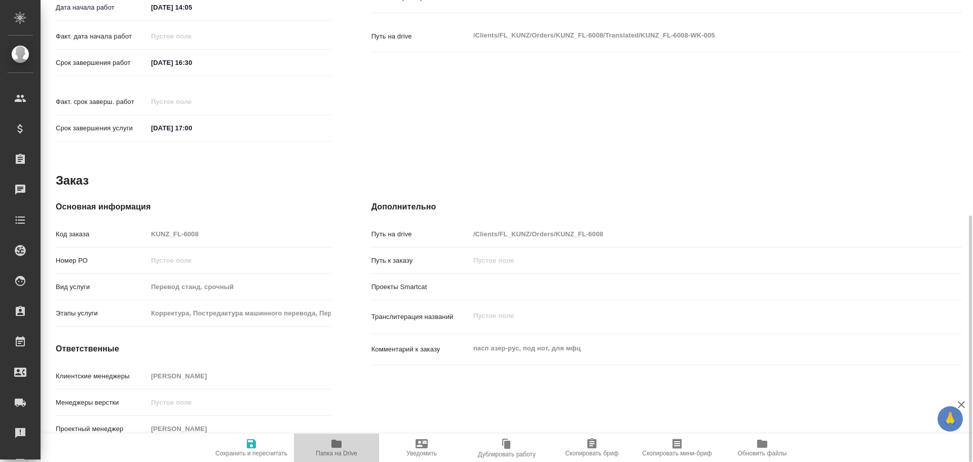
type textarea "x"
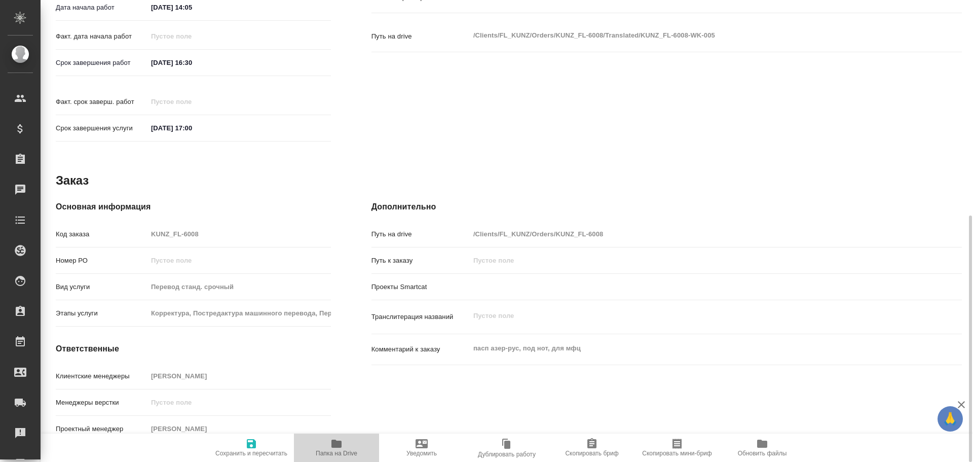
click at [333, 439] on icon "button" at bounding box center [336, 443] width 12 height 12
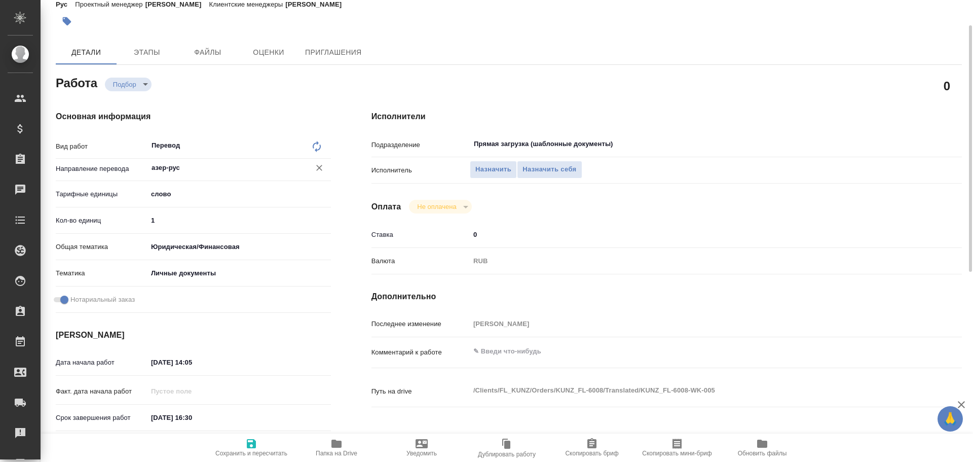
scroll to position [0, 0]
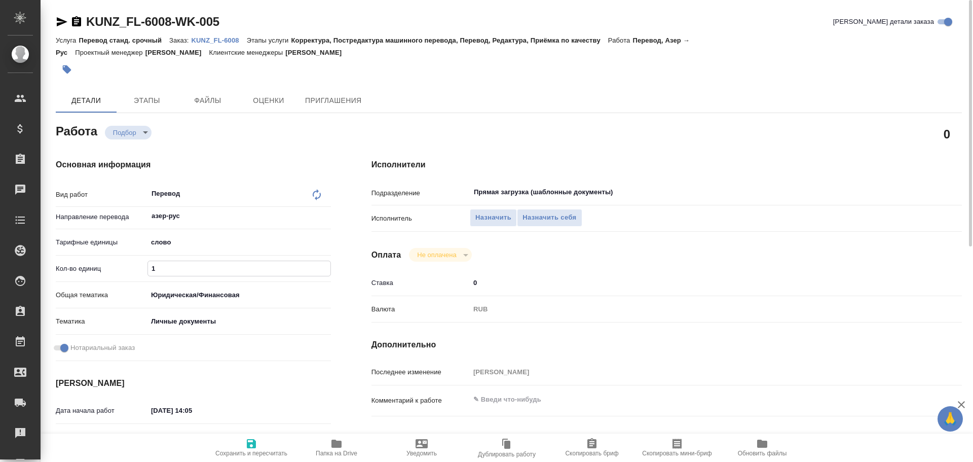
click at [167, 266] on input "1" at bounding box center [239, 268] width 182 height 15
type textarea "x"
type input "12"
type textarea "x"
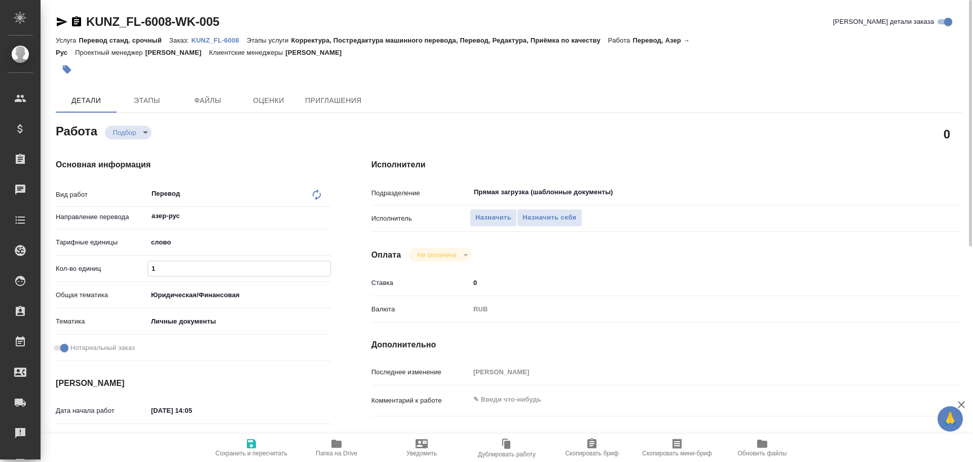
type textarea "x"
type input "125"
type textarea "x"
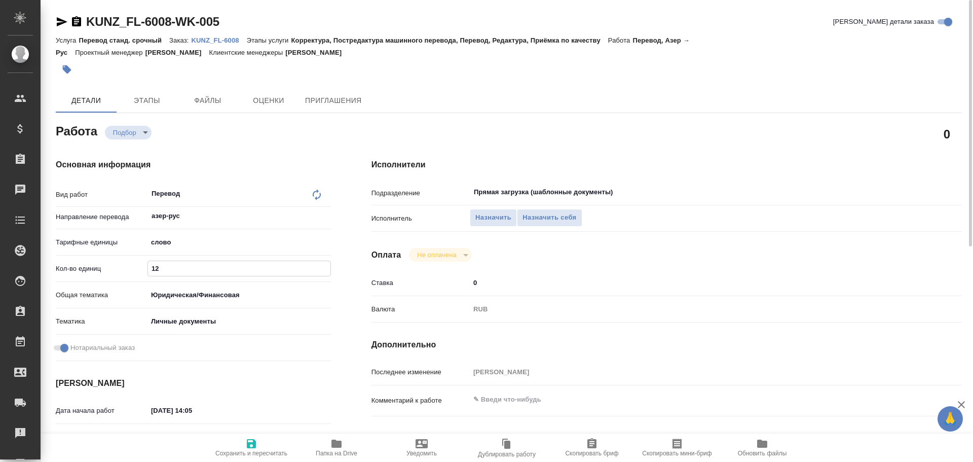
type textarea "x"
type input "125"
click at [252, 450] on span "Сохранить и пересчитать" at bounding box center [251, 453] width 72 height 7
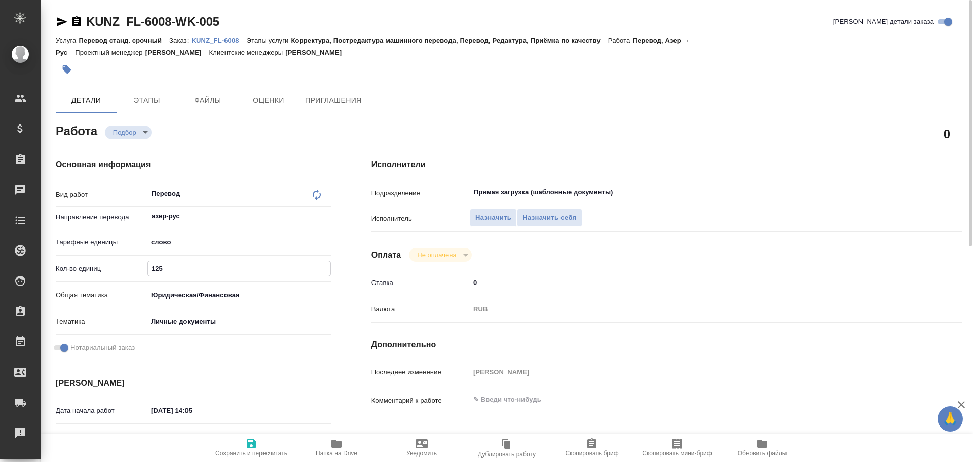
type textarea "x"
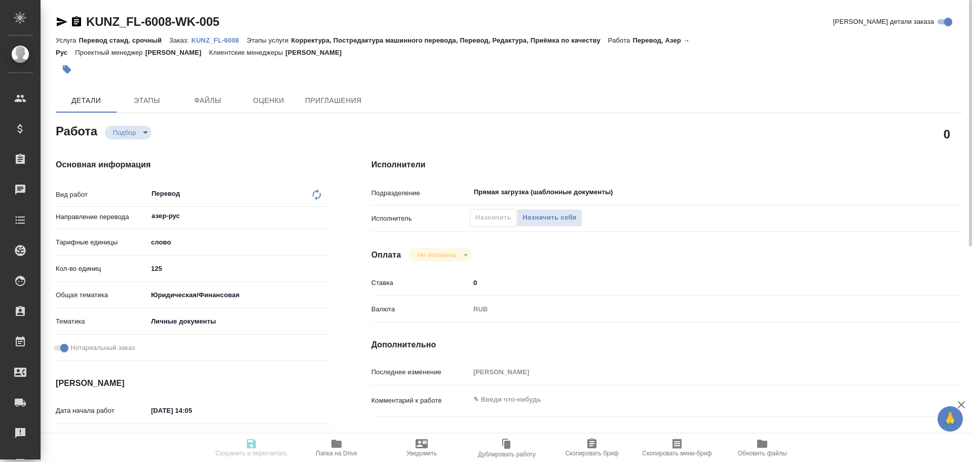
type textarea "x"
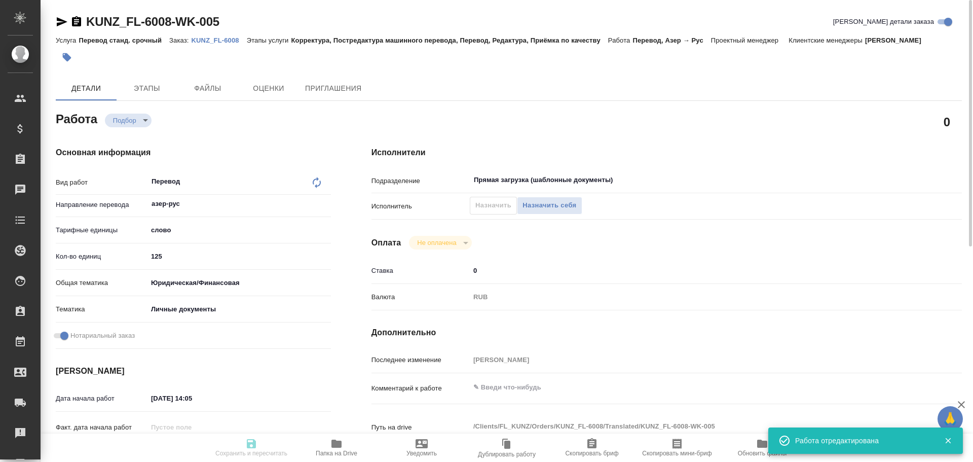
type input "recruiting"
type textarea "Перевод"
type textarea "x"
type input "азер-рус"
type input "5a8b1489cc6b4906c91bfd90"
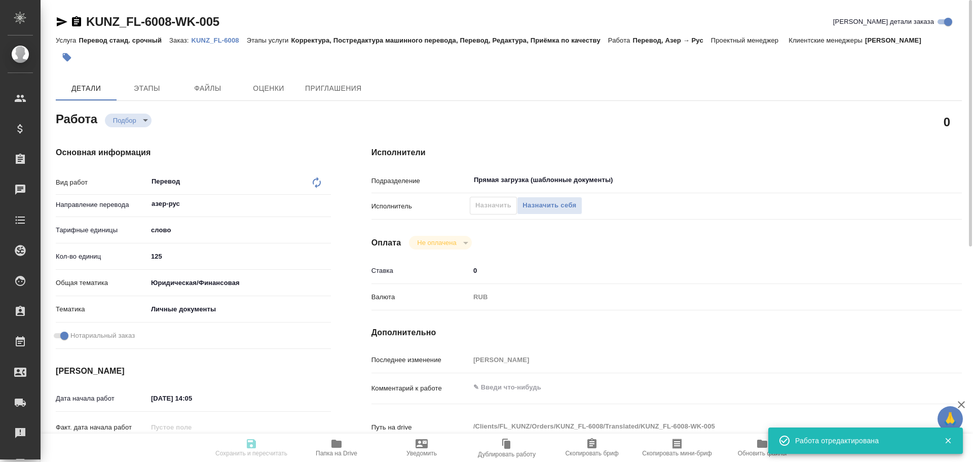
type input "125"
type input "yr-fn"
type input "5a8b8b956a9677013d343cfe"
checkbox input "true"
type input "03.10.2025 14:05"
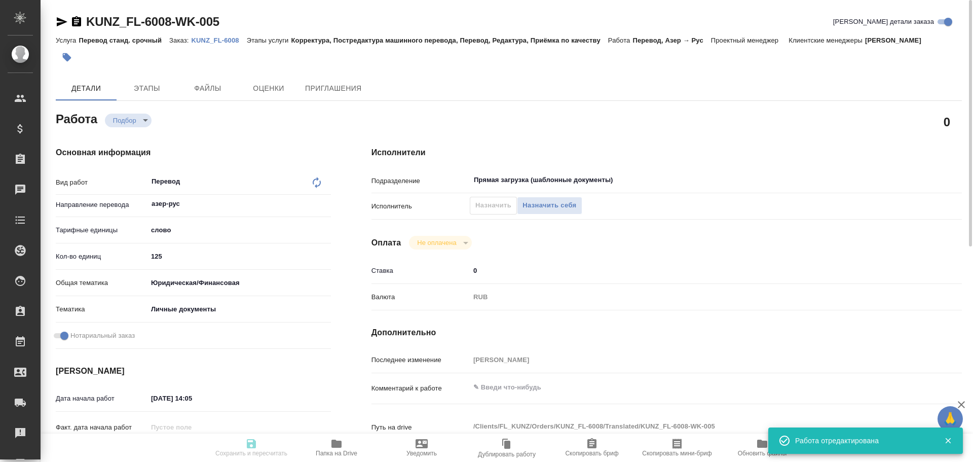
type input "03.10.2025 16:30"
type input "03.10.2025 17:00"
type input "Прямая загрузка (шаблонные документы)"
type input "notPayed"
type input "0"
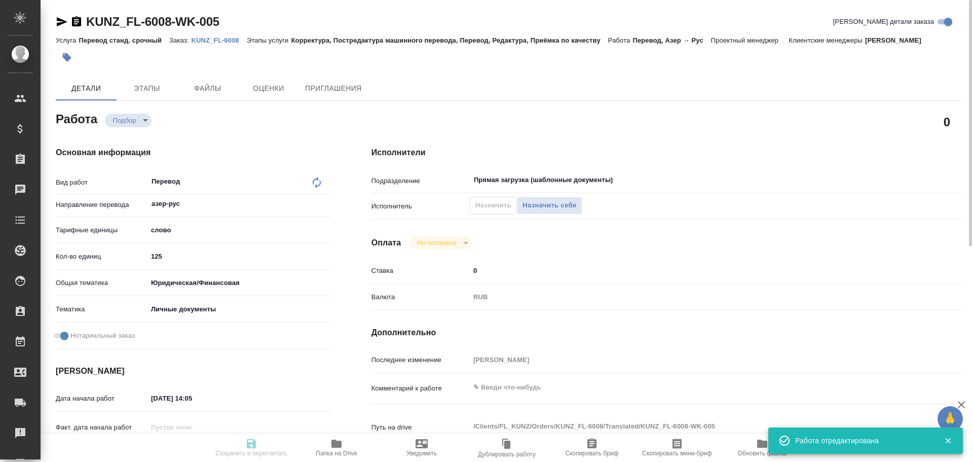
type input "RUB"
type input "Гусев Александр"
type textarea "x"
type textarea "/Clients/FL_KUNZ/Orders/KUNZ_FL-6008/Translated/KUNZ_FL-6008-WK-005"
type textarea "x"
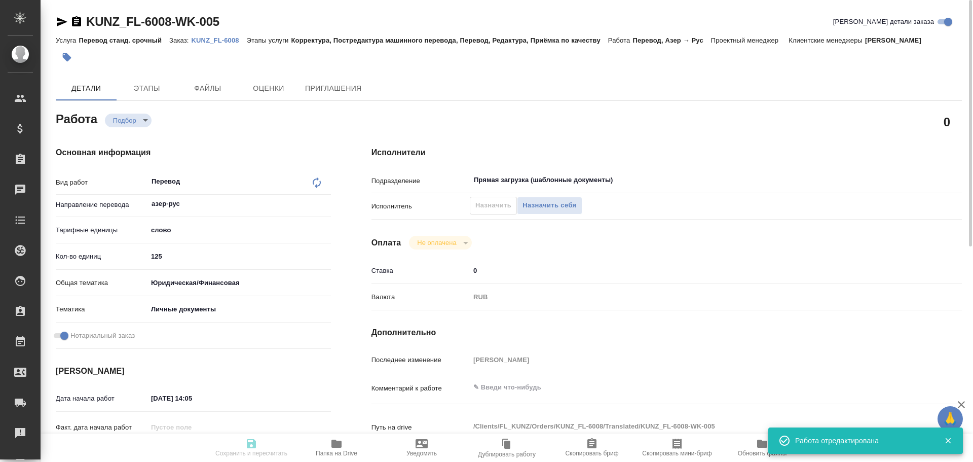
type input "KUNZ_FL-6008"
type input "Перевод станд. срочный"
type input "Корректура, Постредактура машинного перевода, Перевод, Редактура, Приёмка по ка…"
type input "[PERSON_NAME]"
type input "/Clients/FL_KUNZ/Orders/KUNZ_FL-6008"
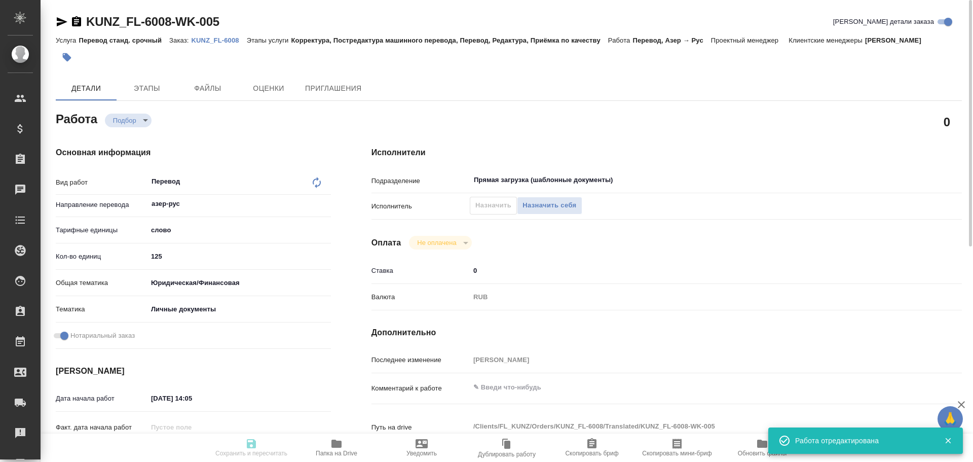
type textarea "x"
type textarea "пасп азер-рус, под нот, для мфц"
type textarea "x"
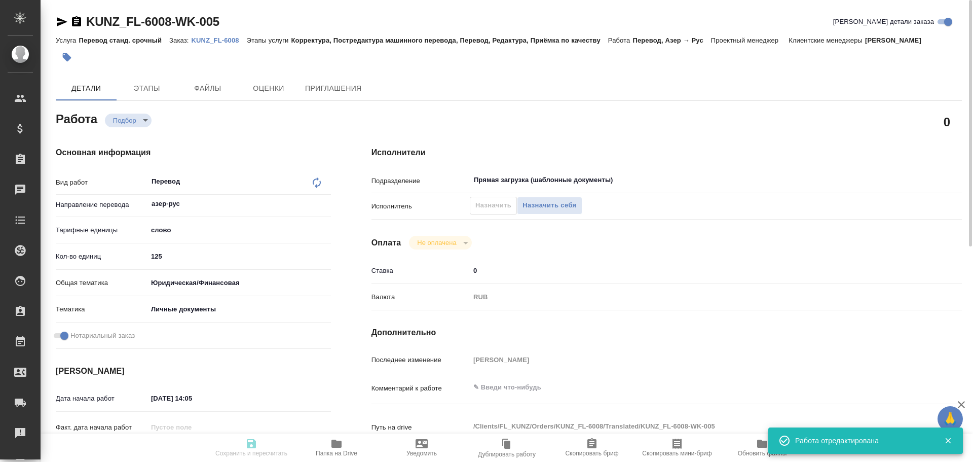
type textarea "x"
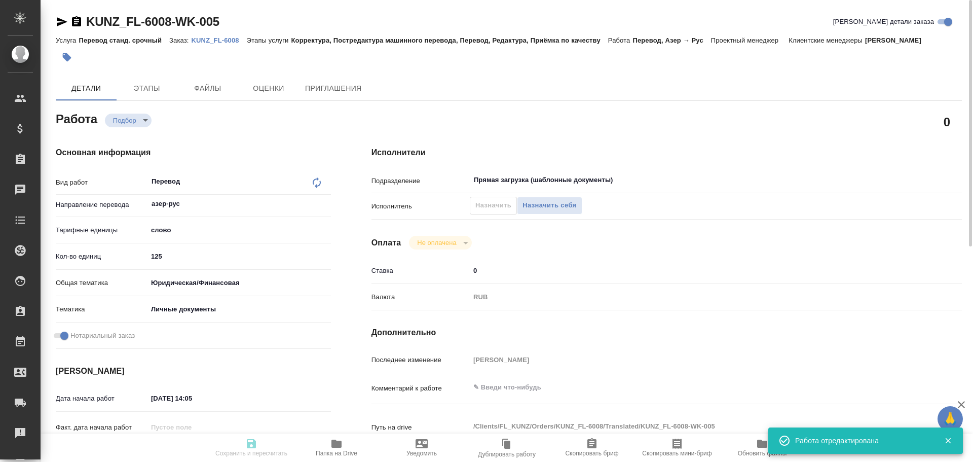
type textarea "x"
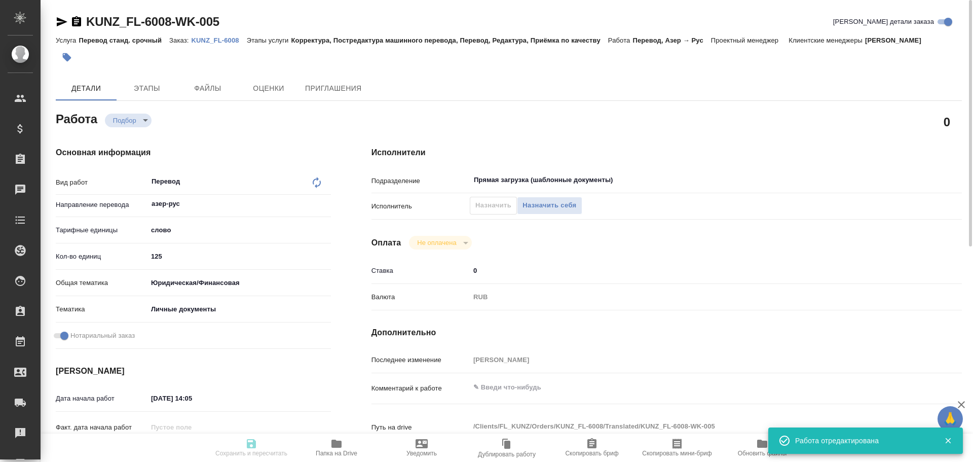
type textarea "x"
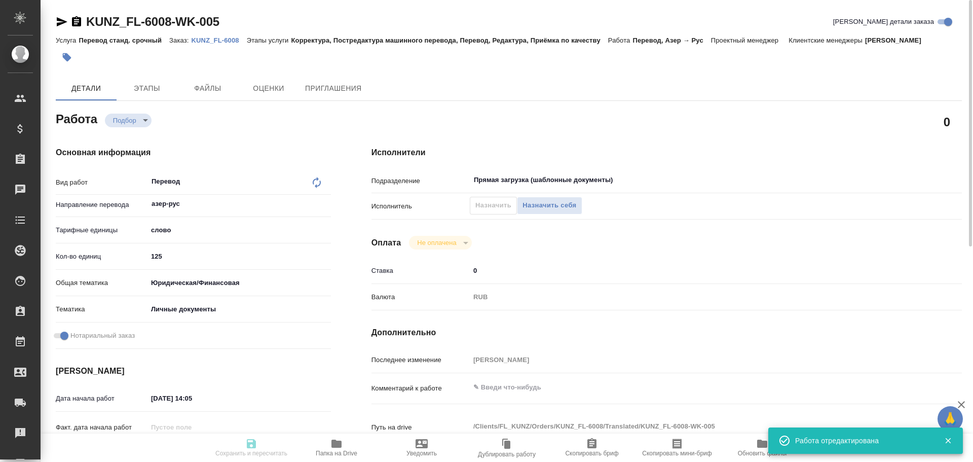
type textarea "x"
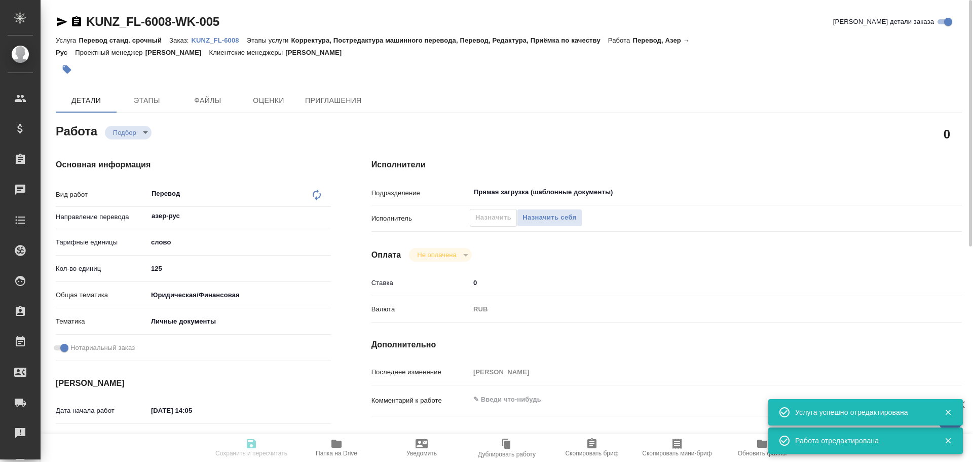
type textarea "x"
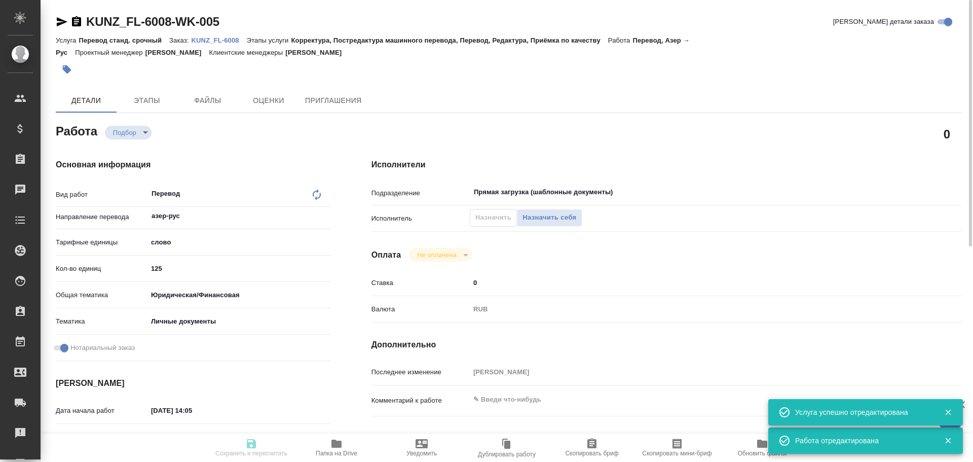
type input "recruiting"
type textarea "Перевод"
type textarea "x"
type input "азер-рус"
type input "5a8b1489cc6b4906c91bfd90"
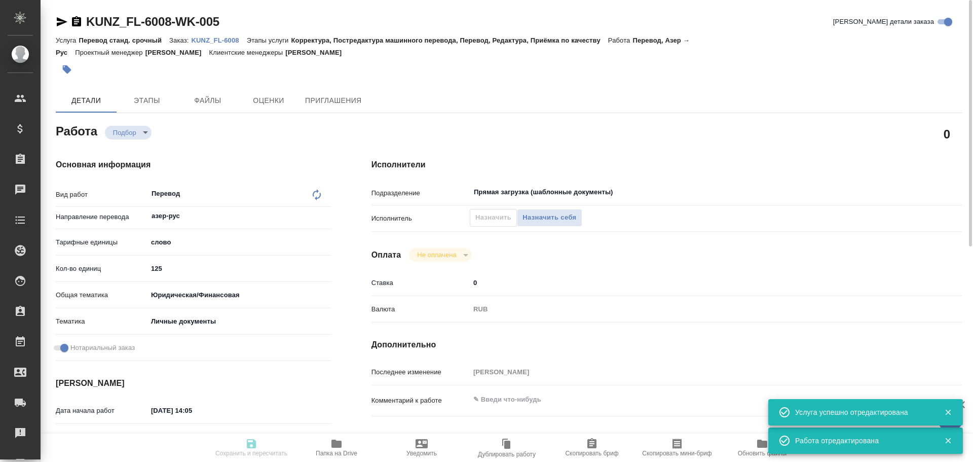
type input "125"
type input "yr-fn"
type input "5a8b8b956a9677013d343cfe"
checkbox input "true"
type input "03.10.2025 14:05"
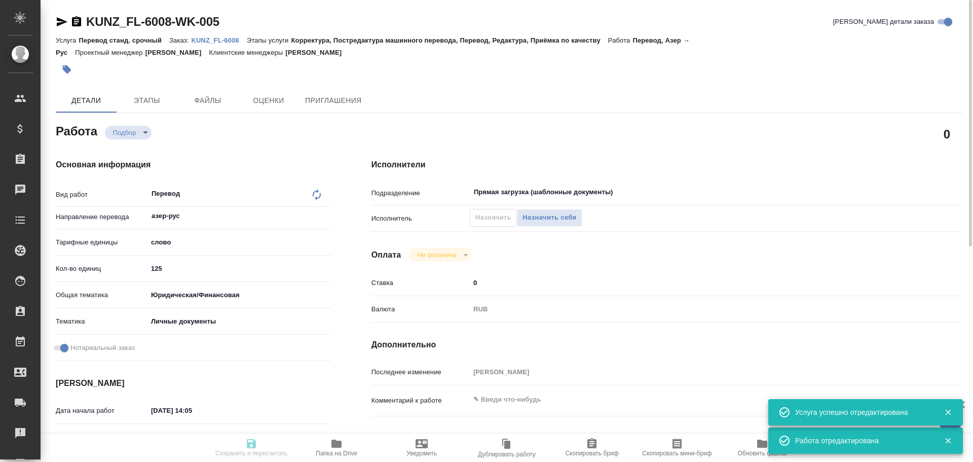
type input "03.10.2025 16:30"
type input "03.10.2025 17:00"
type input "Прямая загрузка (шаблонные документы)"
type input "notPayed"
type input "0"
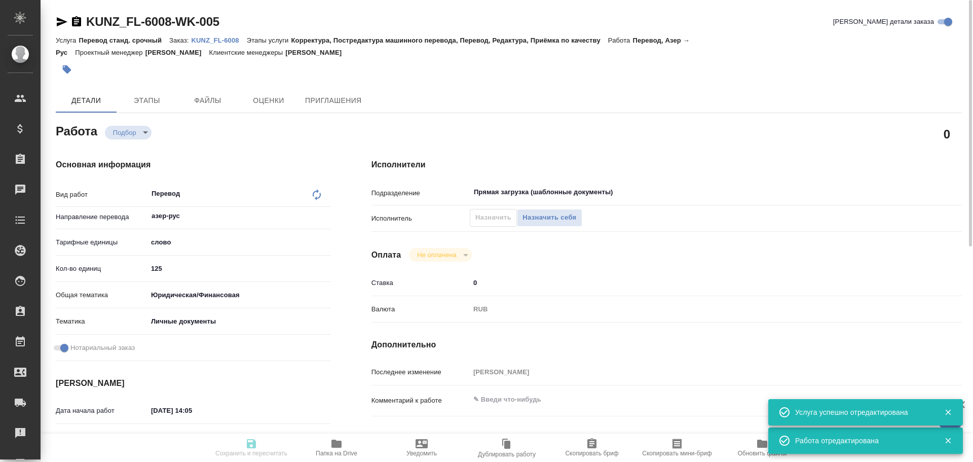
type input "RUB"
type input "Гусев Александр"
type textarea "x"
type textarea "/Clients/FL_KUNZ/Orders/KUNZ_FL-6008/Translated/KUNZ_FL-6008-WK-005"
type textarea "x"
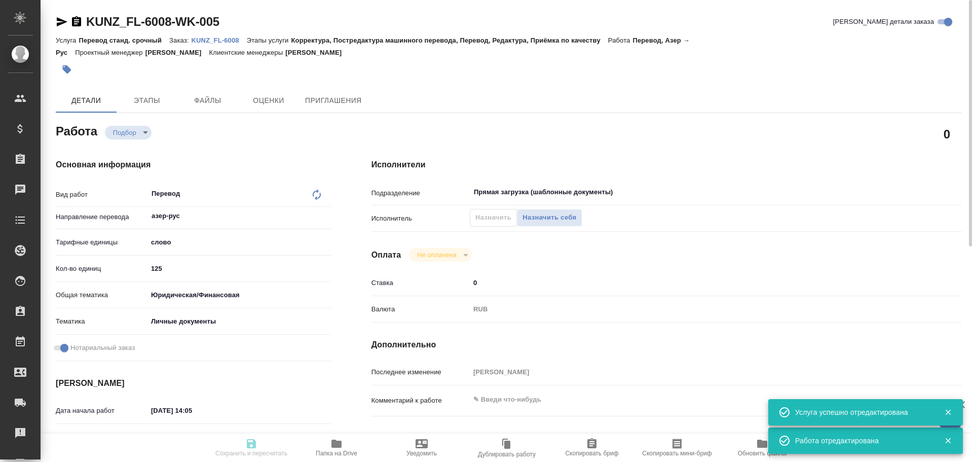
type input "KUNZ_FL-6008"
type input "Перевод станд. срочный"
type input "Корректура, Постредактура машинного перевода, Перевод, Редактура, Приёмка по ка…"
type input "Веселова Юлия"
type input "/Clients/FL_KUNZ/Orders/KUNZ_FL-6008"
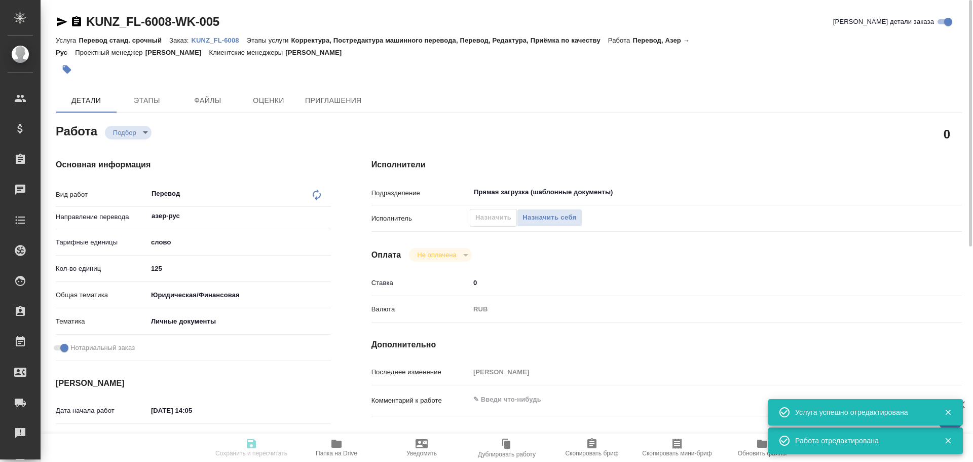
type textarea "x"
type textarea "пасп азер-рус, под нот, для мфц"
type textarea "x"
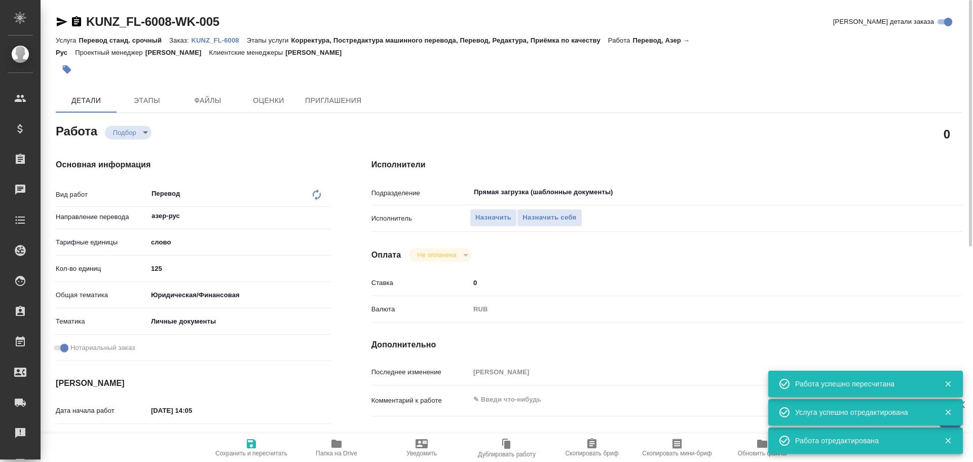
type textarea "x"
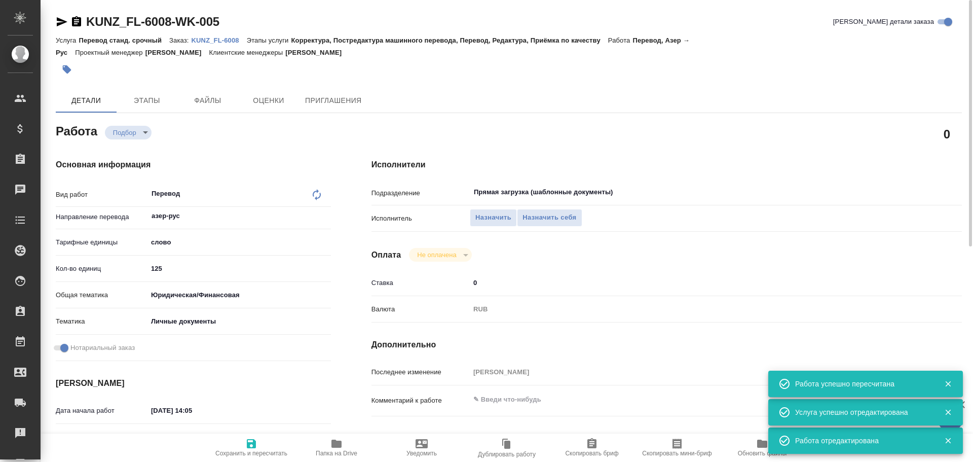
type textarea "x"
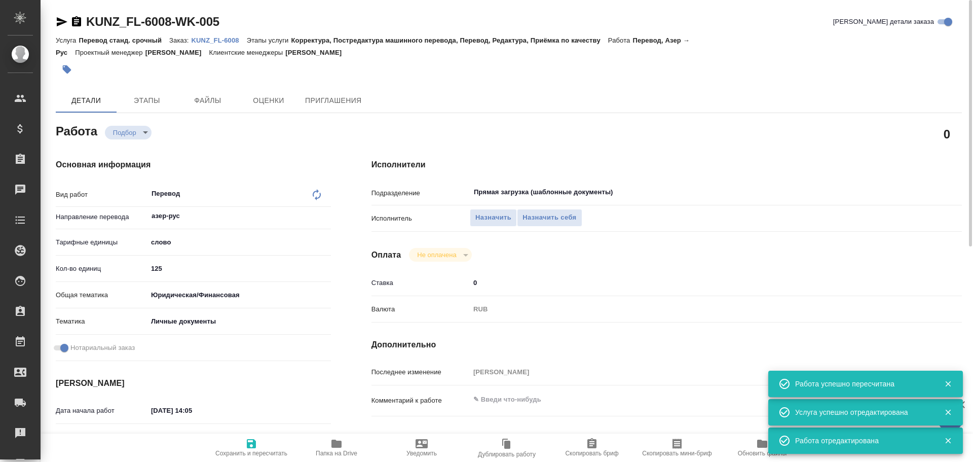
type textarea "x"
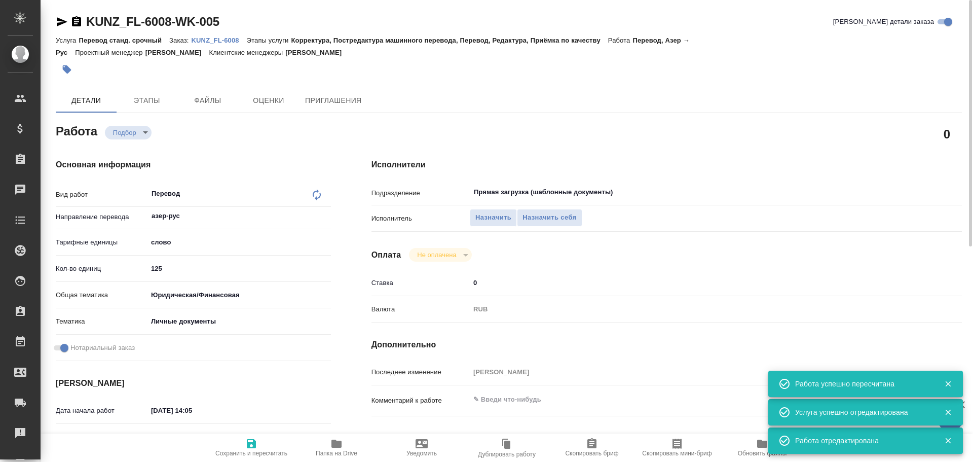
type textarea "x"
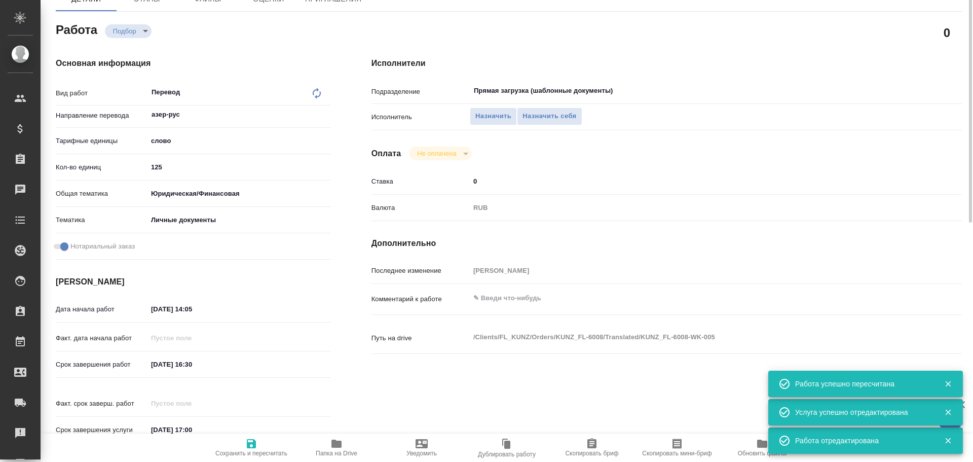
type textarea "x"
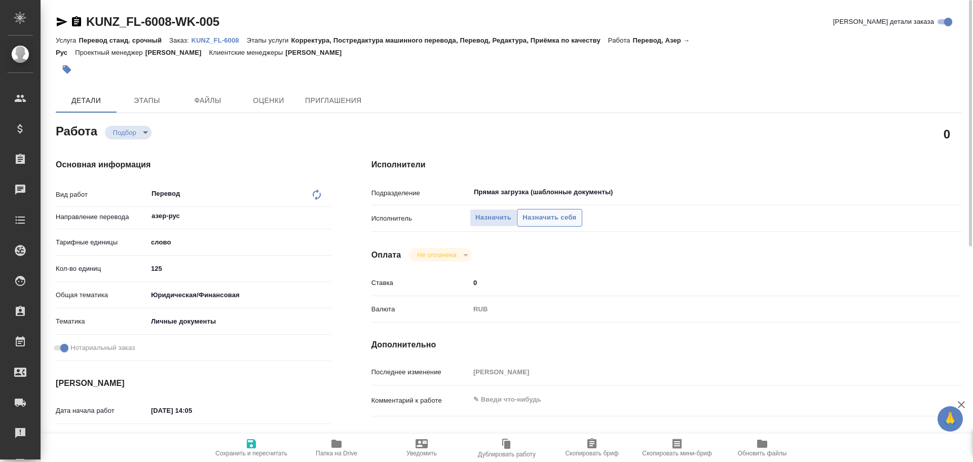
click at [544, 222] on span "Назначить себя" at bounding box center [550, 218] width 54 height 12
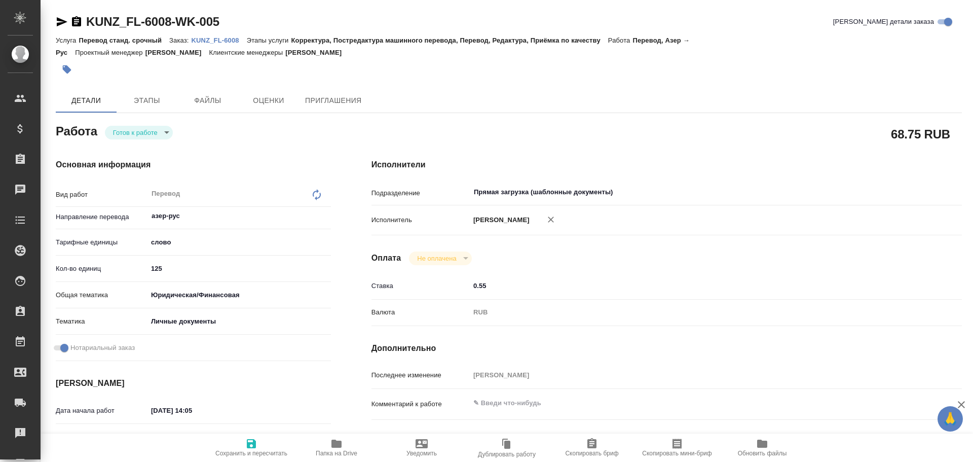
type textarea "x"
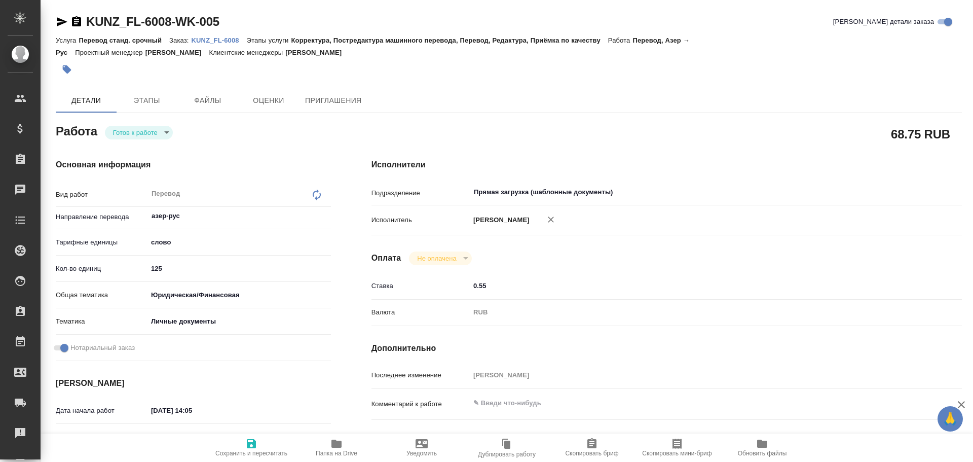
type textarea "x"
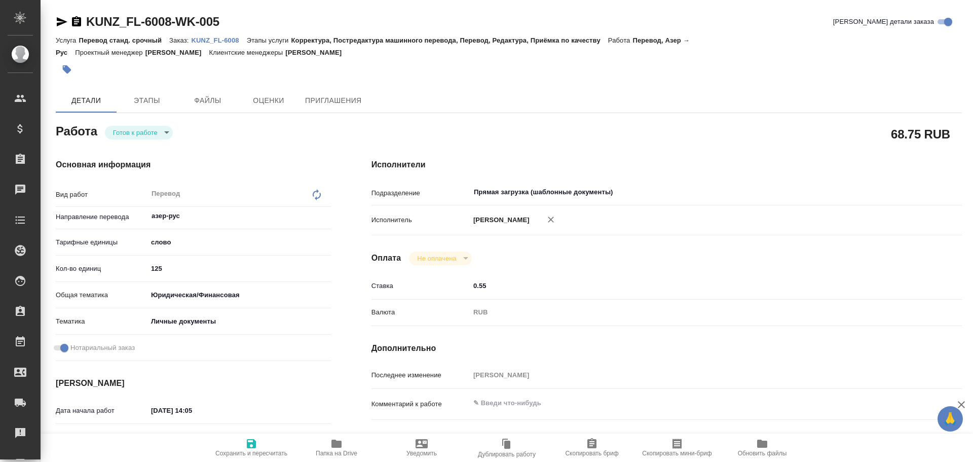
type textarea "x"
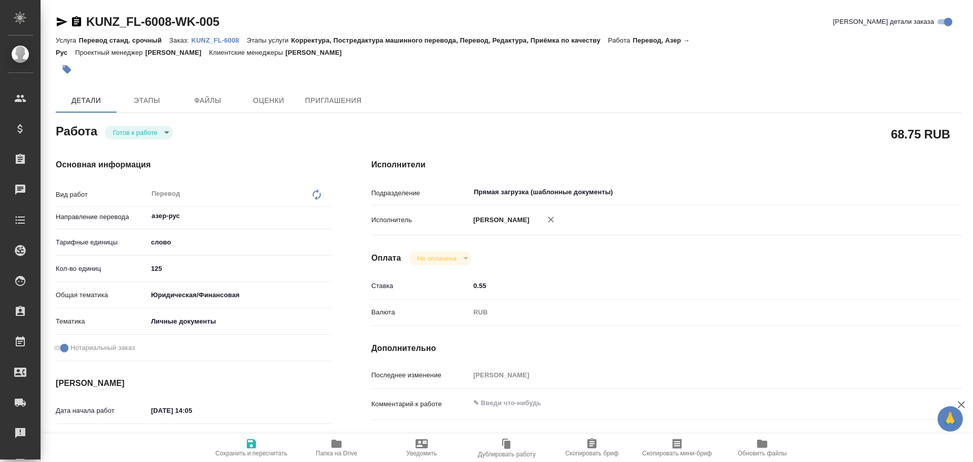
type textarea "x"
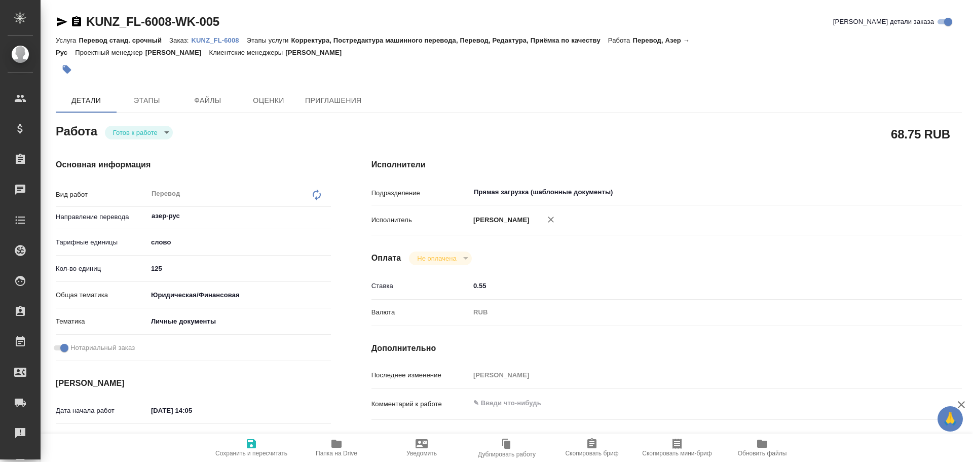
click at [124, 136] on body "🙏 .cls-1 fill:#fff; AWATERA [PERSON_NAME] Спецификации Заказы Чаты Todo Проекты…" at bounding box center [486, 231] width 973 height 462
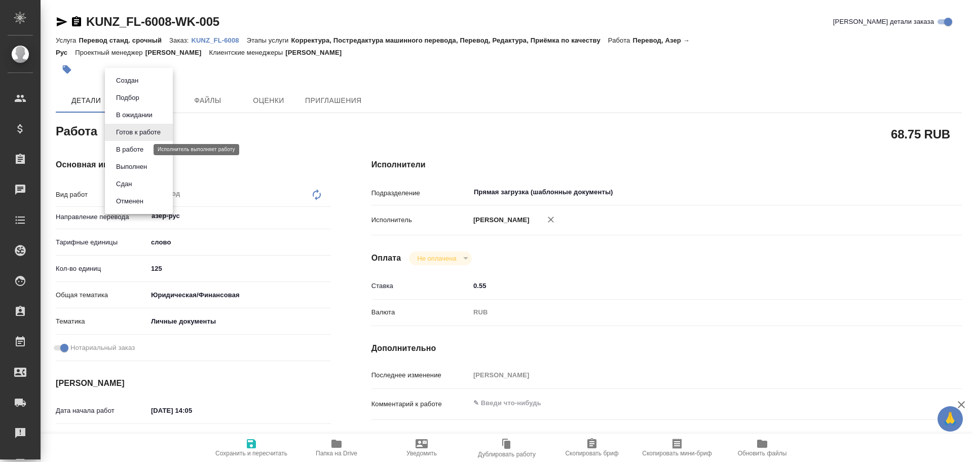
type textarea "x"
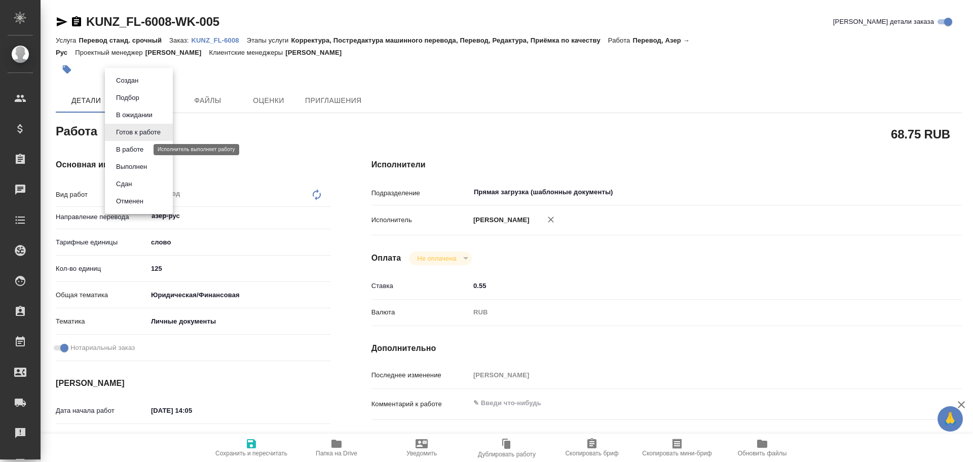
click at [121, 146] on button "В работе" at bounding box center [129, 149] width 33 height 11
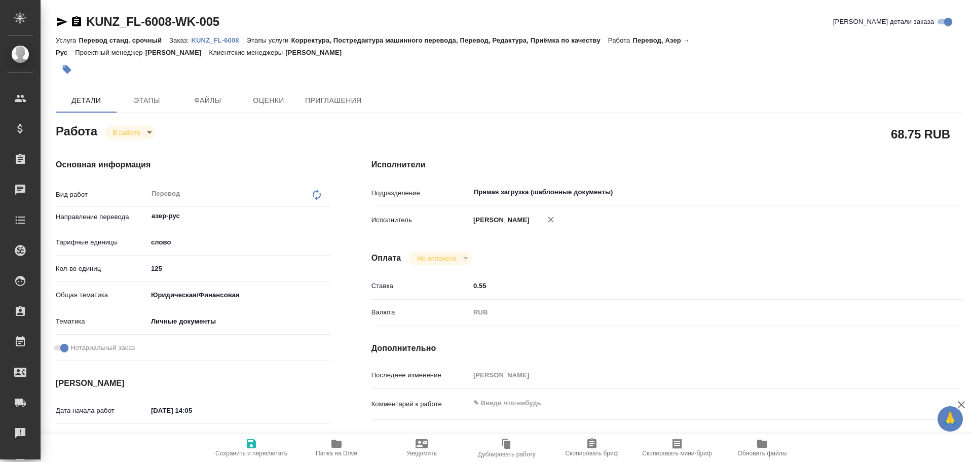
type textarea "x"
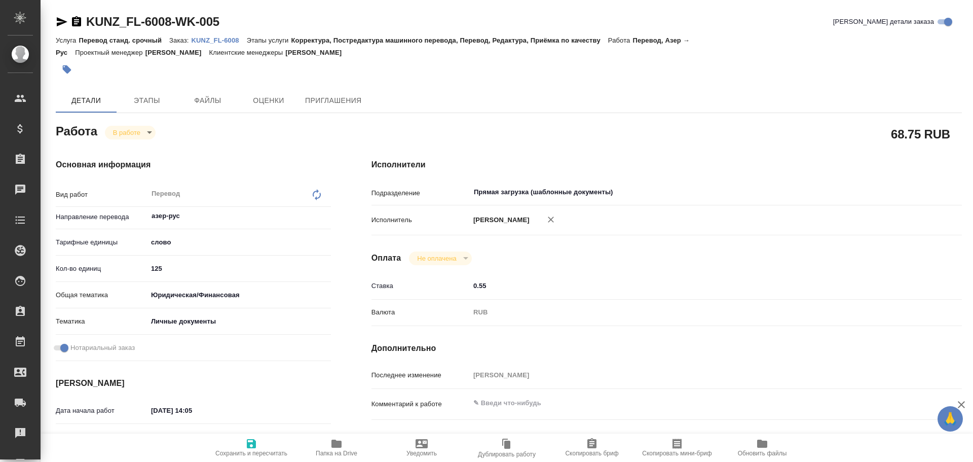
type textarea "x"
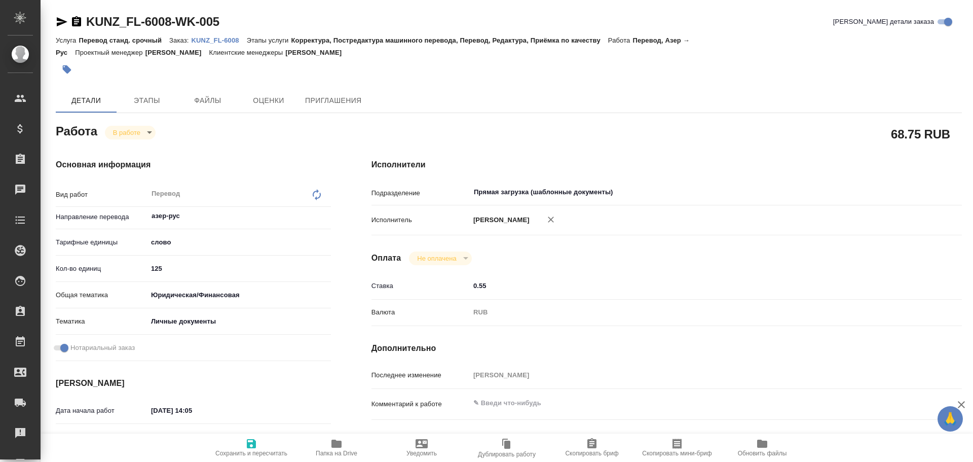
type textarea "x"
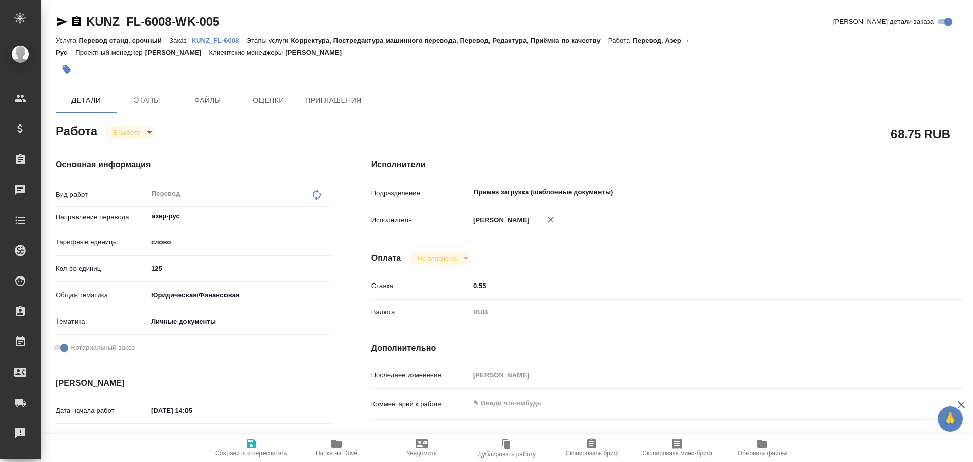
type textarea "x"
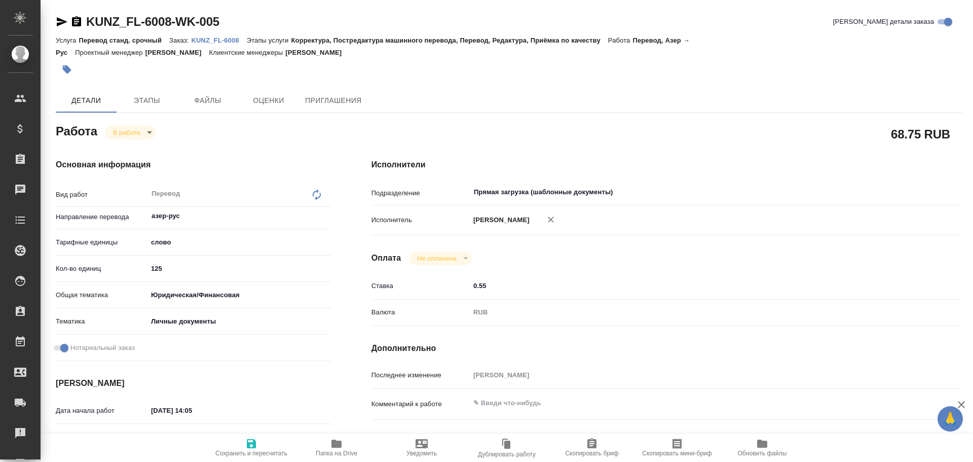
type textarea "x"
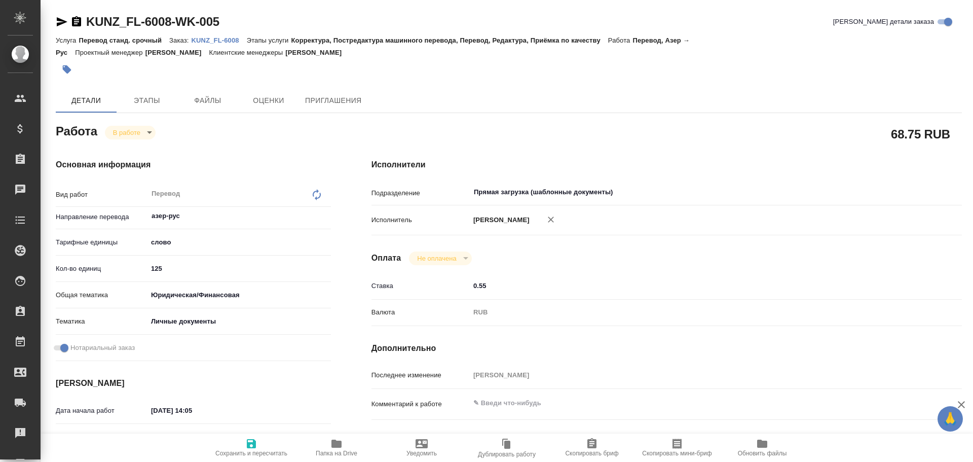
type textarea "x"
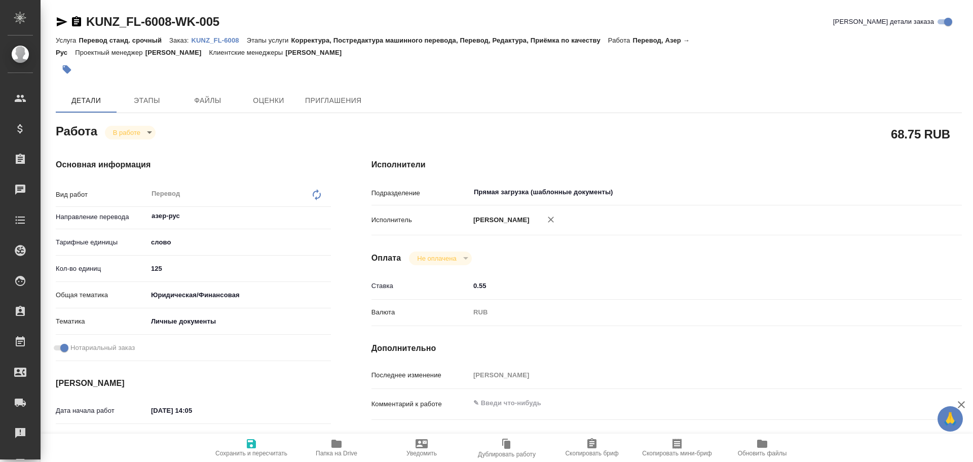
type textarea "x"
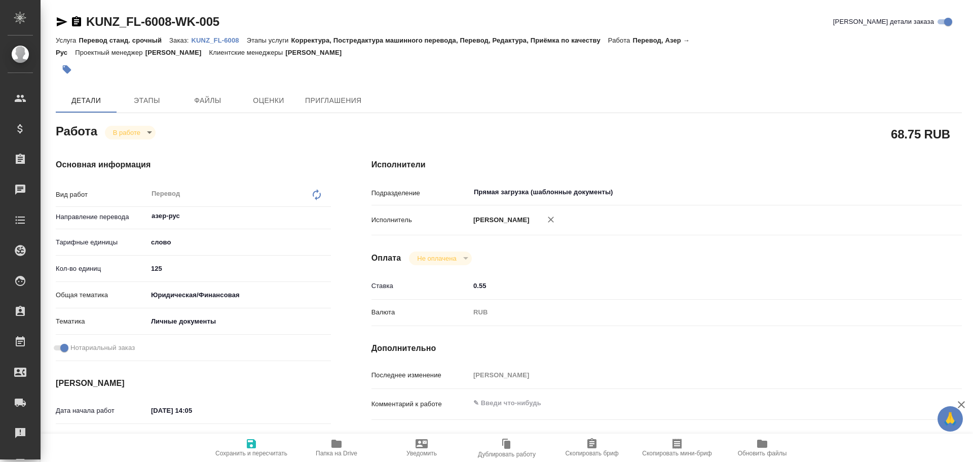
type textarea "x"
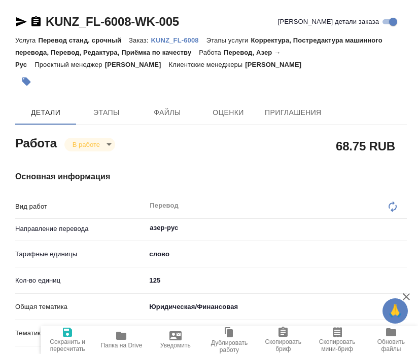
type textarea "x"
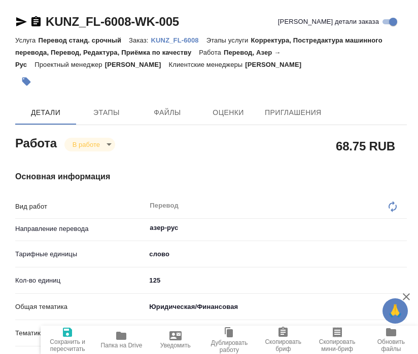
type textarea "x"
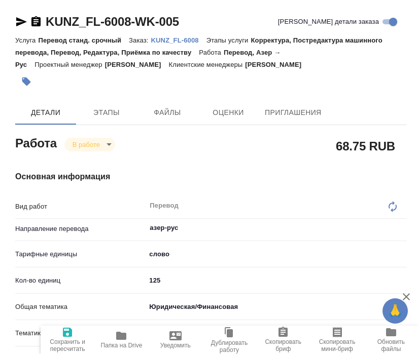
type textarea "x"
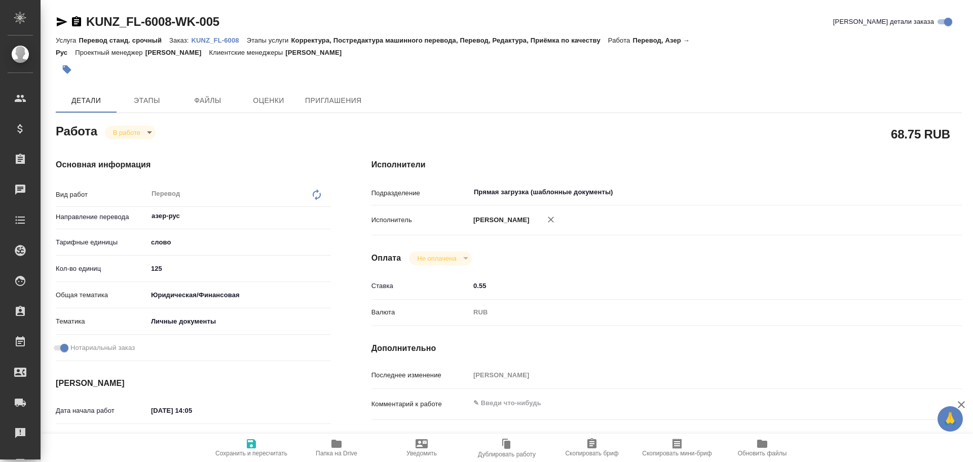
type textarea "x"
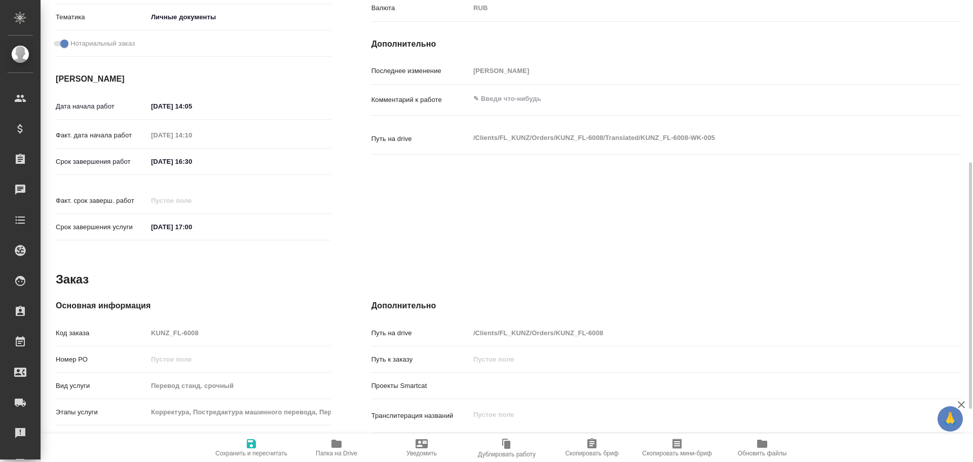
scroll to position [403, 0]
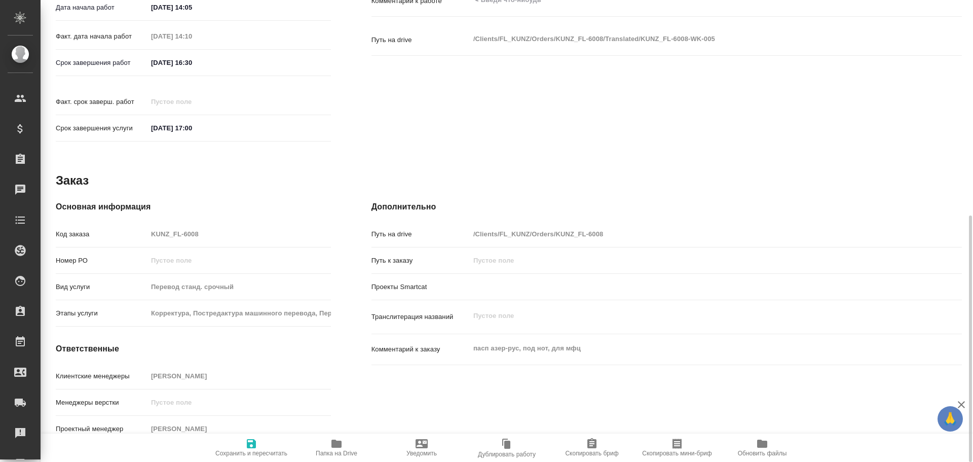
click at [343, 441] on span "Папка на Drive" at bounding box center [336, 446] width 73 height 19
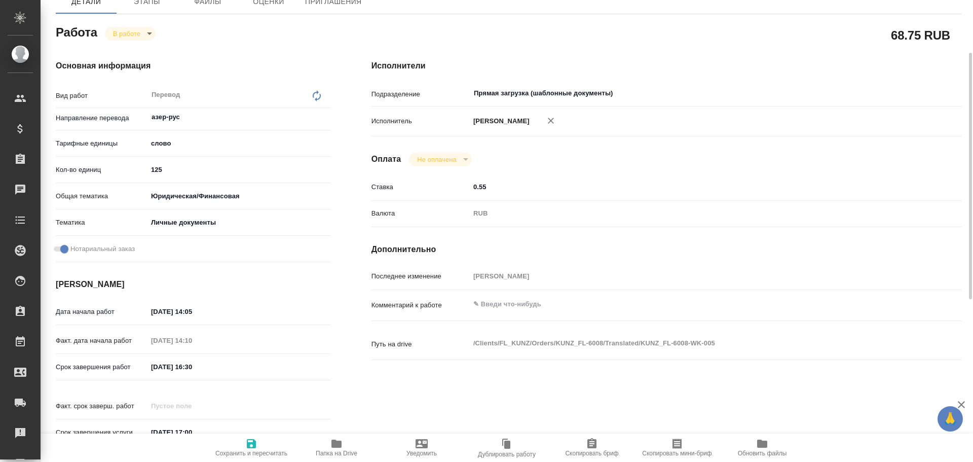
scroll to position [0, 0]
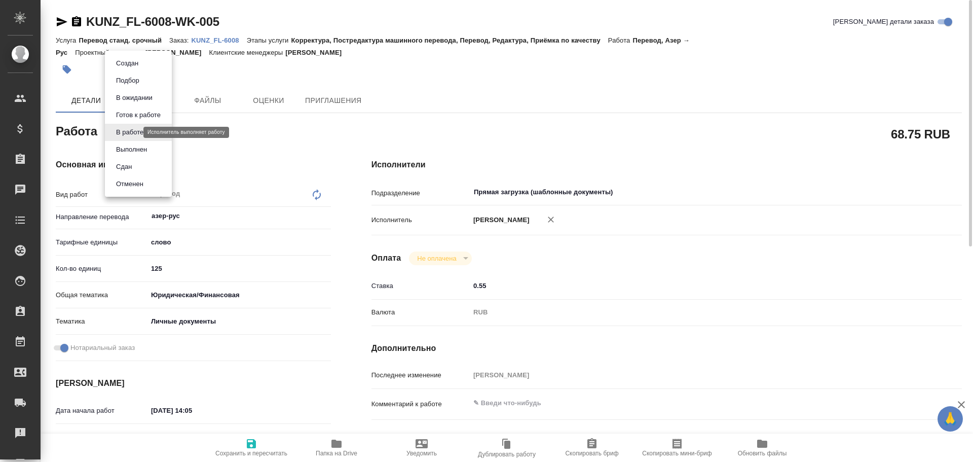
click at [129, 133] on body "🙏 .cls-1 fill:#fff; AWATERA Gusev Alexandr Клиенты Спецификации Заказы 0 Чаты T…" at bounding box center [486, 231] width 973 height 462
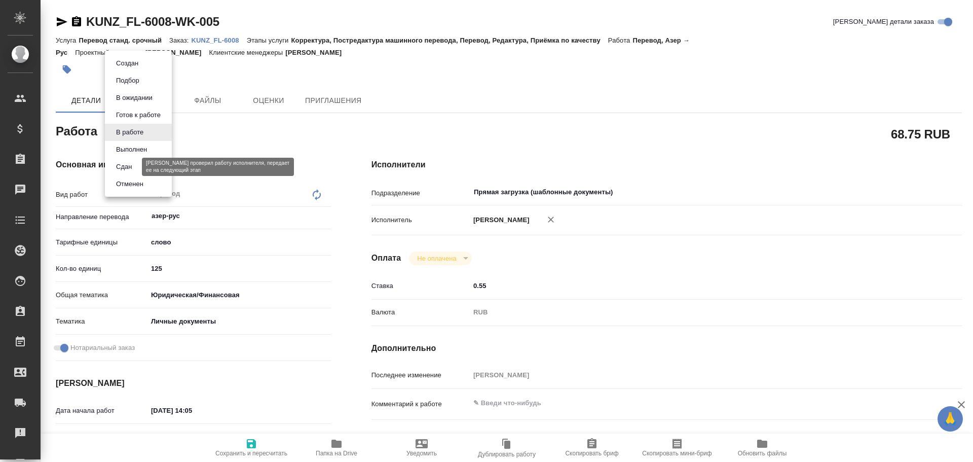
click at [126, 166] on button "Сдан" at bounding box center [124, 166] width 22 height 11
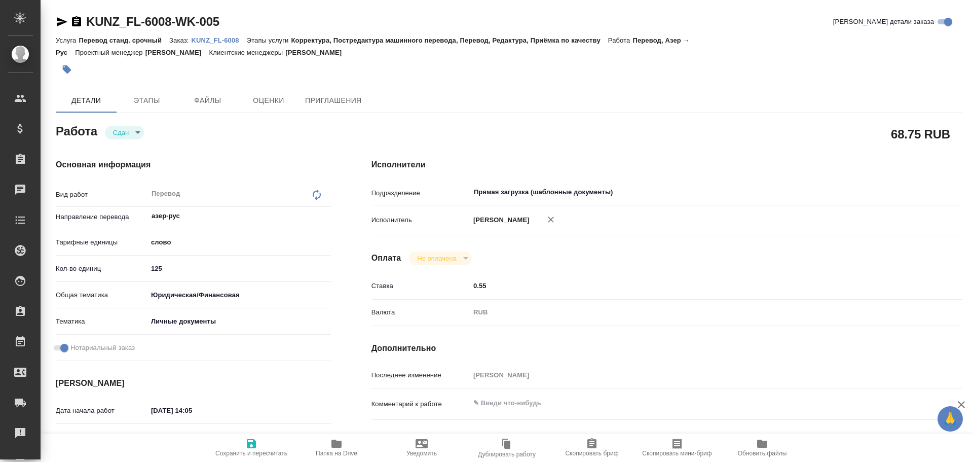
type textarea "x"
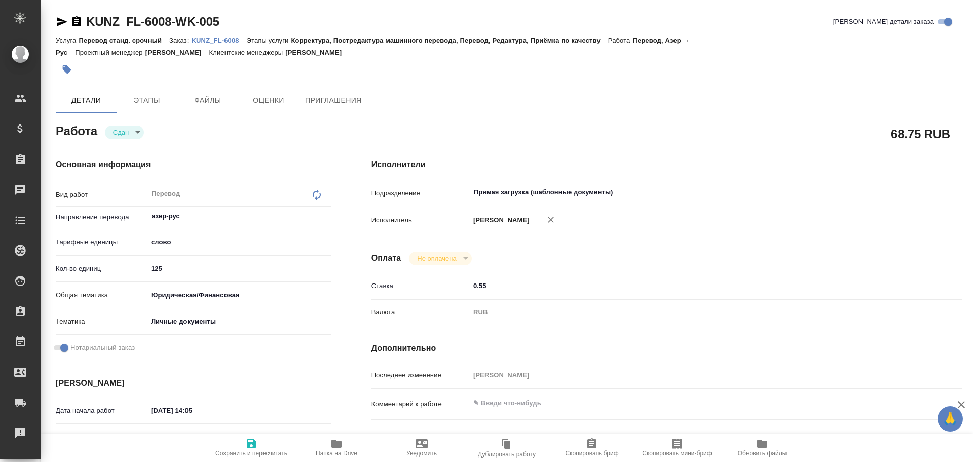
type textarea "x"
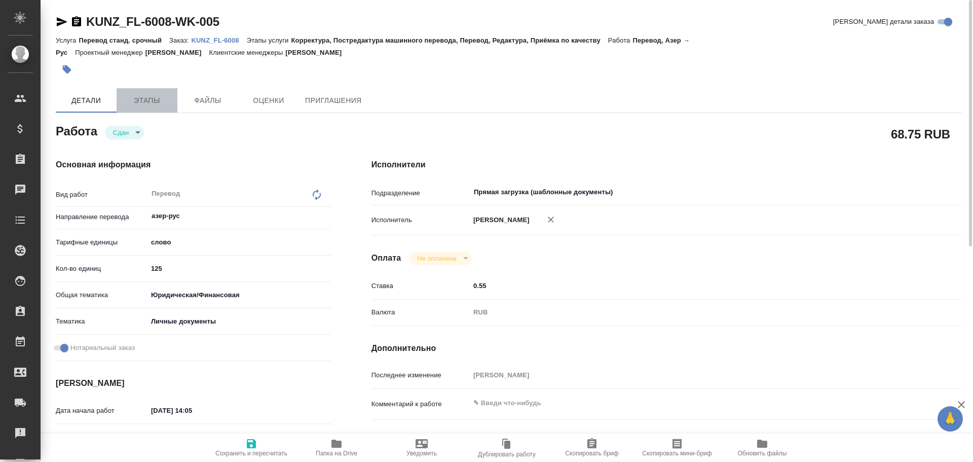
click at [146, 108] on button "Этапы" at bounding box center [147, 100] width 61 height 24
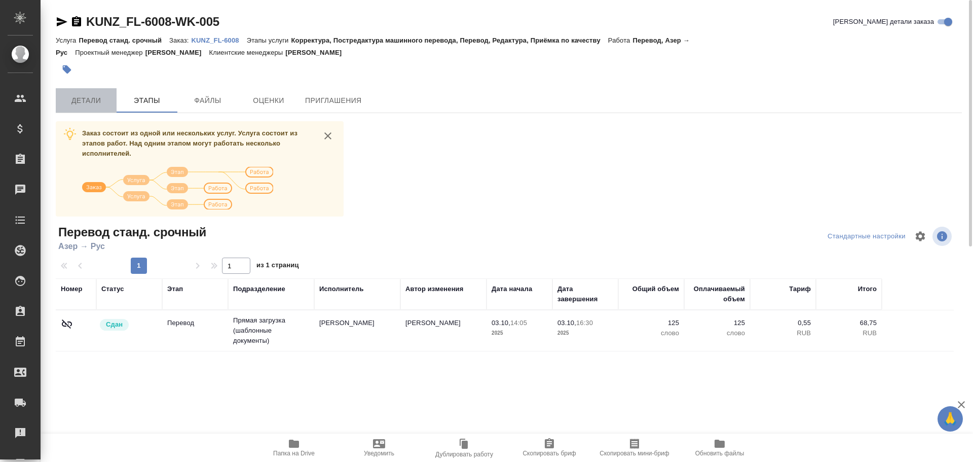
click at [108, 104] on span "Детали" at bounding box center [86, 100] width 49 height 13
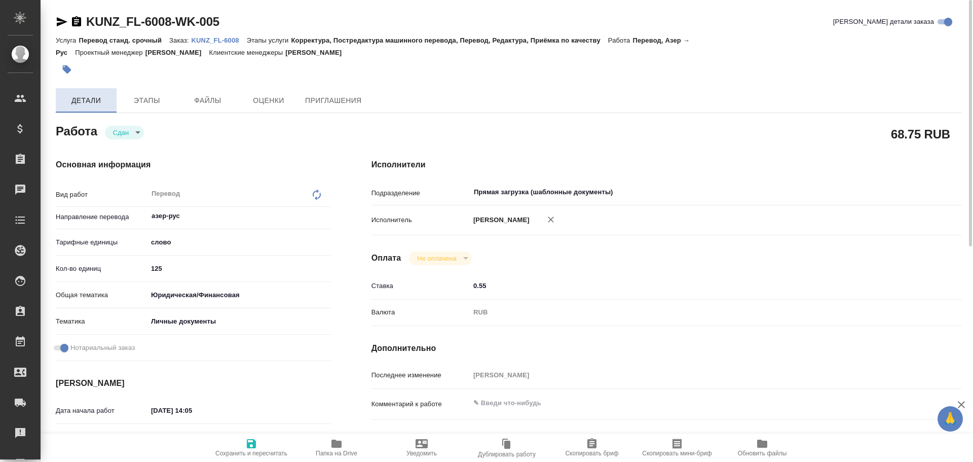
type textarea "x"
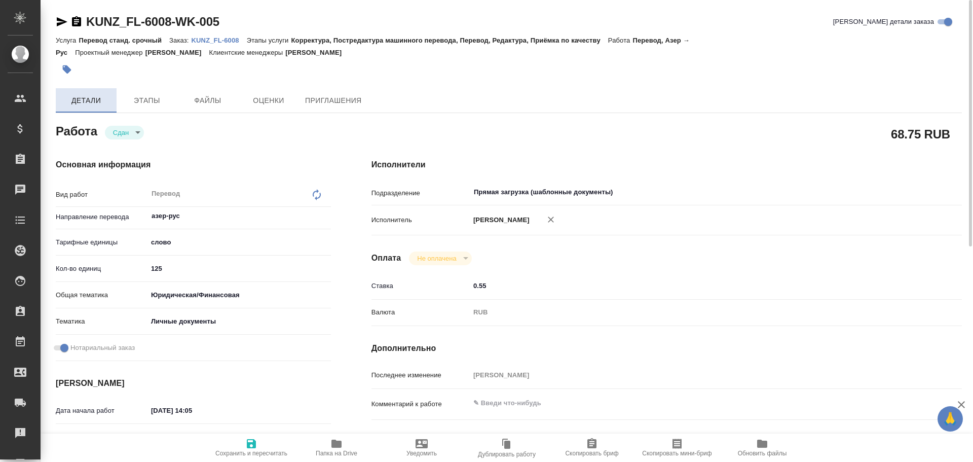
type textarea "x"
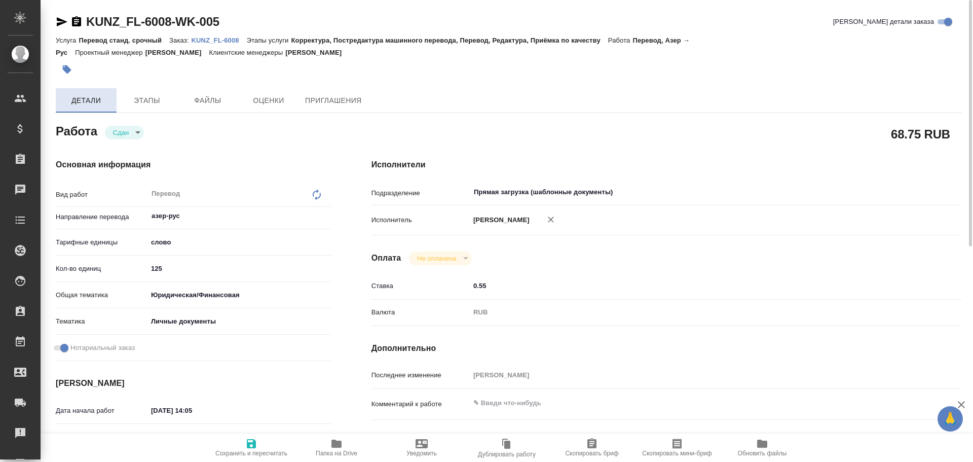
type textarea "x"
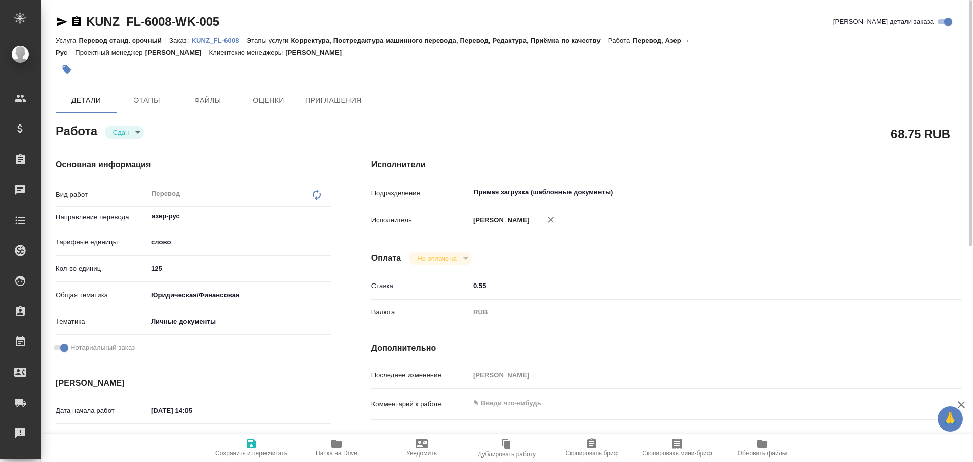
type textarea "x"
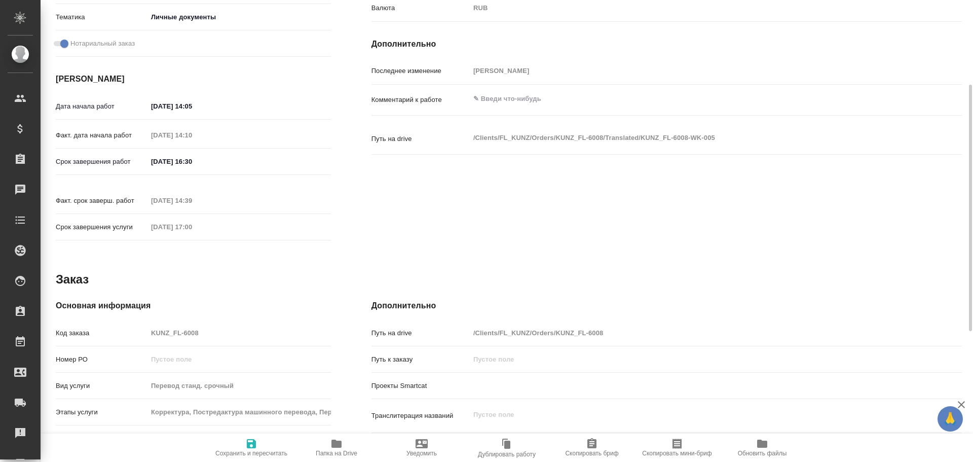
scroll to position [355, 0]
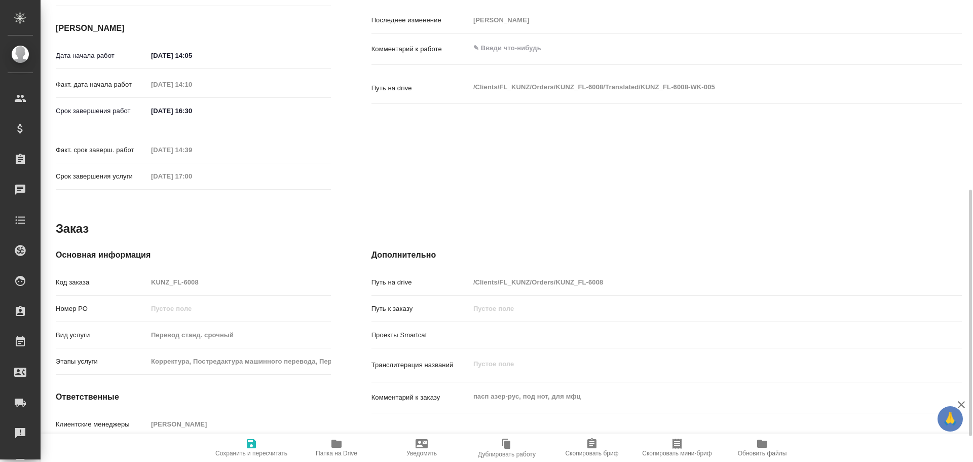
type textarea "x"
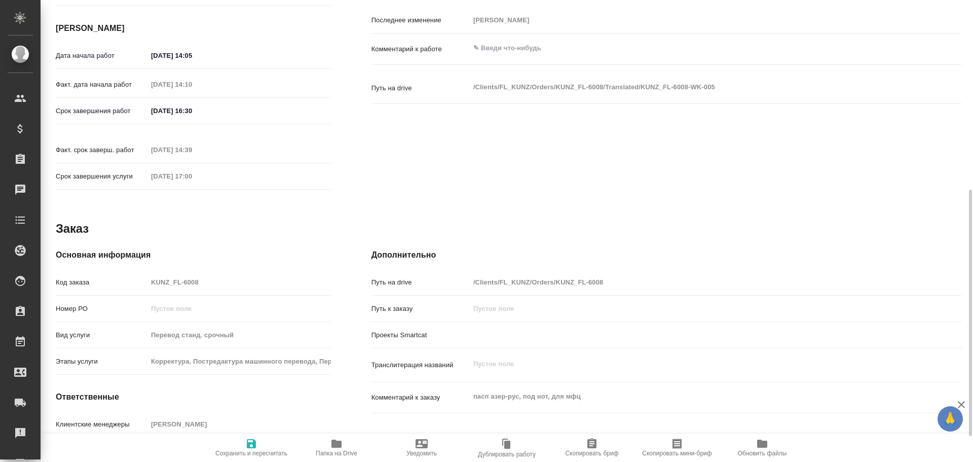
type textarea "x"
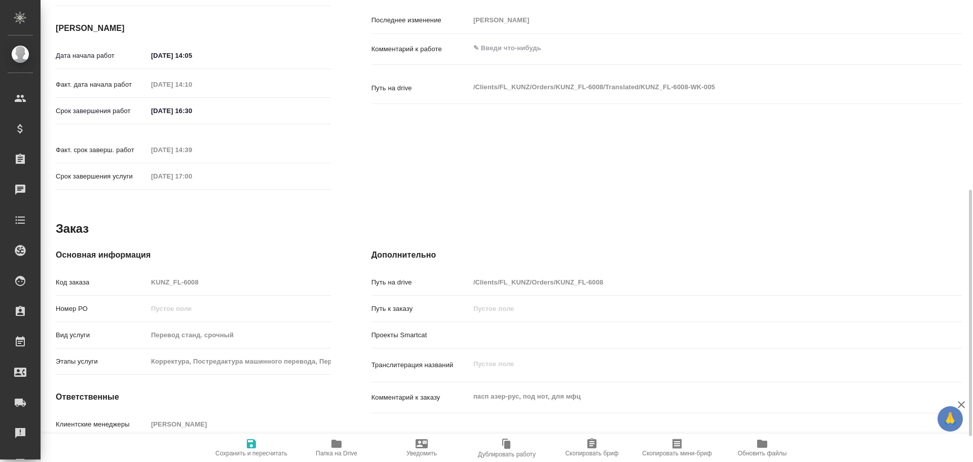
type textarea "x"
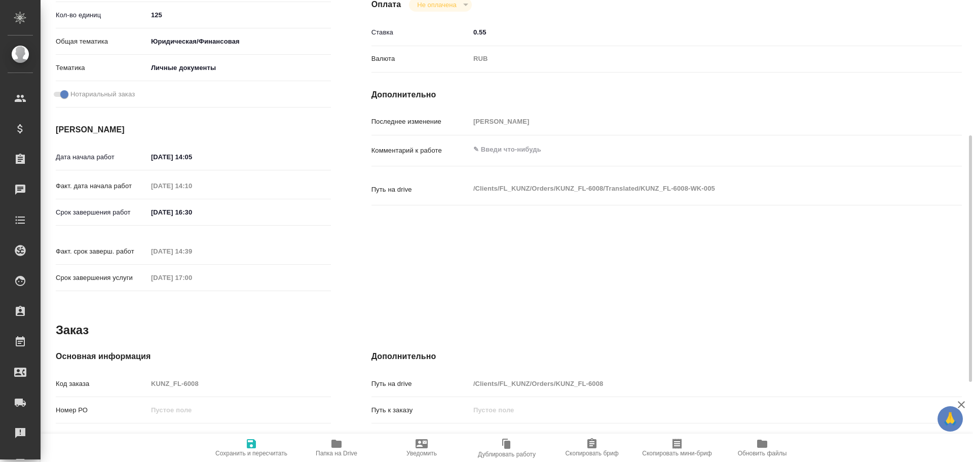
type textarea "x"
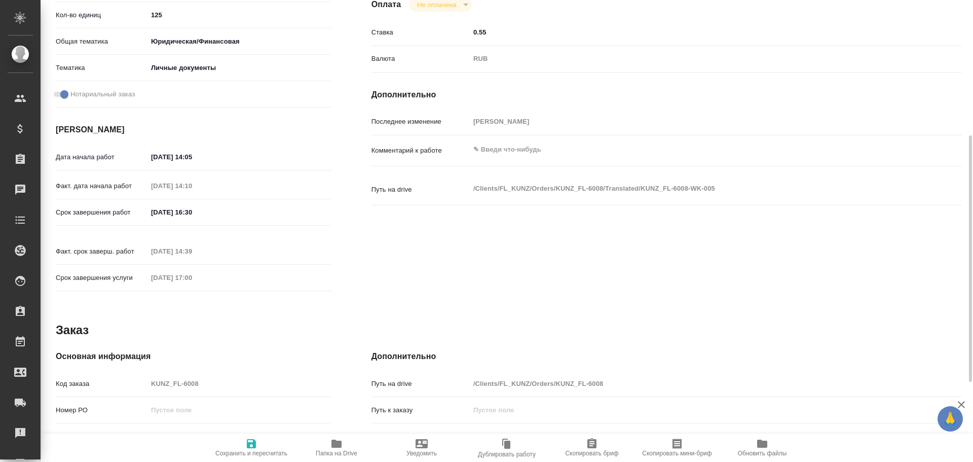
scroll to position [403, 0]
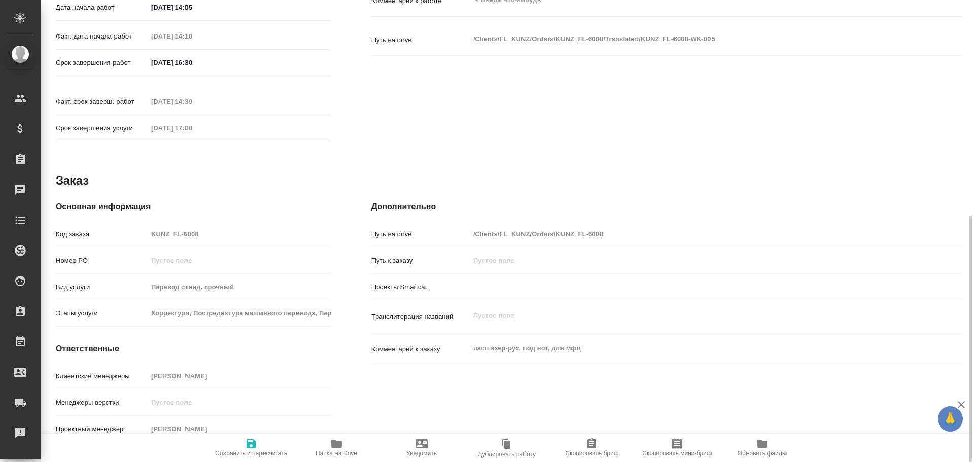
type textarea "x"
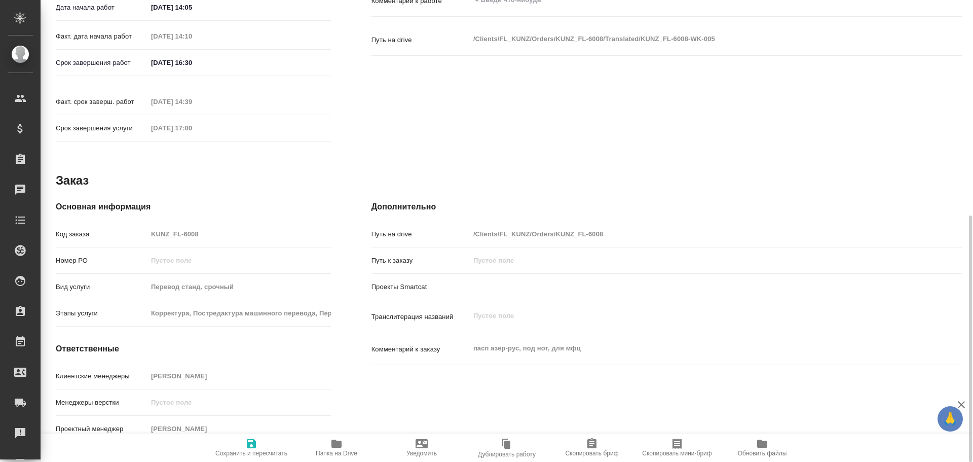
type textarea "x"
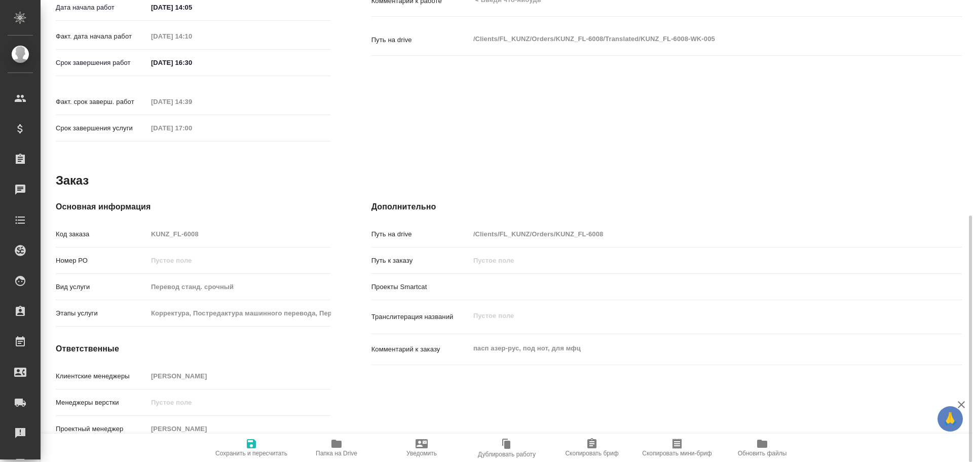
type textarea "x"
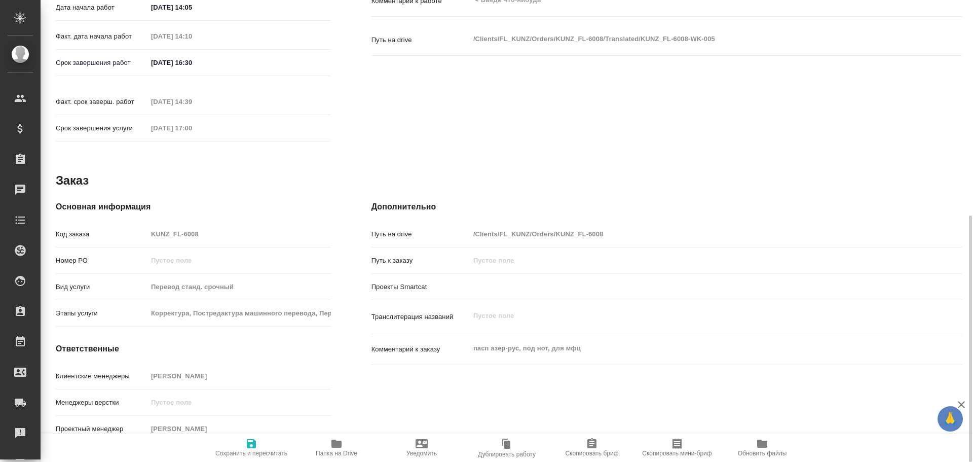
type textarea "x"
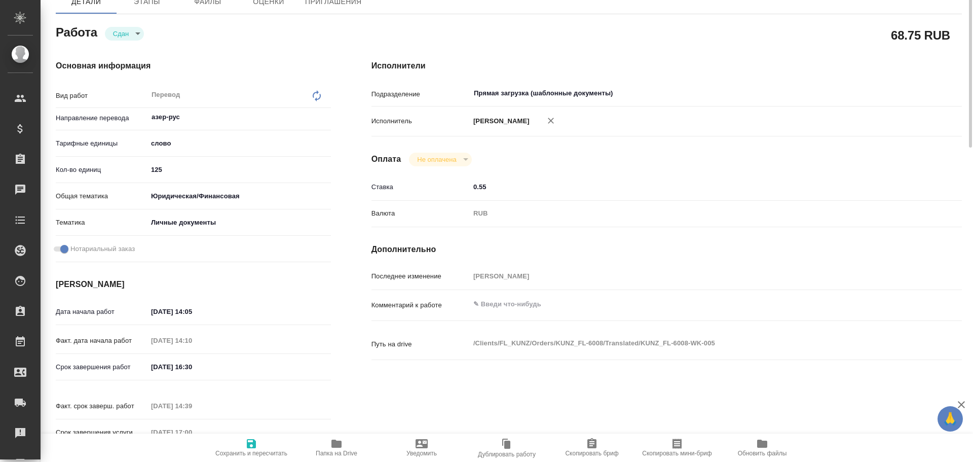
scroll to position [0, 0]
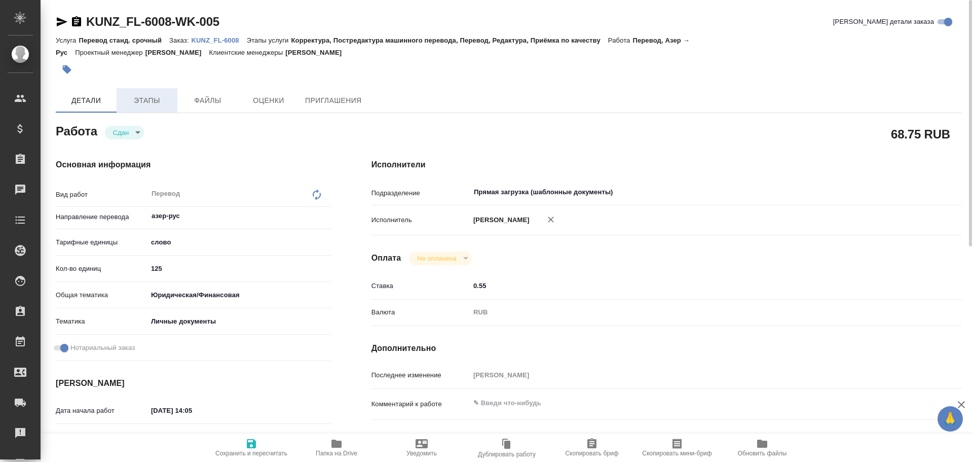
click at [140, 95] on span "Этапы" at bounding box center [147, 100] width 49 height 13
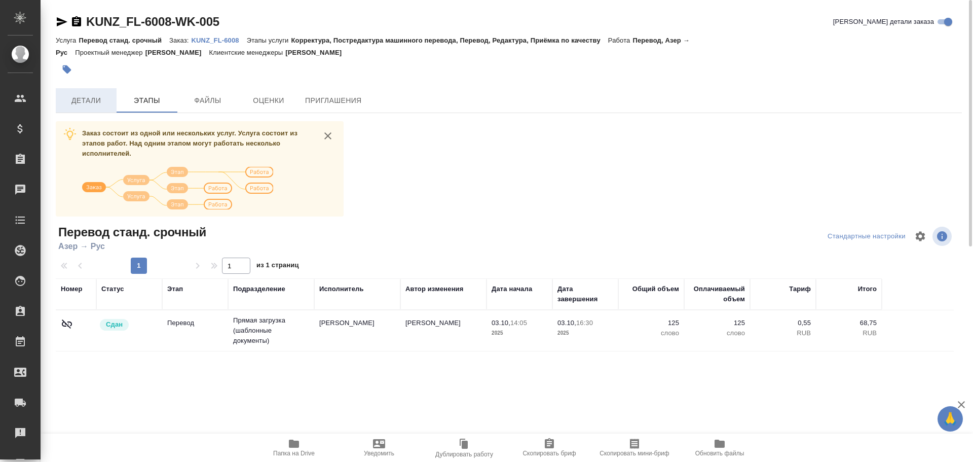
click at [110, 97] on span "Детали" at bounding box center [86, 100] width 49 height 13
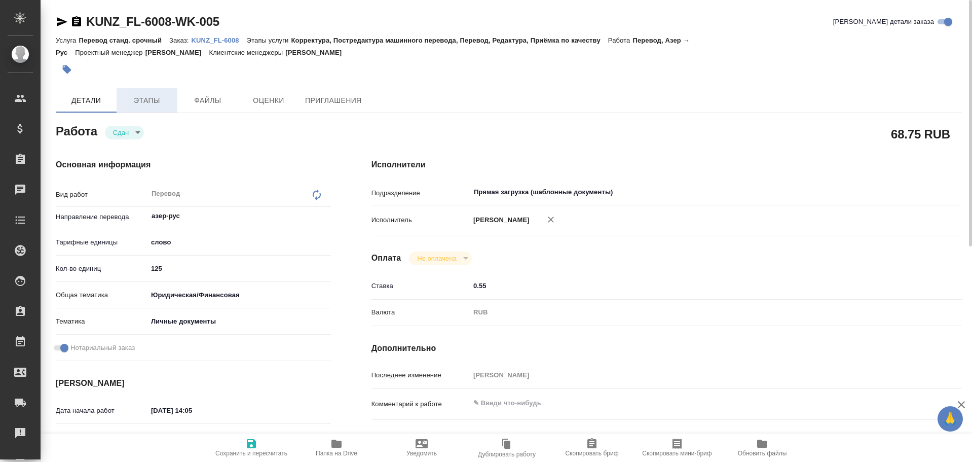
type textarea "x"
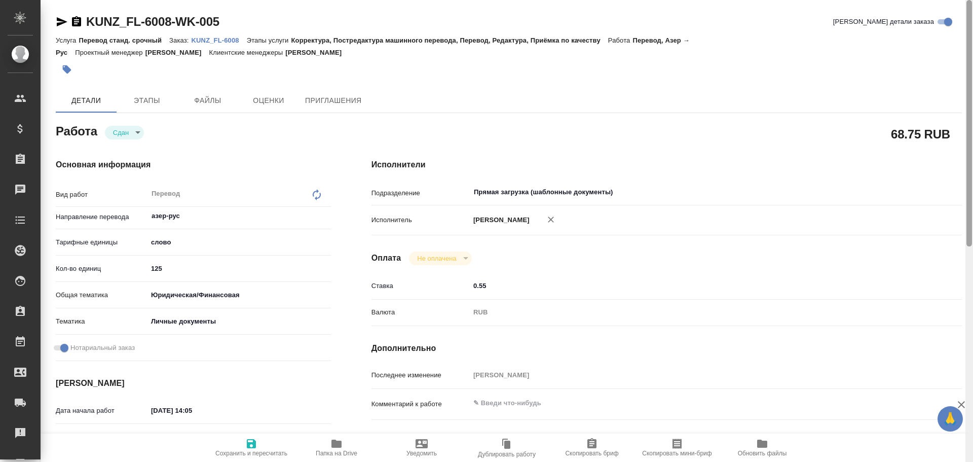
type textarea "x"
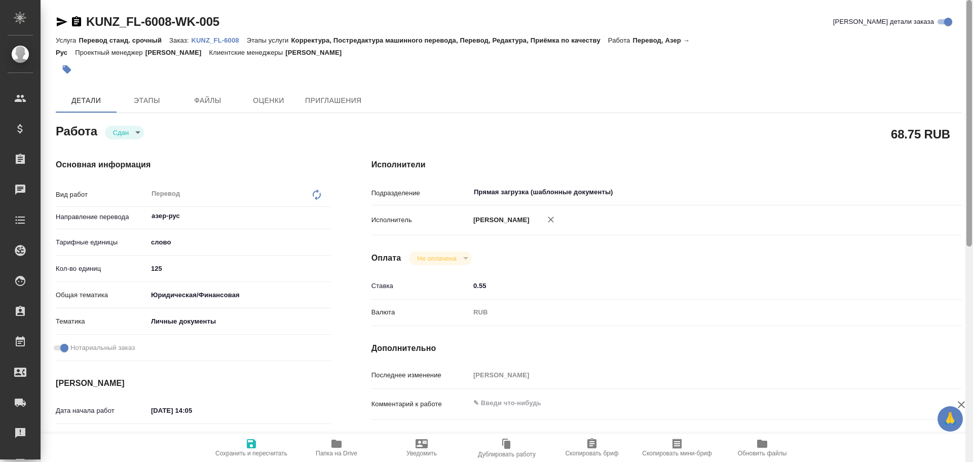
type textarea "x"
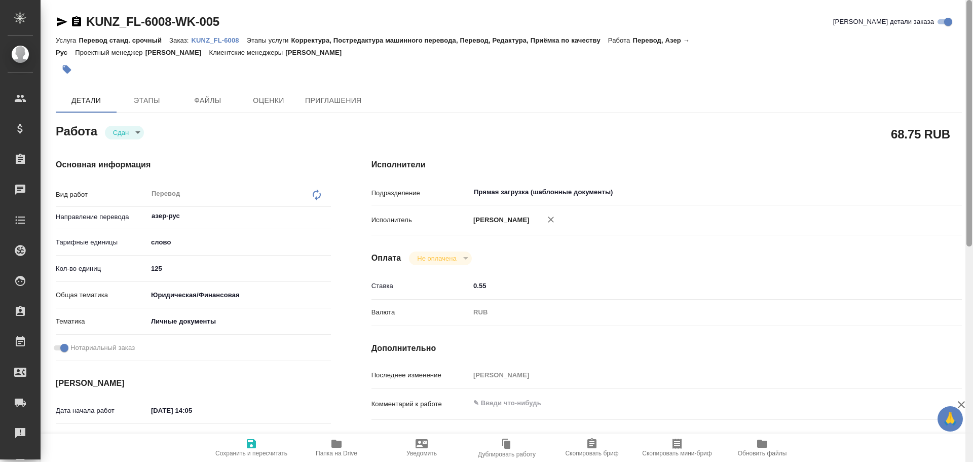
type textarea "x"
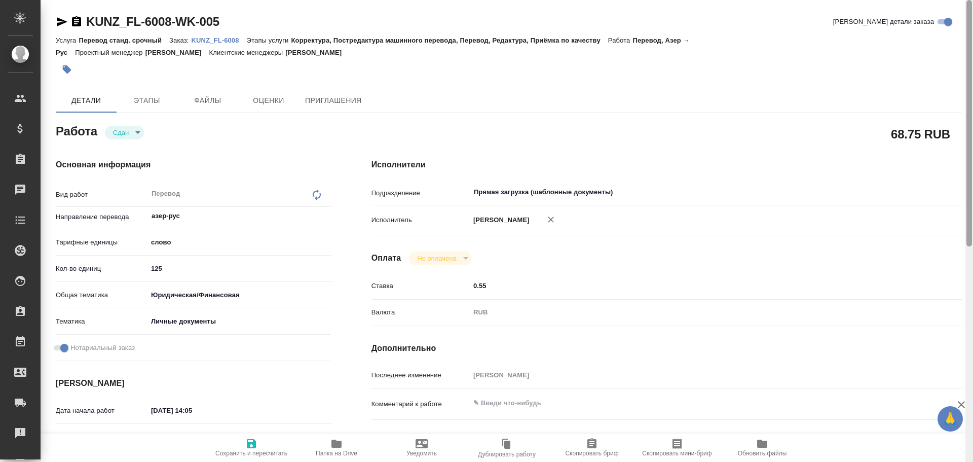
type textarea "x"
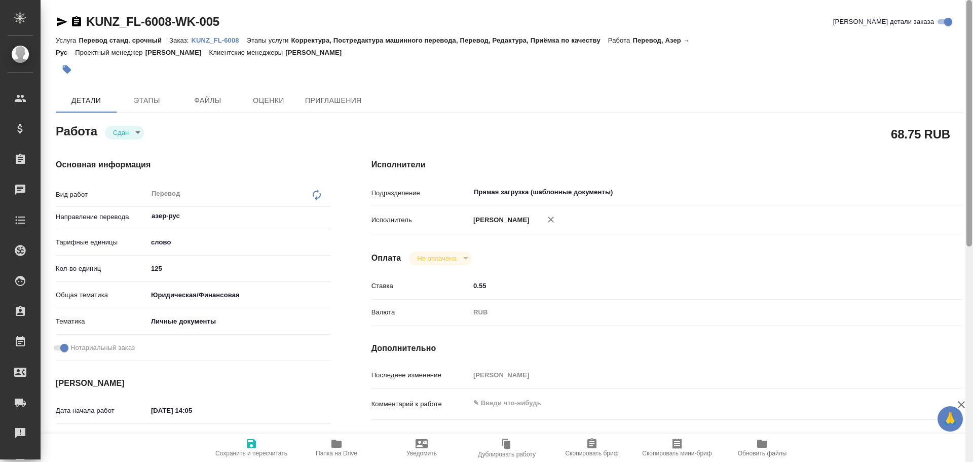
type textarea "x"
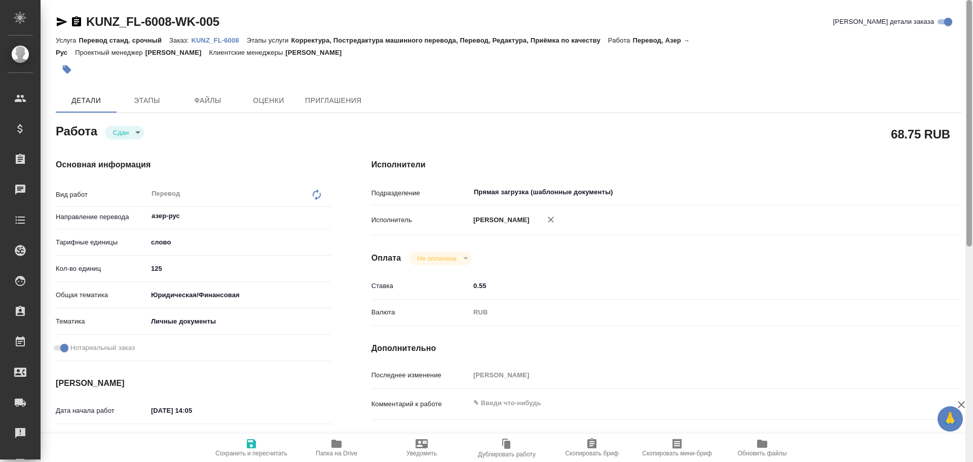
type textarea "x"
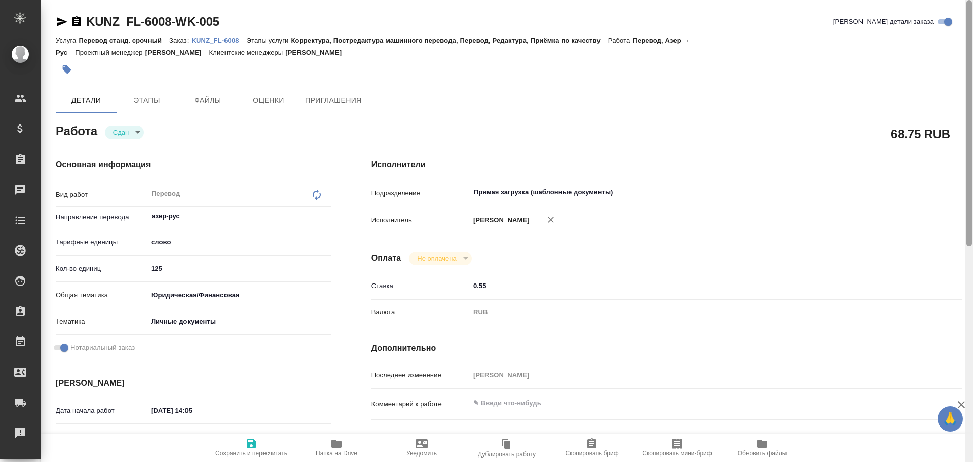
type textarea "x"
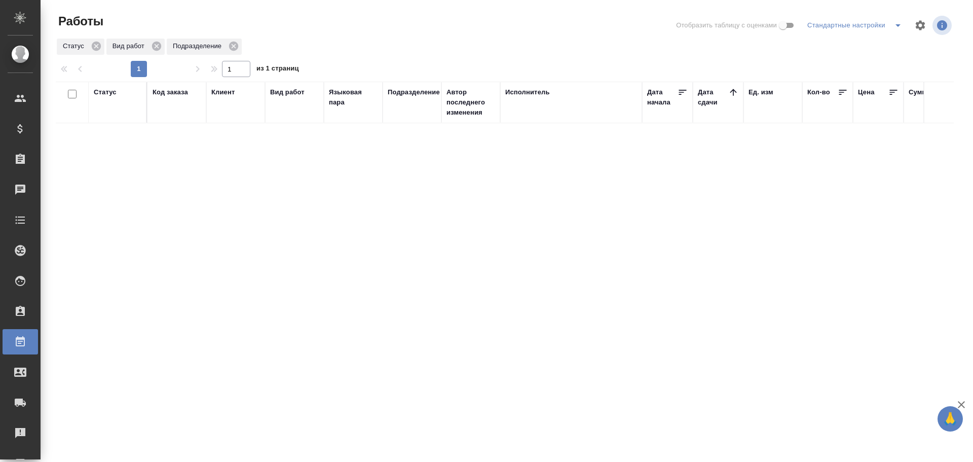
click at [109, 97] on div "Статус" at bounding box center [105, 92] width 23 height 10
click at [107, 153] on div "Подбор" at bounding box center [118, 140] width 48 height 35
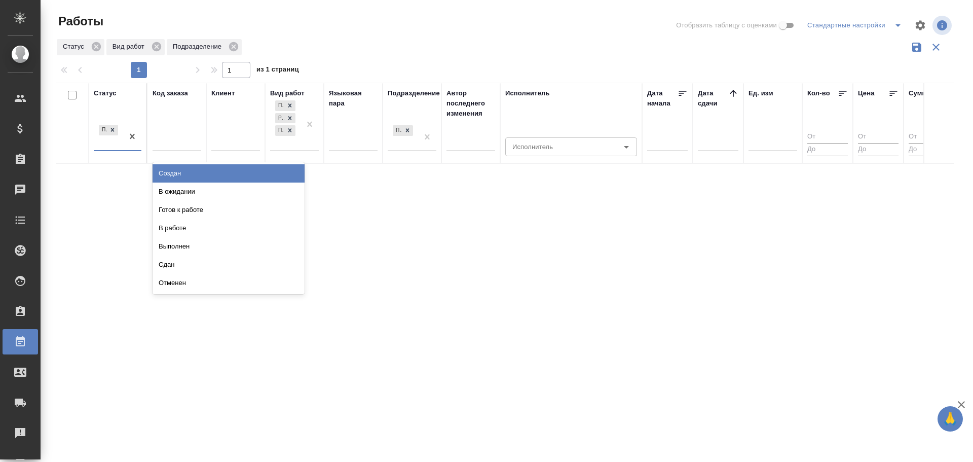
click at [109, 148] on div "Подбор" at bounding box center [108, 136] width 29 height 27
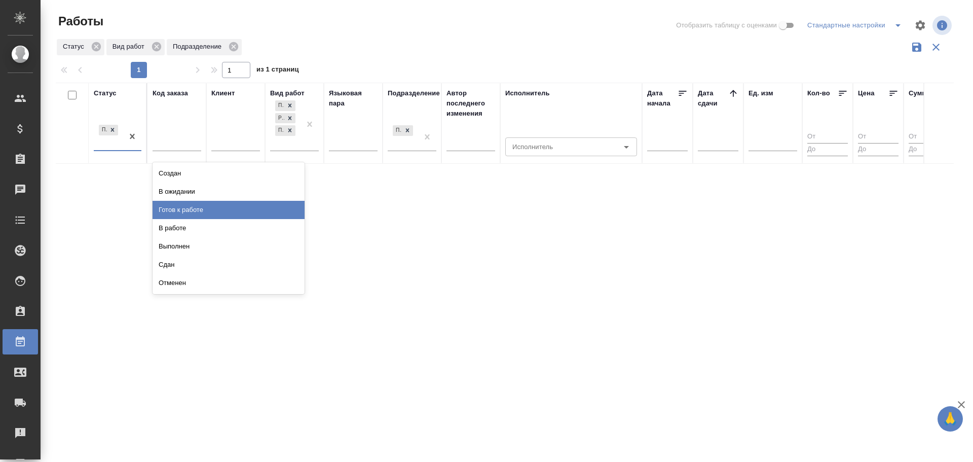
click at [191, 216] on div "Готов к работе" at bounding box center [229, 210] width 152 height 18
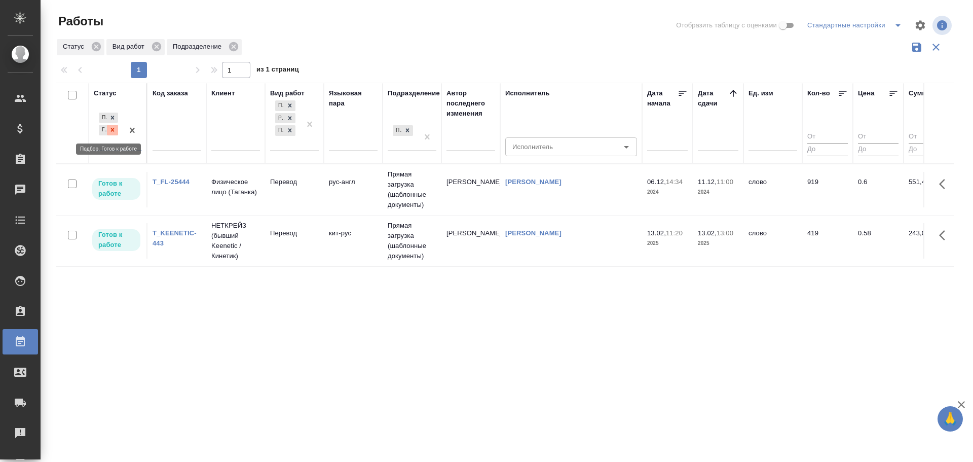
click at [113, 132] on icon at bounding box center [112, 129] width 7 height 7
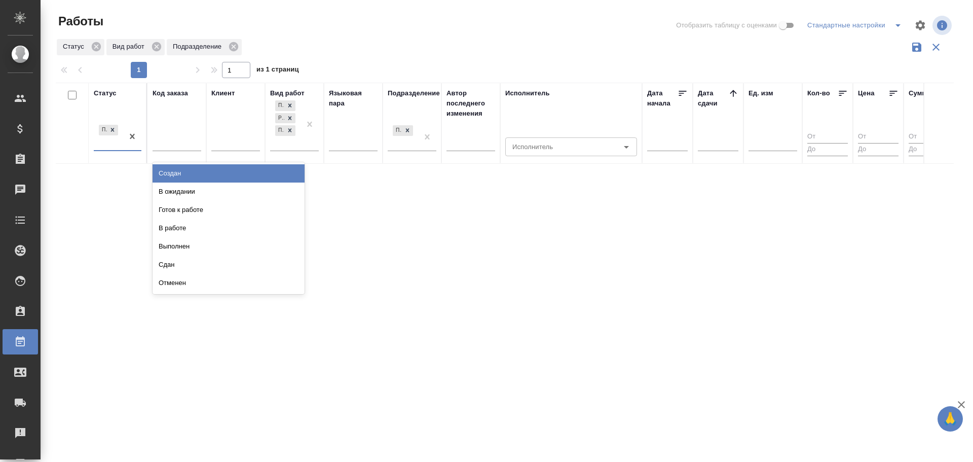
click at [101, 145] on div "Подбор" at bounding box center [108, 136] width 29 height 27
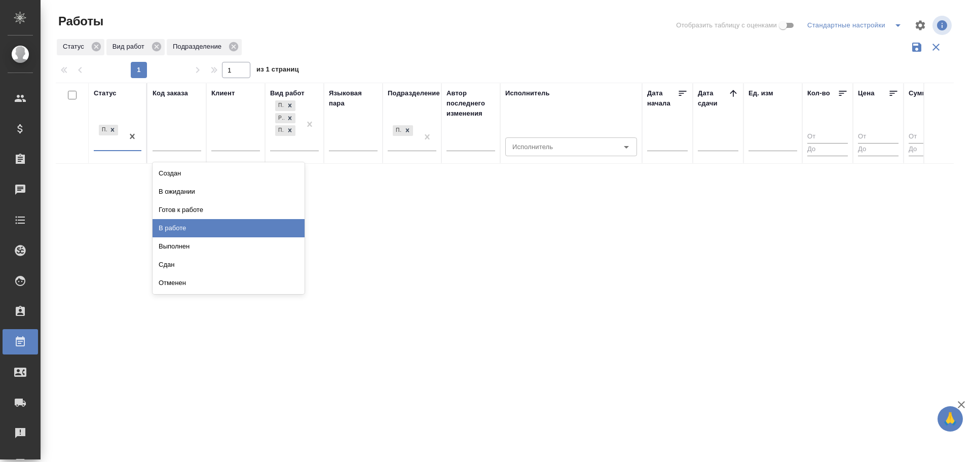
click at [156, 229] on div "В работе" at bounding box center [229, 228] width 152 height 18
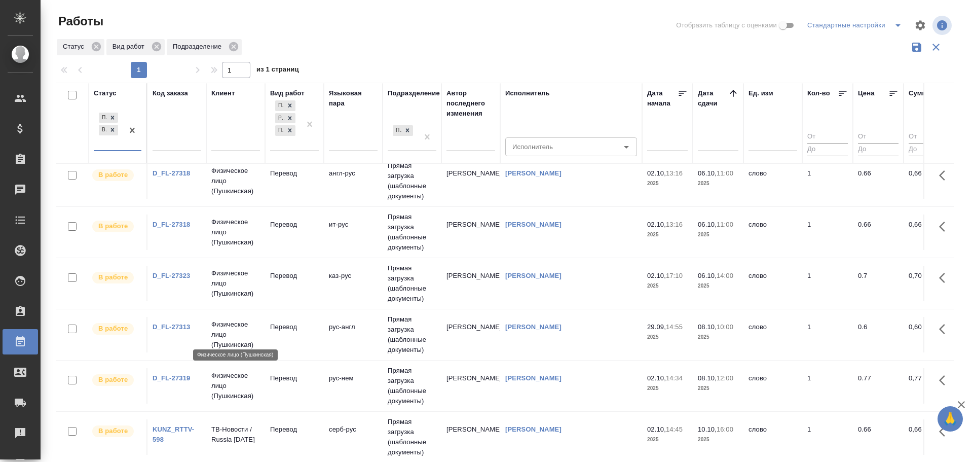
scroll to position [477, 0]
click at [225, 326] on p "Физическое лицо (Пушкинская)" at bounding box center [235, 334] width 49 height 30
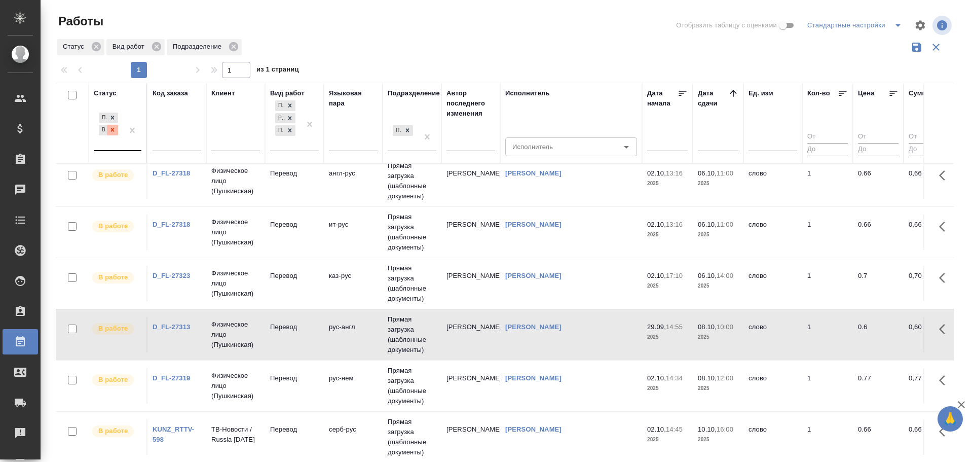
click at [117, 129] on div at bounding box center [112, 130] width 11 height 11
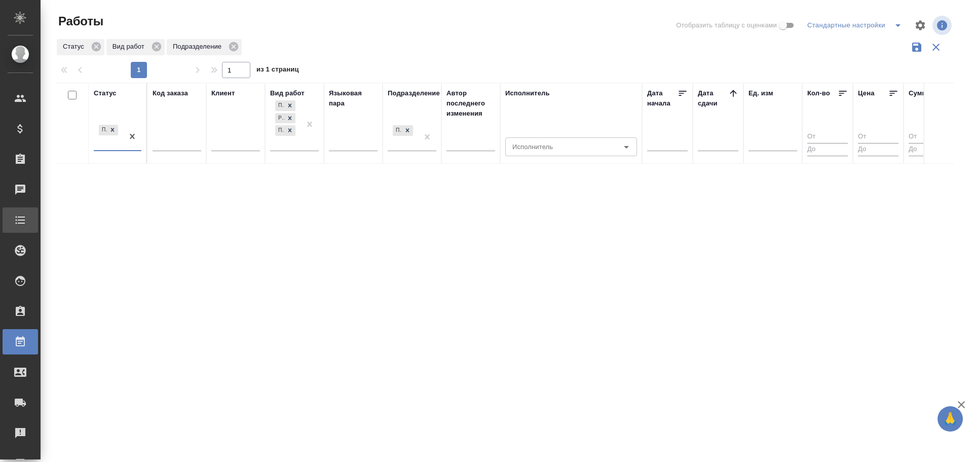
scroll to position [0, 0]
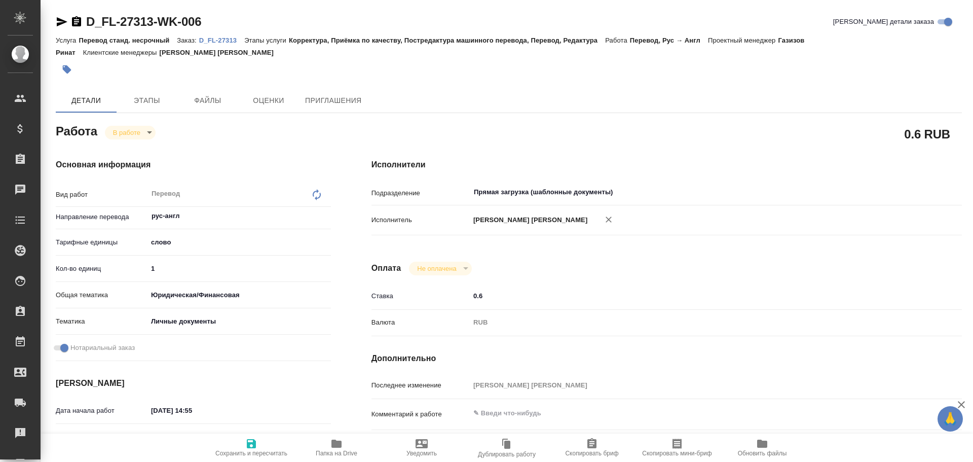
type textarea "x"
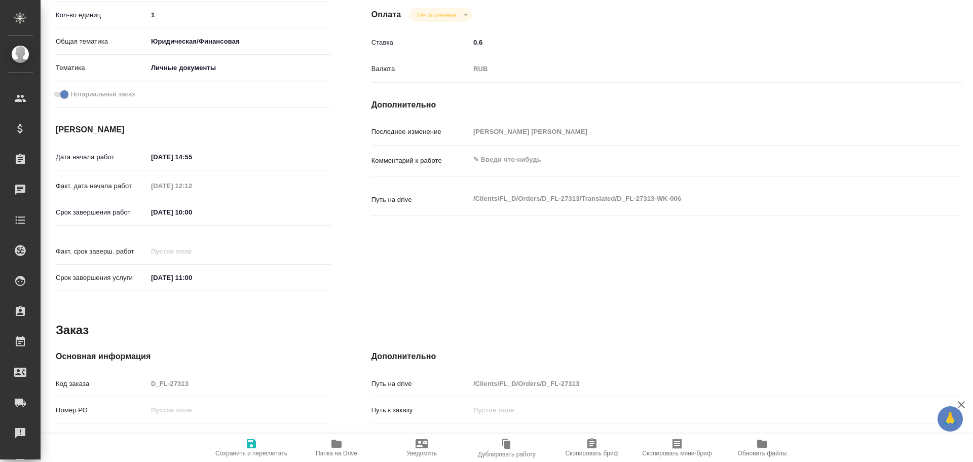
type textarea "x"
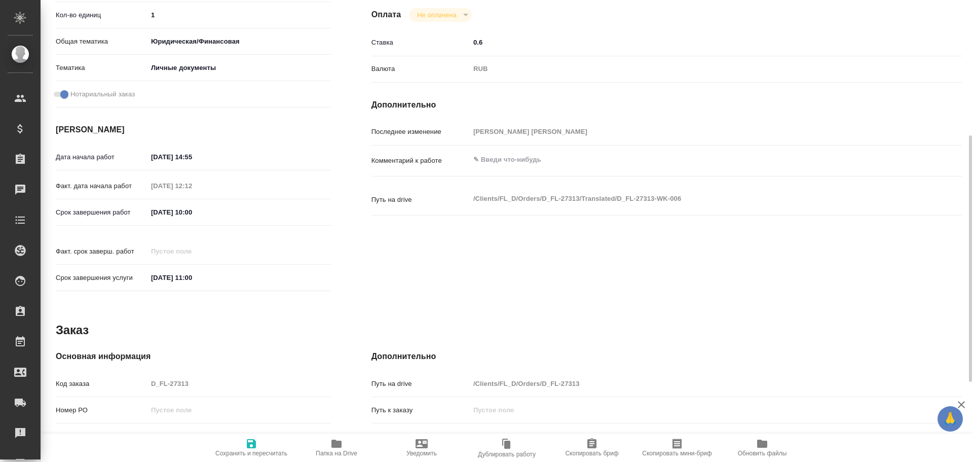
scroll to position [403, 0]
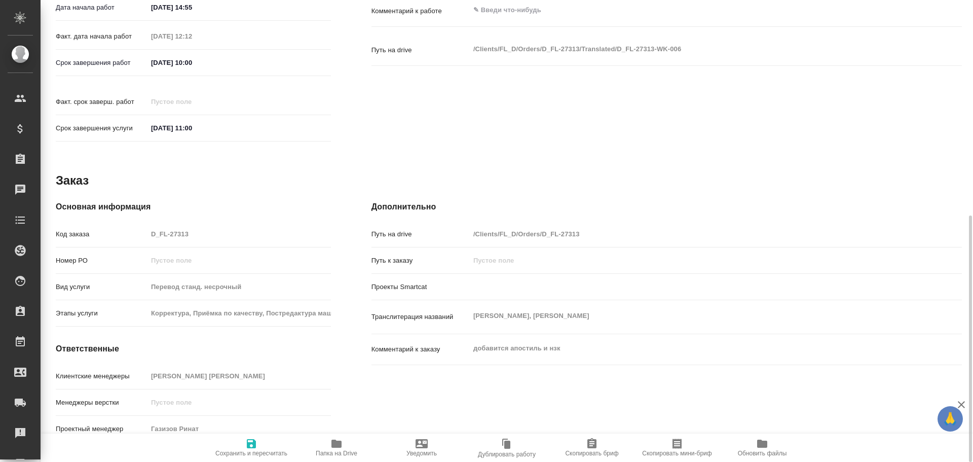
type textarea "x"
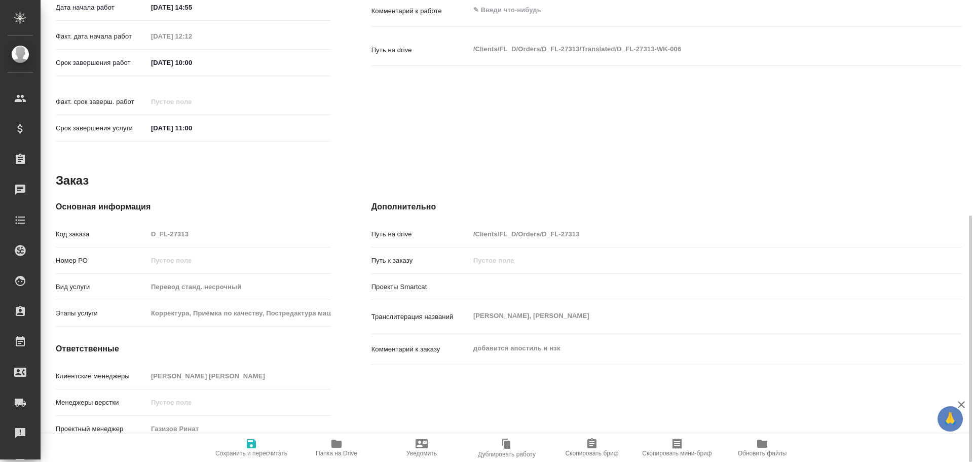
type textarea "x"
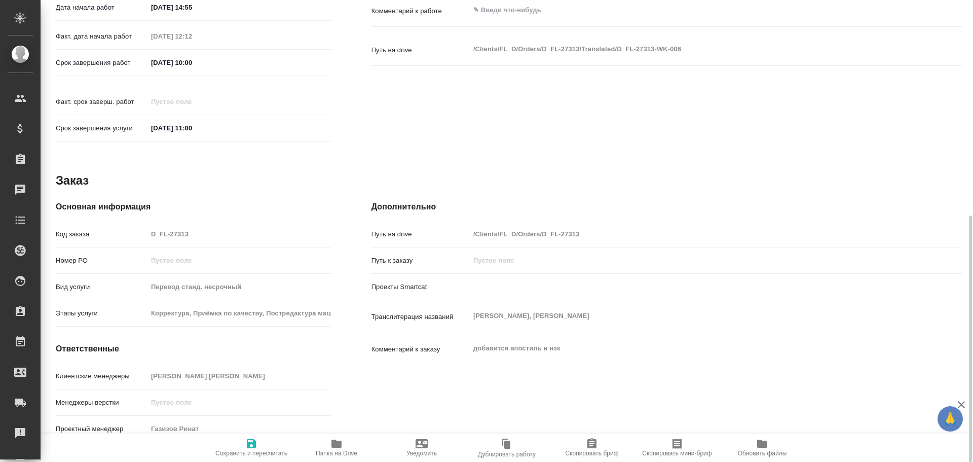
click at [340, 442] on icon "button" at bounding box center [336, 443] width 10 height 8
